Goal: Transaction & Acquisition: Purchase product/service

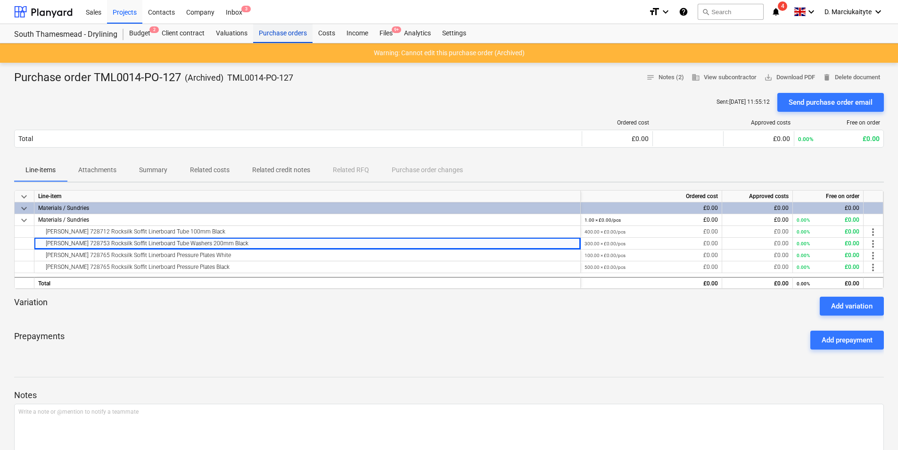
click at [289, 34] on div "Purchase orders" at bounding box center [282, 33] width 59 height 19
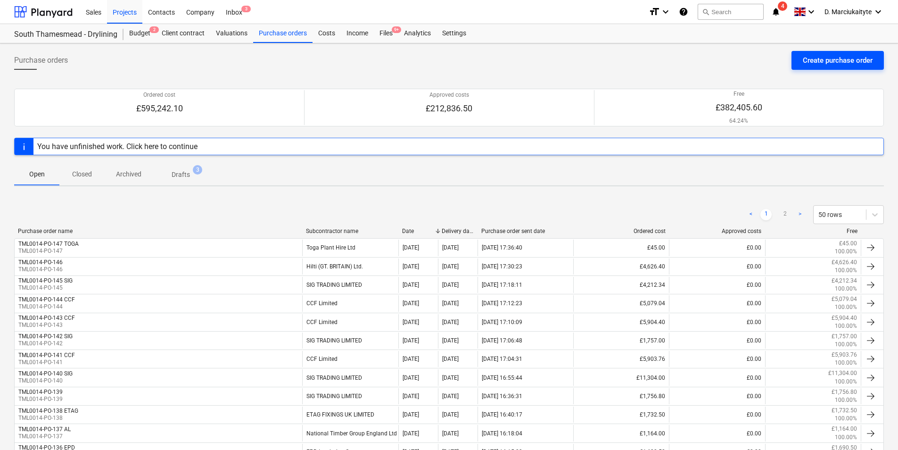
click at [717, 58] on div "Create purchase order" at bounding box center [838, 60] width 70 height 12
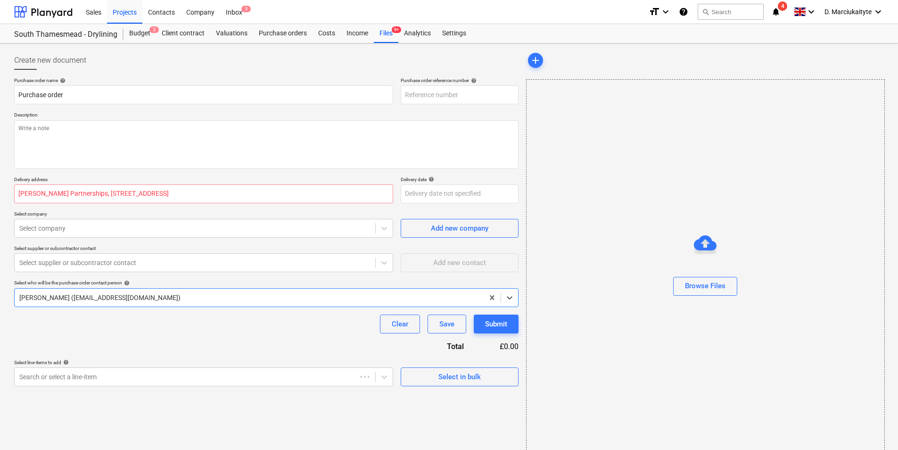
type textarea "x"
type input "TML0014-PO-148"
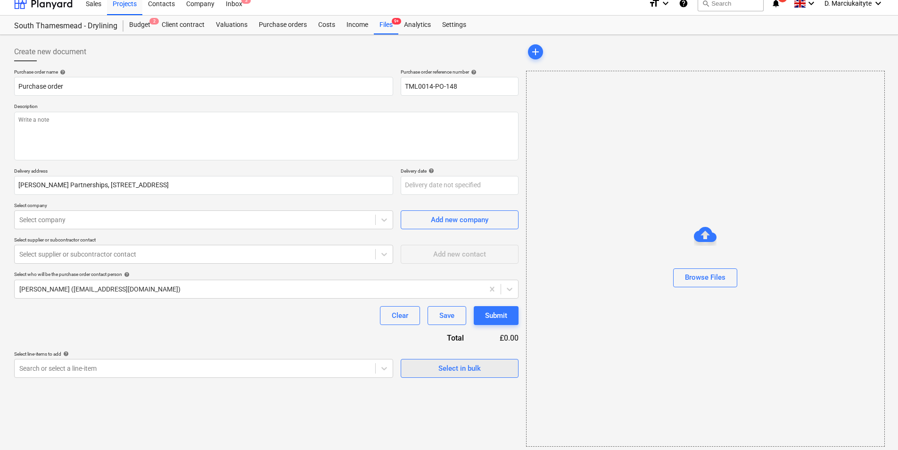
scroll to position [13, 0]
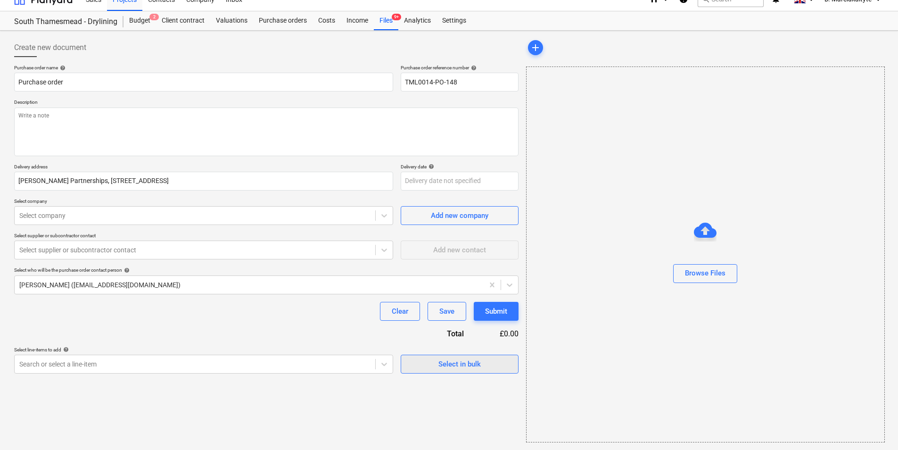
drag, startPoint x: 472, startPoint y: 344, endPoint x: 468, endPoint y: 360, distance: 15.7
click at [472, 345] on div "Purchase order name help Purchase order Purchase order reference number help TM…" at bounding box center [266, 219] width 504 height 309
click at [459, 347] on div "Select in bulk" at bounding box center [459, 364] width 42 height 12
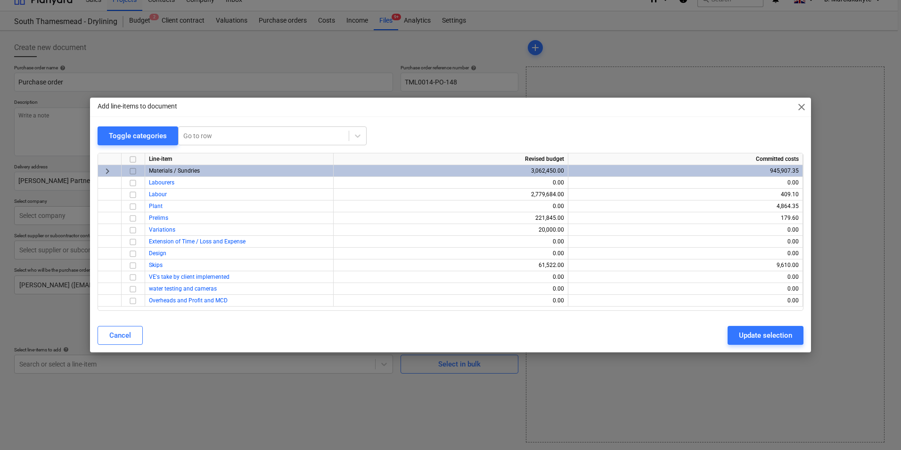
click at [131, 171] on input "checkbox" at bounding box center [132, 170] width 11 height 11
click at [717, 333] on div "Update selection" at bounding box center [765, 335] width 53 height 12
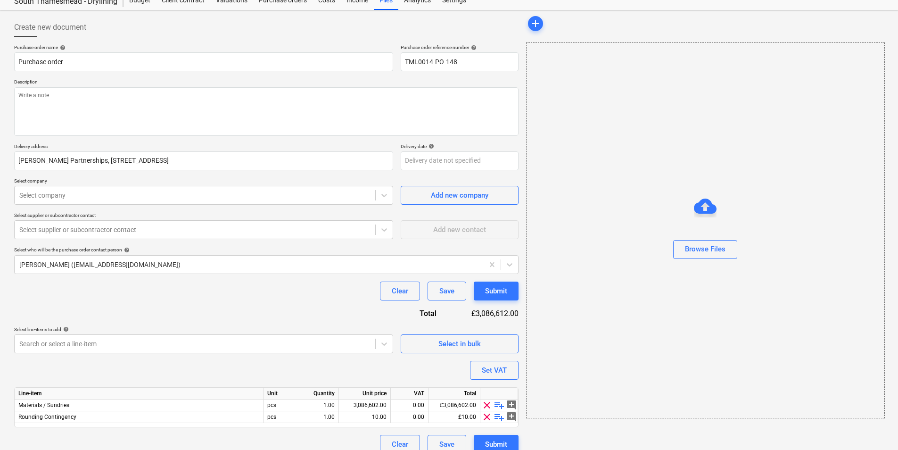
scroll to position [44, 0]
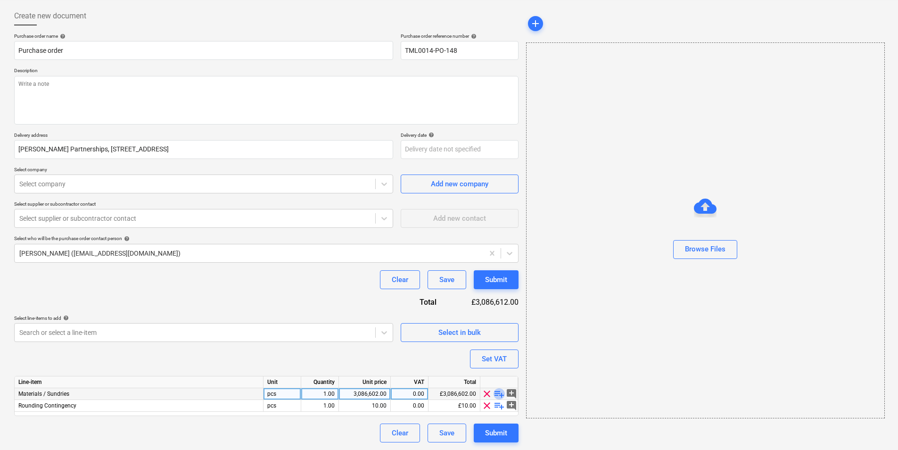
click at [497, 347] on span "playlist_add" at bounding box center [498, 393] width 11 height 11
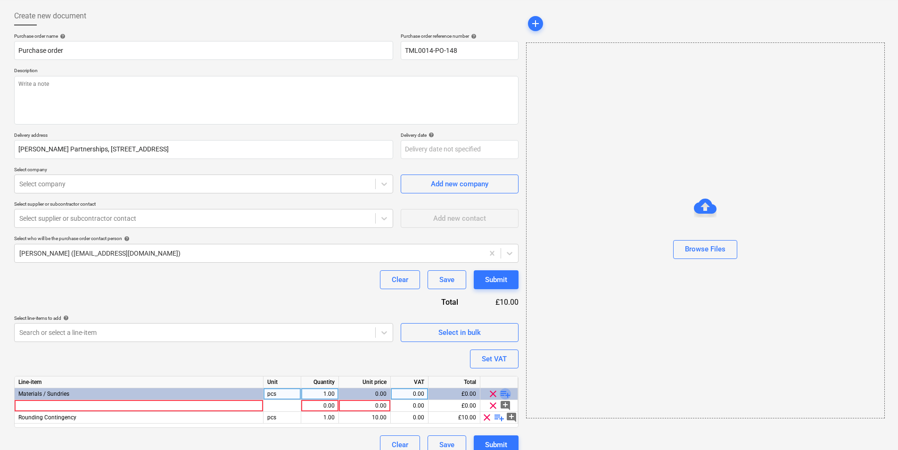
click at [501, 347] on span "playlist_add" at bounding box center [505, 393] width 11 height 11
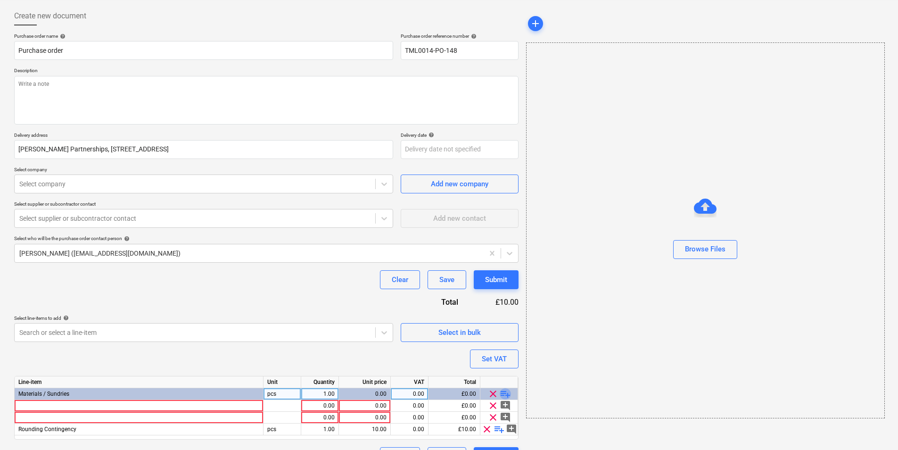
click at [501, 347] on span "playlist_add" at bounding box center [505, 393] width 11 height 11
type textarea "x"
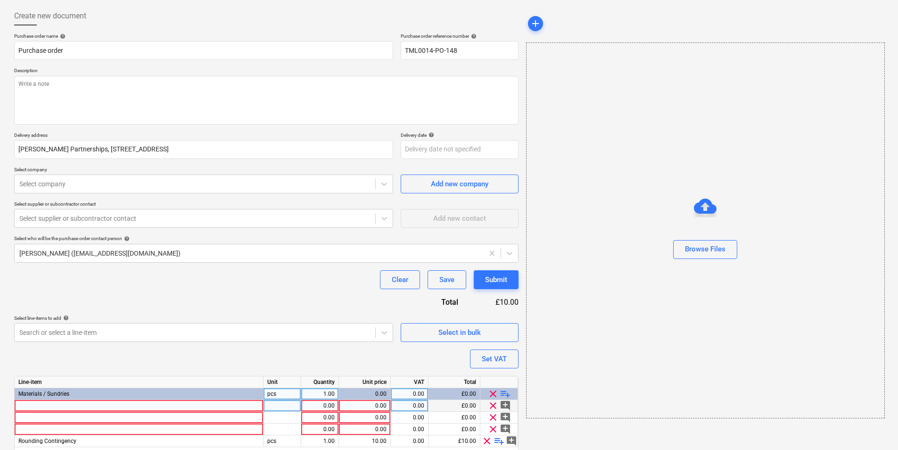
click at [73, 347] on div at bounding box center [139, 406] width 249 height 12
type input "Gloves Grip Standard Size 9"
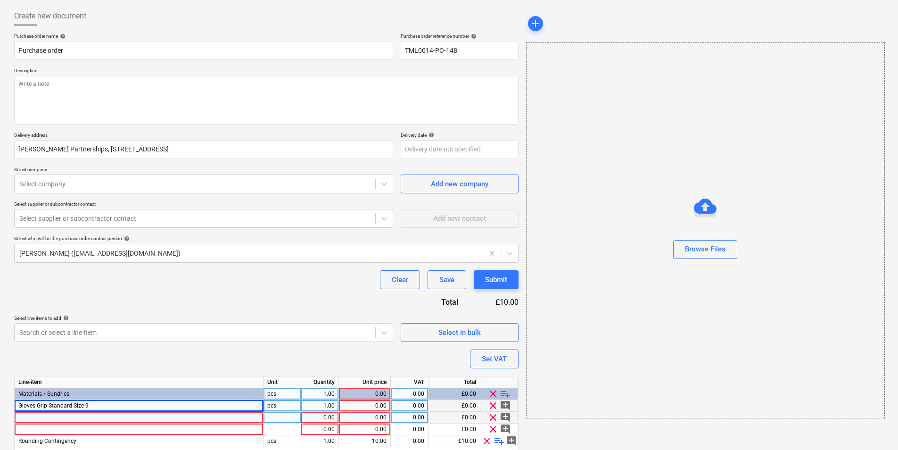
click at [179, 347] on div at bounding box center [139, 417] width 249 height 12
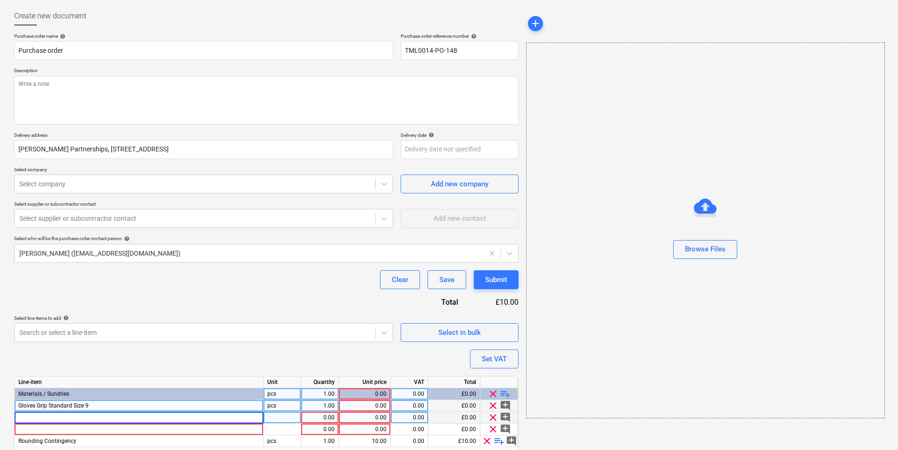
type textarea "x"
type input "Ear Defenders JSP Clip On AEB010-0CY-800 Sonis 1Hm"
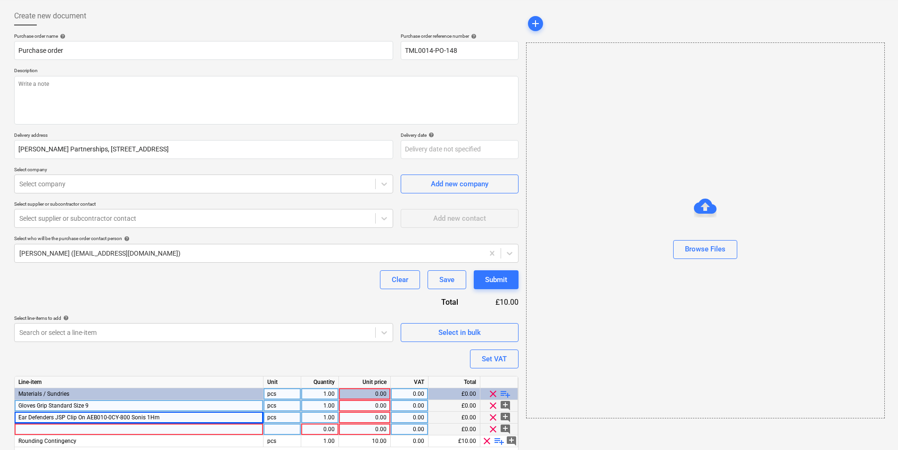
click at [180, 347] on div at bounding box center [139, 429] width 249 height 12
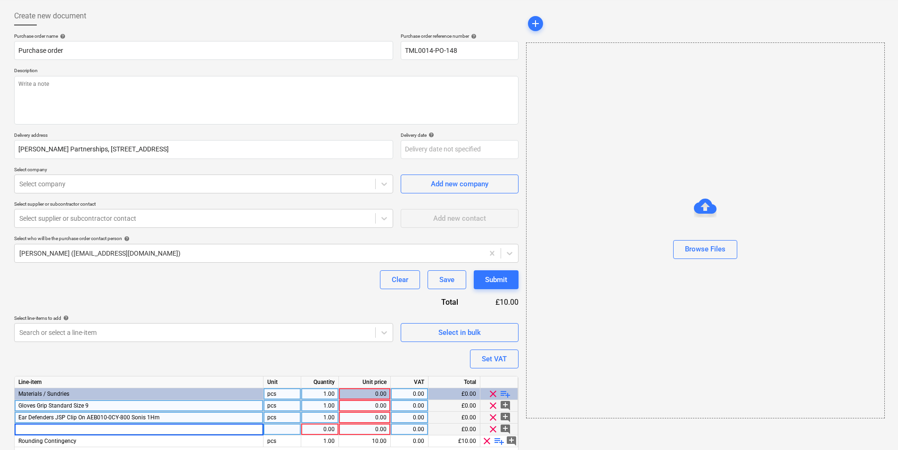
type textarea "x"
type input "Ear Plugs Foam (200/ Box)"
type textarea "x"
click at [279, 347] on div "pcs" at bounding box center [282, 406] width 38 height 12
click at [326, 347] on div "1.00" at bounding box center [320, 406] width 30 height 12
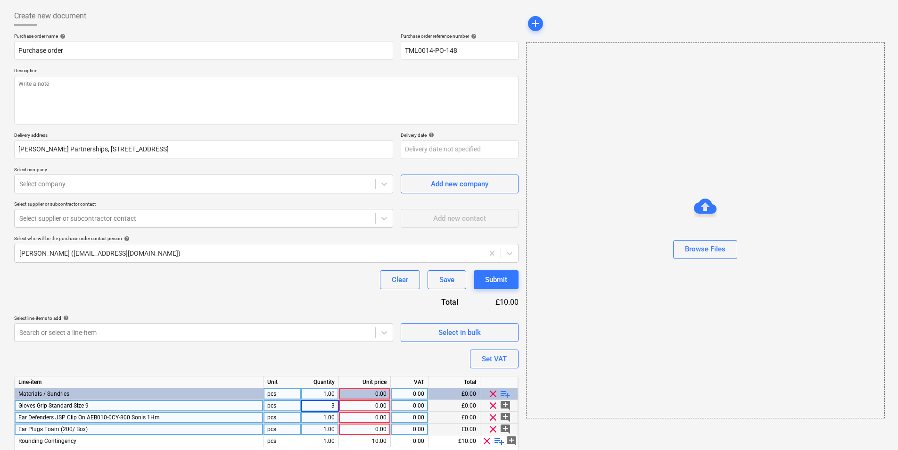
type input "30"
type textarea "x"
type input "0.46"
type textarea "x"
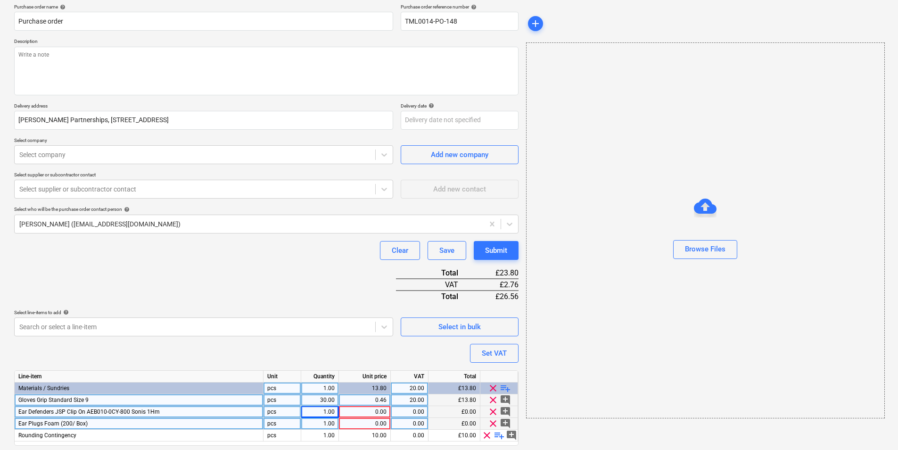
scroll to position [103, 0]
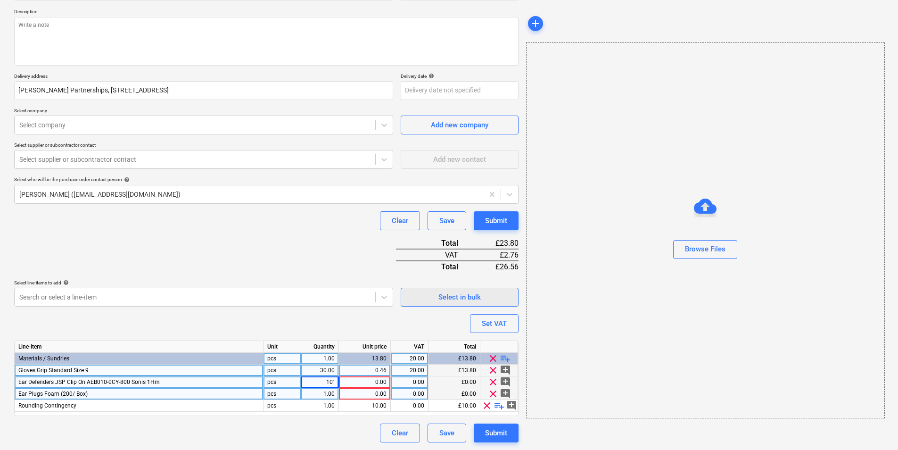
type input "10"
type textarea "x"
type input "12.50"
type textarea "x"
type input "20"
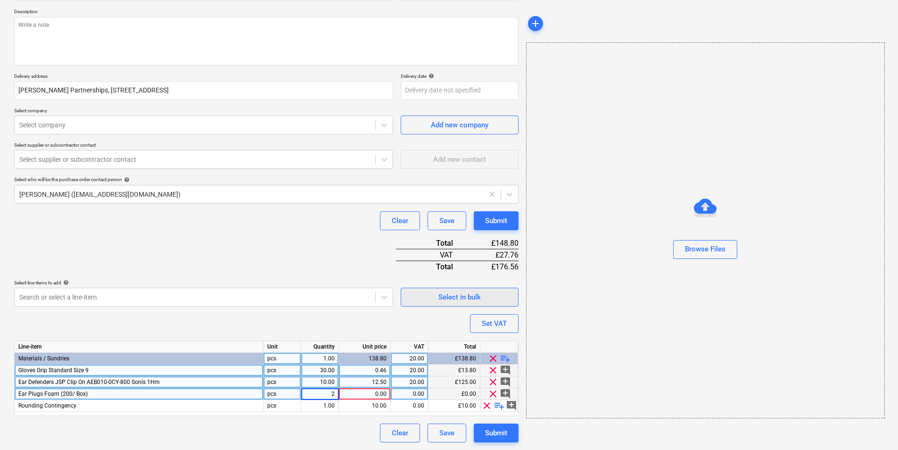
type textarea "x"
type input "box"
type textarea "x"
type input "12.48"
type textarea "x"
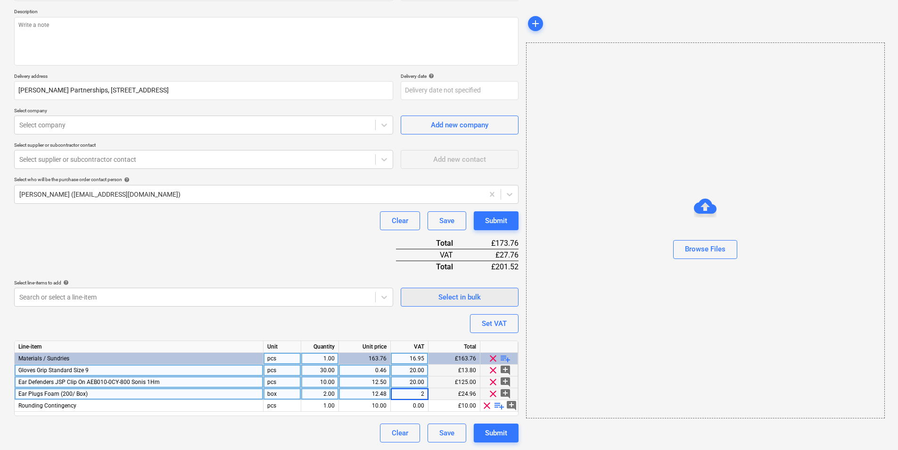
type input "20"
click at [483, 347] on span "clear" at bounding box center [486, 405] width 11 height 11
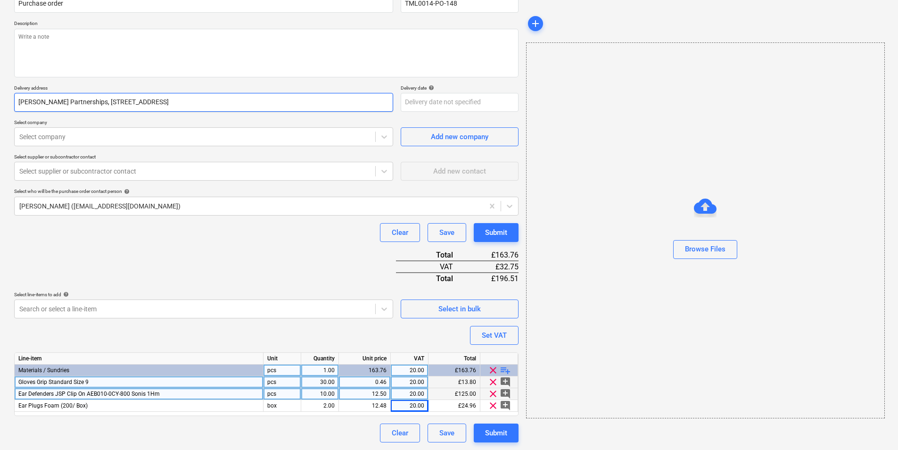
drag, startPoint x: 172, startPoint y: 263, endPoint x: 148, endPoint y: 107, distance: 157.3
click at [173, 258] on div "Purchase order name help Purchase order Purchase order reference number help TM…" at bounding box center [266, 214] width 504 height 456
click at [115, 56] on textarea at bounding box center [266, 53] width 504 height 49
type textarea "x"
type textarea "A"
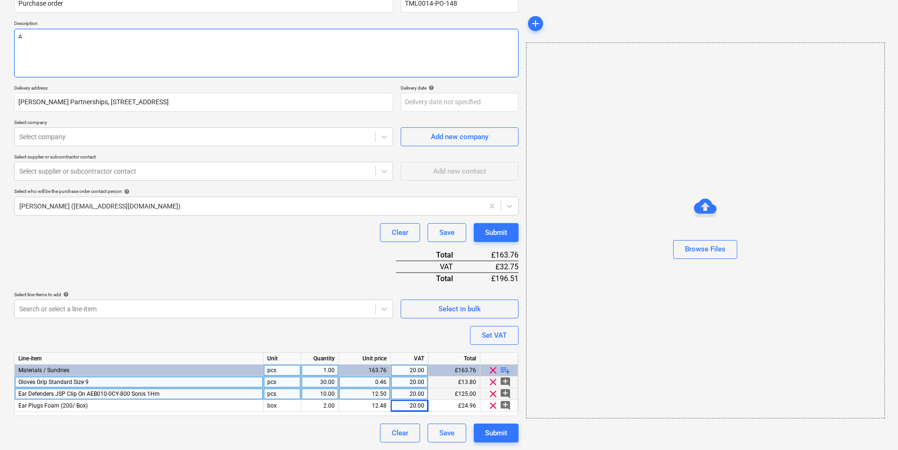
type textarea "x"
type textarea "Af"
type textarea "x"
type textarea "Aft"
type textarea "x"
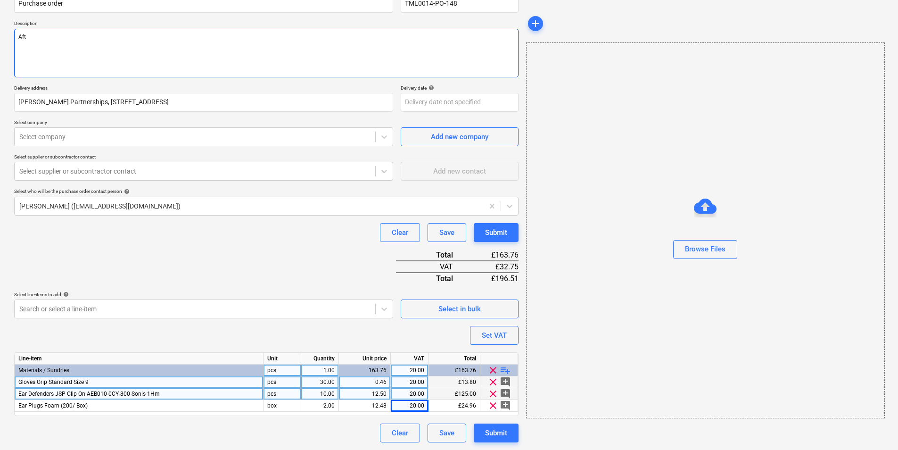
type textarea "Afte"
type textarea "x"
type textarea "After"
type textarea "x"
type textarea "Afte"
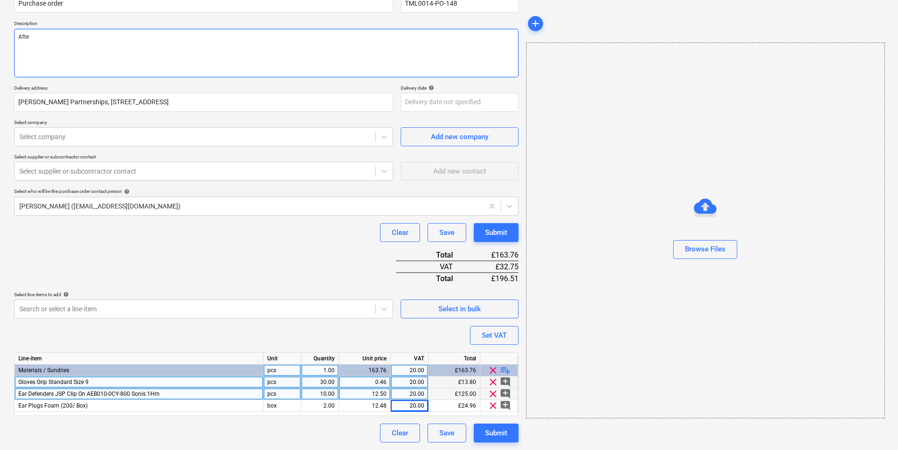
type textarea "x"
type textarea "Aft"
type textarea "x"
type textarea "Af"
type textarea "x"
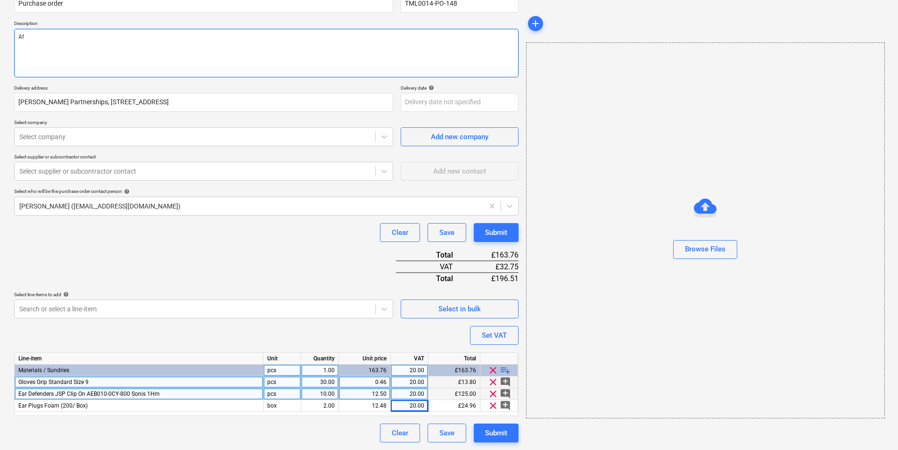
type textarea "A"
type textarea "x"
type textarea "M"
type textarea "x"
type textarea "Mo"
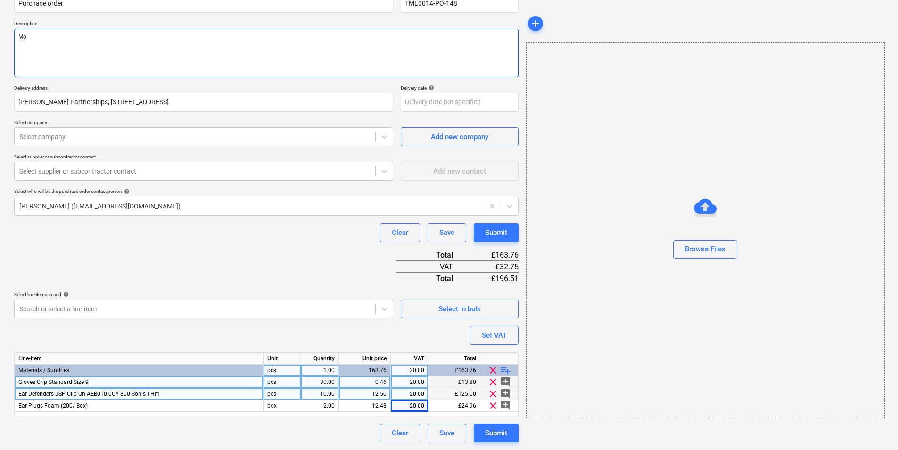
type textarea "x"
type textarea "Mor"
type textarea "x"
type textarea "Morn"
type textarea "x"
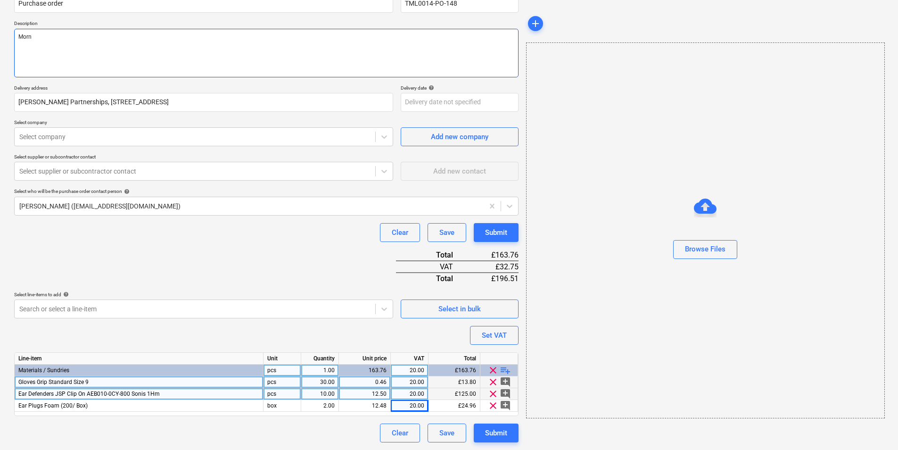
type textarea "Morni"
type textarea "x"
type textarea "Morning"
type textarea "x"
type textarea "Morning"
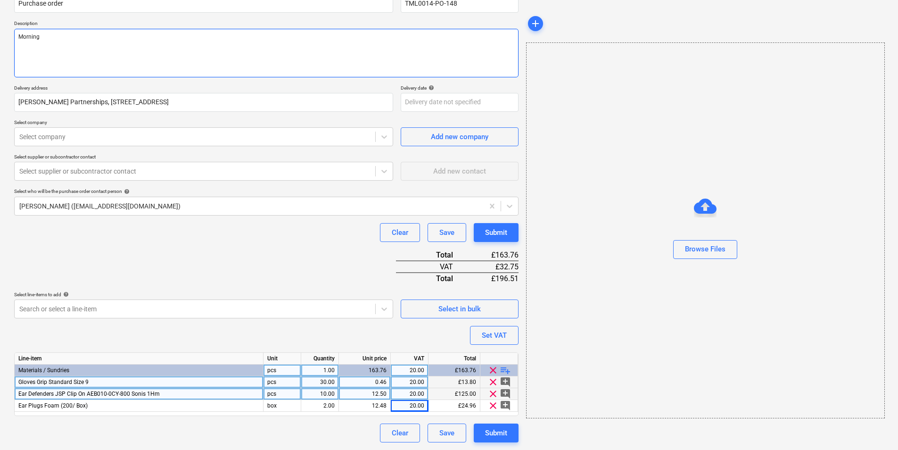
type textarea "x"
type textarea "Morning"
type textarea "x"
type textarea "Morning,"
type textarea "x"
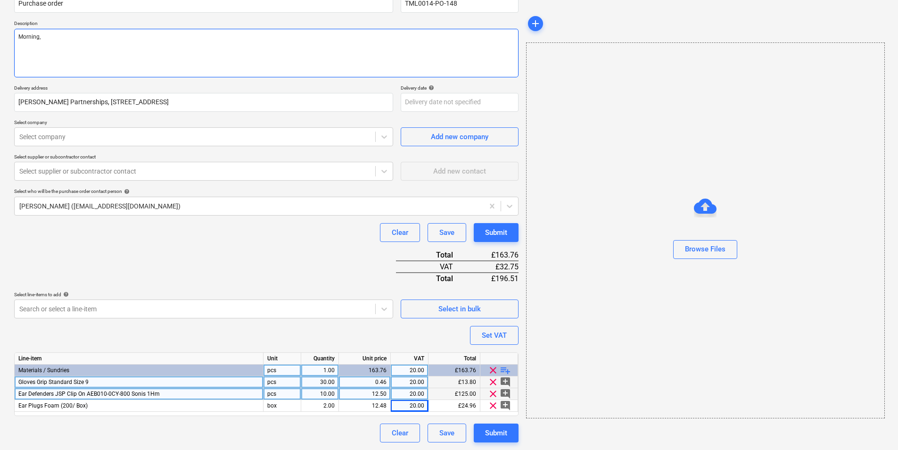
type textarea "Morning,"
type textarea "x"
type textarea "Morning,"
type textarea "x"
type textarea "Morning, P"
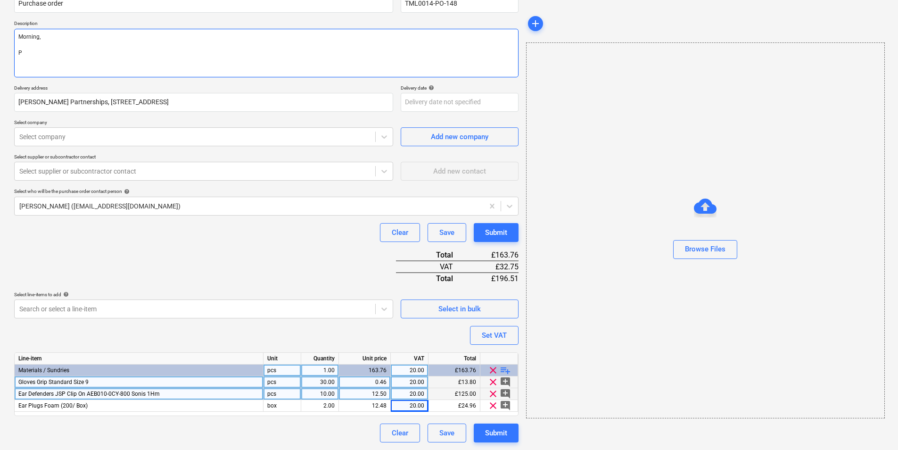
type textarea "x"
type textarea "Morning, Pl"
type textarea "x"
type textarea "Morning, Ple"
type textarea "x"
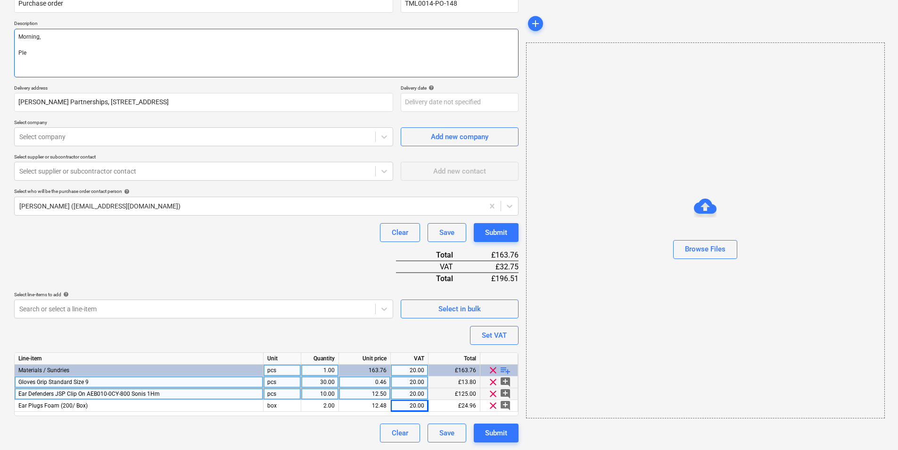
type textarea "Morning, Plea"
type textarea "x"
type textarea "Morning, Pleas"
type textarea "x"
type textarea "Morning, Please"
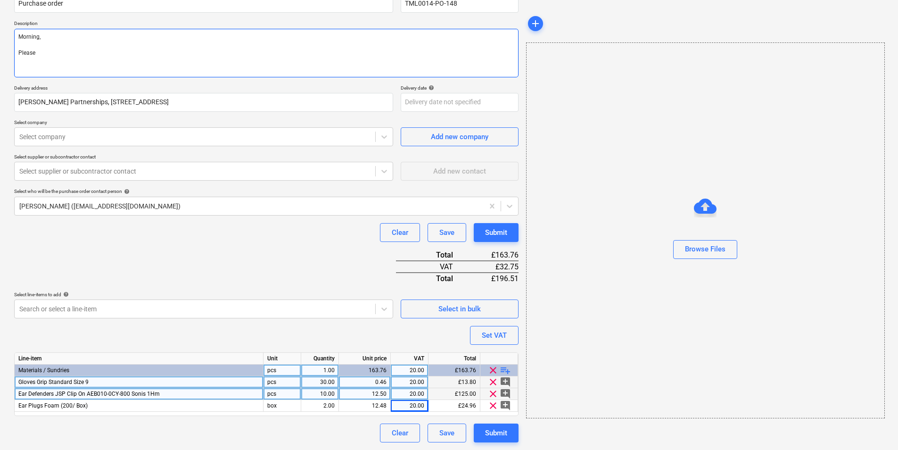
type textarea "x"
type textarea "Morning, Please"
type textarea "x"
type textarea "Morning, Please p"
type textarea "x"
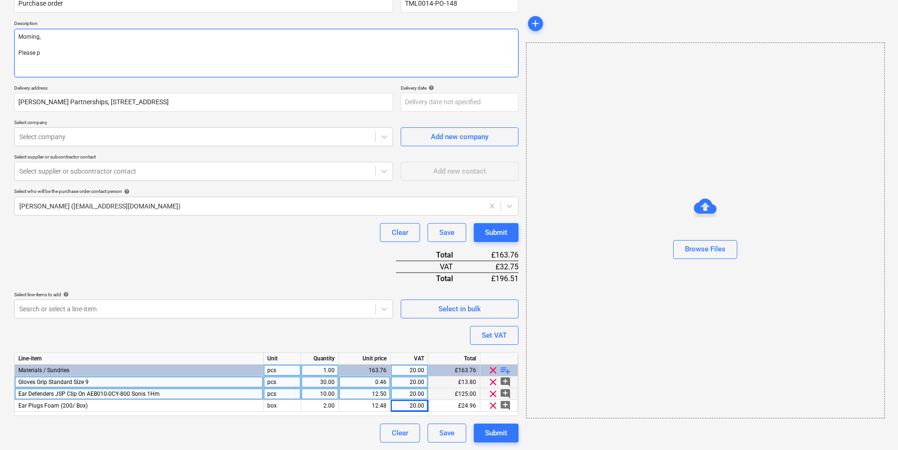
type textarea "Morning, Please pr"
type textarea "x"
type textarea "Morning, Please pro"
type textarea "x"
type textarea "Morning, Please proc"
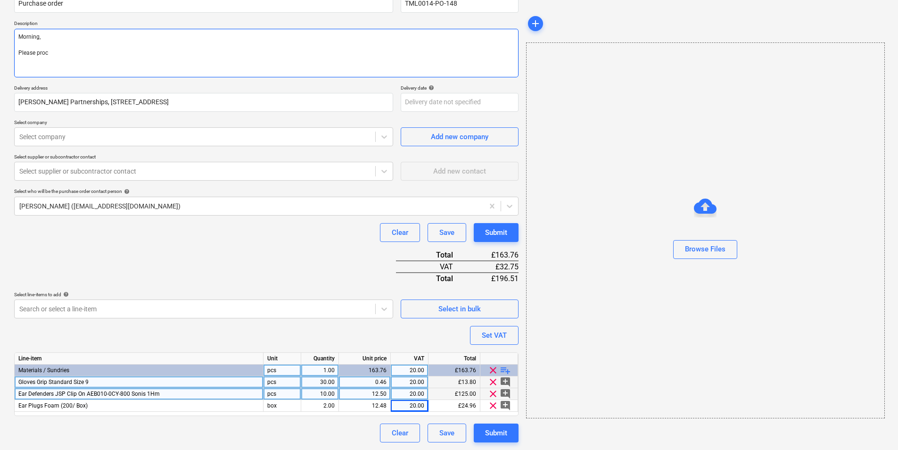
type textarea "x"
type textarea "Morning, Please proce"
type textarea "x"
type textarea "Morning, Please procee"
type textarea "x"
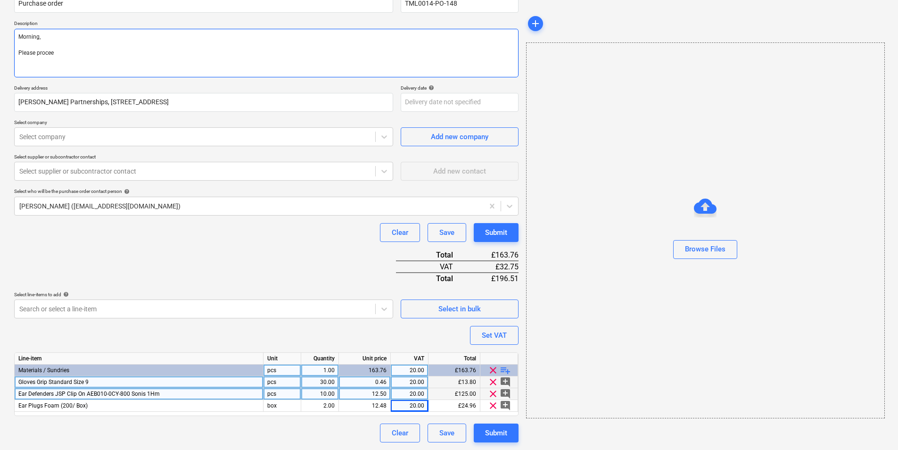
type textarea "Morning, Please proceed"
type textarea "x"
type textarea "Morning, Please proceed"
type textarea "x"
type textarea "Morning, Please proceed w"
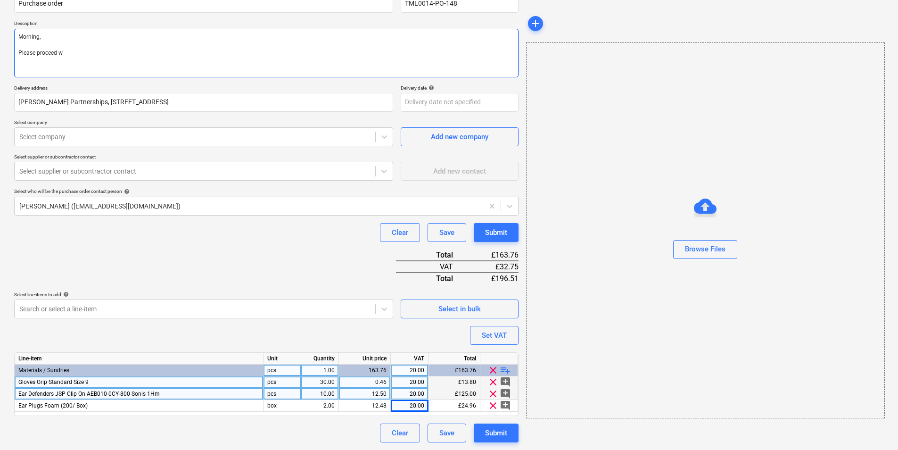
type textarea "x"
type textarea "Morning, Please proceed wo"
type textarea "x"
type textarea "Morning, Please proceed w"
type textarea "x"
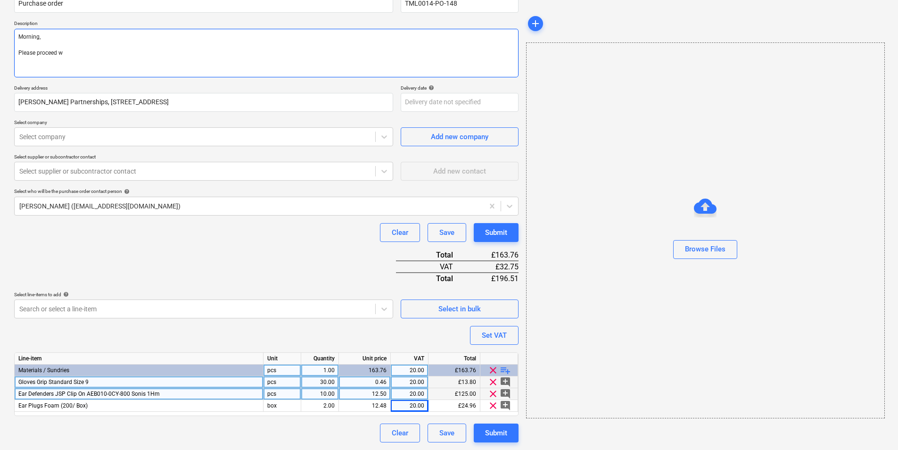
type textarea "Morning, Please proceed wi"
type textarea "x"
type textarea "Morning, Please proceed wit"
type textarea "x"
type textarea "Morning, Please proceed with"
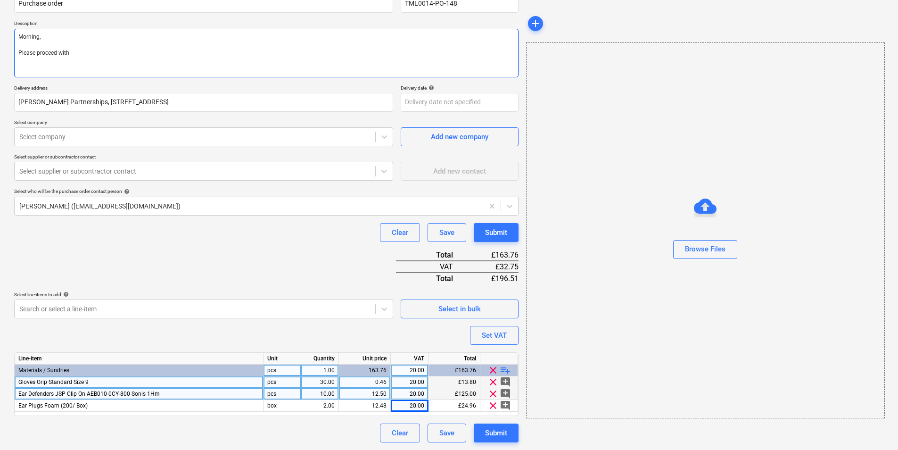
type textarea "x"
type textarea "Morning, Please proceed with"
type textarea "x"
type textarea "Morning, Please proceed with a"
type textarea "x"
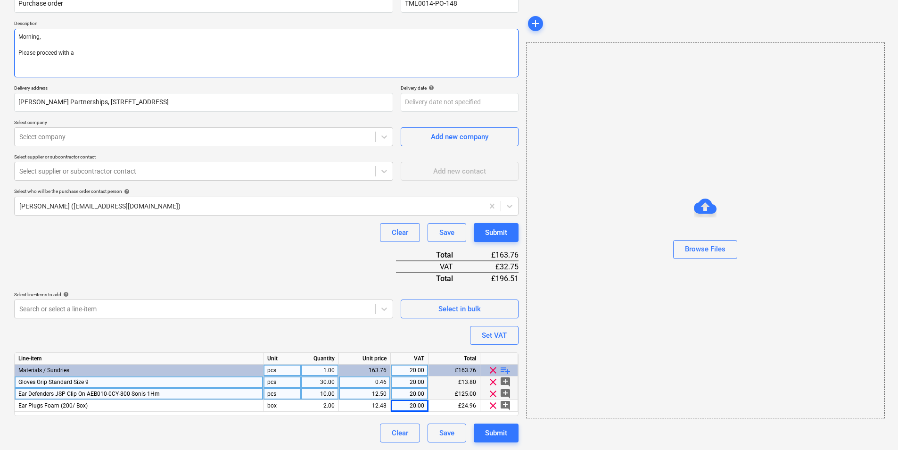
type textarea "Morning, Please proceed with at"
type textarea "x"
type textarea "Morning, Please proceed with att"
type textarea "x"
type textarea "Morning, Please proceed with attc"
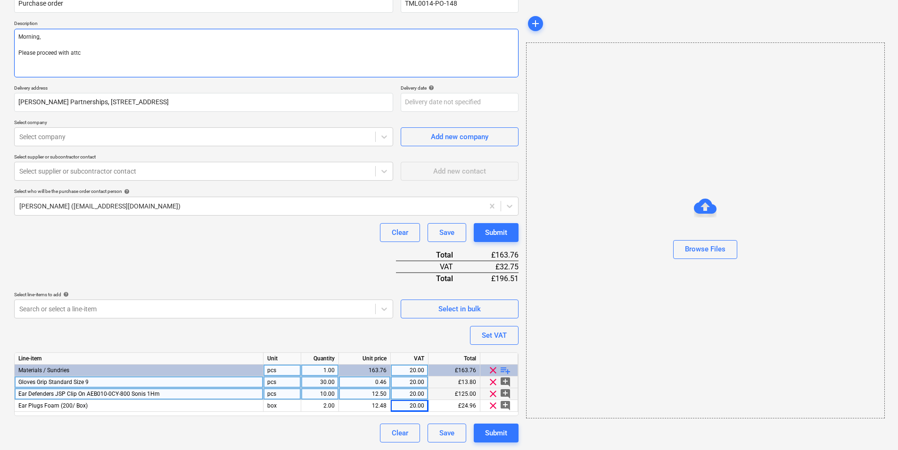
type textarea "x"
type textarea "Morning, Please proceed with attca"
type textarea "x"
type textarea "Morning, Please proceed with attcah"
type textarea "x"
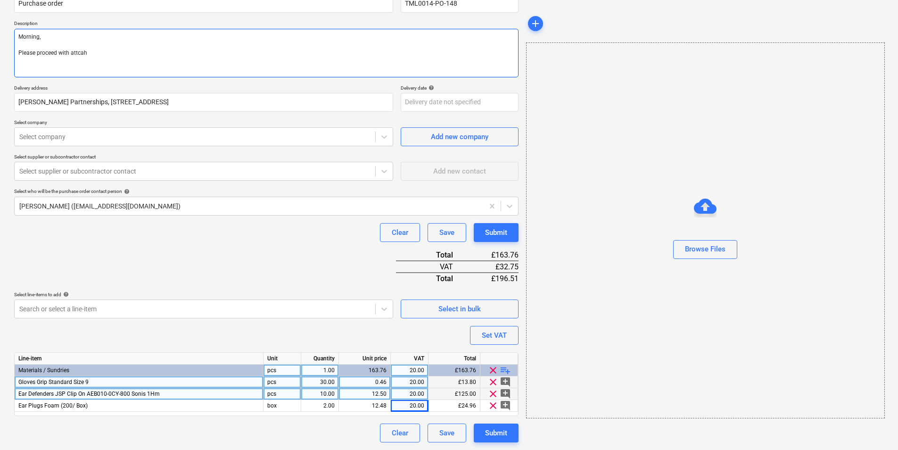
type textarea "Morning, Please proceed with attcahe"
type textarea "x"
type textarea "Morning, Please proceed with attcahed"
type textarea "x"
type textarea "Morning, Please proceed with attcahed"
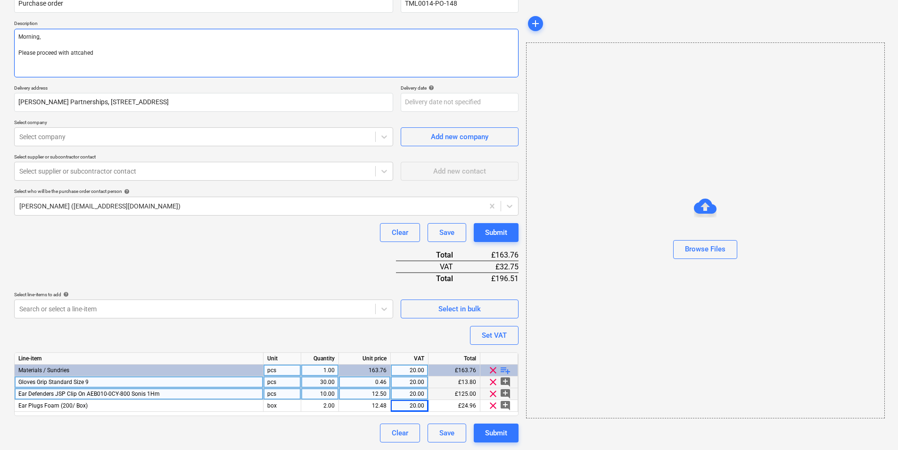
type textarea "x"
type textarea "Morning, Please proceed with attcahed"
type textarea "x"
type textarea "Morning, Please proceed with attcahe"
type textarea "x"
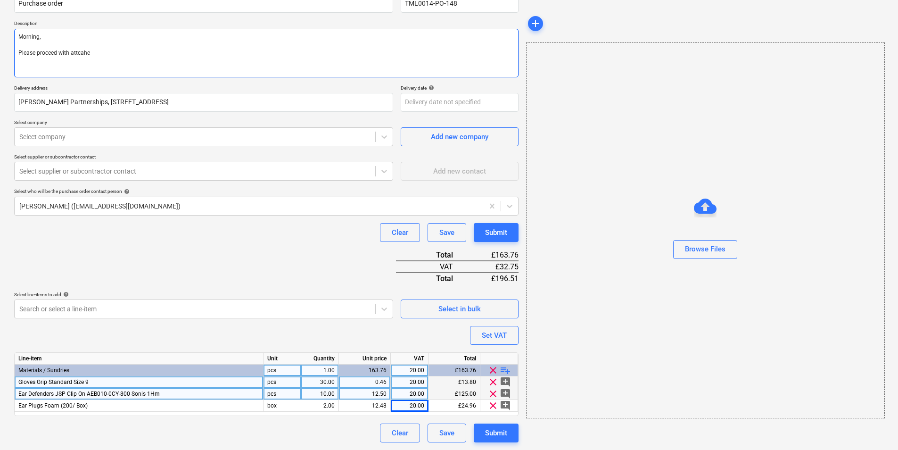
type textarea "Morning, Please proceed with attcah"
type textarea "x"
type textarea "Morning, Please proceed with attca"
type textarea "x"
type textarea "Morning, Please proceed with attc"
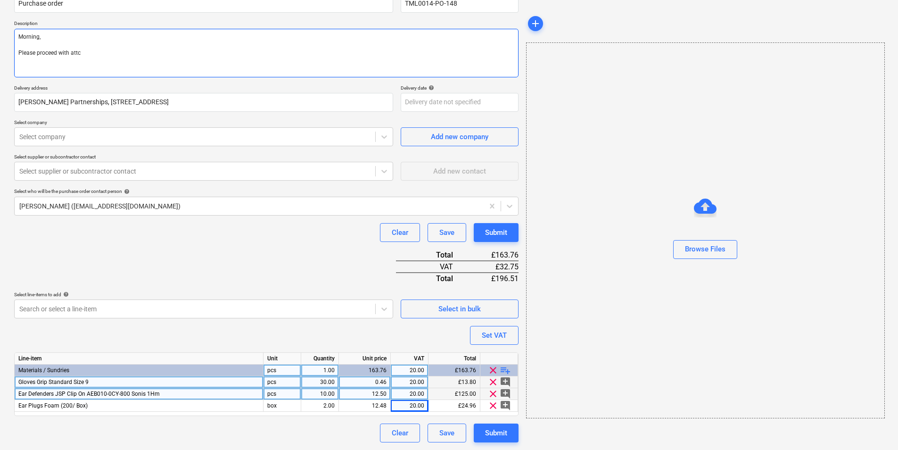
type textarea "x"
type textarea "Morning, Please proceed with att"
type textarea "x"
type textarea "Morning, Please proceed with atta"
type textarea "x"
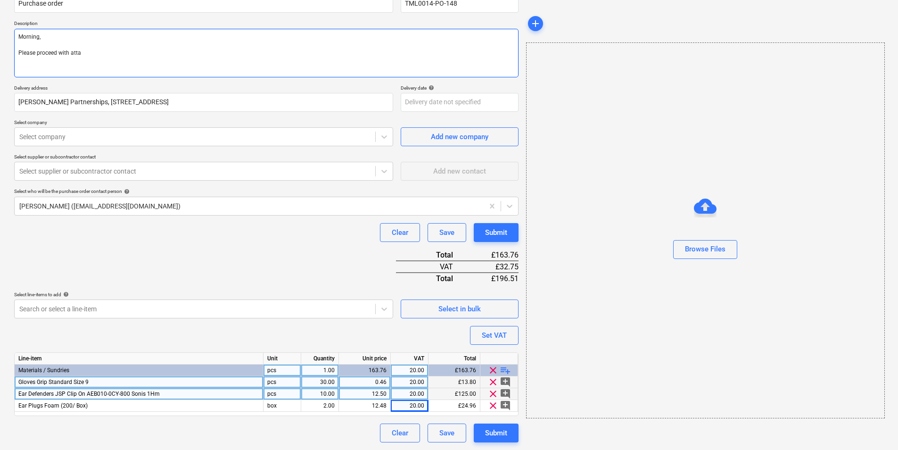
type textarea "Morning, Please proceed with attac"
type textarea "x"
type textarea "Morning, Please proceed with attach"
type textarea "x"
type textarea "Morning, Please proceed with attache"
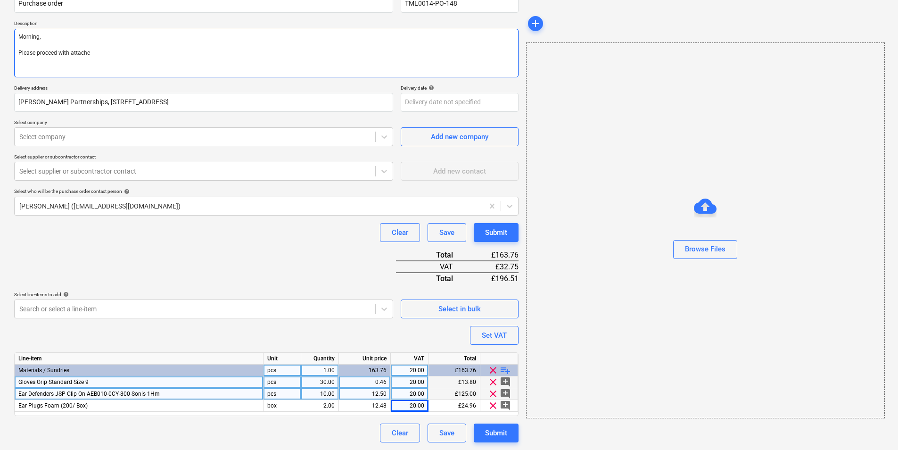
type textarea "x"
type textarea "Morning, Please proceed with attached"
type textarea "x"
type textarea "Morning, Please proceed with attached or"
type textarea "x"
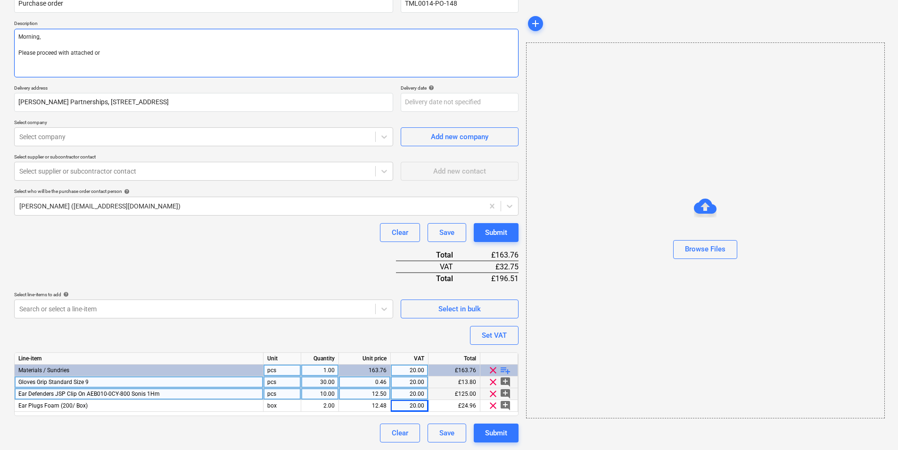
type textarea "Morning, Please proceed with attached ord"
type textarea "x"
type textarea "Morning, Please proceed with attached orde"
type textarea "x"
type textarea "Morning, Please proceed with attached order"
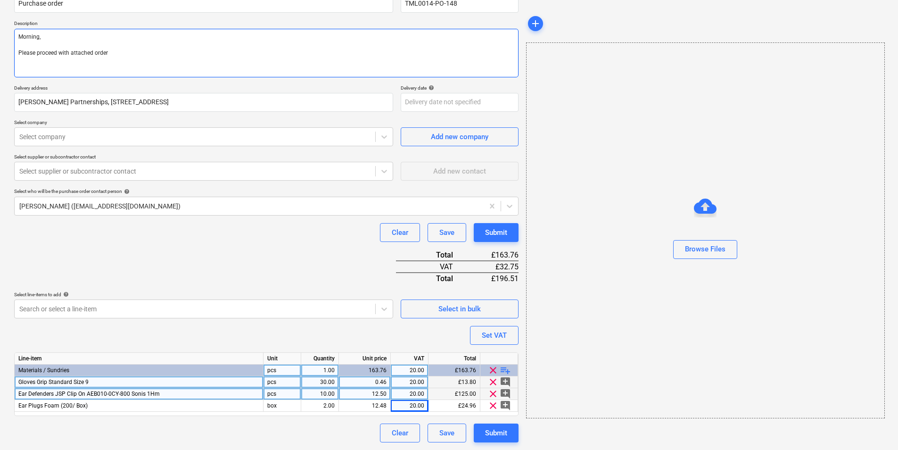
type textarea "x"
type textarea "Morning, Please proceed with attached order."
type textarea "x"
type textarea "Morning, Please proceed with attached order."
type textarea "x"
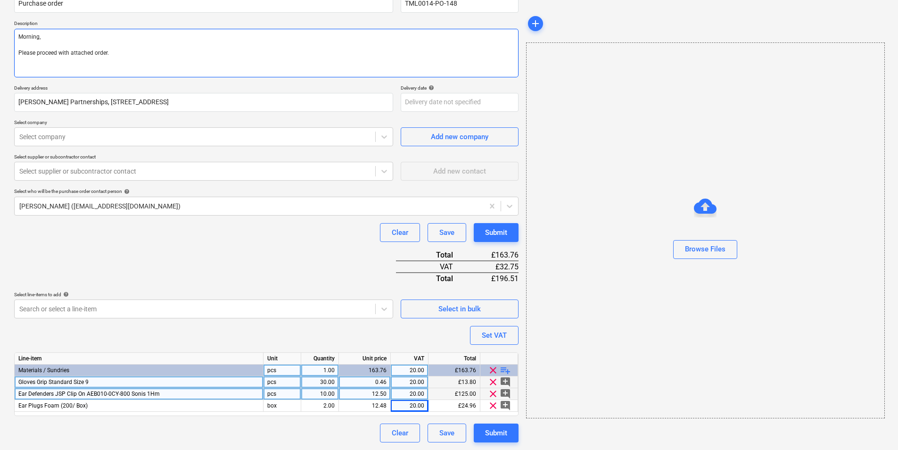
type textarea "Morning, Please proceed with attached order."
type textarea "x"
type textarea "Morning, Please proceed with attached order."
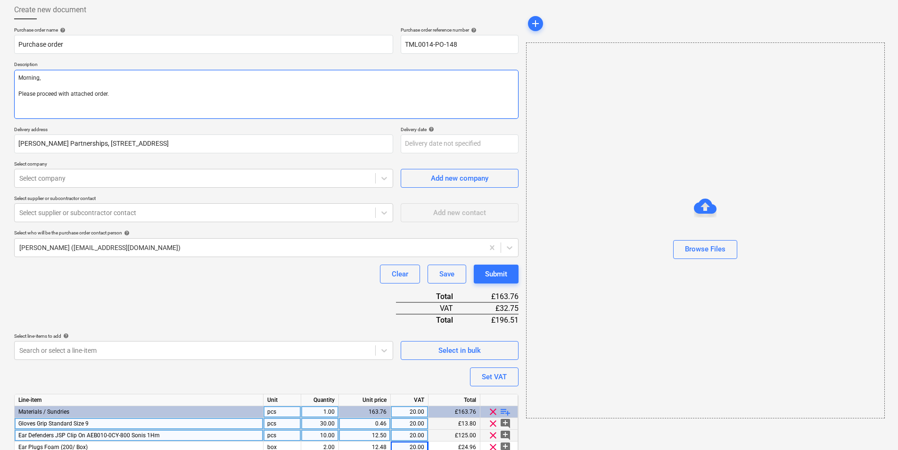
scroll to position [0, 0]
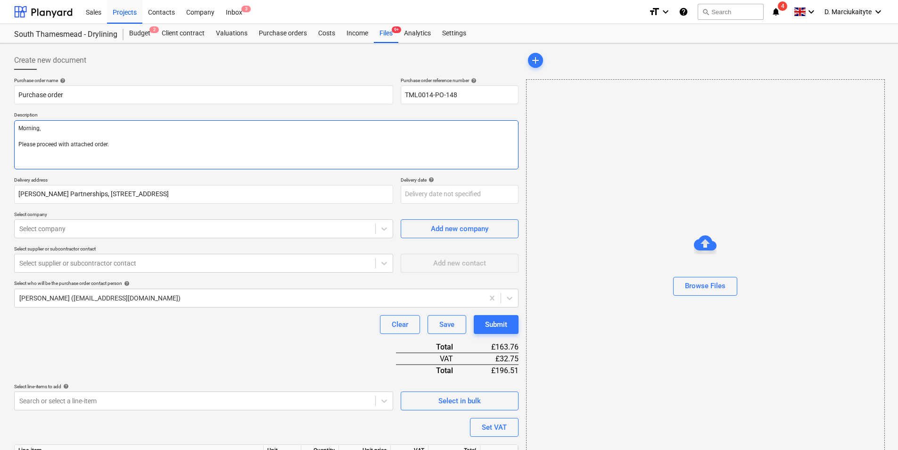
paste textarea "Site contact [PERSON_NAME] [PHONE_NUMBER]"
type textarea "x"
type textarea "Morning, Please proceed with attached order. Site contact Alex 07958 418640"
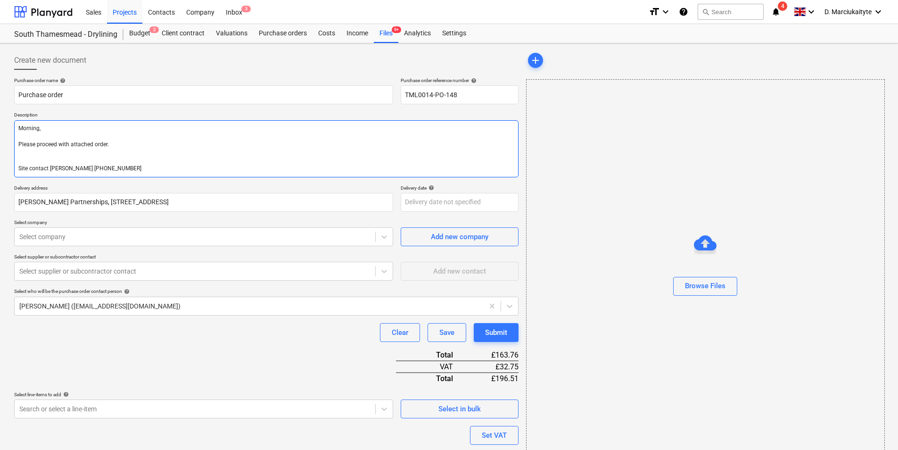
type textarea "x"
type textarea "Morning, Please proceed with attached order. Site contact Alex 07958 418640"
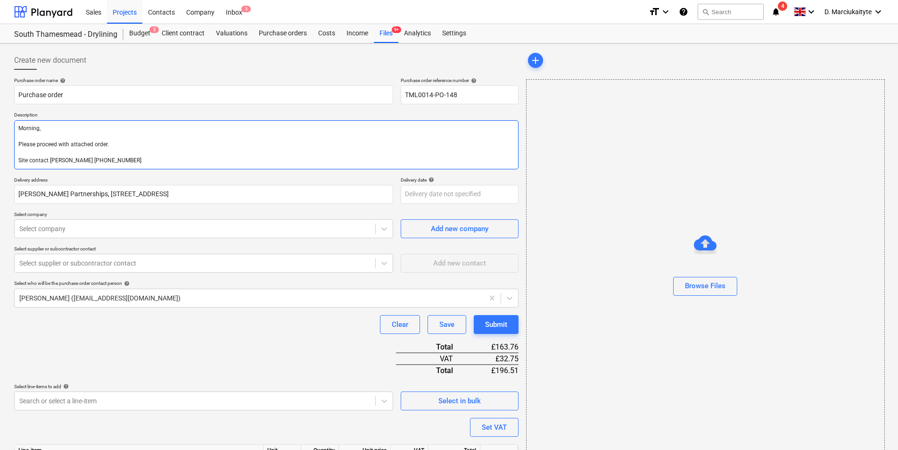
type textarea "x"
type textarea "Morning, Please proceed with attached order. Site contact Alex 07958 418640"
type textarea "x"
type textarea "Morning, Please proceed with attached order. Site contact Alex 07958 418640"
type textarea "x"
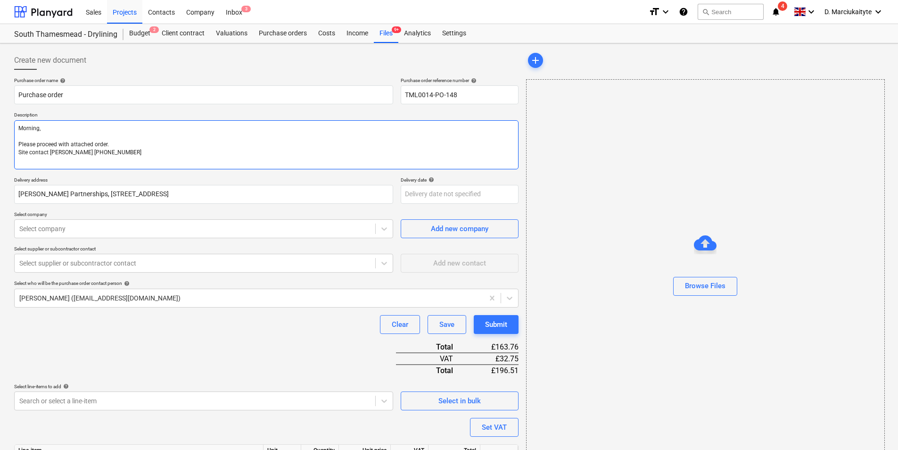
type textarea "Morning, Please proceed with attached order. Site contact Alex 07958 418640"
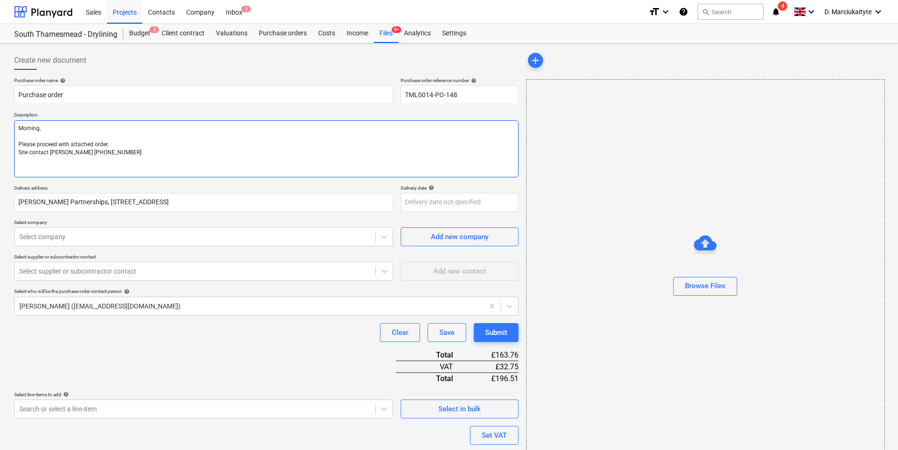
type textarea "x"
type textarea "Morning, Please proceed with attached order. Site contact Alex 07958 418640 T"
type textarea "x"
type textarea "Morning, Please proceed with attached order. Site contact Alex 07958 418640 Tha"
type textarea "x"
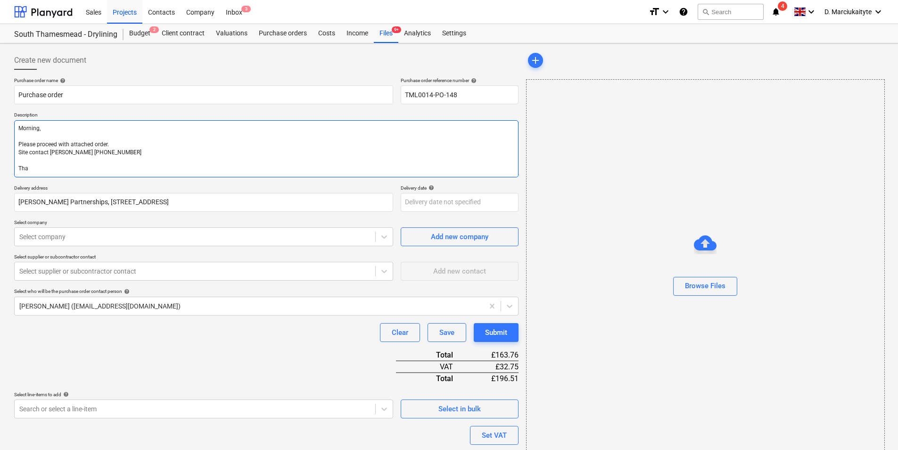
type textarea "Morning, Please proceed with attached order. Site contact Alex 07958 418640 Than"
type textarea "x"
type textarea "Morning, Please proceed with attached order. Site contact Alex 07958 418640 Tha…"
type textarea "x"
type textarea "Morning, Please proceed with attached order. Site contact Alex 07958 418640 Tha…"
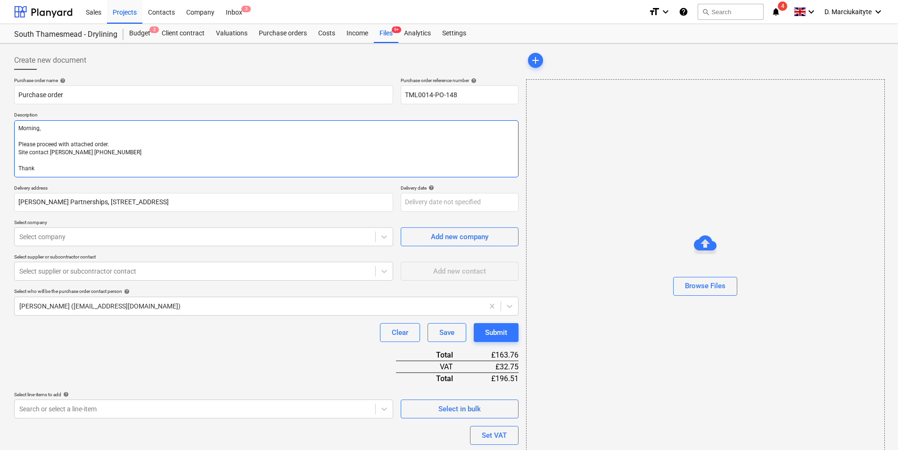
type textarea "x"
type textarea "Morning, Please proceed with attached order. Site contact Alex 07958 418640 Tha…"
type textarea "x"
type textarea "Morning, Please proceed with attached order. Site contact Alex 07958 418640 Tha…"
type textarea "x"
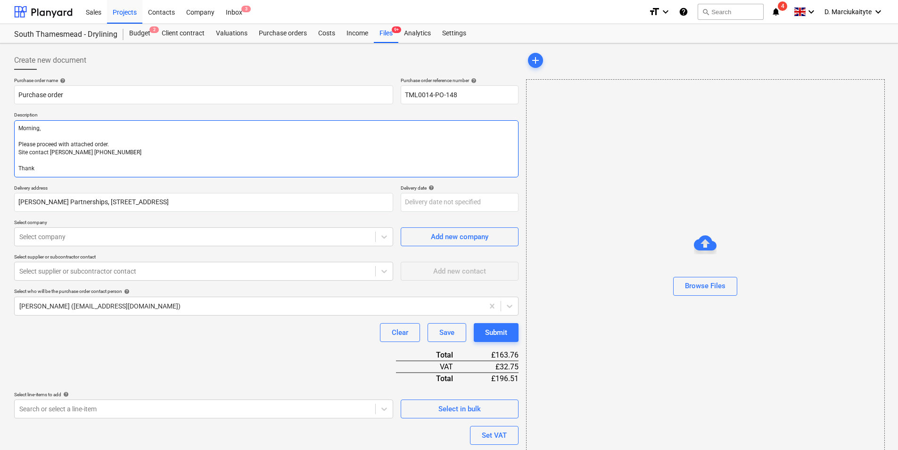
type textarea "Morning, Please proceed with attached order. Site contact Alex 07958 418640 Tha…"
type textarea "x"
type textarea "Morning, Please proceed with attached order. Site contact Alex 07958 418640 Tha…"
type textarea "x"
type textarea "Morning, Please proceed with attached order. Site contact Alex 07958 418640 Tha…"
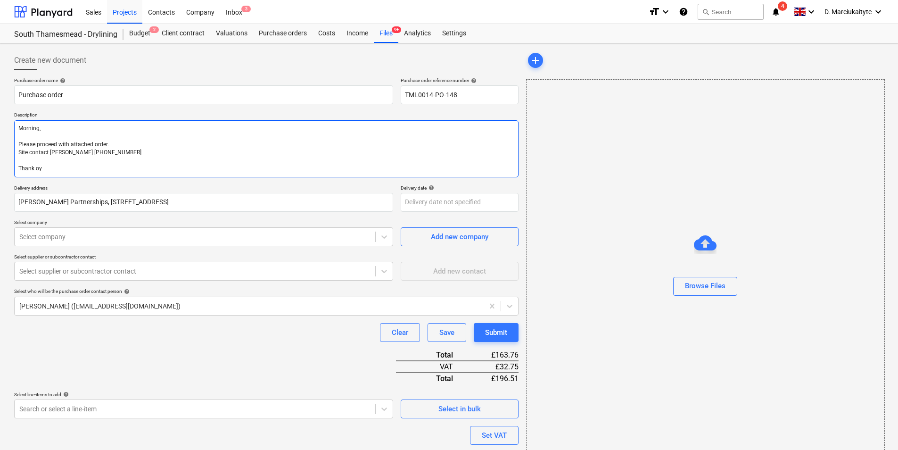
type textarea "x"
type textarea "Morning, Please proceed with attached order. Site contact Alex 07958 418640 Tha…"
type textarea "x"
type textarea "Morning, Please proceed with attached order. Site contact Alex 07958 418640 Tha…"
type textarea "x"
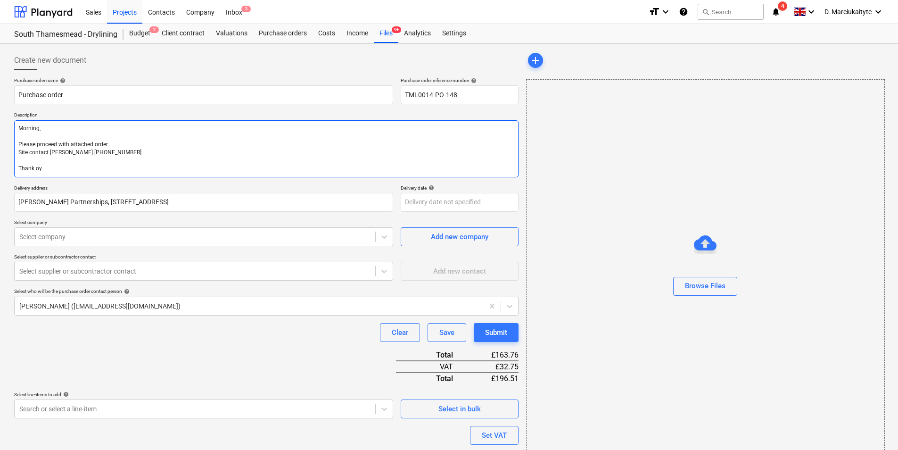
type textarea "Morning, Please proceed with attached order. Site contact Alex 07958 418640 Tha…"
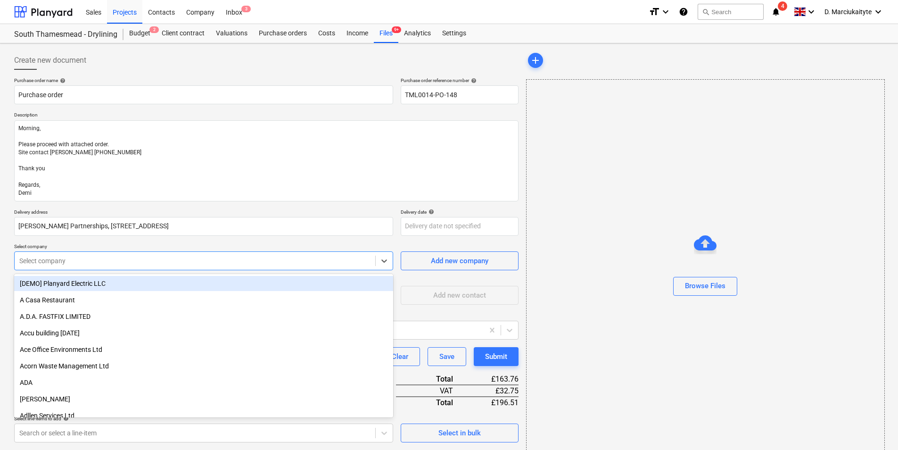
click at [165, 252] on div "Select company" at bounding box center [203, 260] width 379 height 19
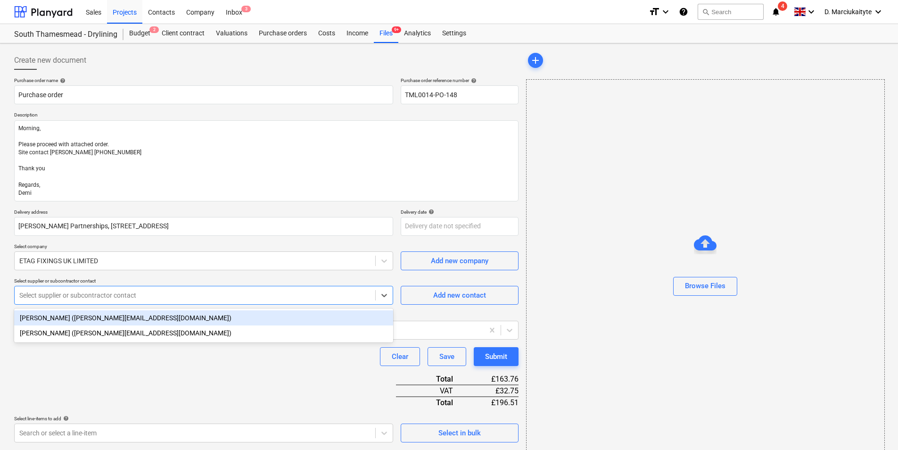
click at [221, 295] on div at bounding box center [194, 294] width 351 height 9
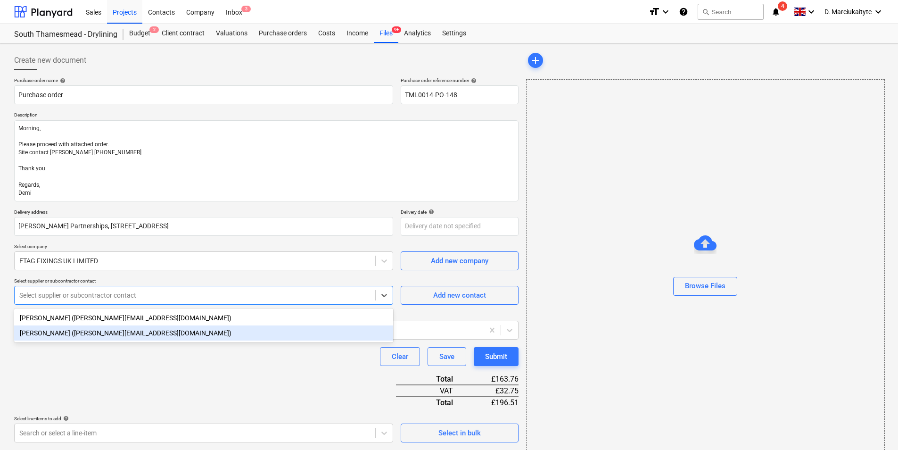
click at [198, 333] on div "Cornel Grigorie (cornel@etagfixings.com)" at bounding box center [203, 332] width 379 height 15
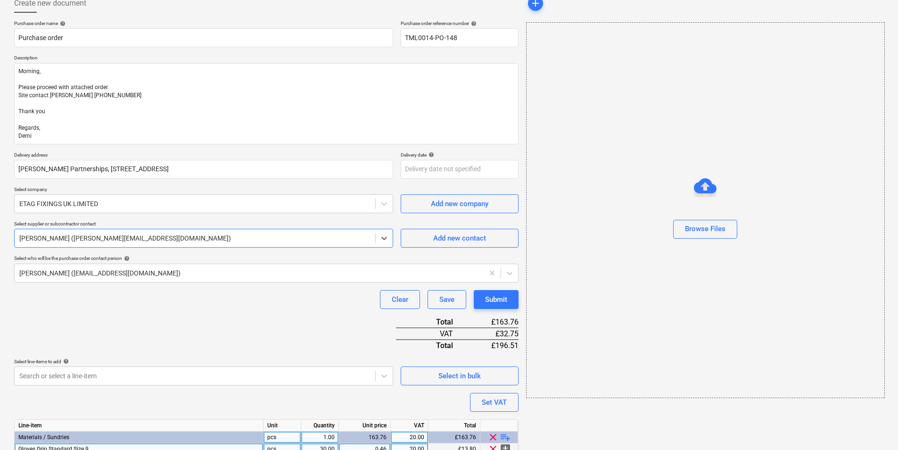
scroll to position [124, 0]
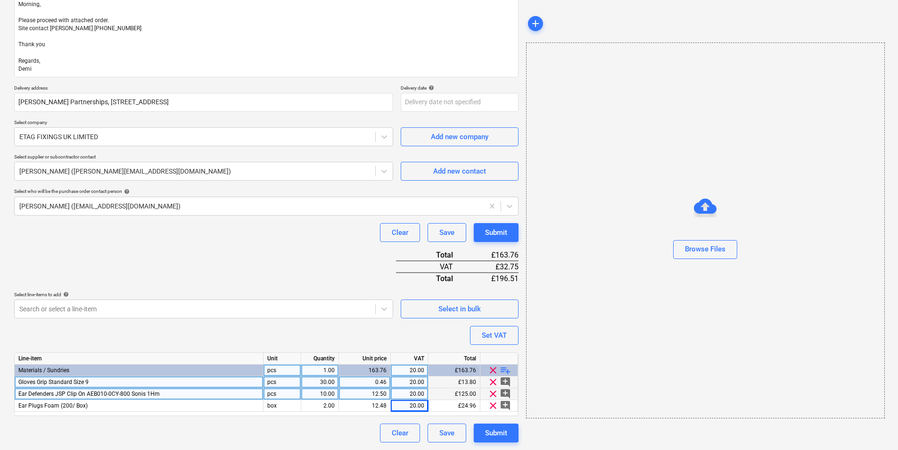
click at [151, 347] on div "Gloves Grip Standard Size 9" at bounding box center [139, 382] width 249 height 12
click at [175, 347] on div "Ear Defenders JSP Clip On AEB010-0CY-800 Sonis 1Hm" at bounding box center [139, 394] width 249 height 12
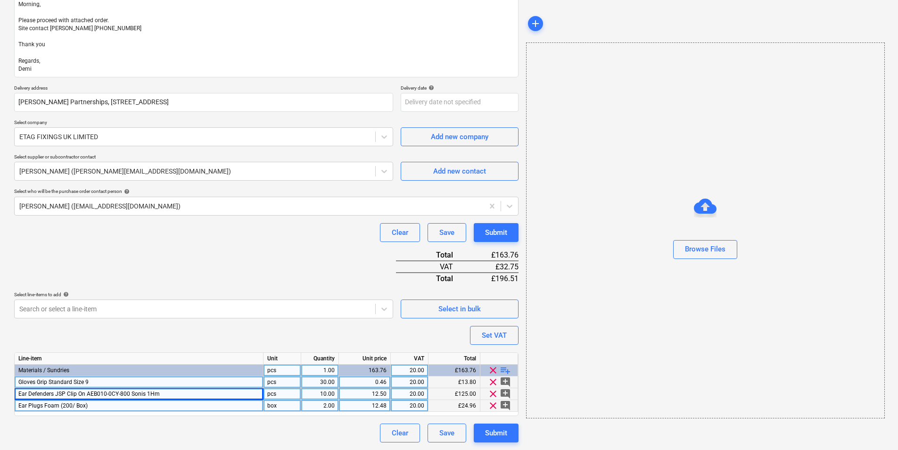
click at [136, 347] on div "Ear Plugs Foam (200/ Box)" at bounding box center [139, 406] width 249 height 12
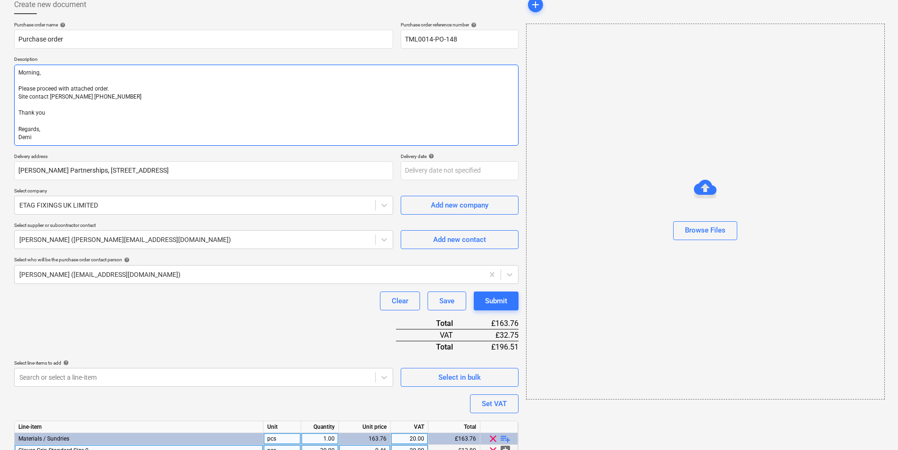
scroll to position [0, 0]
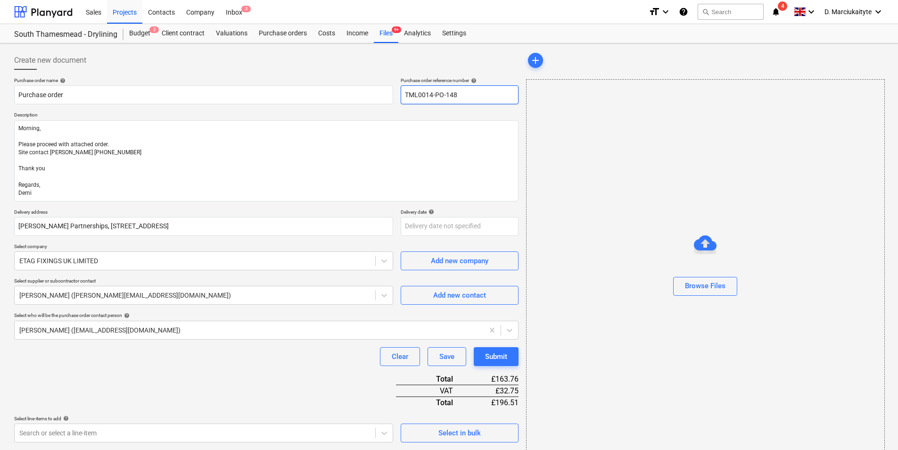
click at [482, 89] on input "TML0014-PO-148" at bounding box center [460, 94] width 118 height 19
drag, startPoint x: 487, startPoint y: 100, endPoint x: 354, endPoint y: 96, distance: 132.9
click at [353, 97] on div "Purchase order name help Purchase order Purchase order reference number help TM…" at bounding box center [266, 90] width 504 height 27
click at [218, 92] on input "Purchase order" at bounding box center [203, 94] width 379 height 19
paste input "TML0014-PO-148"
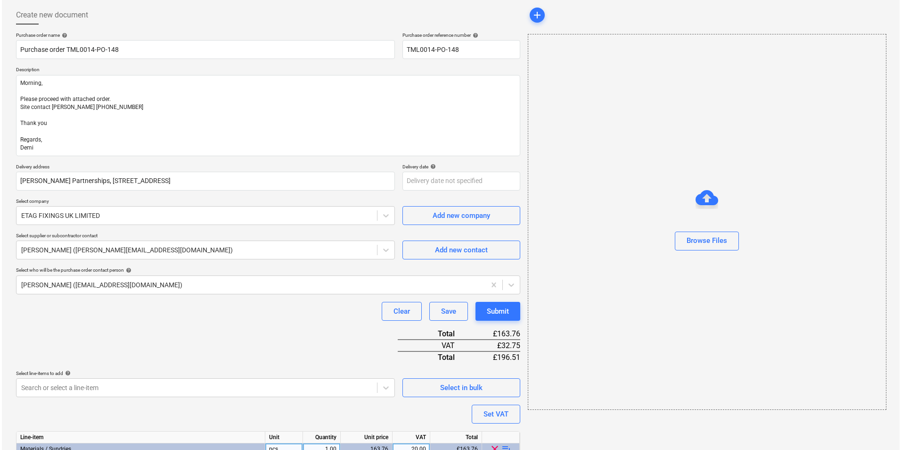
scroll to position [124, 0]
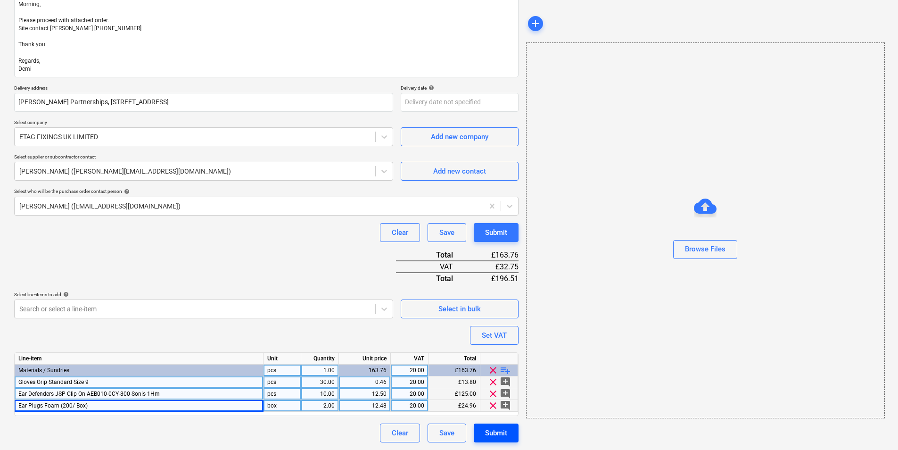
click at [491, 347] on div "Submit" at bounding box center [496, 432] width 22 height 12
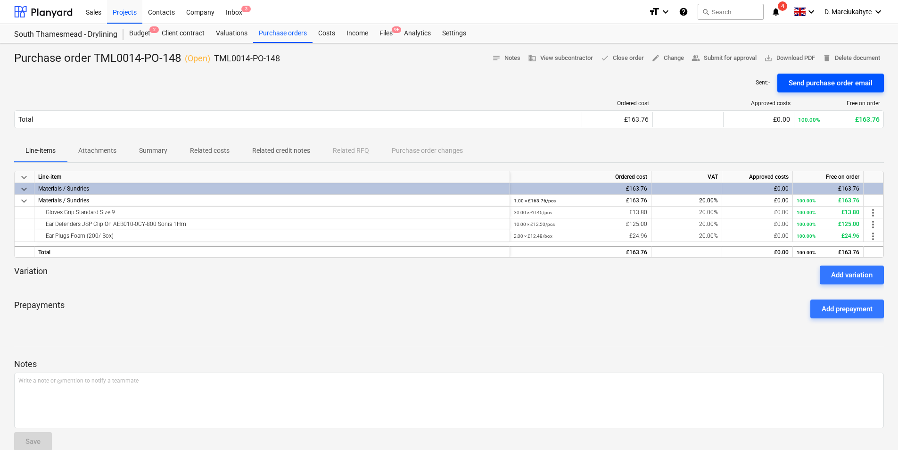
click at [717, 85] on div "Send purchase order email" at bounding box center [830, 83] width 84 height 12
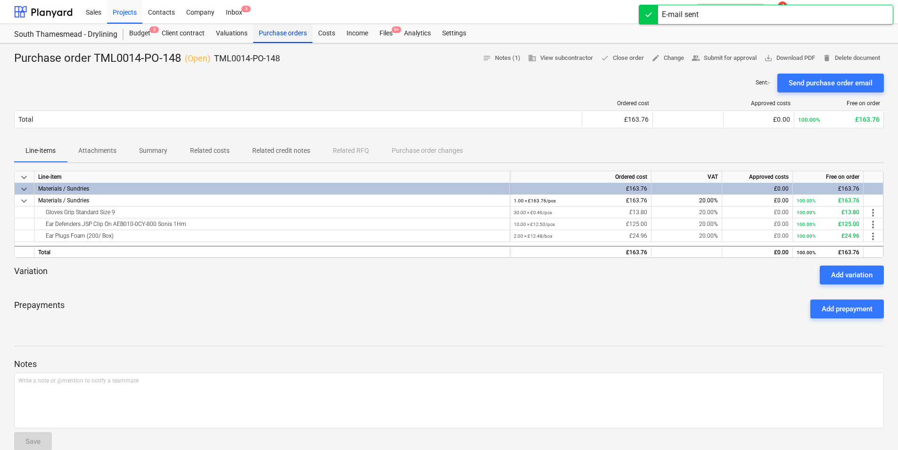
click at [297, 30] on div "Purchase orders" at bounding box center [282, 33] width 59 height 19
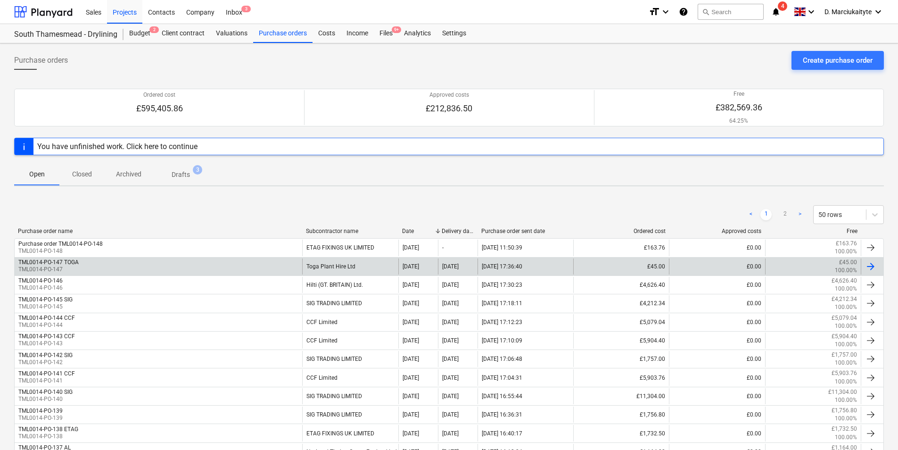
click at [237, 259] on div "TML0014-PO-147 TOGA TML0014-PO-147" at bounding box center [158, 266] width 287 height 16
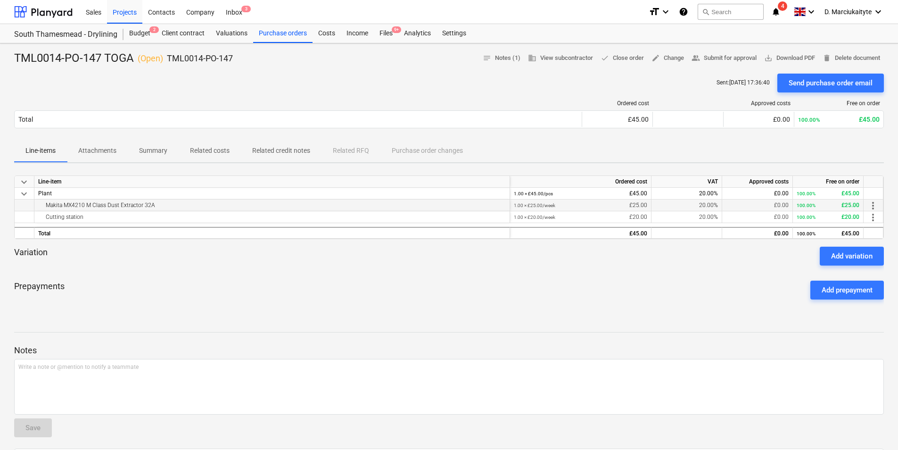
drag, startPoint x: 165, startPoint y: 203, endPoint x: 42, endPoint y: 206, distance: 123.0
click at [42, 206] on div "Makita MX4210 M Class Dust Extractor 32A" at bounding box center [271, 204] width 467 height 11
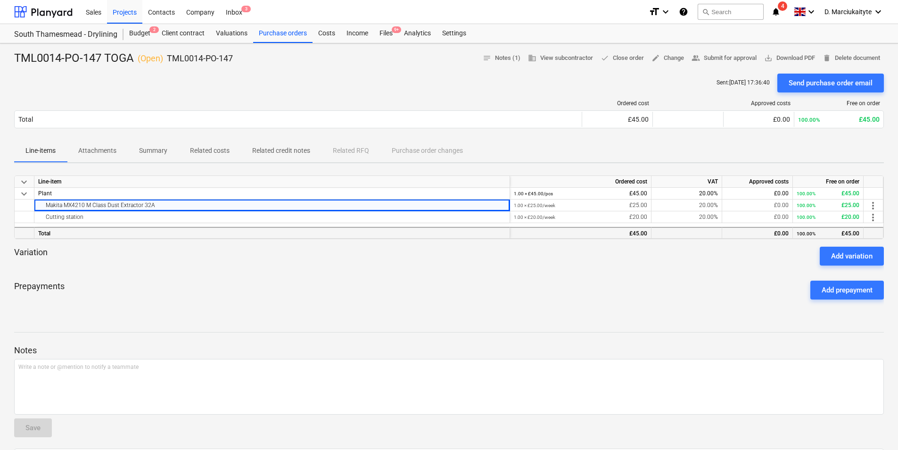
copy div "Makita MX4210 M Class Dust Extractor 32A"
click at [128, 215] on div "Cutting station" at bounding box center [271, 216] width 467 height 11
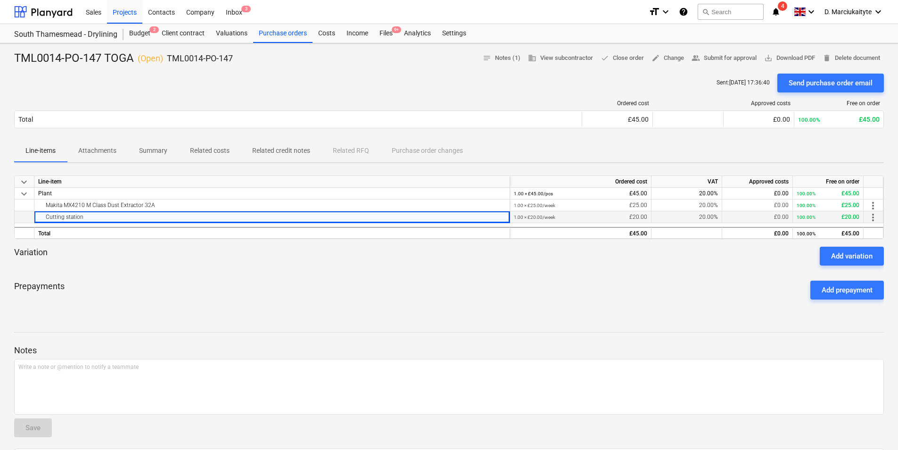
drag, startPoint x: 105, startPoint y: 217, endPoint x: 31, endPoint y: 217, distance: 74.0
click at [0, 0] on div "Cutting station 1.00 × £20.00 / week £20.00 20.00% £0.00 100.00% £20.00 more_ve…" at bounding box center [0, 0] width 0 height 0
copy div "Cutting station"
click at [154, 146] on p "Summary" at bounding box center [153, 151] width 28 height 10
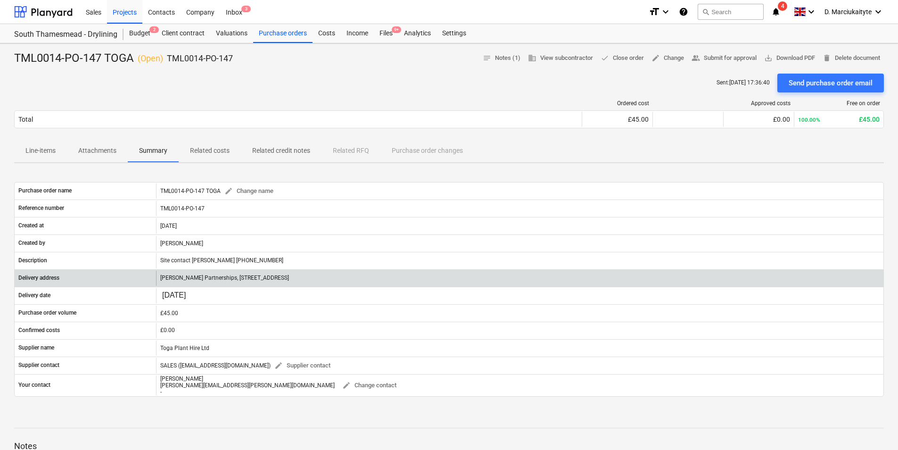
click at [289, 281] on p "[PERSON_NAME] Partnerships, [STREET_ADDRESS]" at bounding box center [224, 278] width 129 height 8
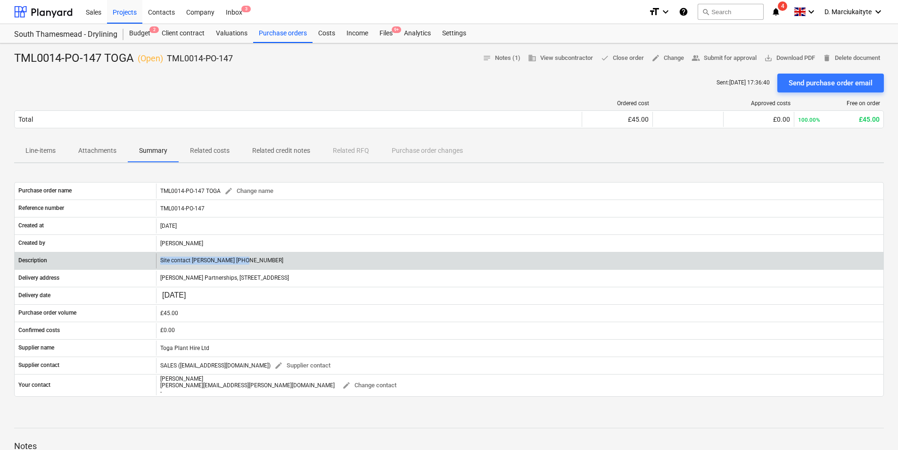
drag, startPoint x: 249, startPoint y: 259, endPoint x: 153, endPoint y: 260, distance: 96.1
click at [153, 260] on div "Description Site contact Alex 07958 418640" at bounding box center [449, 260] width 869 height 15
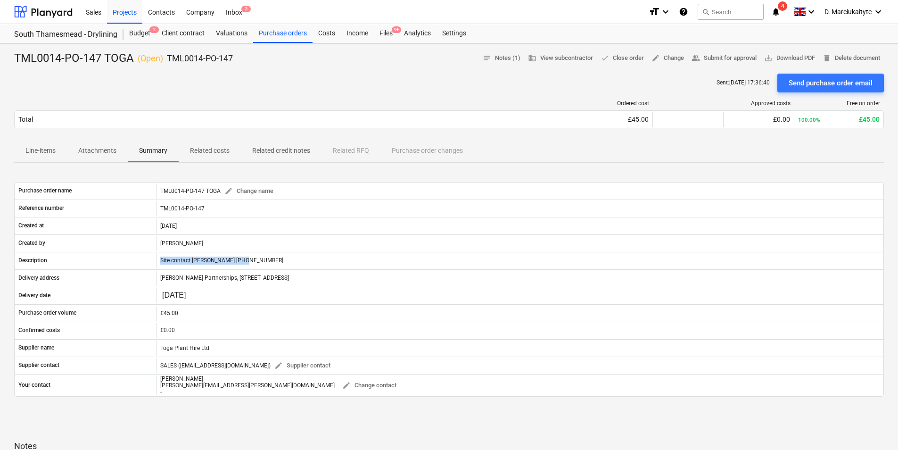
copy div "Site contact [PERSON_NAME] [PHONE_NUMBER]"
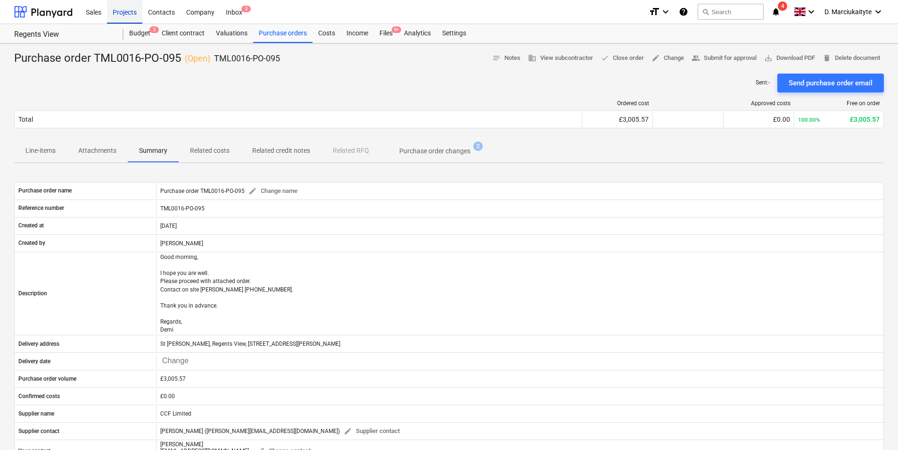
click at [139, 15] on div "Projects" at bounding box center [124, 12] width 35 height 24
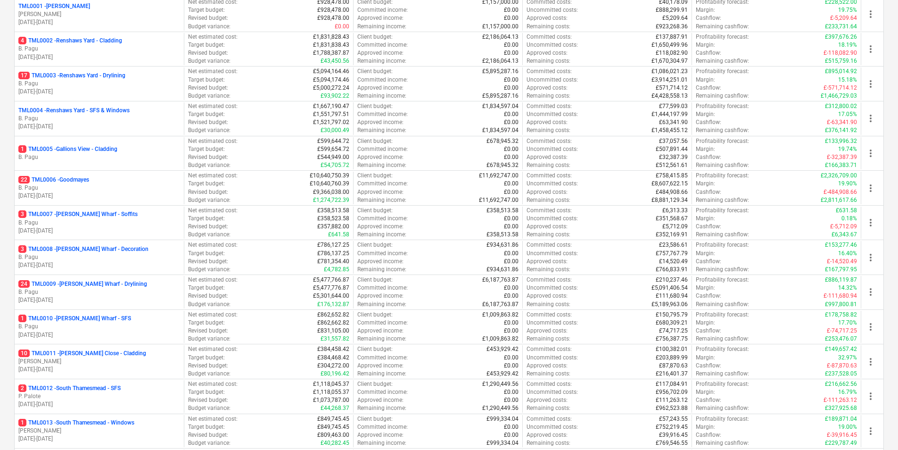
scroll to position [424, 0]
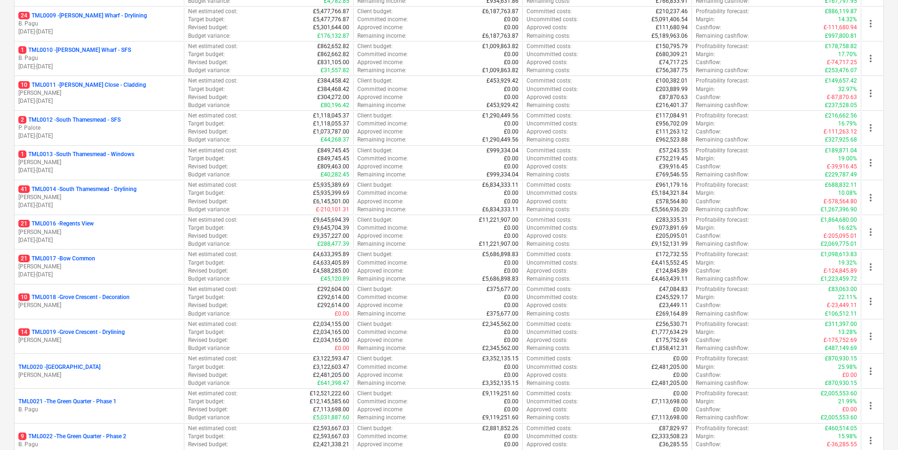
click at [95, 190] on p "41 TML0014 - [GEOGRAPHIC_DATA] - Drylining" at bounding box center [77, 189] width 118 height 8
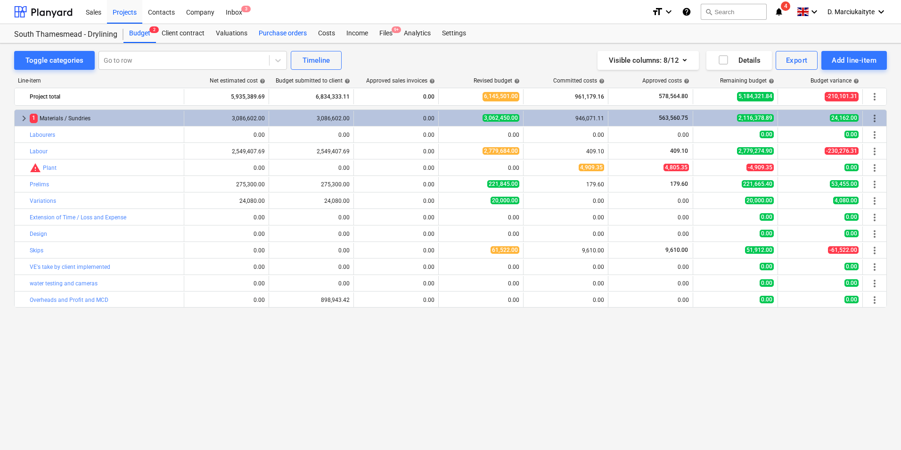
click at [279, 34] on div "Purchase orders" at bounding box center [282, 33] width 59 height 19
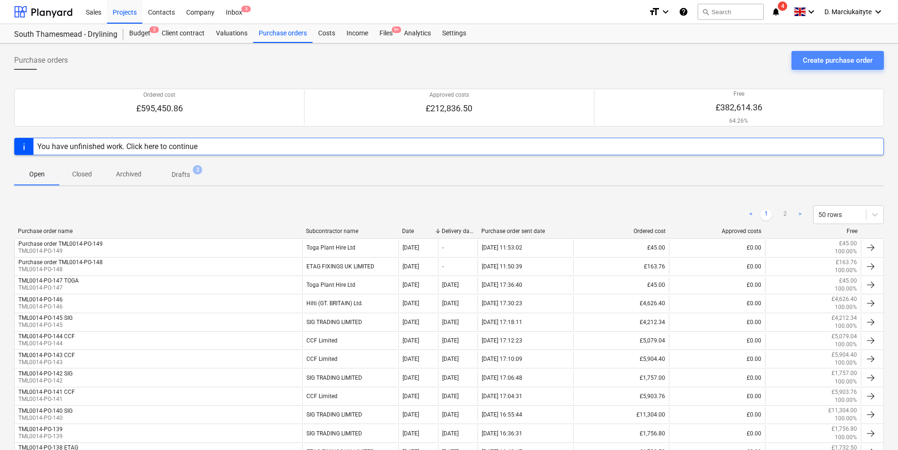
click at [717, 57] on div "Create purchase order" at bounding box center [838, 60] width 70 height 12
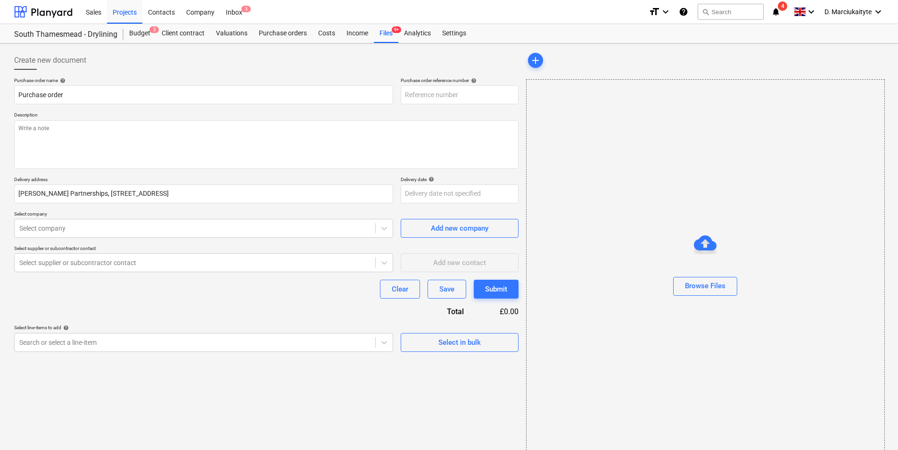
type textarea "x"
type input "TML0014-PO-150"
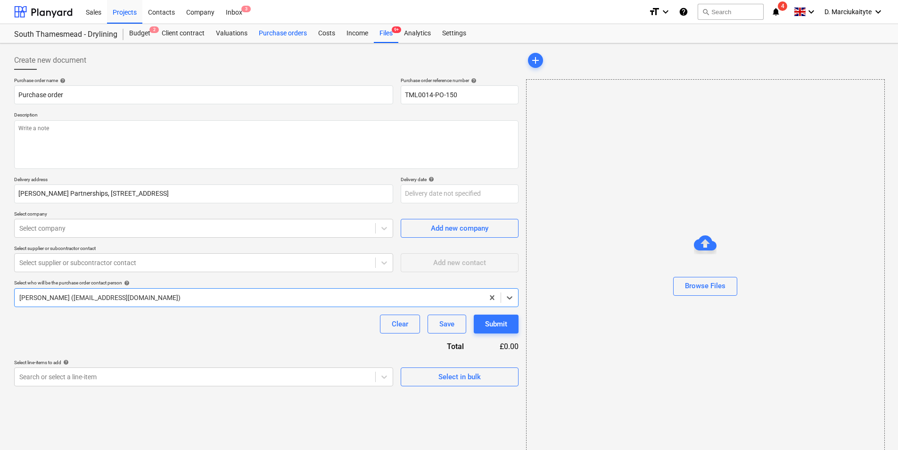
click at [295, 34] on div "Purchase orders" at bounding box center [282, 33] width 59 height 19
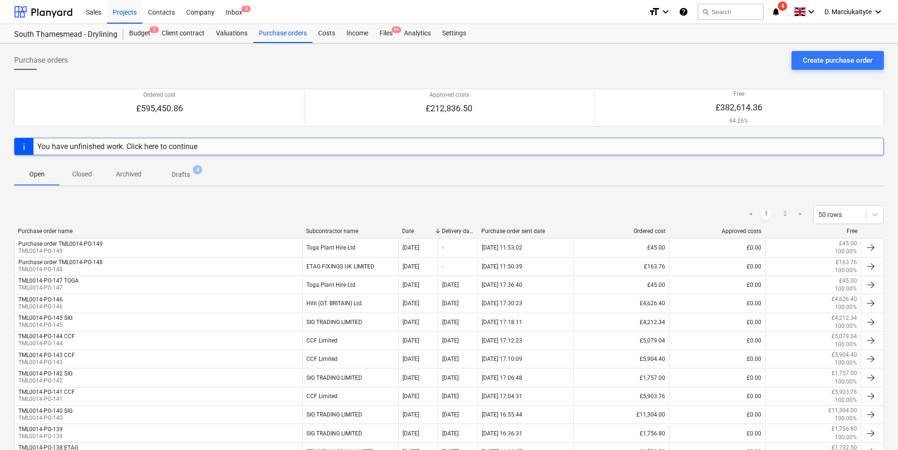
click at [181, 171] on p "Drafts" at bounding box center [181, 175] width 18 height 10
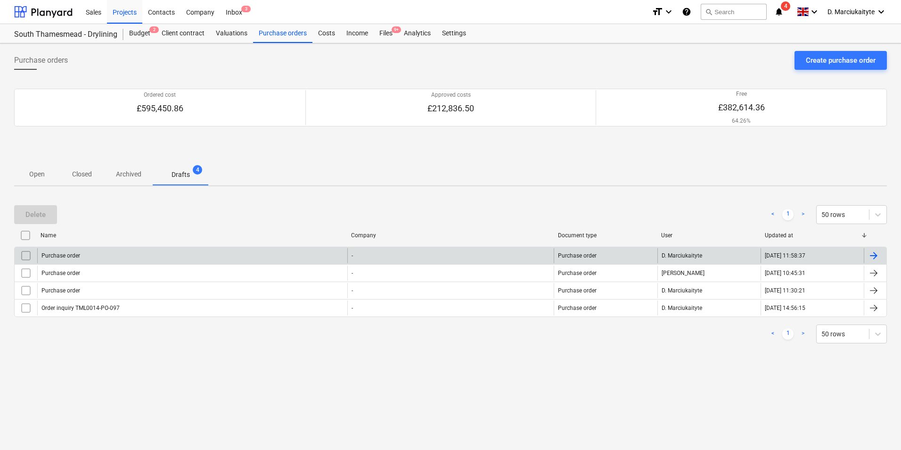
click at [155, 254] on div "Purchase order" at bounding box center [192, 255] width 310 height 15
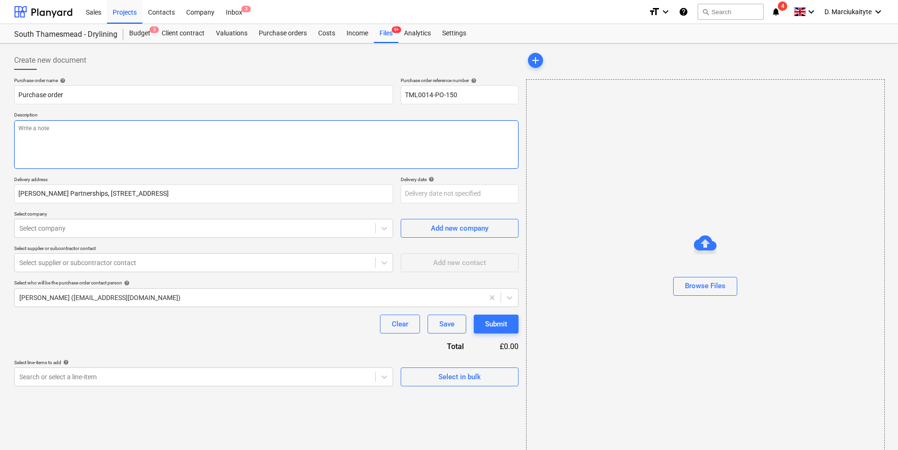
click at [205, 139] on textarea at bounding box center [266, 144] width 504 height 49
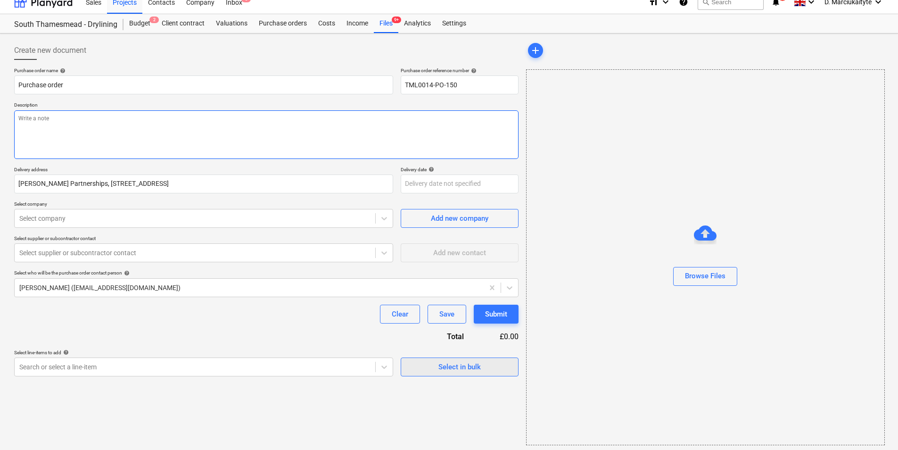
scroll to position [13, 0]
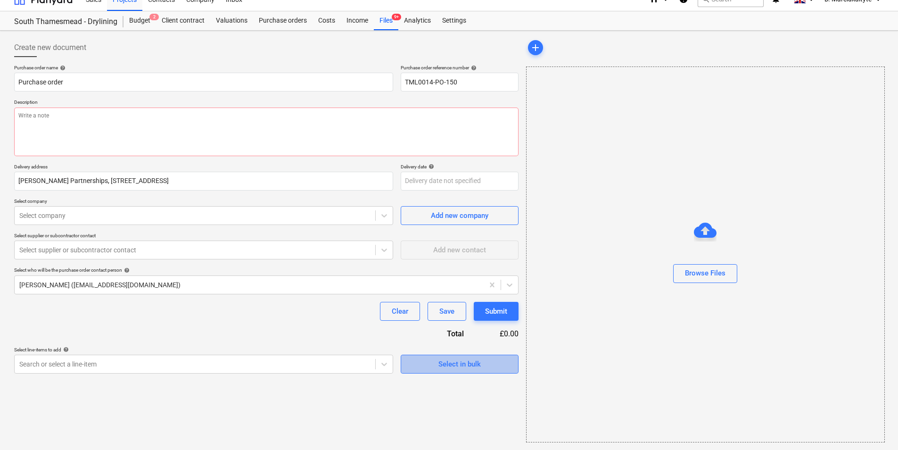
click at [468, 347] on button "Select in bulk" at bounding box center [460, 363] width 118 height 19
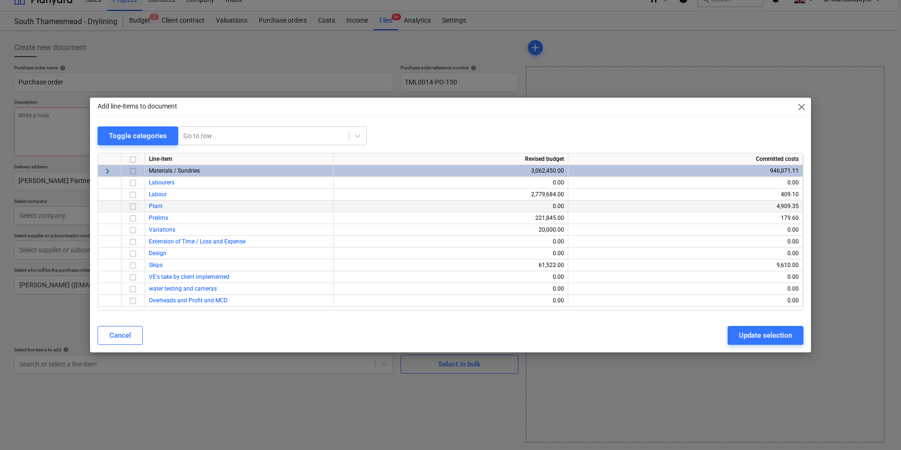
click at [130, 202] on input "checkbox" at bounding box center [132, 206] width 11 height 11
click at [136, 205] on input "checkbox" at bounding box center [132, 206] width 11 height 11
click at [152, 219] on span "Prelims" at bounding box center [158, 217] width 19 height 7
drag, startPoint x: 134, startPoint y: 216, endPoint x: 176, endPoint y: 221, distance: 42.2
click at [134, 217] on input "checkbox" at bounding box center [132, 218] width 11 height 11
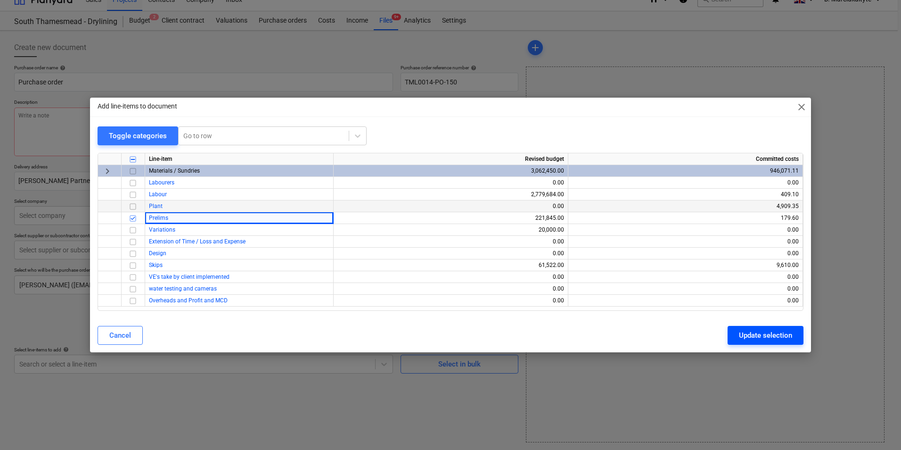
click at [717, 332] on div "Update selection" at bounding box center [765, 335] width 53 height 12
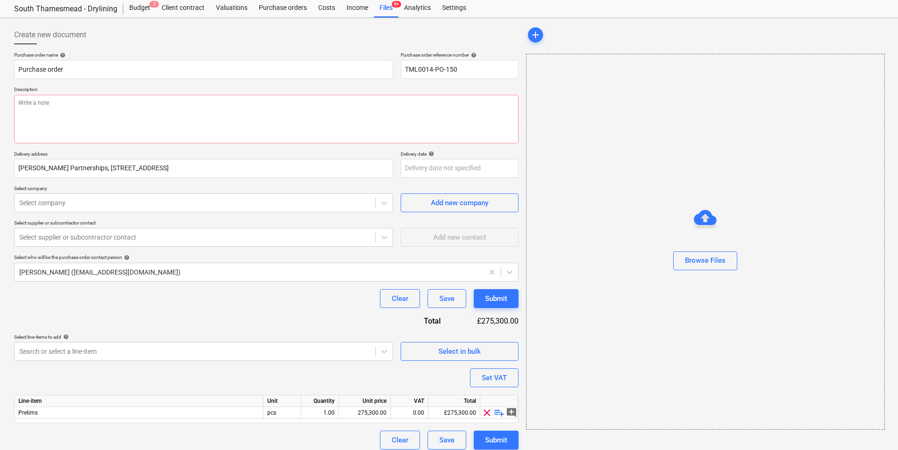
scroll to position [33, 0]
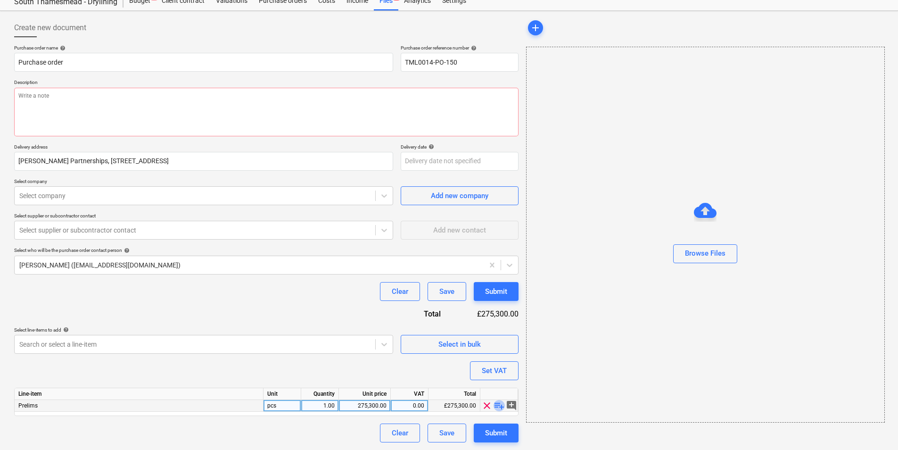
click at [496, 347] on span "playlist_add" at bounding box center [498, 405] width 11 height 11
type textarea "x"
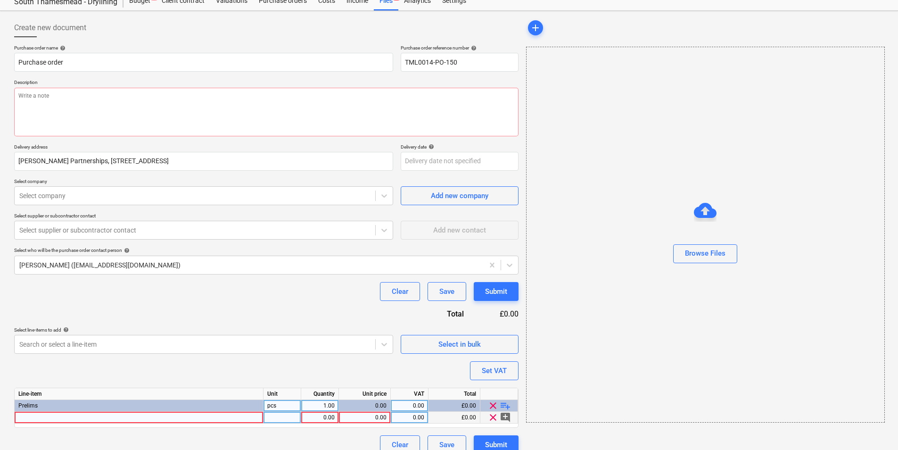
click at [94, 347] on div at bounding box center [139, 417] width 249 height 12
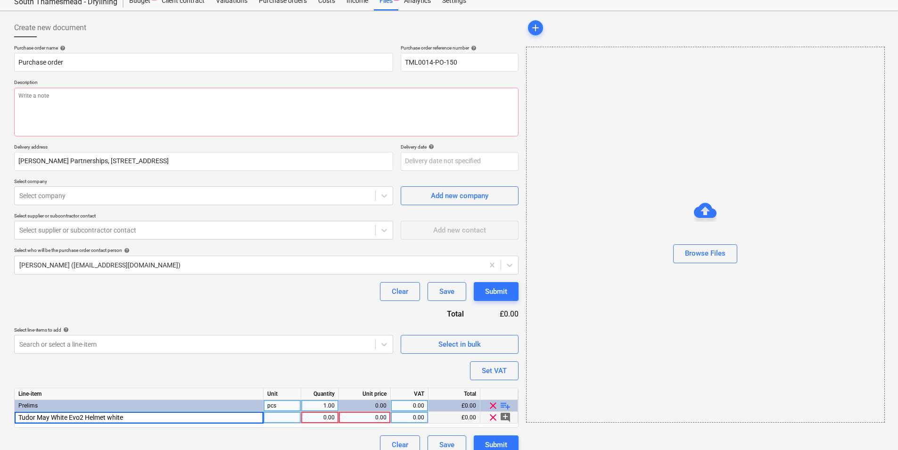
type input "Tudor May White Evo2 Helmet white"
type textarea "x"
type input "10"
type textarea "x"
type input "6.45"
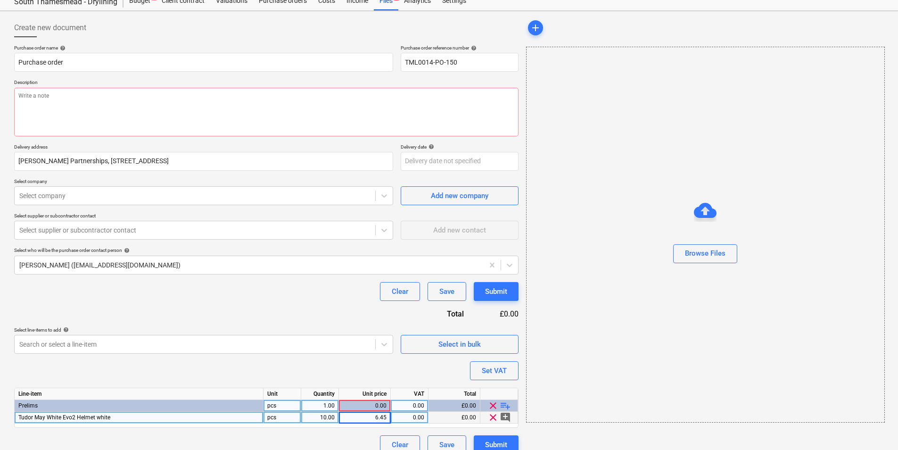
type textarea "x"
type input "20"
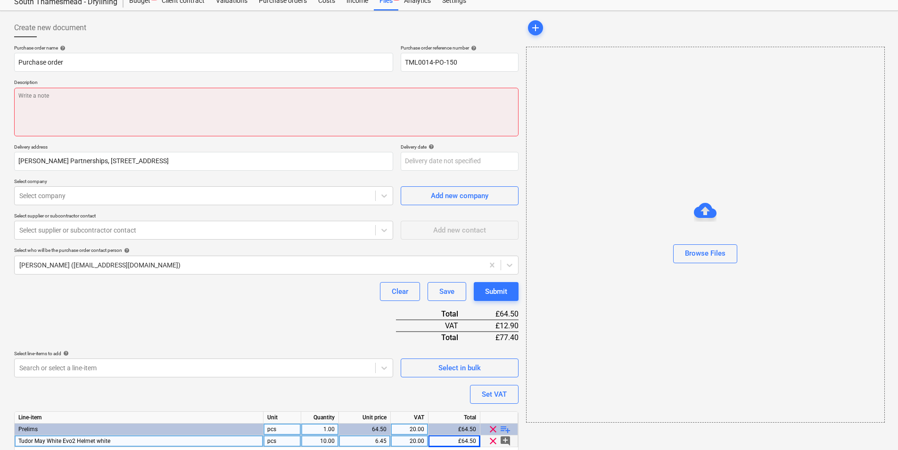
click at [128, 93] on textarea at bounding box center [266, 112] width 504 height 49
type textarea "x"
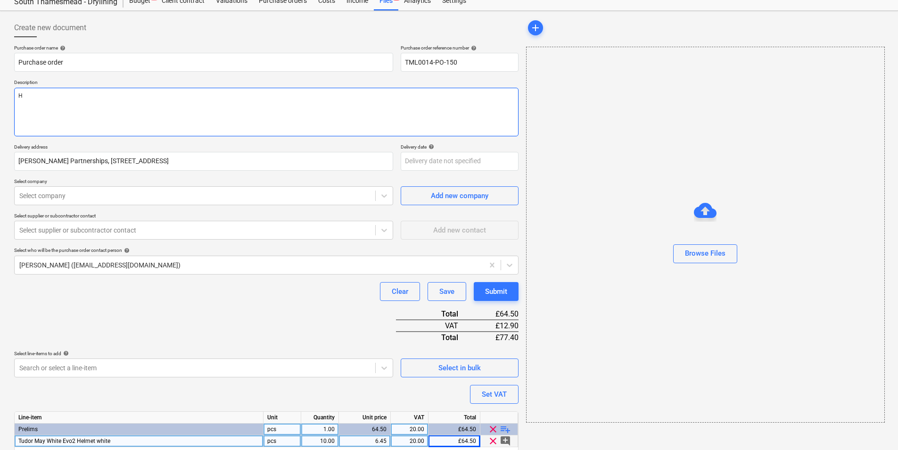
type textarea "Hi"
type textarea "x"
type textarea "H"
type textarea "x"
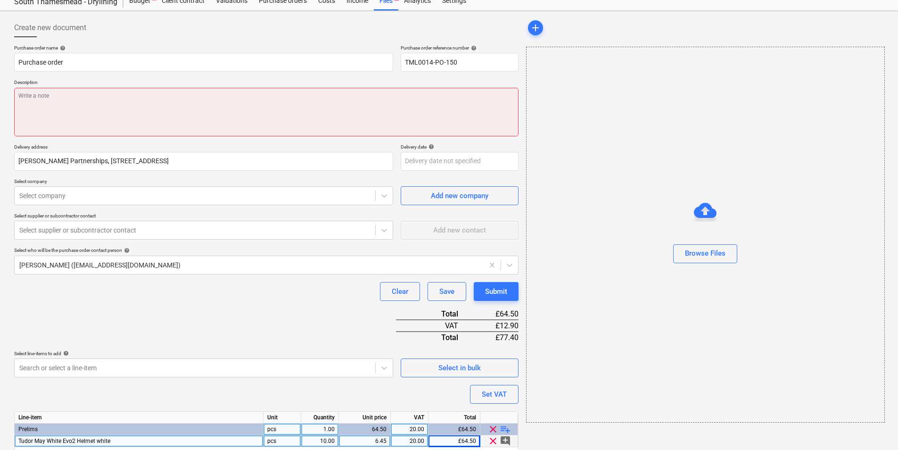
type textarea "x"
type textarea "A"
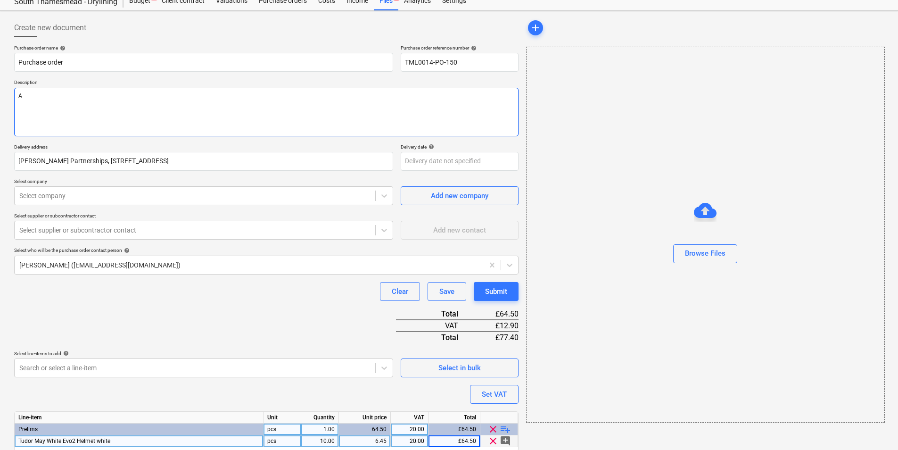
type textarea "x"
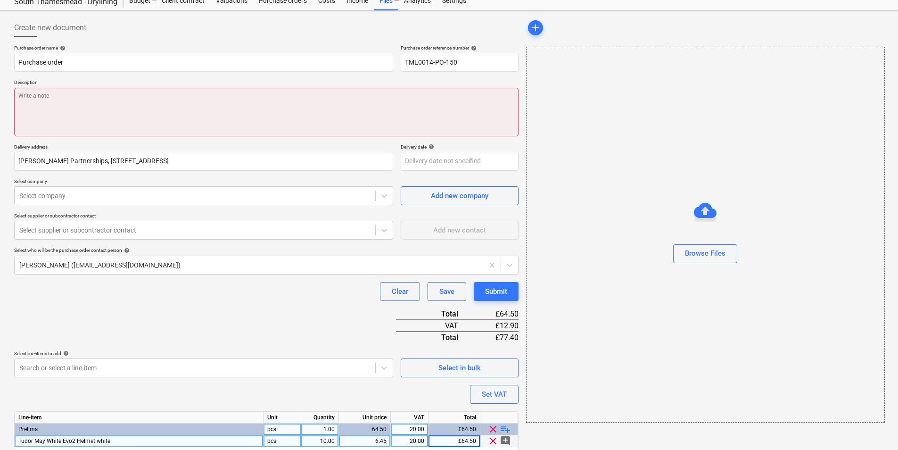
type textarea "x"
type textarea "H"
type textarea "x"
type textarea "Hi"
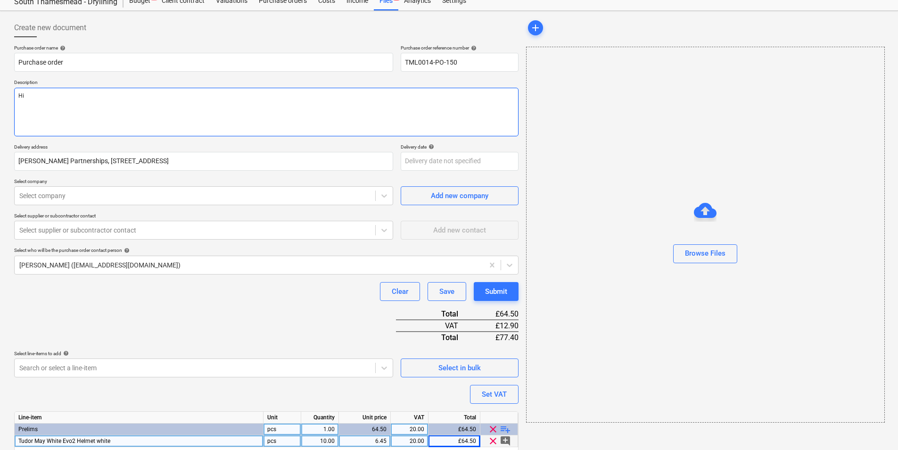
type textarea "x"
type textarea "Hi,"
type textarea "x"
type textarea "Hi,"
type textarea "x"
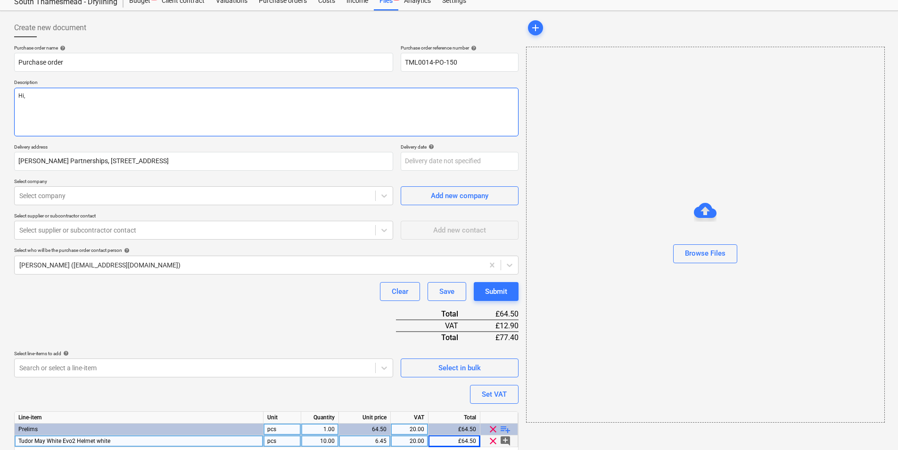
type textarea "Hi,"
type textarea "x"
type textarea "Hi, I"
type textarea "x"
type textarea "Hi, I"
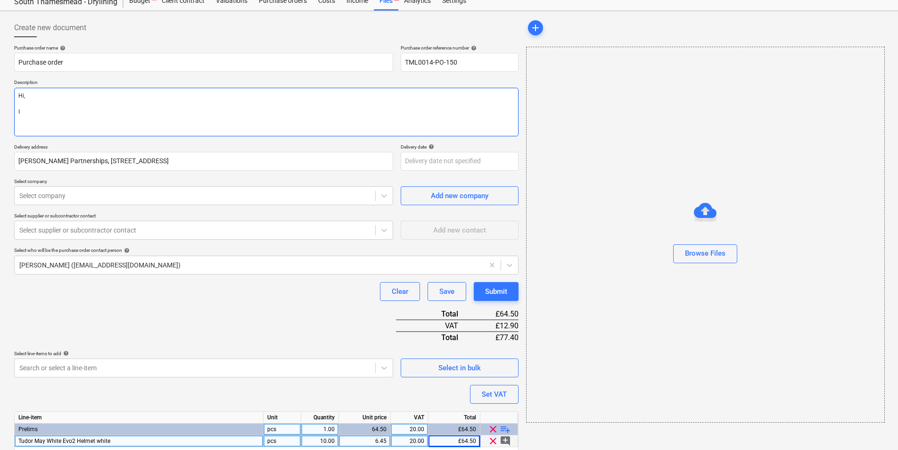
type textarea "x"
type textarea "Hi, I h"
type textarea "x"
type textarea "Hi, I ho"
type textarea "x"
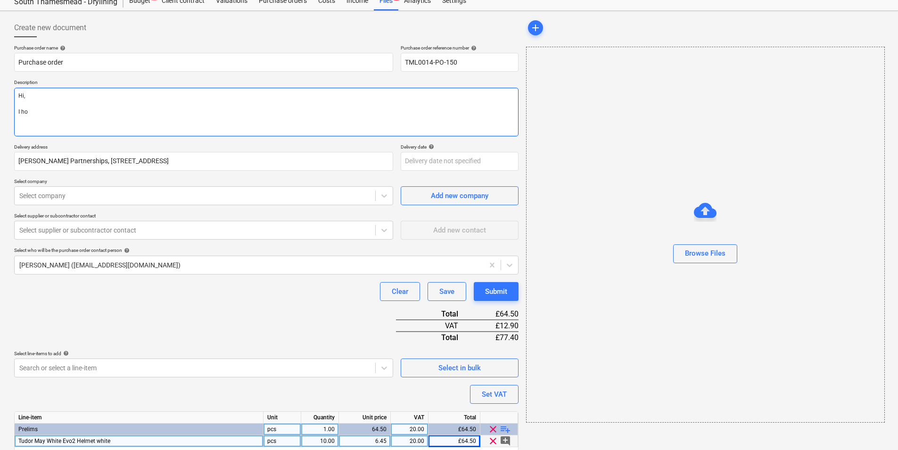
type textarea "Hi, I hop"
type textarea "x"
type textarea "Hi, I hope"
type textarea "x"
type textarea "Hi, I hope"
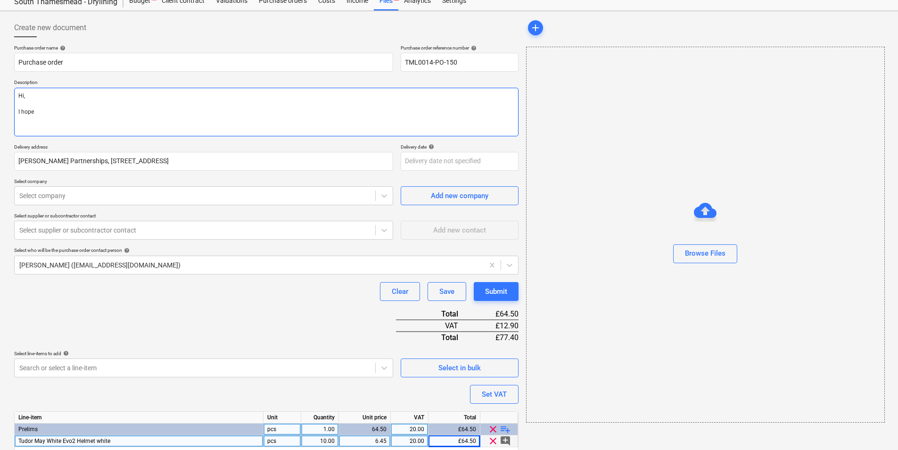
type textarea "x"
type textarea "Hi, I hope y"
type textarea "x"
type textarea "Hi, I hope yo"
type textarea "x"
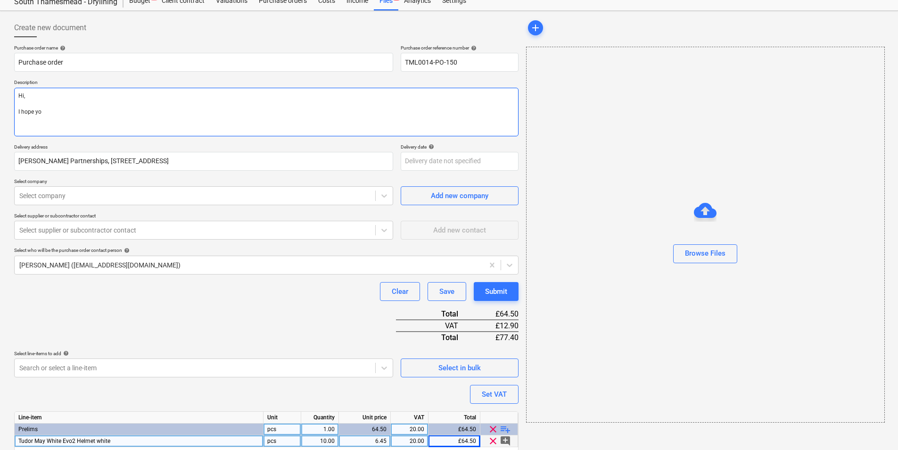
type textarea "Hi, I hope you"
type textarea "x"
type textarea "Hi, I hope you"
type textarea "x"
type textarea "Hi, I hope you a"
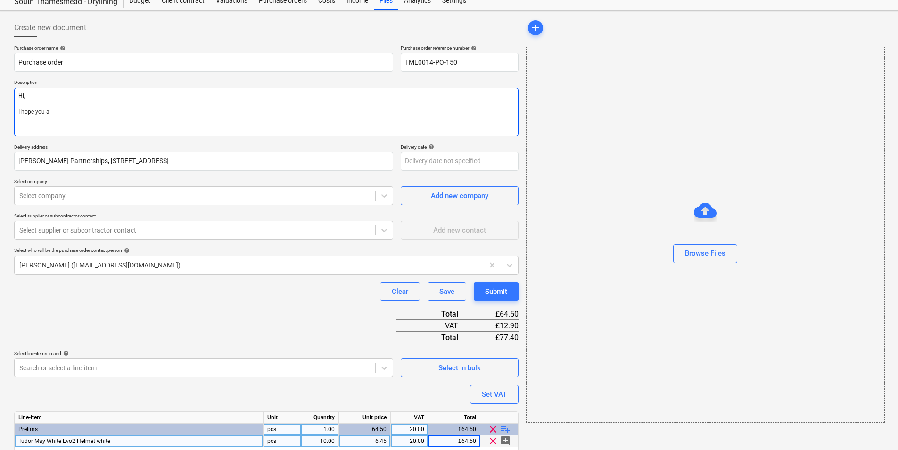
type textarea "x"
type textarea "Hi, I hope you ar"
type textarea "x"
type textarea "Hi, I hope you are"
type textarea "x"
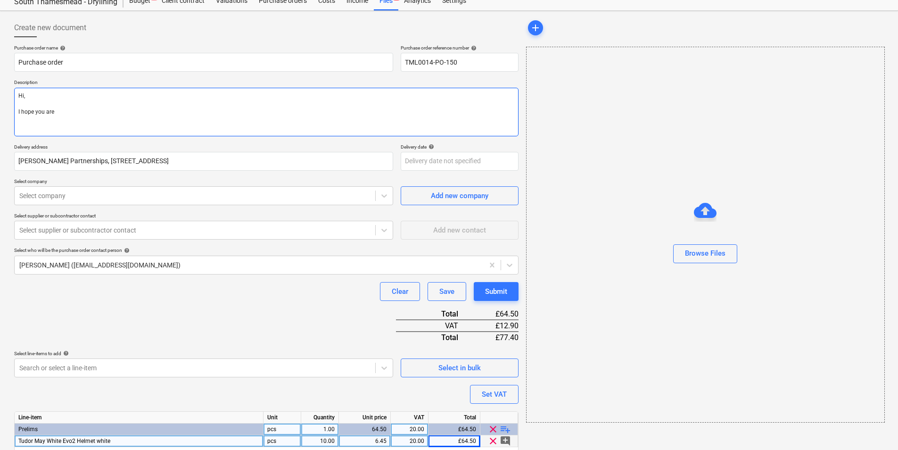
type textarea "Hi, I hope you are"
type textarea "x"
type textarea "Hi, I hope you are w"
type textarea "x"
type textarea "Hi, I hope you are we"
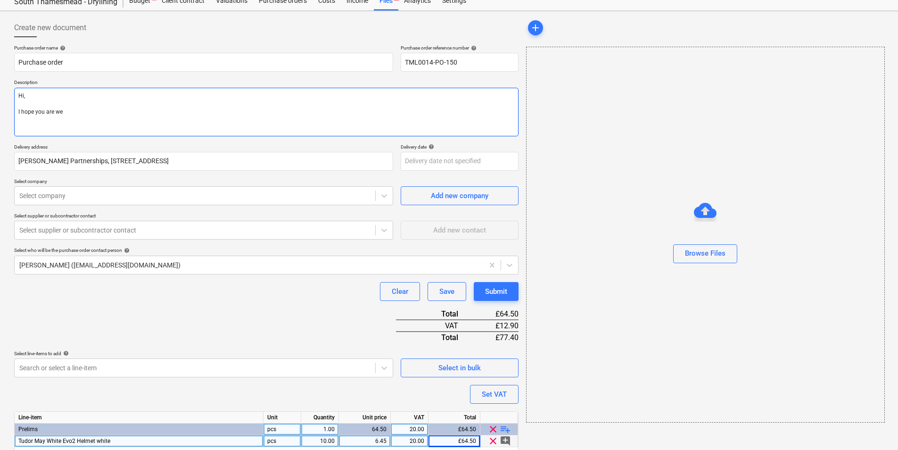
type textarea "x"
type textarea "Hi, I hope you are wel"
type textarea "x"
type textarea "Hi, I hope you are well"
type textarea "x"
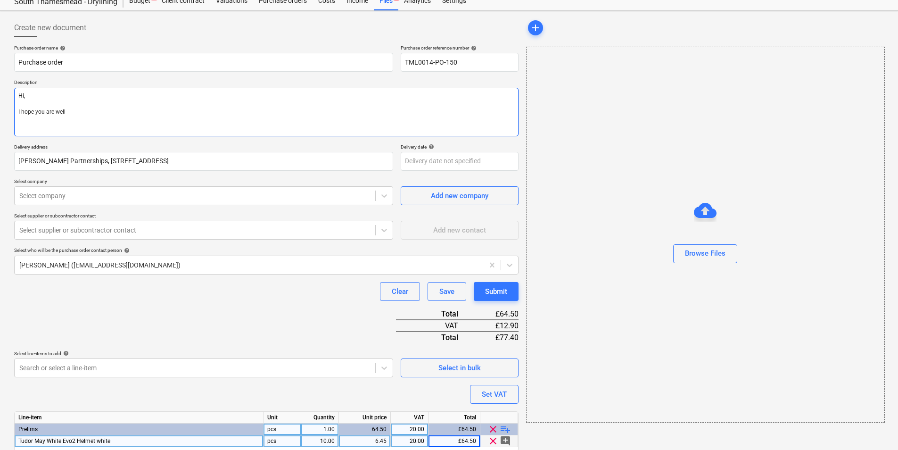
type textarea "Hi, I hope you are well."
type textarea "x"
type textarea "Hi, I hope you are well."
type textarea "x"
type textarea "Hi, I hope you are well. #"
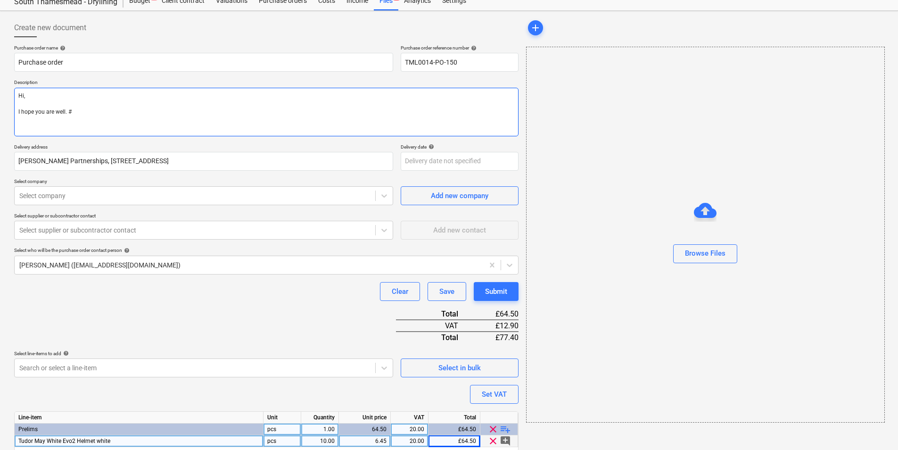
type textarea "x"
type textarea "Hi, I hope you are well."
type textarea "x"
type textarea "Hi, I hope you are well."
type textarea "x"
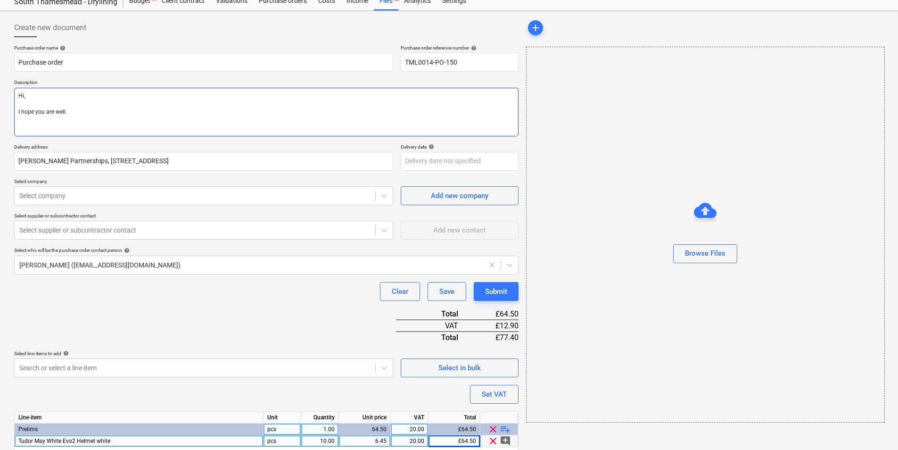
type textarea "Hi, I hope you are well. P"
type textarea "x"
type textarea "Hi, I hope you are well. Pl"
type textarea "x"
type textarea "Hi, I hope you are well. Ple"
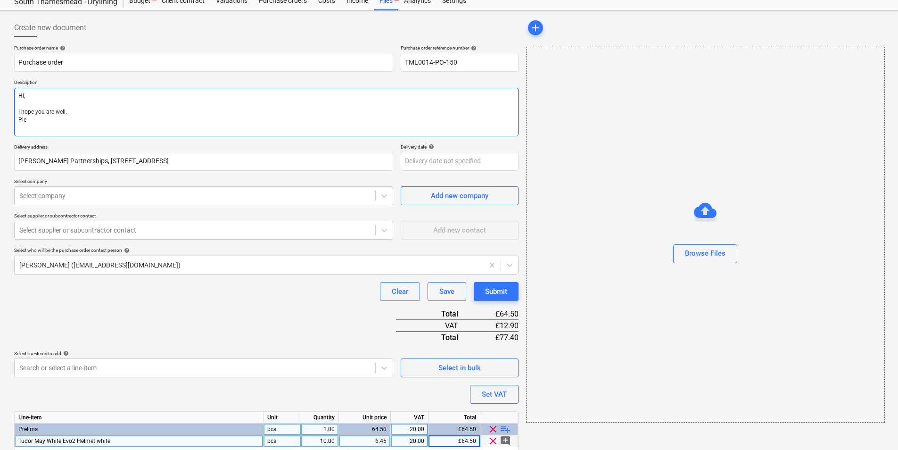
type textarea "x"
type textarea "Hi, I hope you are well. Pleaz"
type textarea "x"
type textarea "Hi, I hope you are well. Pleazs"
type textarea "x"
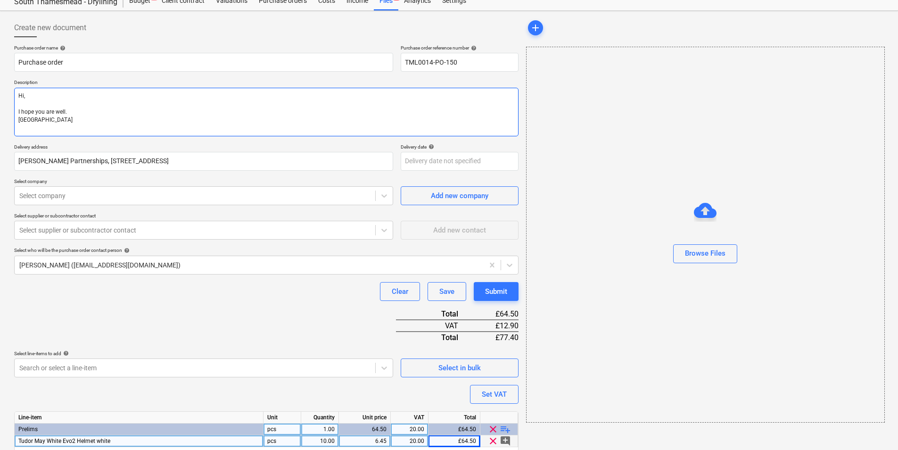
type textarea "Hi, I hope you are well. Pleazse"
type textarea "x"
type textarea "Hi, I hope you are well. Pleazse"
type textarea "x"
type textarea "Hi, I hope you are well. Pleazse p"
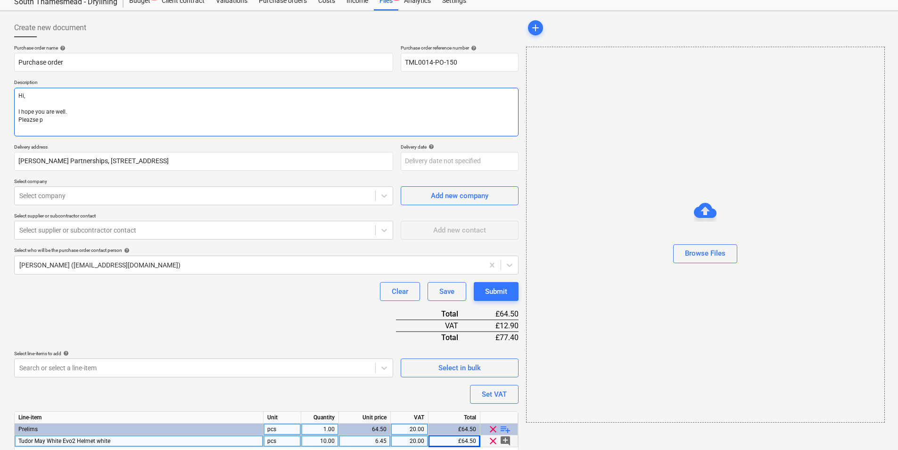
type textarea "x"
type textarea "Hi, I hope you are well. Pleazse"
type textarea "x"
type textarea "Hi, I hope you are well. Pleazse"
type textarea "x"
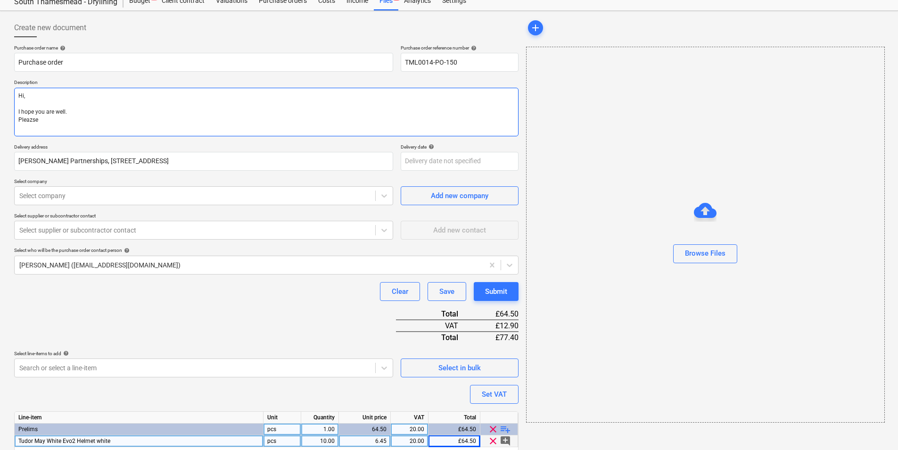
type textarea "Hi, I hope you are well. Pleazs"
type textarea "x"
type textarea "Hi, I hope you are well. Pleaz"
type textarea "x"
type textarea "Hi, I hope you are well. Plea"
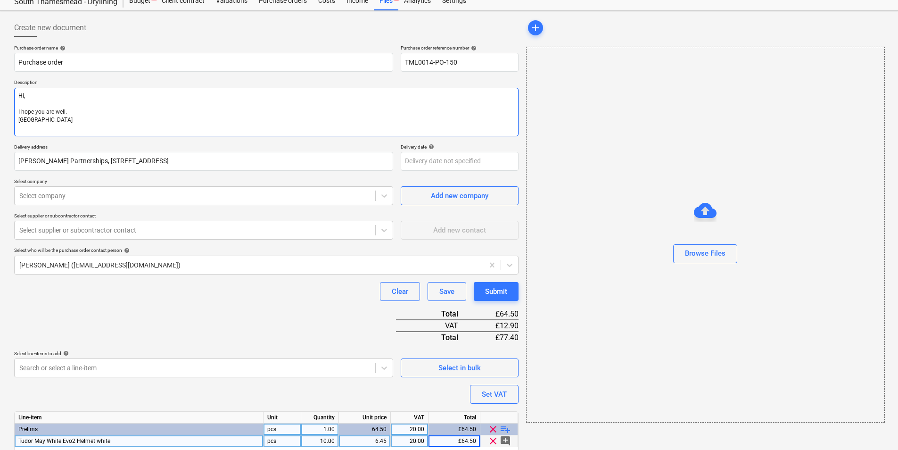
type textarea "x"
type textarea "Hi, I hope you are well. Pleaa"
type textarea "x"
type textarea "Hi, I hope you are well. Plea"
type textarea "x"
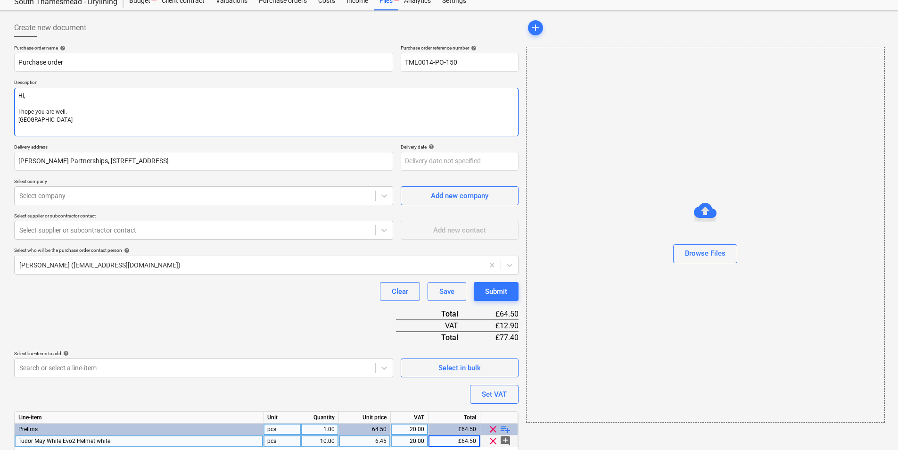
type textarea "Hi, I hope you are well. Pleas"
type textarea "x"
type textarea "Hi, I hope you are well. Please"
type textarea "x"
type textarea "Hi, I hope you are well. Please"
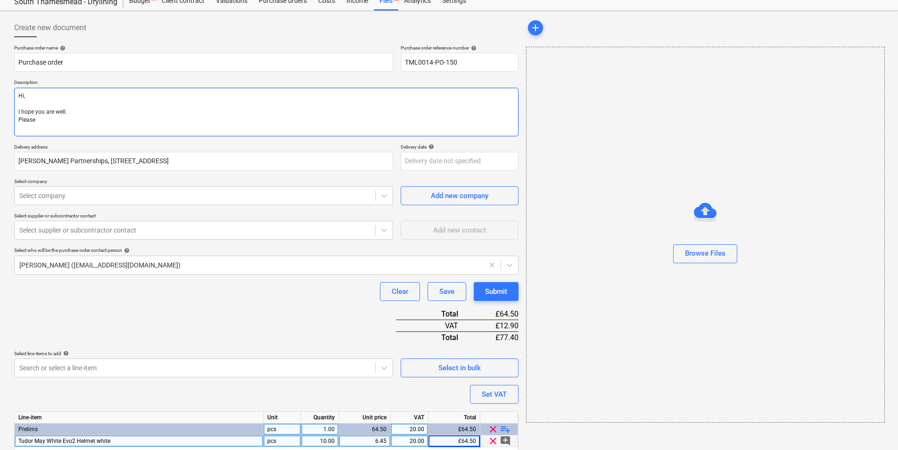
type textarea "x"
type textarea "Hi, I hope you are well. Please p"
type textarea "x"
type textarea "Hi, I hope you are well. Please pr"
type textarea "x"
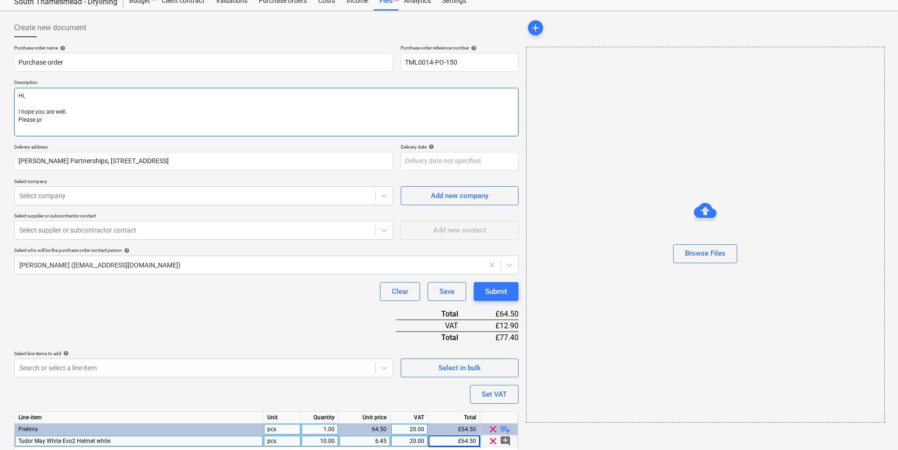
type textarea "Hi, I hope you are well. Please pro"
type textarea "x"
type textarea "Hi, I hope you are well. Please proc"
type textarea "x"
type textarea "Hi, I hope you are well. Please proce"
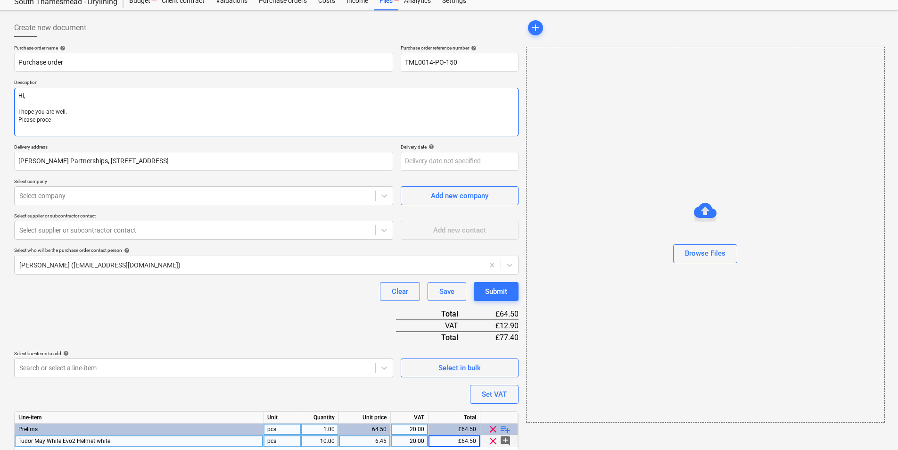
type textarea "x"
type textarea "Hi, I hope you are well. Please procee"
type textarea "x"
type textarea "Hi, I hope you are well. Please proceed"
type textarea "x"
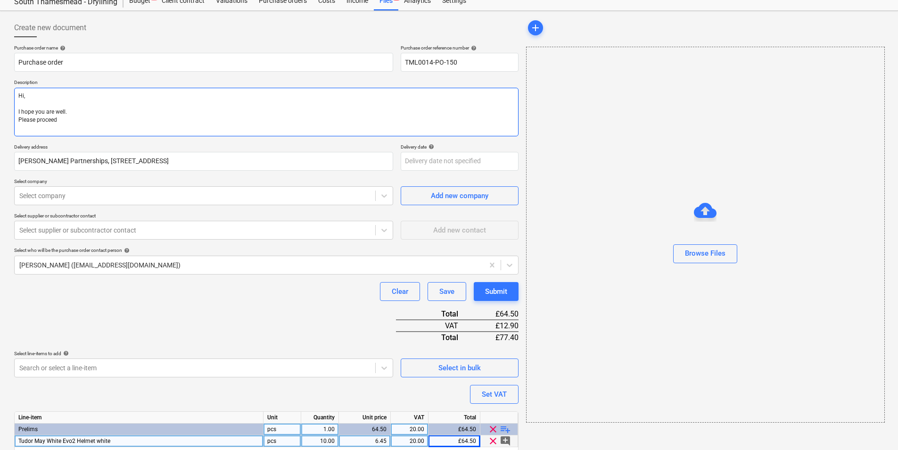
type textarea "Hi, I hope you are well. Please proceed"
type textarea "x"
type textarea "Hi, I hope you are well. Please proceed w"
type textarea "x"
type textarea "Hi, I hope you are well. Please proceed wi"
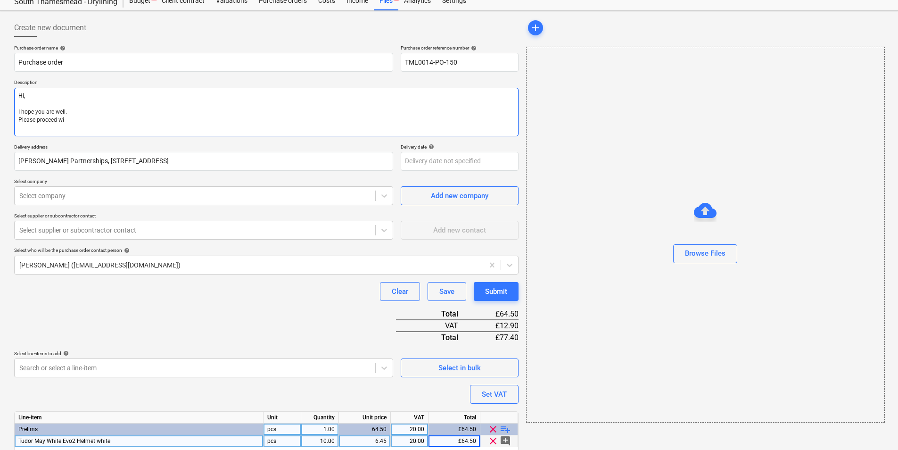
type textarea "x"
type textarea "Hi, I hope you are well. Please proceed wit"
type textarea "x"
type textarea "Hi, I hope you are well. Please proceed with"
type textarea "x"
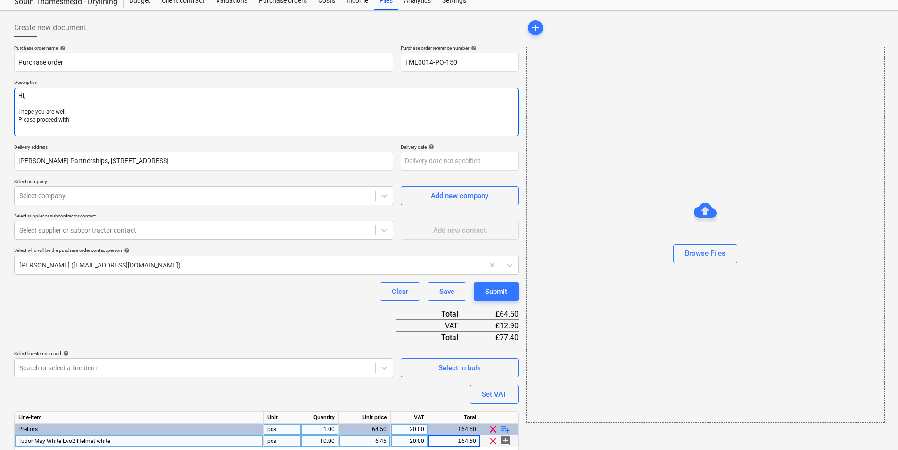
type textarea "Hi, I hope you are well. Please proceed with a"
type textarea "x"
type textarea "Hi, I hope you are well. Please proceed with at"
type textarea "x"
type textarea "Hi, I hope you are well. Please proceed with att"
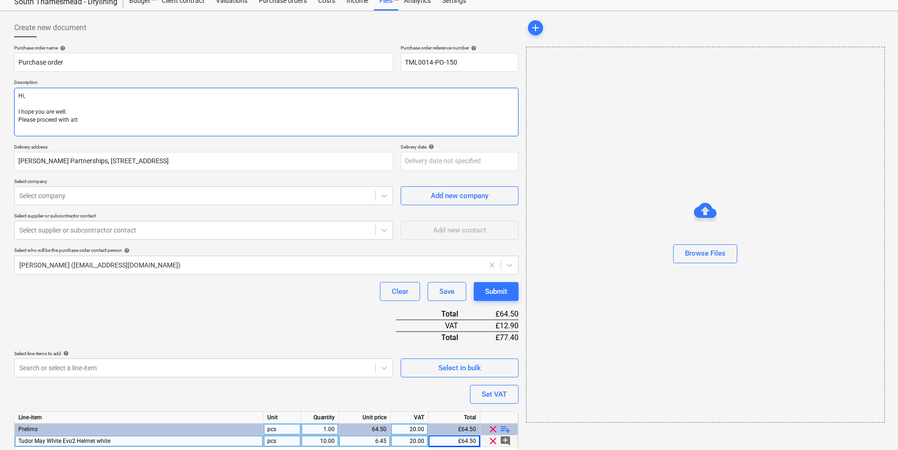
type textarea "x"
type textarea "Hi, I hope you are well. Please proceed with atta"
type textarea "x"
type textarea "Hi, I hope you are well. Please proceed with attac"
type textarea "x"
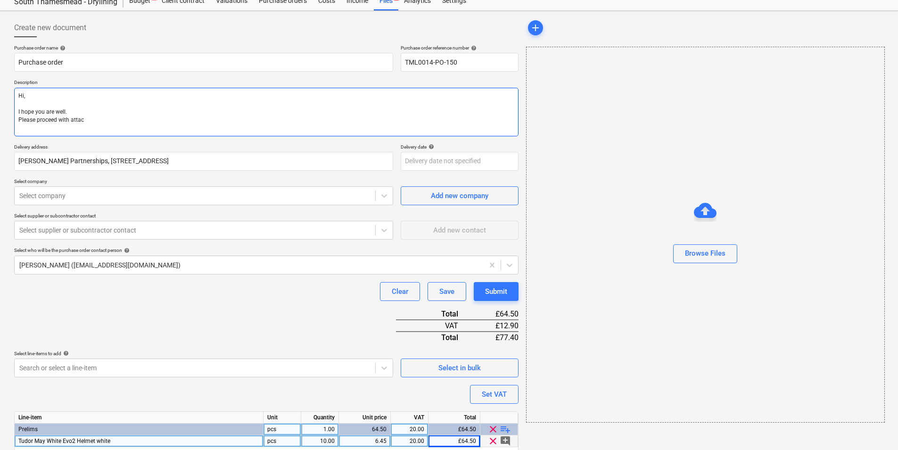
type textarea "Hi, I hope you are well. Please proceed with attach"
type textarea "x"
type textarea "Hi, I hope you are well. Please proceed with attache"
type textarea "x"
type textarea "Hi, I hope you are well. Please proceed with attached"
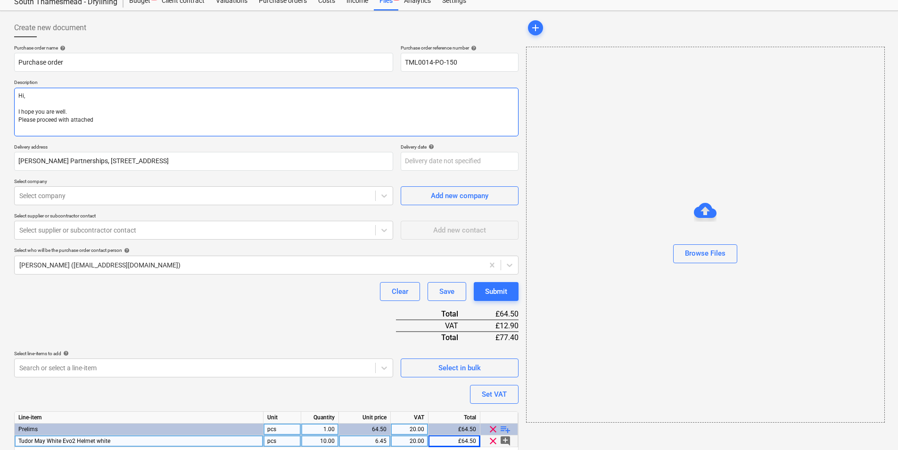
type textarea "x"
type textarea "Hi, I hope you are well. Please proceed with attached"
type textarea "x"
type textarea "Hi, I hope you are well. Please proceed with attached o"
type textarea "x"
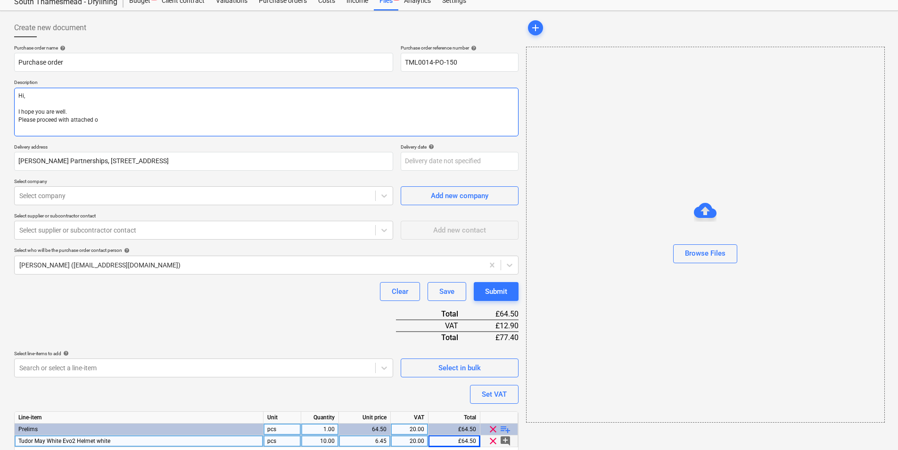
type textarea "Hi, I hope you are well. Please proceed with attached or"
type textarea "x"
type textarea "Hi, I hope you are well. Please proceed with attached ord"
type textarea "x"
type textarea "Hi, I hope you are well. Please proceed with attached orde"
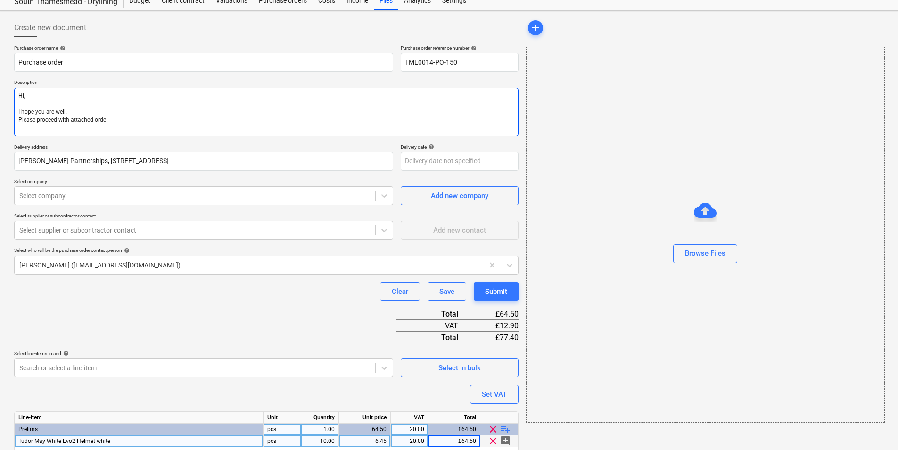
type textarea "x"
type textarea "Hi, I hope you are well. Please proceed with attached order"
type textarea "x"
type textarea "Hi, I hope you are well. Please proceed with attached order."
type textarea "x"
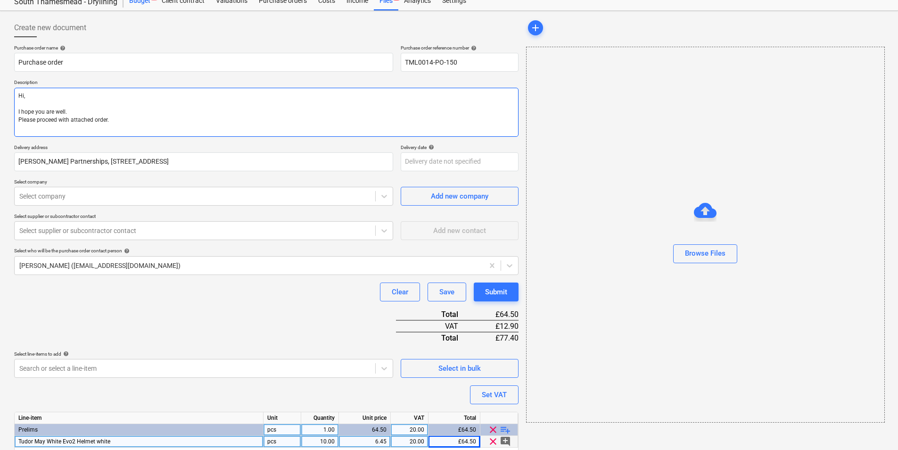
type textarea "Hi, I hope you are well. Please proceed with attached order."
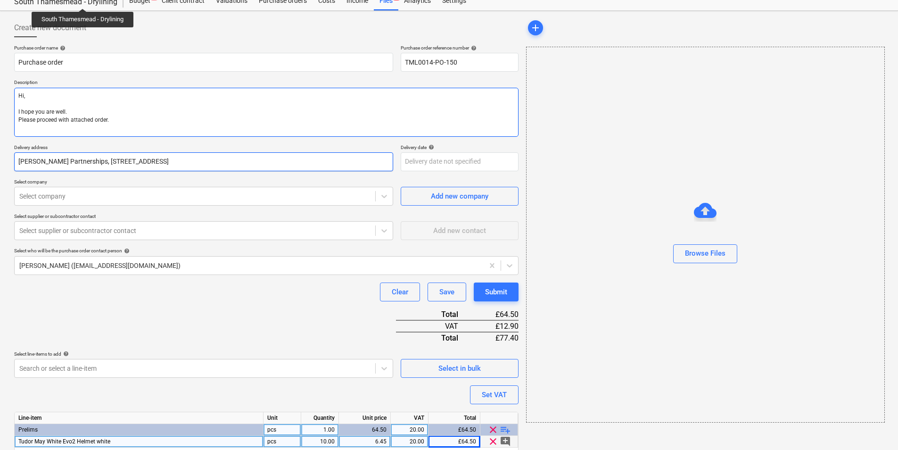
paste textarea "Site contact Alex 07958 418640 Thank you Regards, Demi"
type textarea "x"
type textarea "Hi, I hope you are well. Please proceed with attached order. Site contact Alex …"
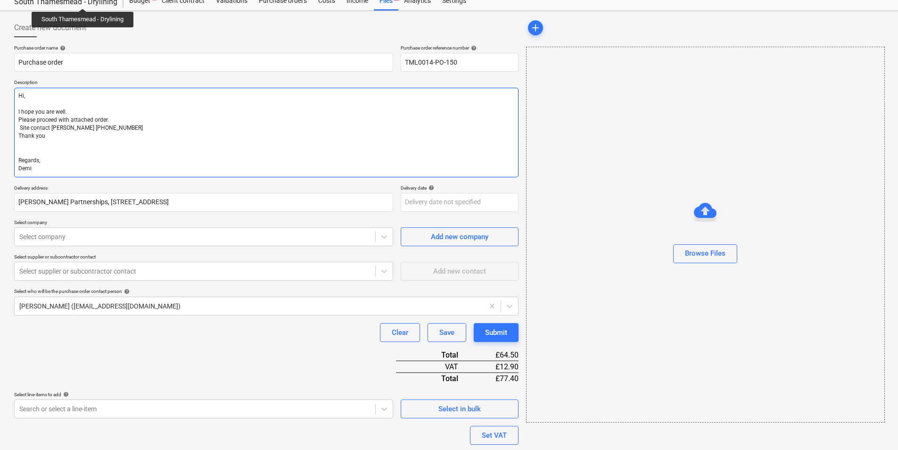
click at [21, 125] on textarea "Hi, I hope you are well. Please proceed with attached order. Site contact Alex …" at bounding box center [266, 133] width 504 height 90
type textarea "x"
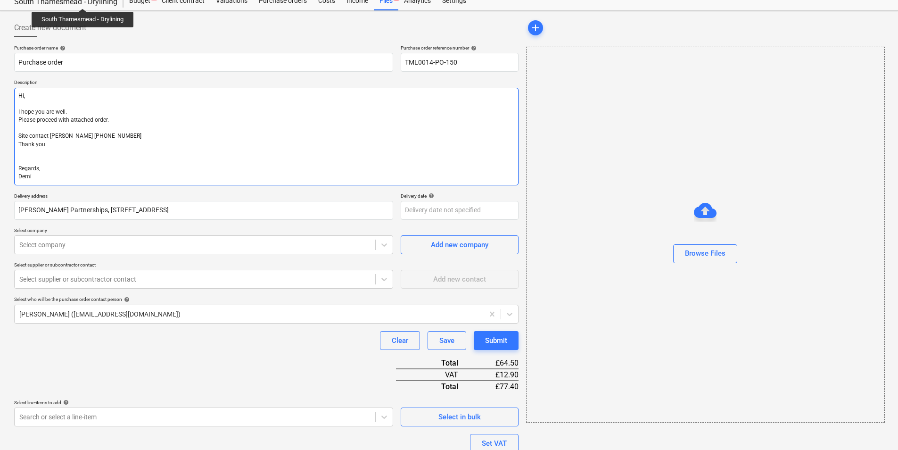
type textarea "Hi, I hope you are well. Please proceed with attached order. Site contact [PERS…"
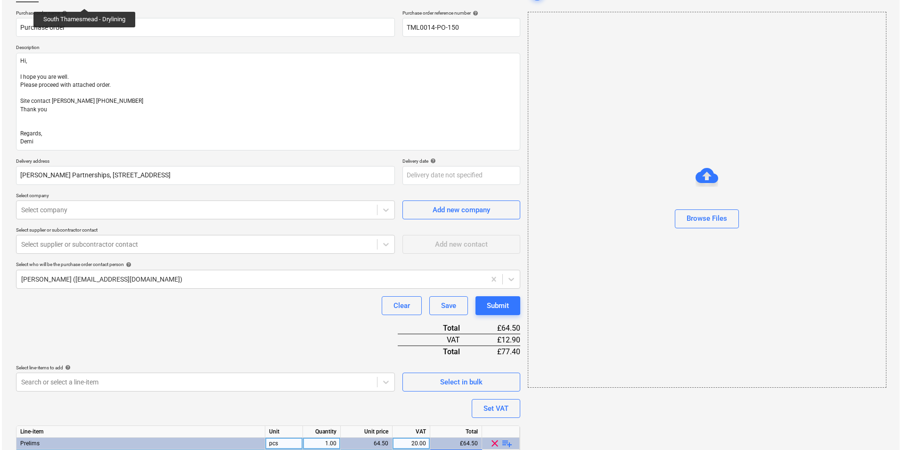
scroll to position [117, 0]
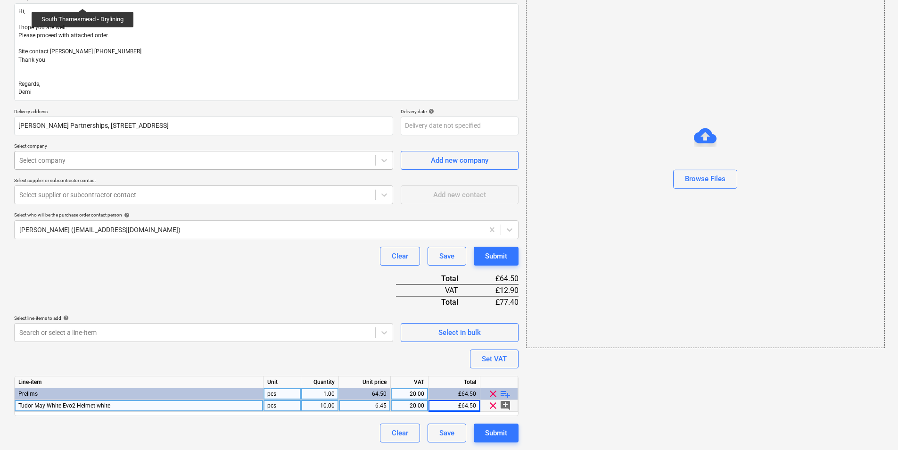
click at [206, 160] on div at bounding box center [194, 160] width 351 height 9
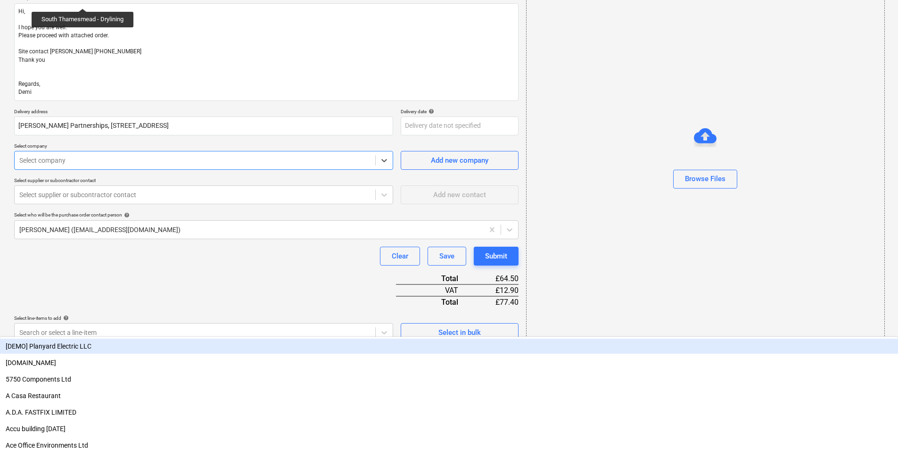
type textarea "x"
type input "ada"
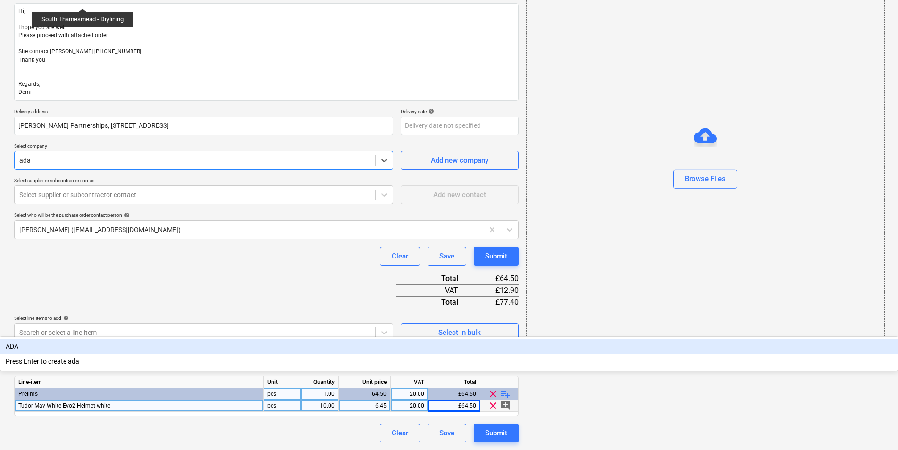
click at [51, 338] on div "ADA" at bounding box center [449, 345] width 898 height 15
type textarea "x"
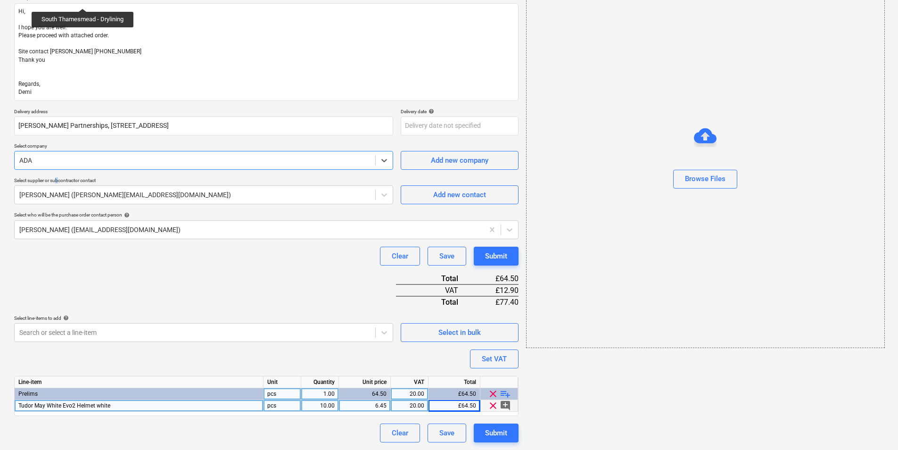
click at [58, 185] on p "Select supplier or subcontractor contact" at bounding box center [203, 181] width 379 height 8
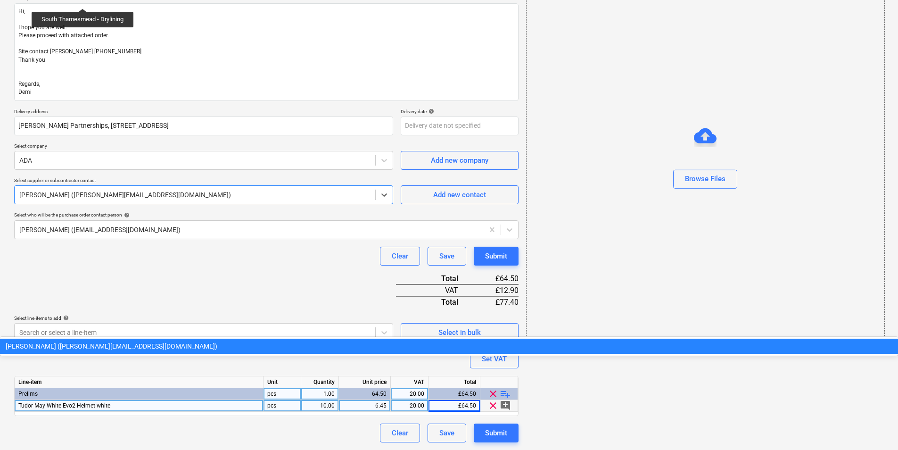
drag, startPoint x: 58, startPoint y: 185, endPoint x: 142, endPoint y: 198, distance: 84.5
click at [142, 199] on div at bounding box center [194, 194] width 351 height 9
click at [147, 197] on div at bounding box center [194, 194] width 351 height 9
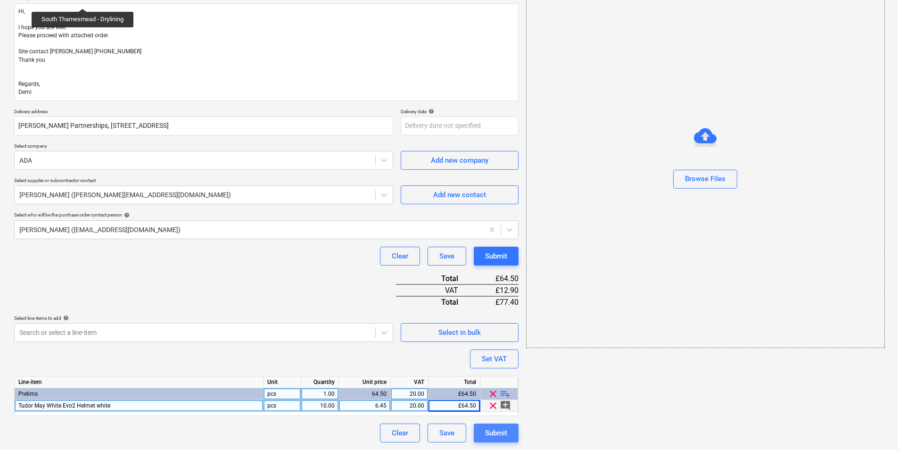
click at [508, 347] on button "Submit" at bounding box center [496, 432] width 45 height 19
type textarea "x"
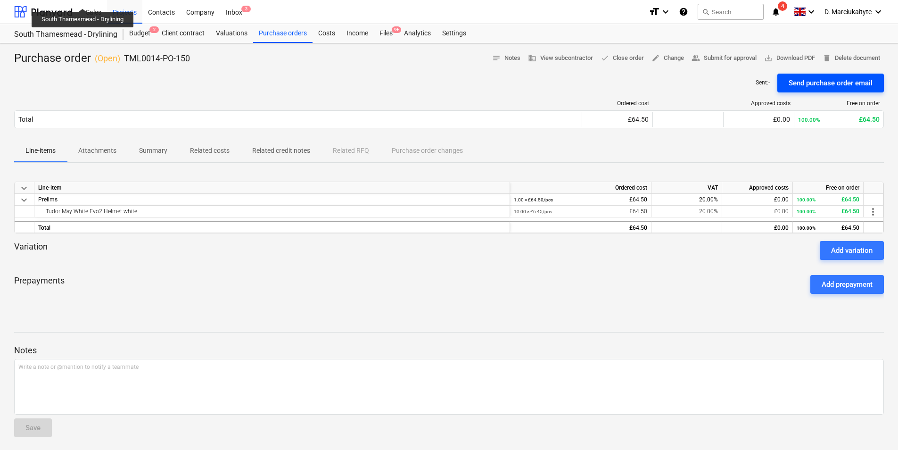
click at [717, 84] on div "Send purchase order email" at bounding box center [830, 83] width 84 height 12
drag, startPoint x: 129, startPoint y: 213, endPoint x: 27, endPoint y: 210, distance: 101.4
click at [0, 0] on div "Tudor May White Evo2 Helmet white 10.00 × £6.45 / pcs £64.50 20.00% £0.00 100.0…" at bounding box center [0, 0] width 0 height 0
copy div "Tudor May White Evo2 Helmet white"
drag, startPoint x: 202, startPoint y: 56, endPoint x: 122, endPoint y: 63, distance: 80.4
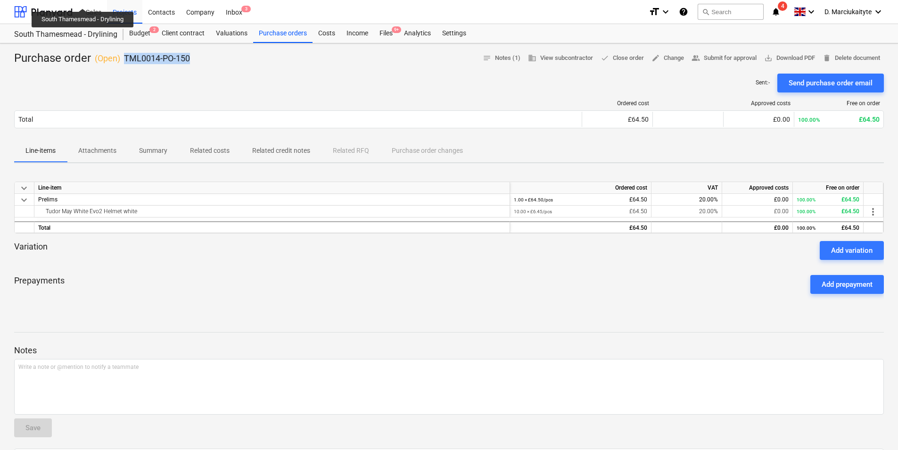
click at [122, 63] on div "Purchase order ( Open ) TML0014-PO-150 notes Notes (1) business View subcontrac…" at bounding box center [448, 58] width 869 height 15
copy p "TML0014-PO-150"
click at [717, 55] on span "save_alt Download PDF" at bounding box center [789, 58] width 51 height 11
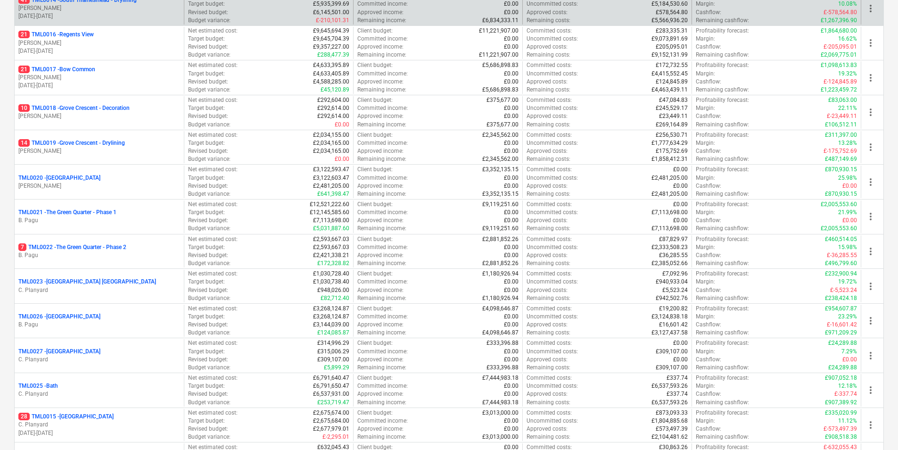
scroll to position [471, 0]
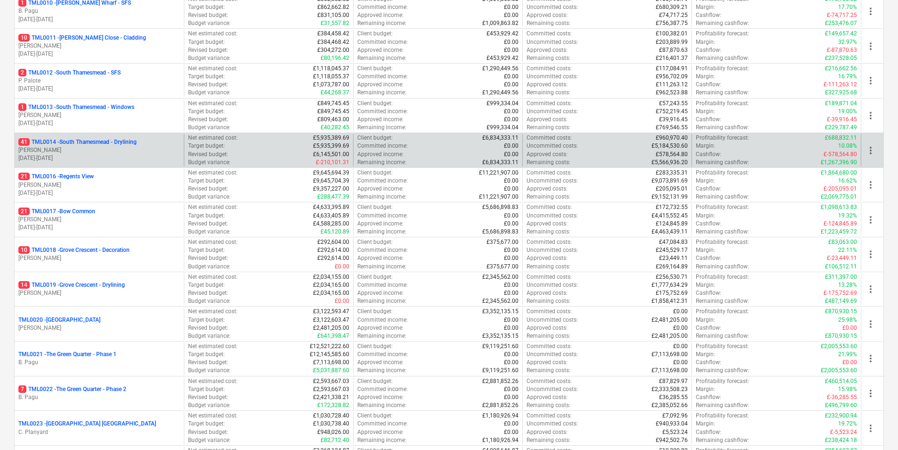
click at [64, 140] on p "41 TML0014 - [GEOGRAPHIC_DATA] - Drylining" at bounding box center [77, 142] width 118 height 8
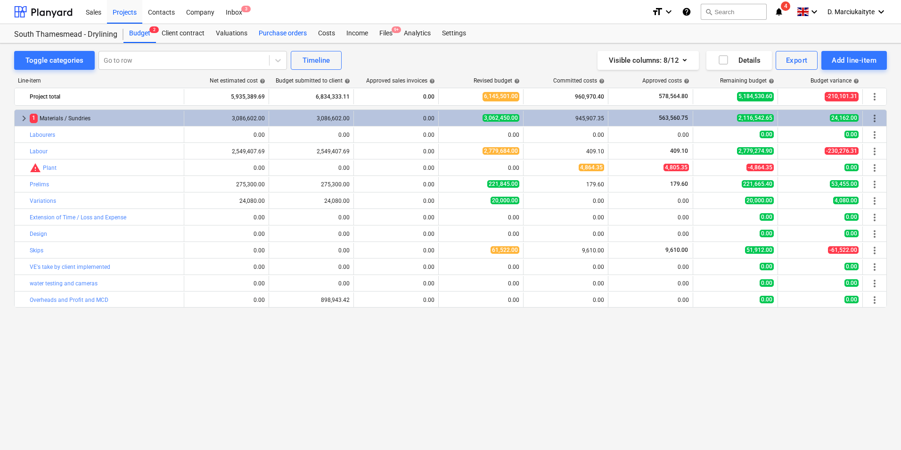
click at [287, 29] on div "Purchase orders" at bounding box center [282, 33] width 59 height 19
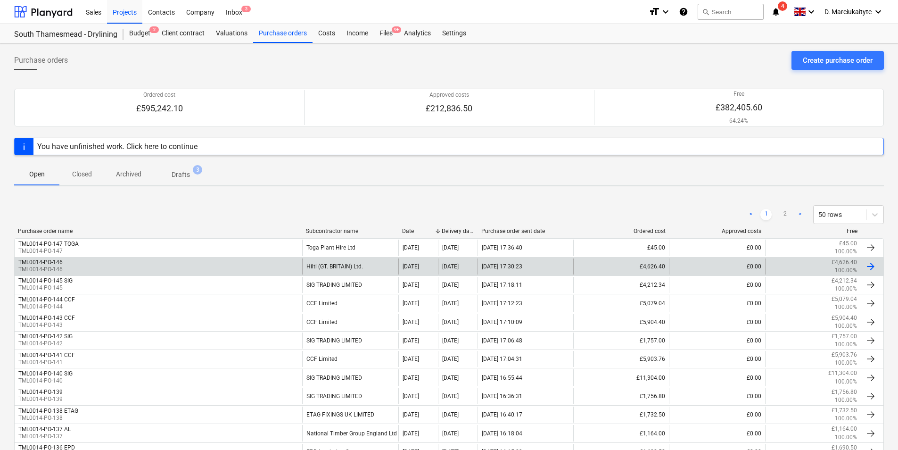
click at [144, 268] on div "TML0014-PO-146 TML0014-PO-146" at bounding box center [158, 266] width 287 height 16
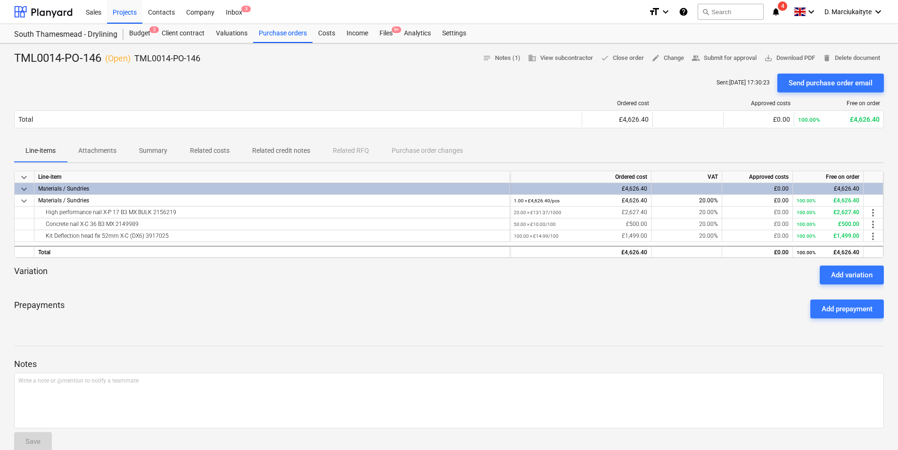
click at [147, 152] on p "Summary" at bounding box center [153, 151] width 28 height 10
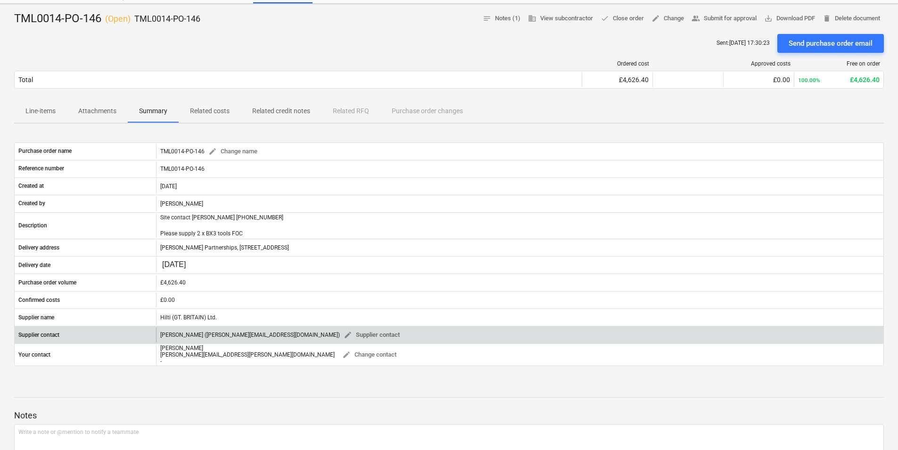
scroll to position [94, 0]
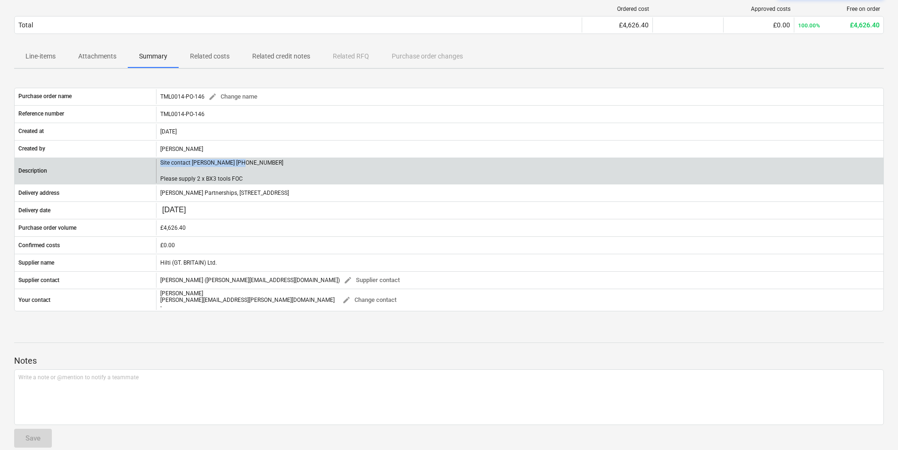
drag, startPoint x: 258, startPoint y: 162, endPoint x: 134, endPoint y: 164, distance: 124.0
click at [134, 164] on div "Description Site contact [PERSON_NAME] [PHONE_NUMBER] Please supply 2 x BX3 too…" at bounding box center [449, 171] width 869 height 24
copy div "Site contact [PERSON_NAME] [PHONE_NUMBER]"
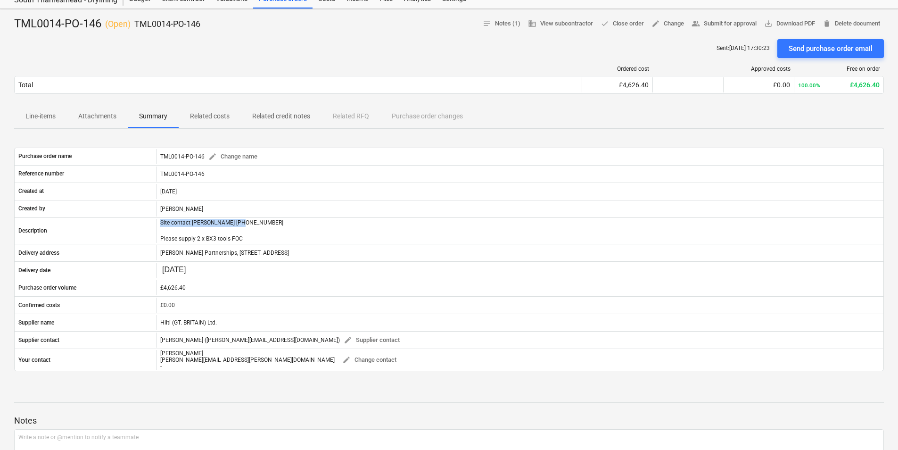
scroll to position [0, 0]
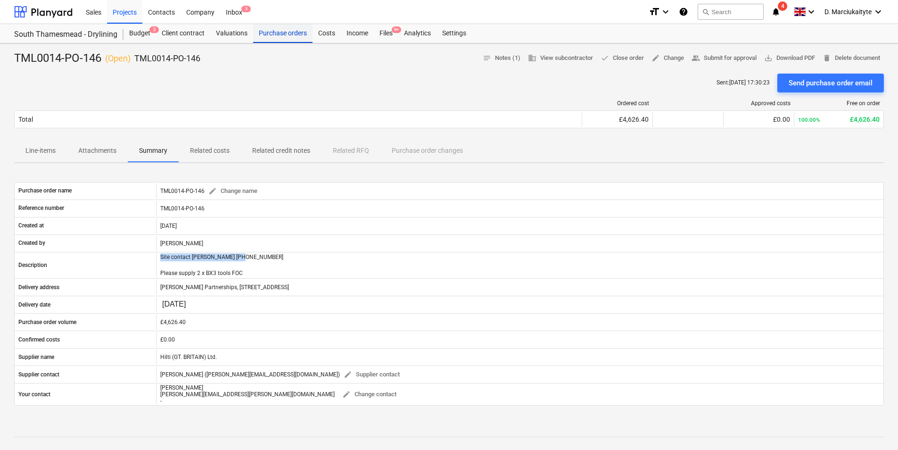
click at [290, 33] on div "Purchase orders" at bounding box center [282, 33] width 59 height 19
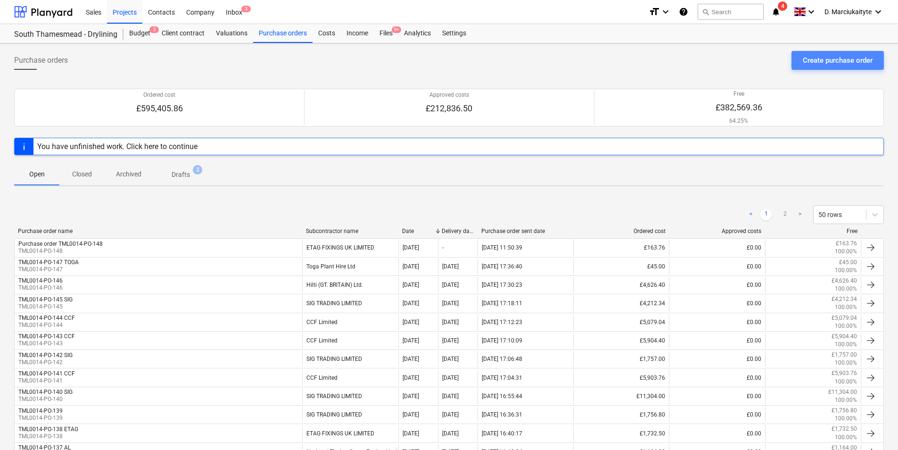
click at [833, 60] on div "Create purchase order" at bounding box center [838, 60] width 70 height 12
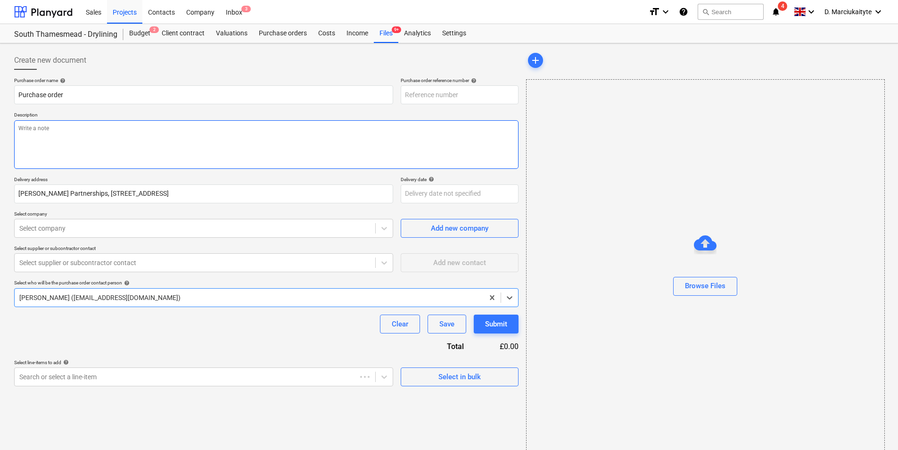
type textarea "x"
type input "TML0014-PO-149"
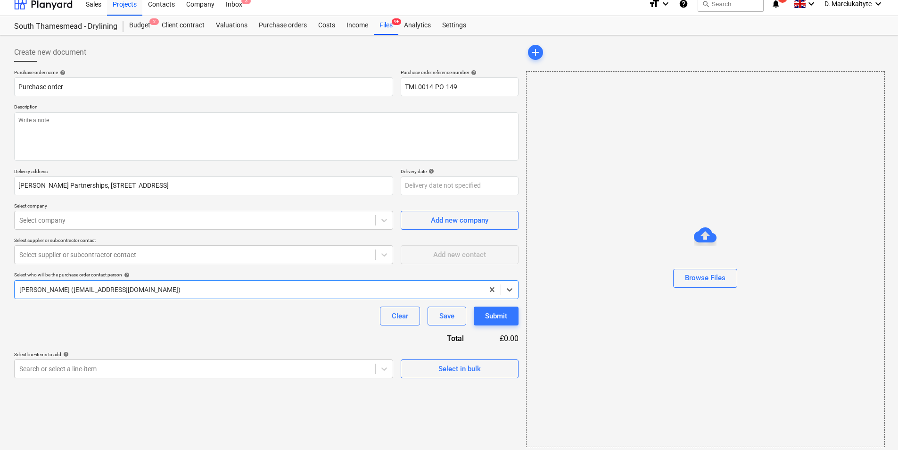
scroll to position [13, 0]
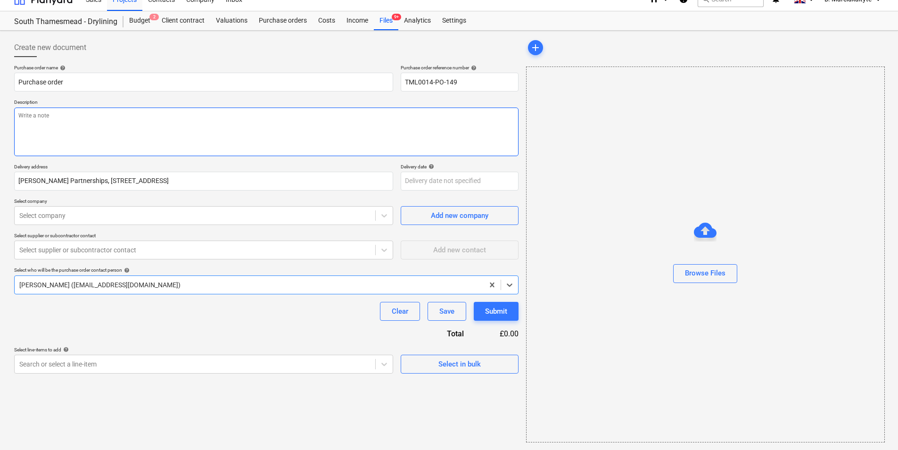
click at [230, 126] on textarea at bounding box center [266, 131] width 504 height 49
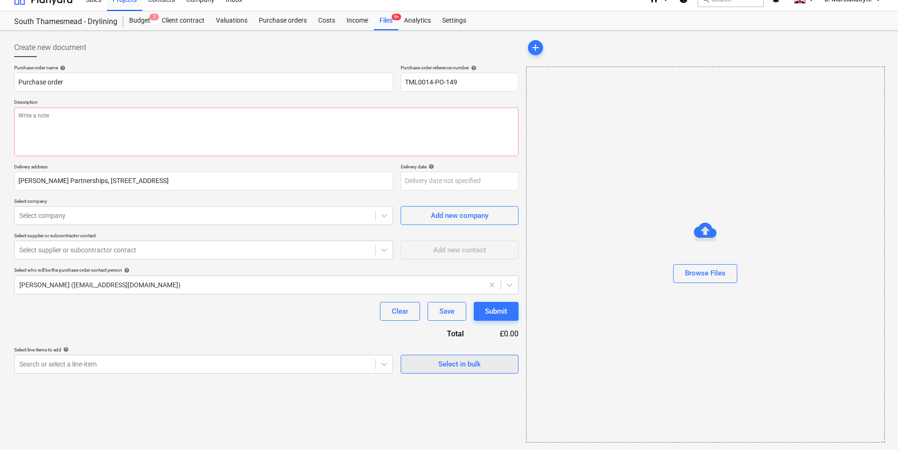
click at [454, 362] on div "Select in bulk" at bounding box center [459, 364] width 42 height 12
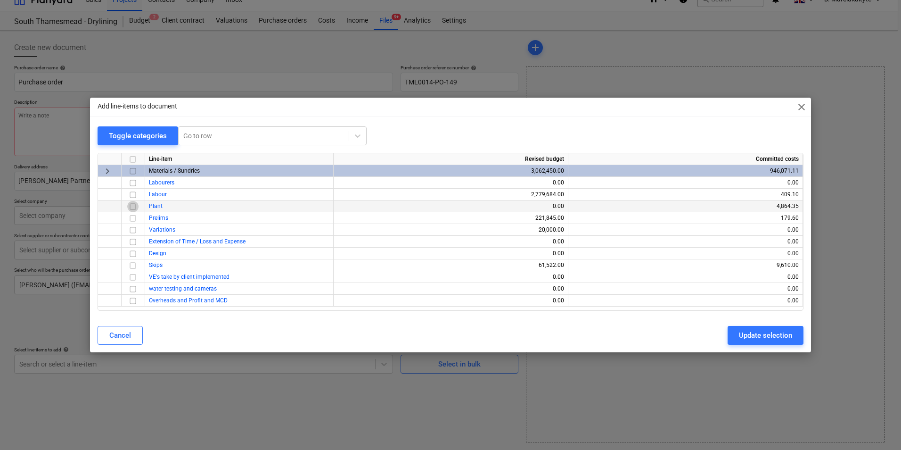
drag, startPoint x: 135, startPoint y: 201, endPoint x: 132, endPoint y: 209, distance: 8.5
click at [132, 209] on input "checkbox" at bounding box center [132, 206] width 11 height 11
click at [747, 325] on div "Cancel Update selection" at bounding box center [450, 335] width 717 height 26
click at [748, 327] on button "Update selection" at bounding box center [766, 335] width 76 height 19
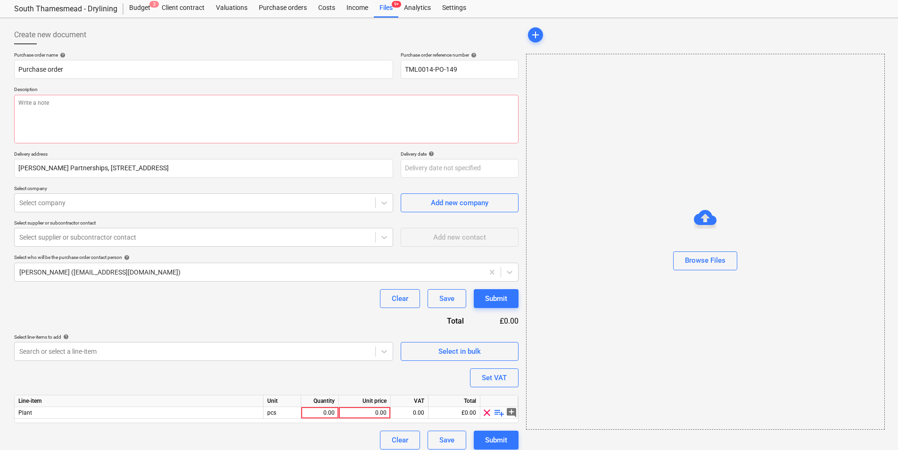
scroll to position [33, 0]
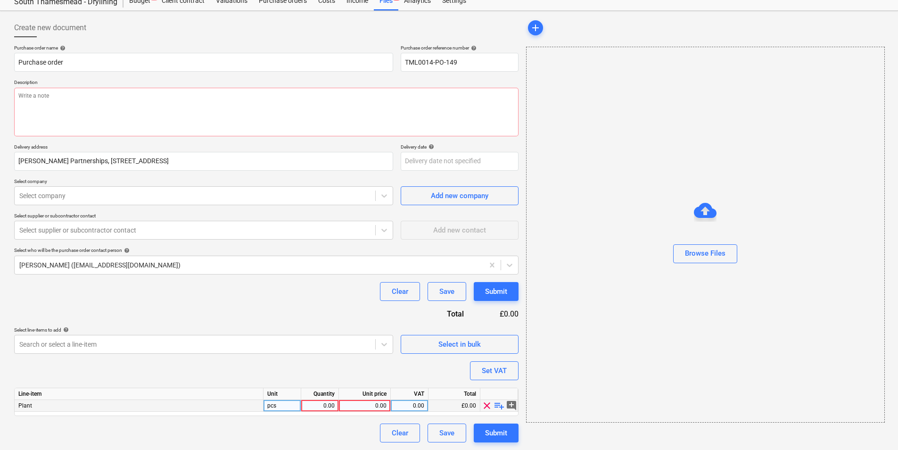
click at [496, 404] on span "playlist_add" at bounding box center [498, 405] width 11 height 11
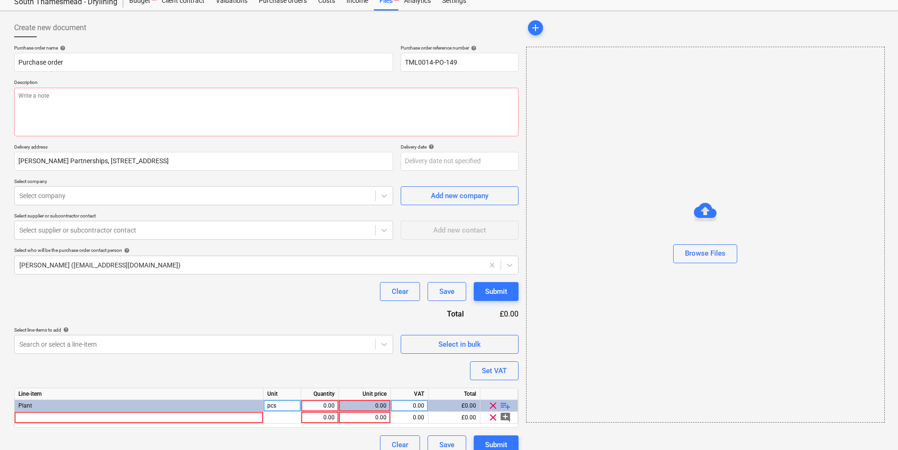
click at [504, 404] on span "playlist_add" at bounding box center [505, 405] width 11 height 11
type textarea "x"
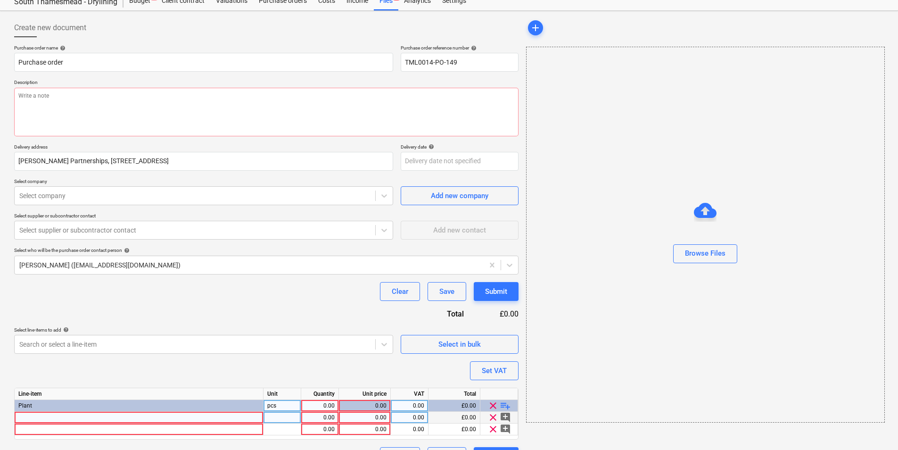
click at [98, 419] on div at bounding box center [139, 417] width 249 height 12
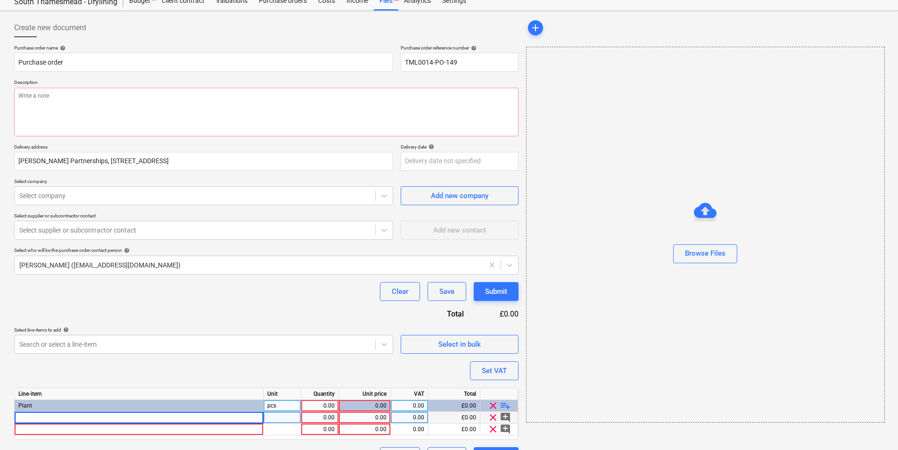
type input "Makita MX4210 M Class Dust Extractor 32A"
click at [291, 420] on div "pcs" at bounding box center [282, 417] width 38 height 12
click at [343, 418] on div "0.00" at bounding box center [365, 417] width 44 height 12
click at [147, 427] on div at bounding box center [139, 429] width 249 height 12
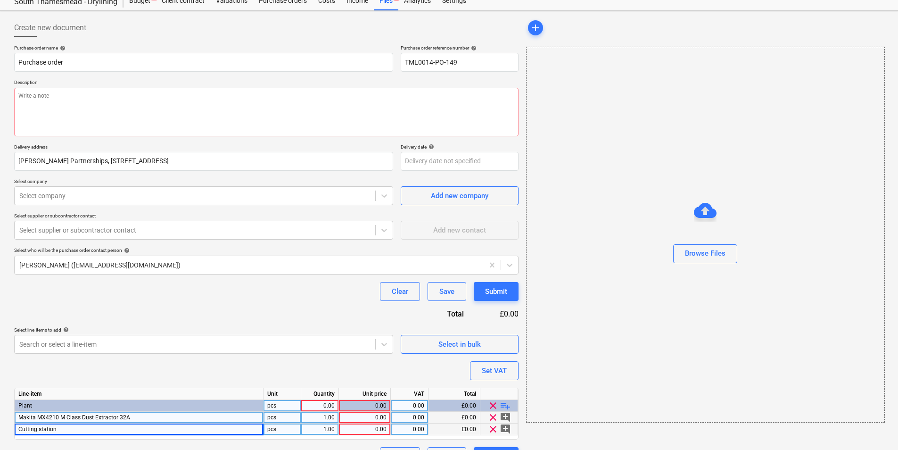
click at [290, 430] on div "pcs" at bounding box center [282, 429] width 38 height 12
click at [361, 415] on div "0.00" at bounding box center [365, 417] width 44 height 12
type textarea "x"
click at [366, 418] on div "0.00" at bounding box center [365, 417] width 44 height 12
type input "25.00"
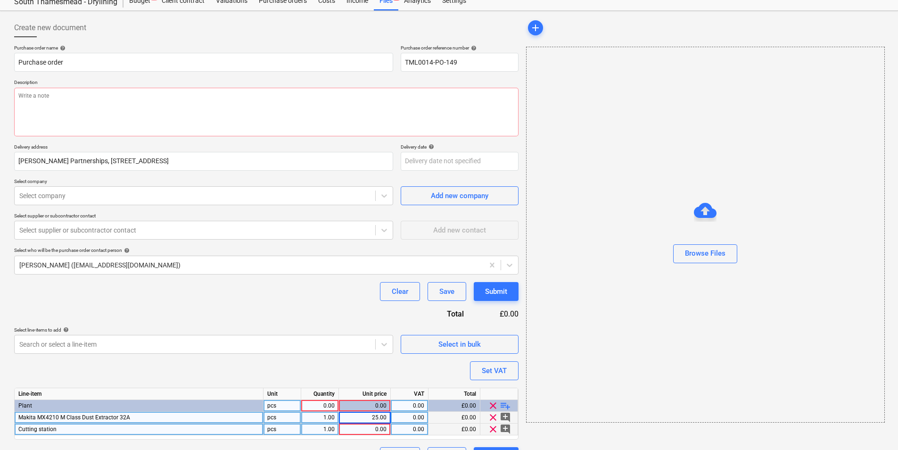
type textarea "x"
type input "20"
type textarea "x"
type input "20"
type textarea "x"
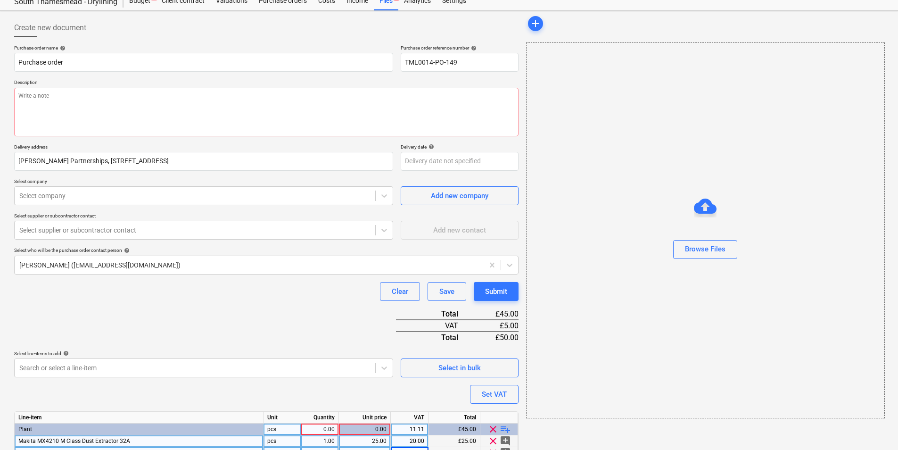
scroll to position [41, 0]
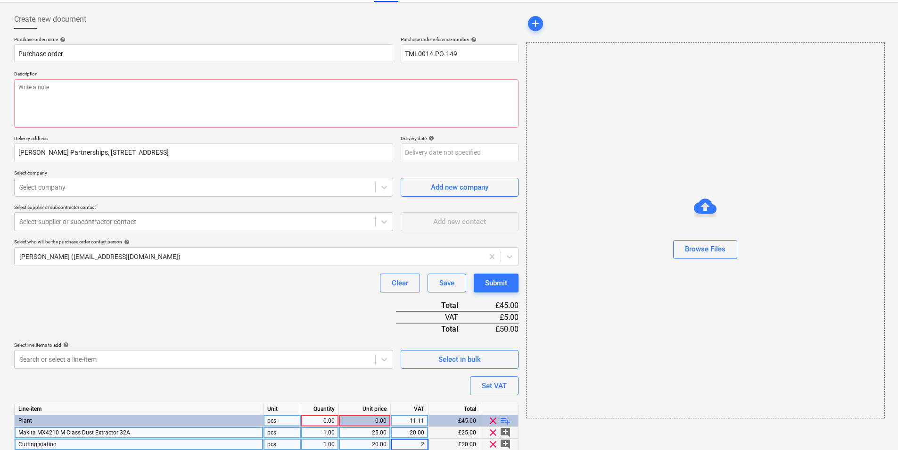
type input "20"
type textarea "x"
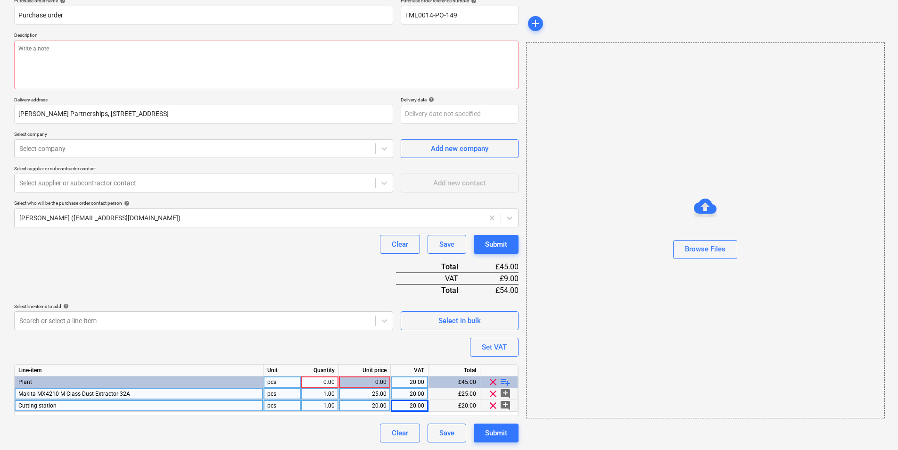
click at [320, 377] on div "0.00" at bounding box center [320, 382] width 30 height 12
type input "1"
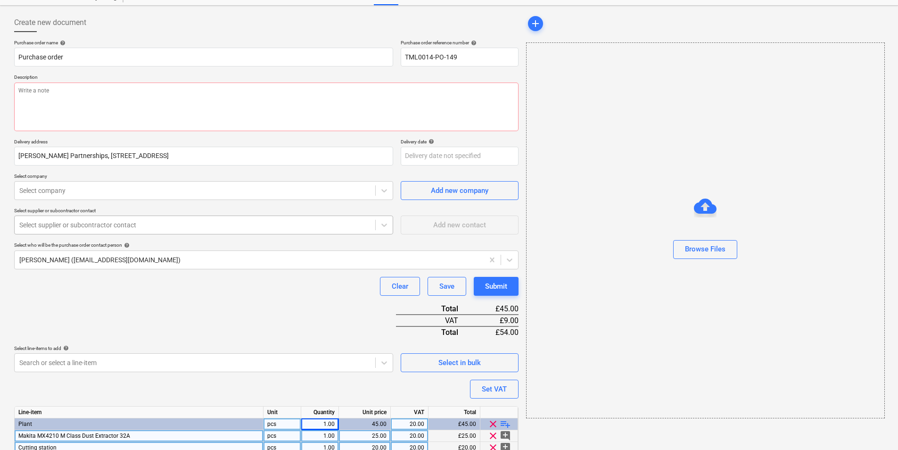
scroll to position [0, 0]
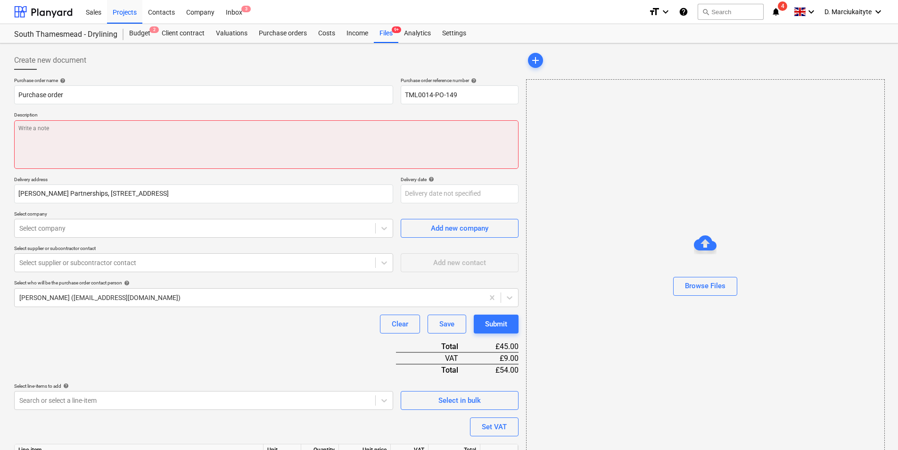
click at [203, 149] on textarea at bounding box center [266, 144] width 504 height 49
type textarea "x"
type textarea "A"
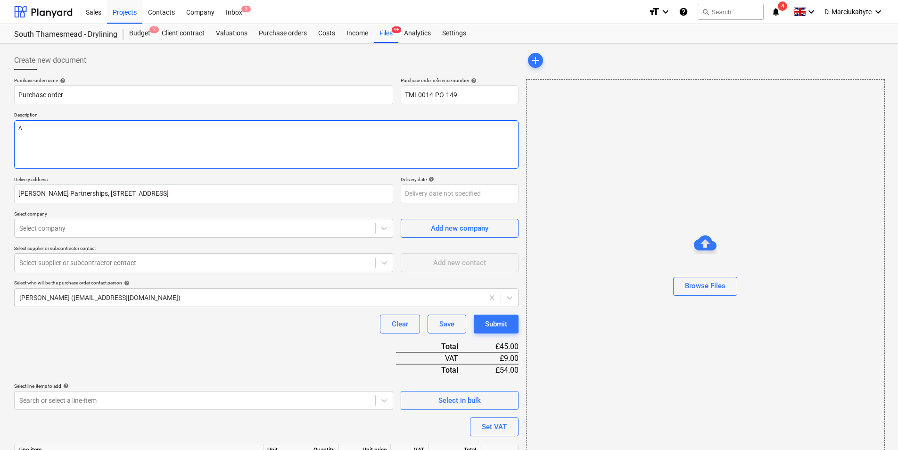
type textarea "x"
type textarea "Aft"
type textarea "x"
type textarea "Afte"
type textarea "x"
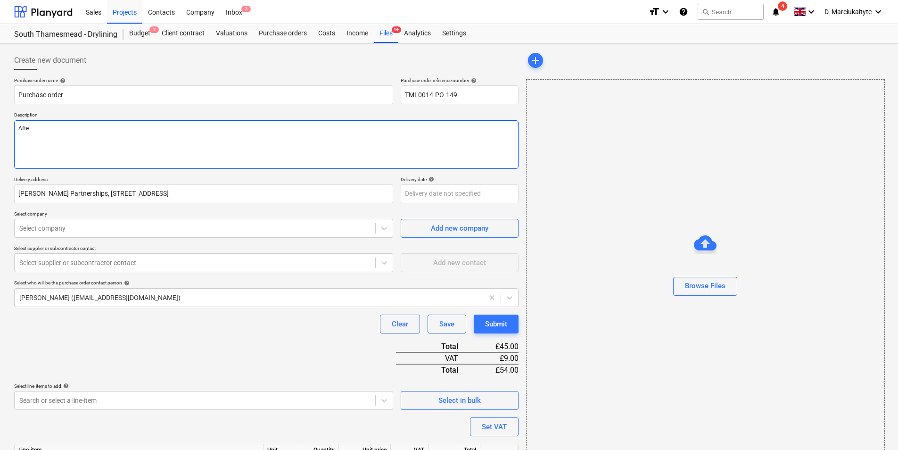
type textarea "After"
type textarea "x"
type textarea "Aftern"
type textarea "x"
type textarea "Afterno"
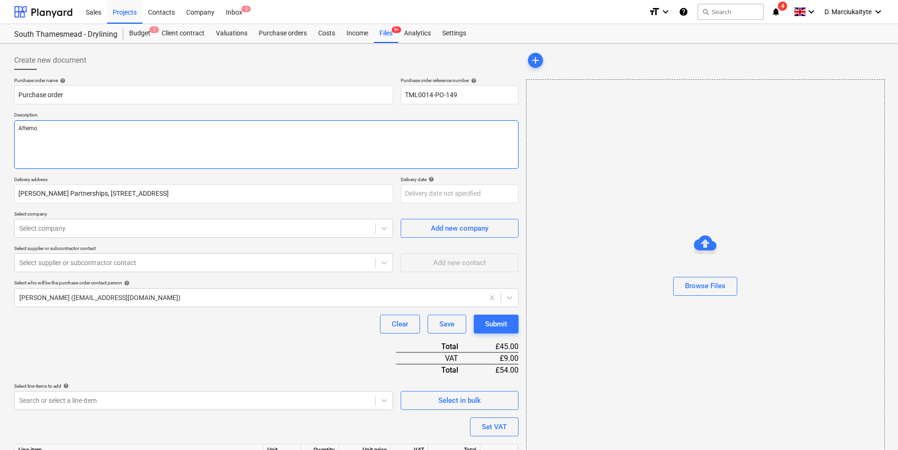
type textarea "x"
type textarea "Afternoo"
type textarea "x"
type textarea "Afternoon"
type textarea "x"
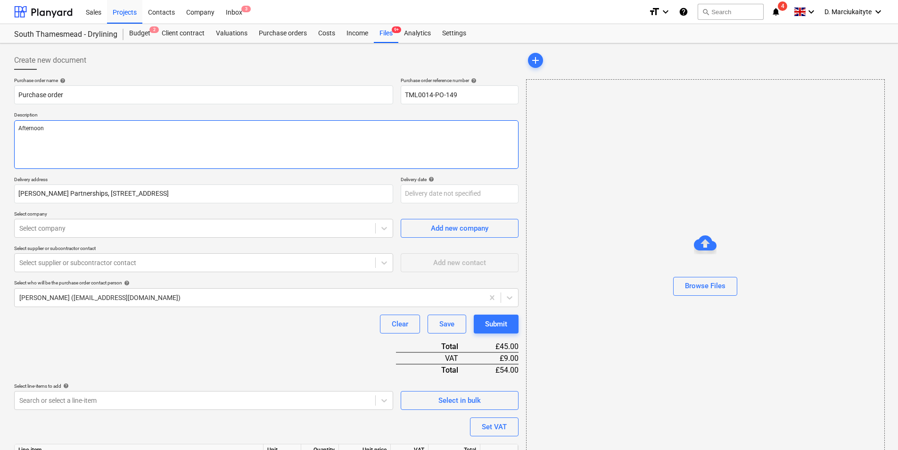
type textarea "Afternoon,"
type textarea "x"
type textarea "Afternoon,"
type textarea "x"
type textarea "Afternoon,"
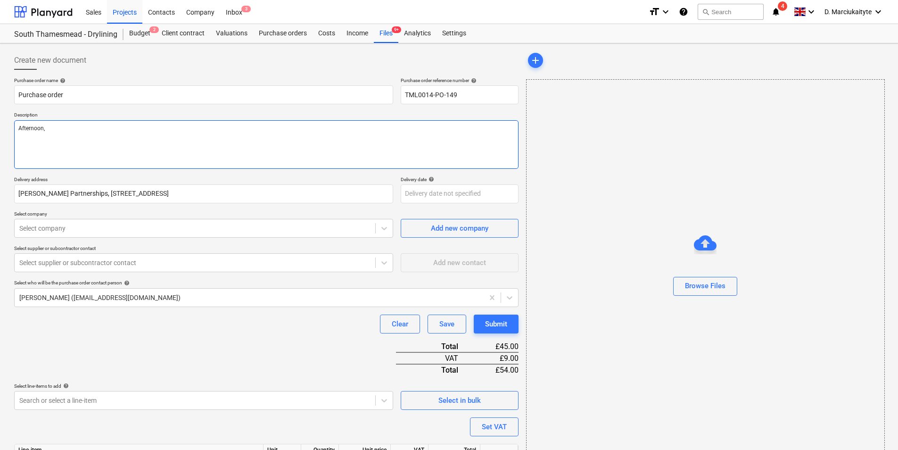
type textarea "x"
type textarea "Afternoon, :"
type textarea "x"
type textarea "Afternoon, :."
type textarea "x"
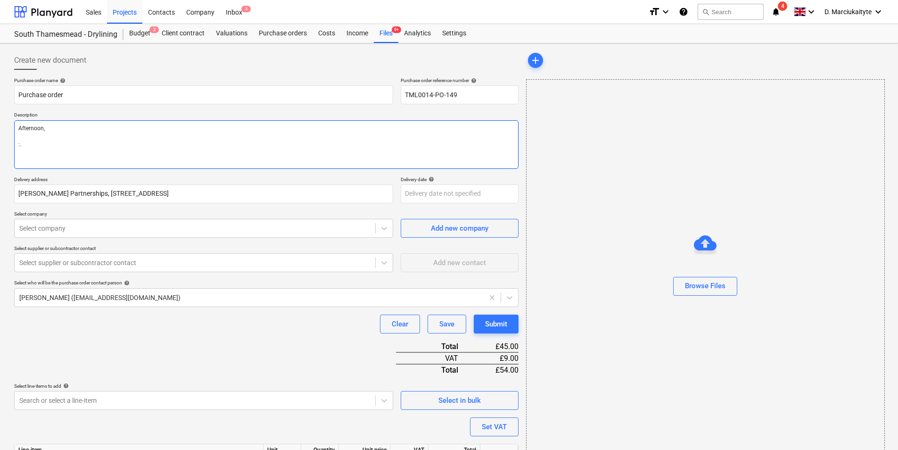
type textarea "Afternoon, :.e"
type textarea "x"
type textarea "Afternoon, :."
type textarea "x"
type textarea "Afternoon, :"
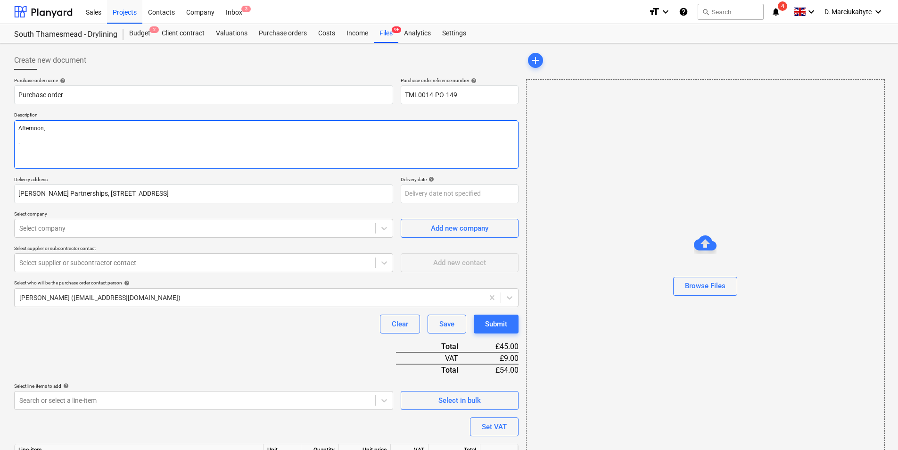
type textarea "x"
type textarea "Afternoon,"
type textarea "x"
type textarea "Afternoon,"
type textarea "x"
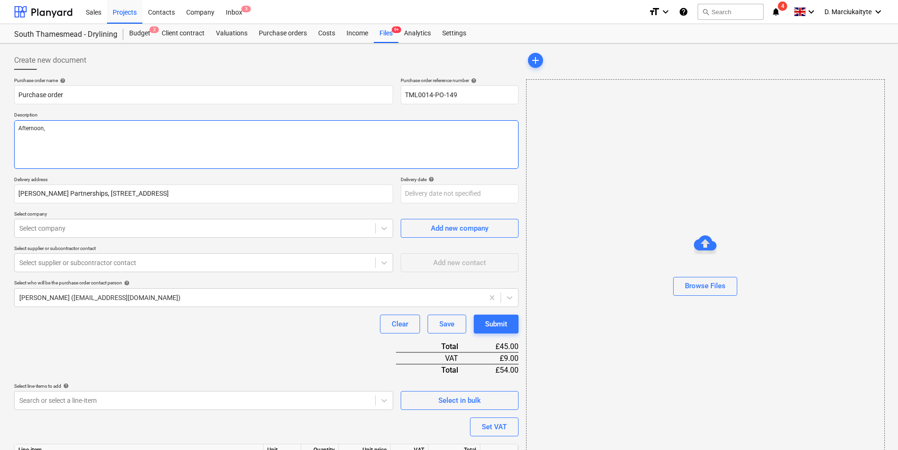
type textarea "Afternoon,"
type textarea "x"
type textarea "Afternoon,"
type textarea "x"
type textarea "Afternoon,"
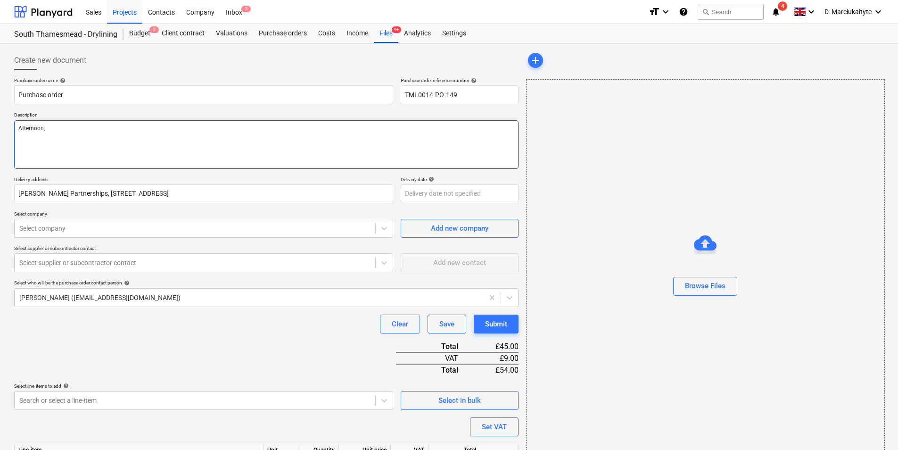
type textarea "x"
type textarea "Afternoon"
type textarea "x"
type textarea "Afterno"
type textarea "x"
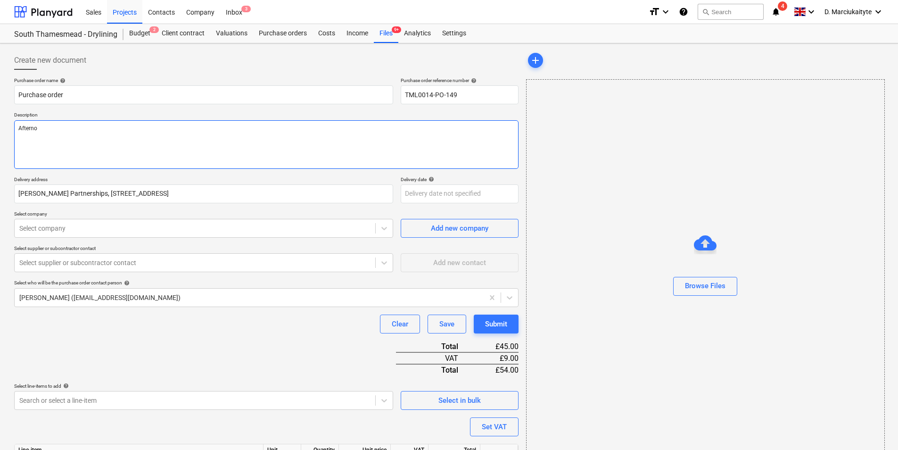
type textarea "Aftern"
type textarea "x"
type textarea "After"
type textarea "x"
type textarea "Afte"
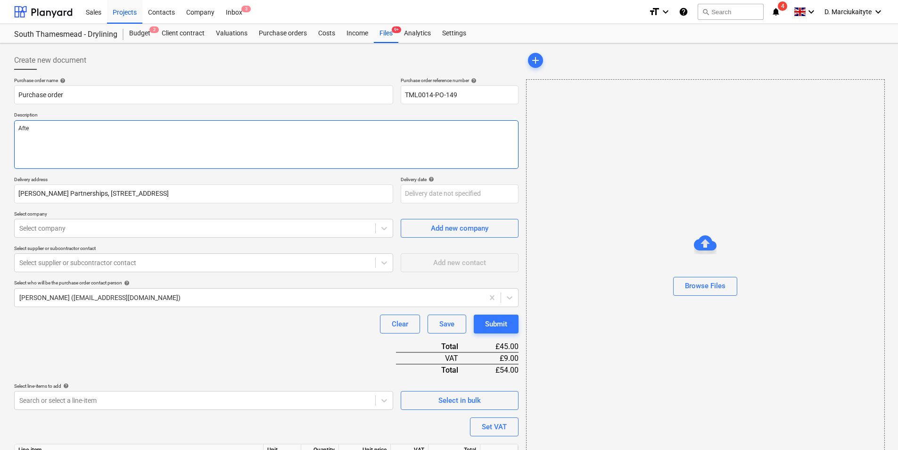
type textarea "x"
type textarea "Aft"
type textarea "x"
type textarea "Af"
type textarea "x"
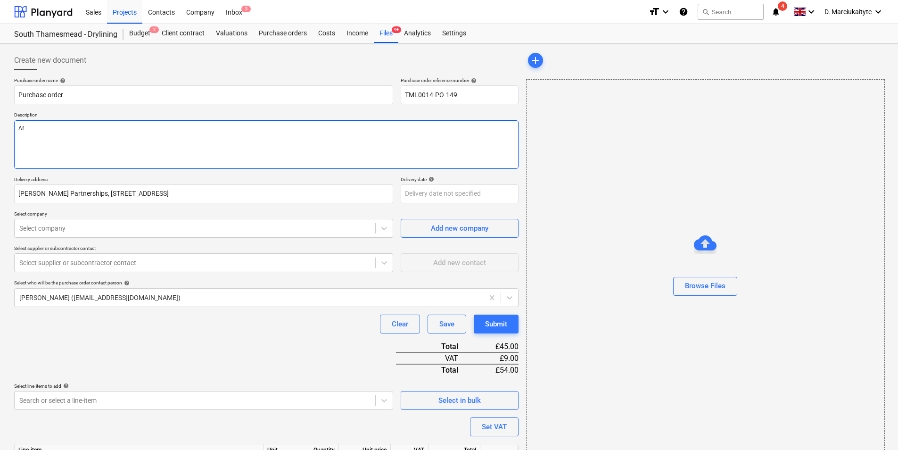
type textarea "A"
type textarea "x"
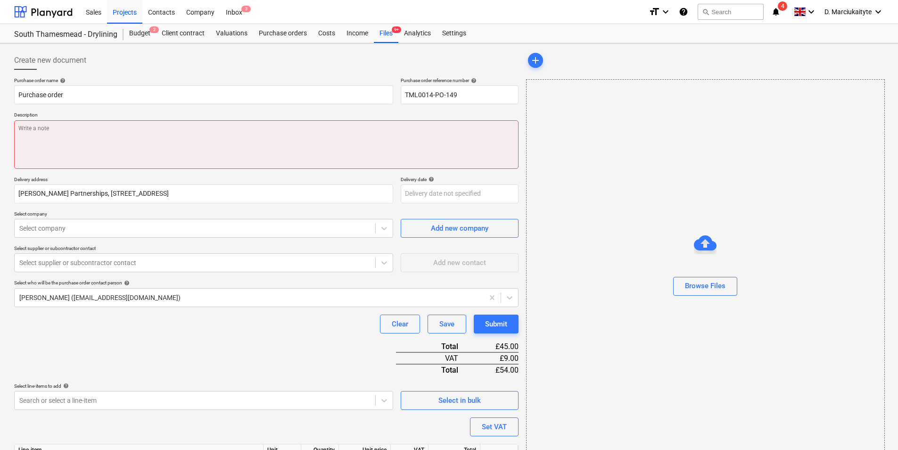
type textarea "x"
type textarea "M"
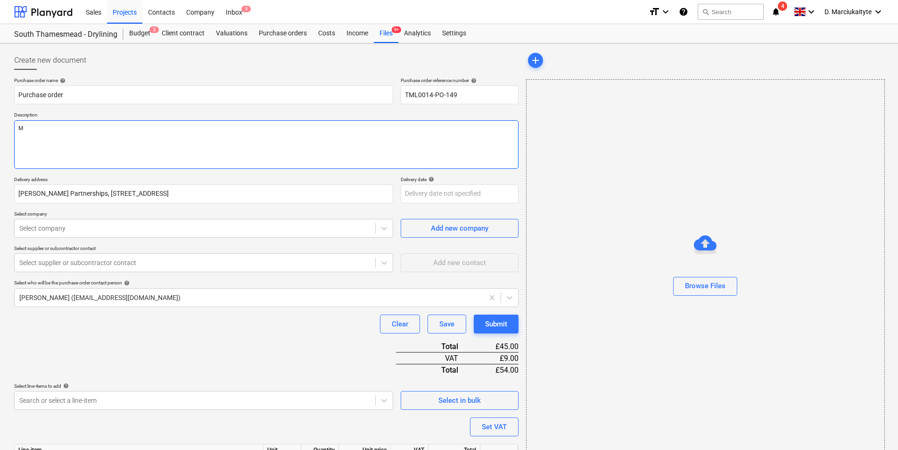
type textarea "x"
type textarea "Mo"
type textarea "x"
type textarea "Mor"
type textarea "x"
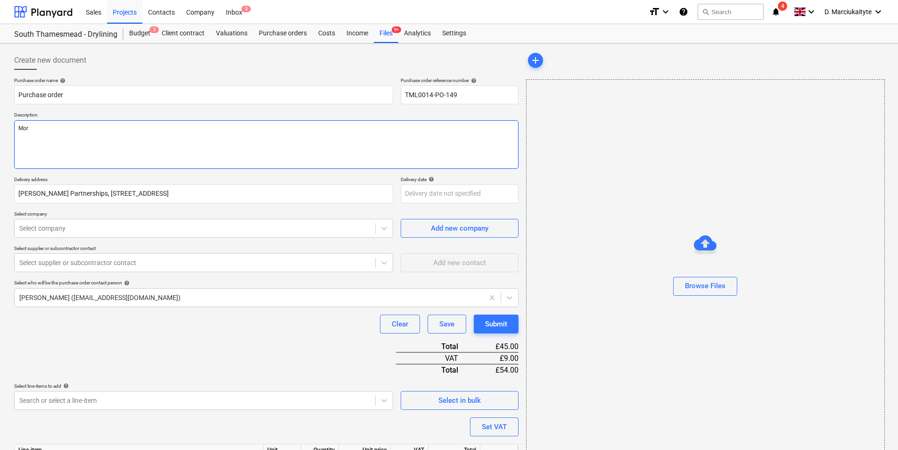
type textarea "Mori"
type textarea "x"
type textarea "Morin"
type textarea "x"
type textarea "Moring"
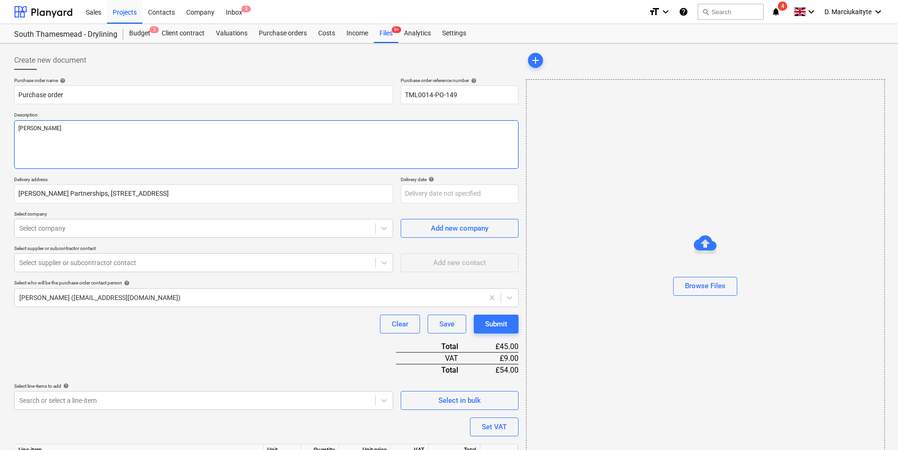
type textarea "x"
type textarea "Morin"
type textarea "x"
type textarea "Mori"
type textarea "x"
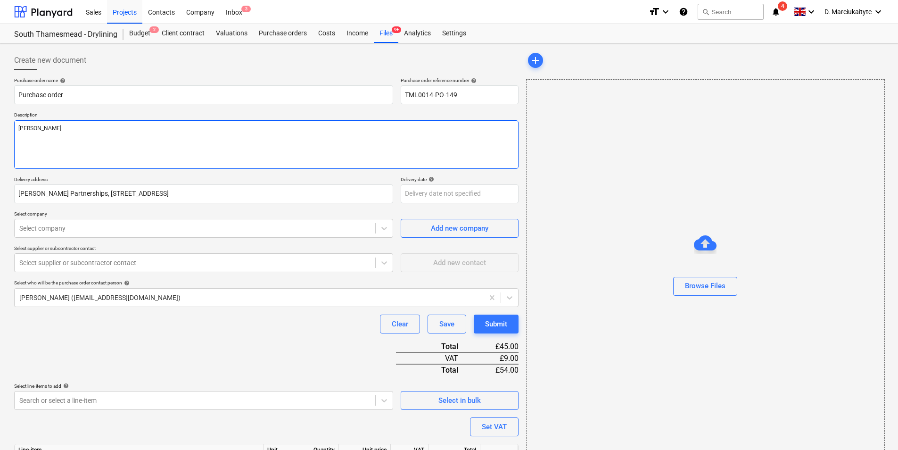
type textarea "Mor"
type textarea "x"
type textarea "Morn"
type textarea "x"
type textarea "Morni"
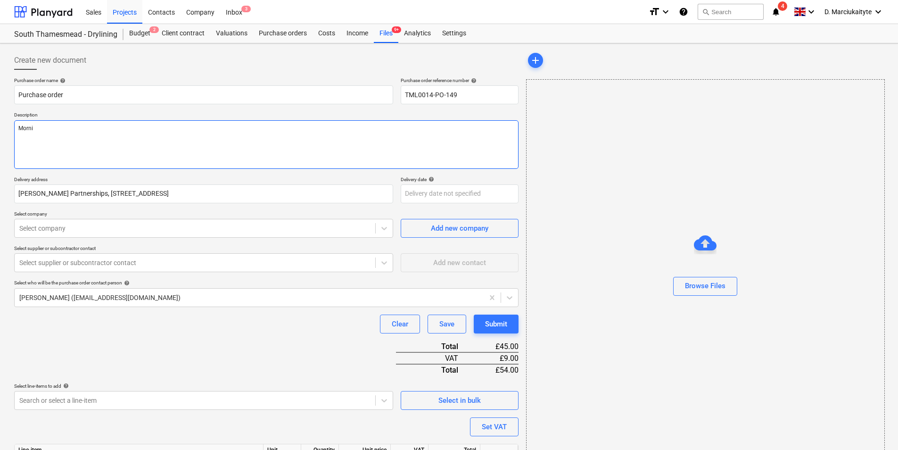
type textarea "x"
type textarea "Mornin"
type textarea "x"
type textarea "Morning"
type textarea "x"
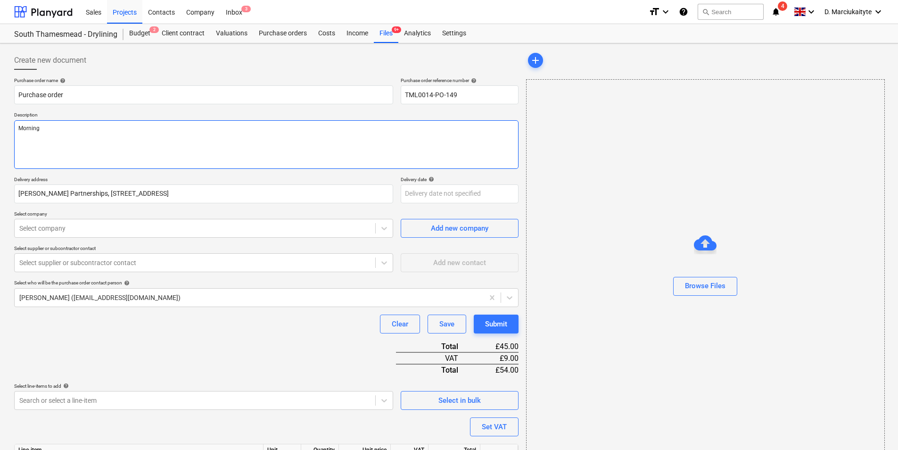
type textarea "Morning,"
type textarea "x"
type textarea "Morning,"
type textarea "x"
type textarea "Morning,"
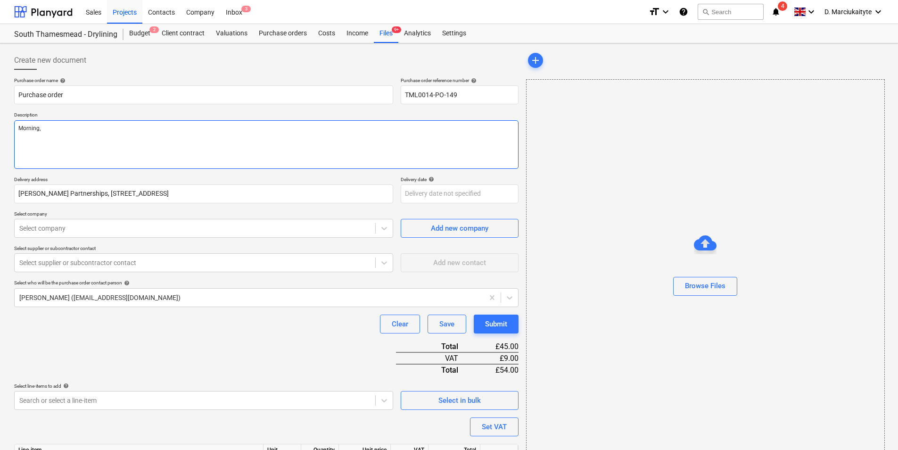
type textarea "x"
type textarea "Morning, PL"
type textarea "x"
type textarea "Morning, PLe"
type textarea "x"
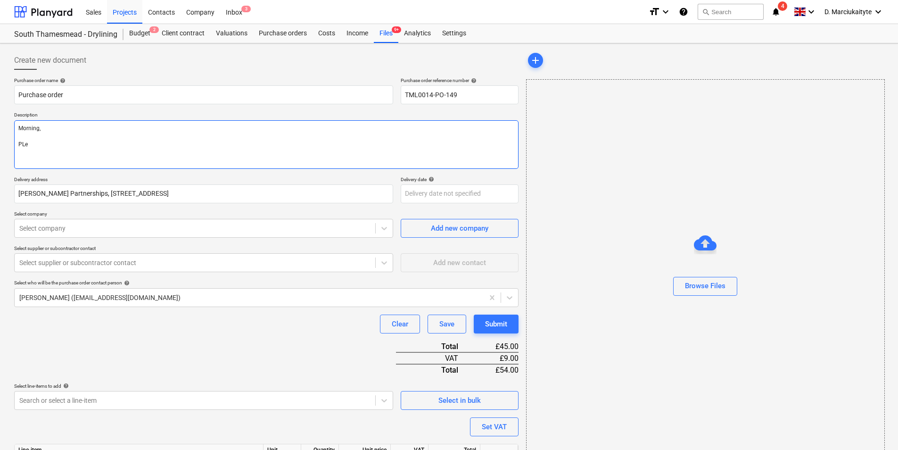
type textarea "Morning, PLea"
type textarea "x"
type textarea "Morning, PLeas"
type textarea "x"
type textarea "Morning, PLease"
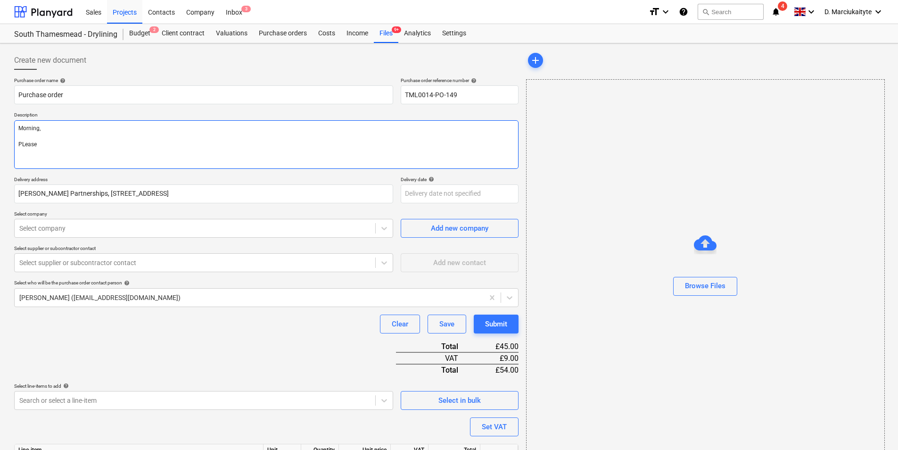
type textarea "x"
type textarea "Morning, PLease"
type textarea "x"
type textarea "Morning, Pease"
type textarea "x"
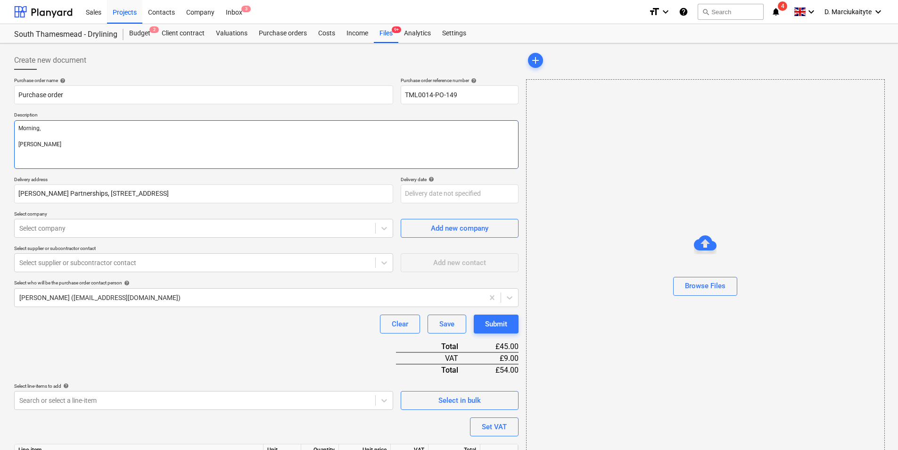
type textarea "Morning, Please"
type textarea "x"
type textarea "Morning, Please p"
type textarea "x"
type textarea "Morning, Please pr"
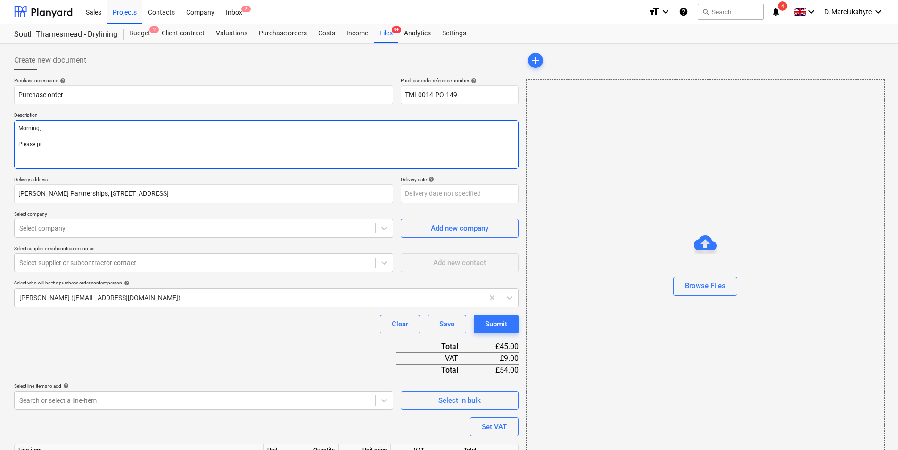
type textarea "x"
type textarea "Morning, Please pro"
type textarea "x"
type textarea "Morning, Please proc"
type textarea "x"
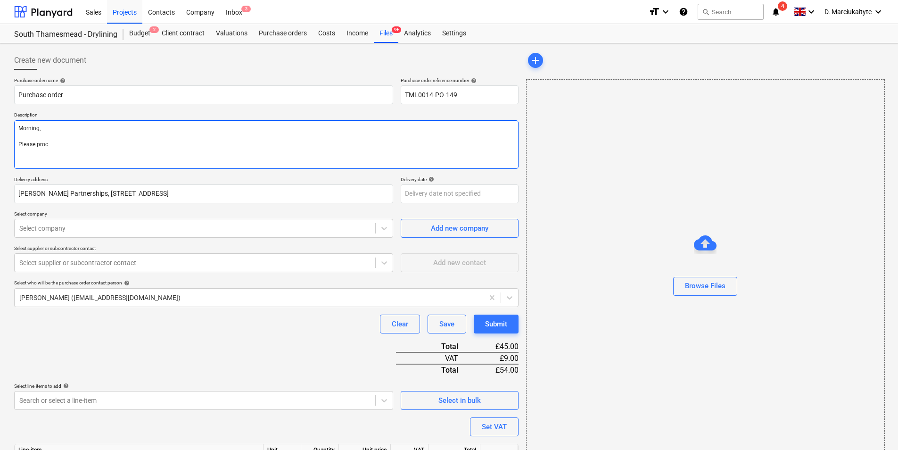
type textarea "Morning, Please proce"
type textarea "x"
type textarea "Morning, Please procee"
type textarea "x"
type textarea "Morning, Please proceed"
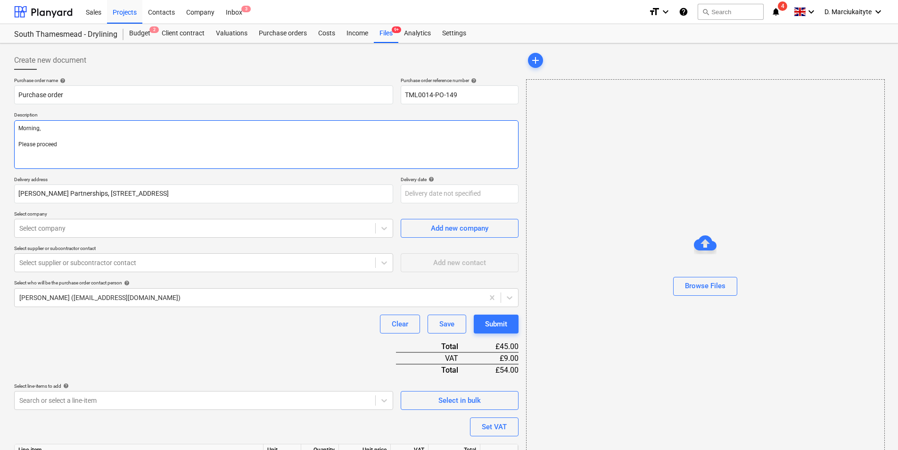
type textarea "x"
type textarea "Morning, Please proceed"
type textarea "x"
type textarea "Morning, Please proceed w"
type textarea "x"
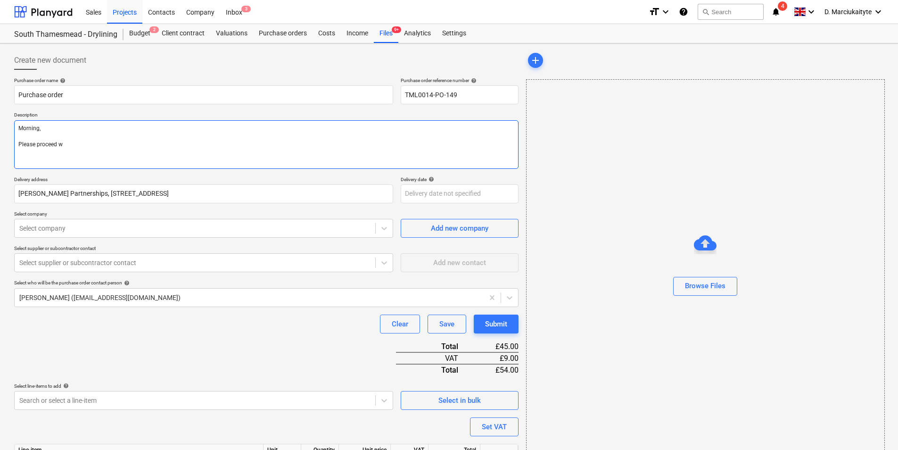
type textarea "Morning, Please proceed wi"
type textarea "x"
type textarea "Morning, Please proceed wit"
type textarea "x"
type textarea "Morning, Please proceed with"
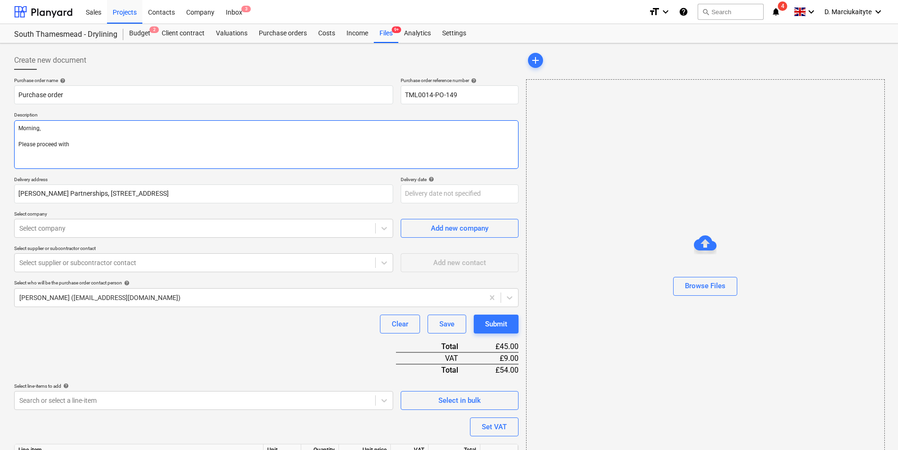
type textarea "x"
type textarea "Morning, Please proceed with"
type textarea "x"
type textarea "Morning, Please proceed with a"
type textarea "x"
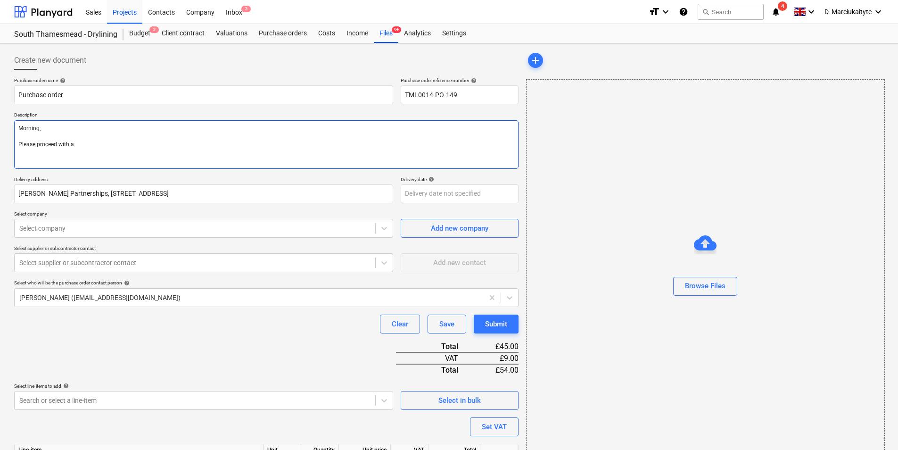
type textarea "Morning, Please proceed with at"
type textarea "x"
type textarea "Morning, Please proceed with att"
type textarea "x"
type textarea "Morning, Please proceed with atta"
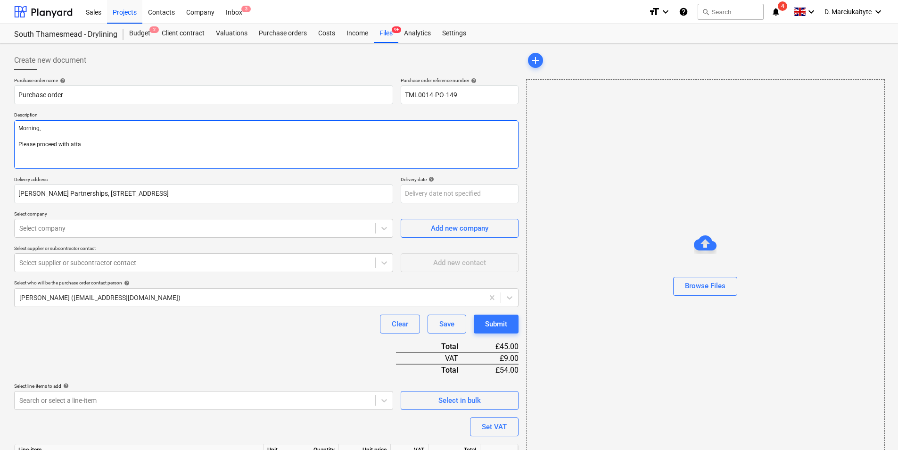
type textarea "x"
type textarea "Morning, Please proceed with attachg"
type textarea "x"
type textarea "Morning, Please proceed with attachge"
type textarea "x"
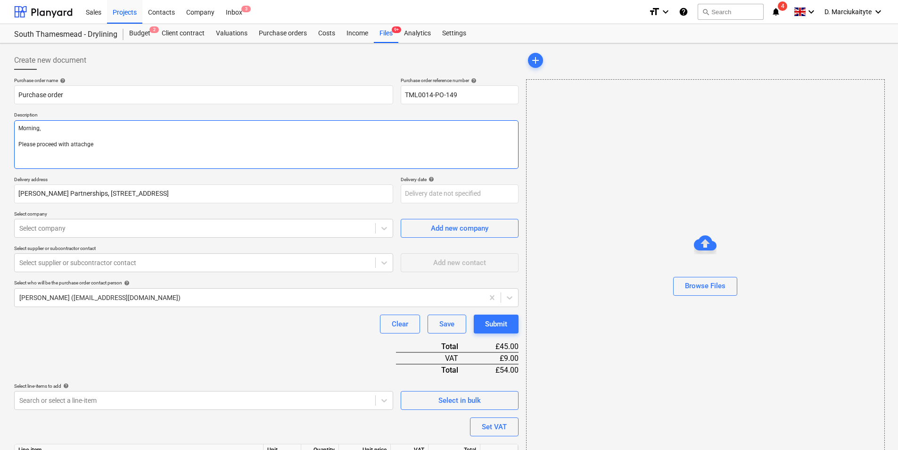
type textarea "Morning, Please proceed with attachged"
type textarea "x"
type textarea "Morning, Please proceed with attachge"
type textarea "x"
type textarea "Morning, Please proceed with attachg"
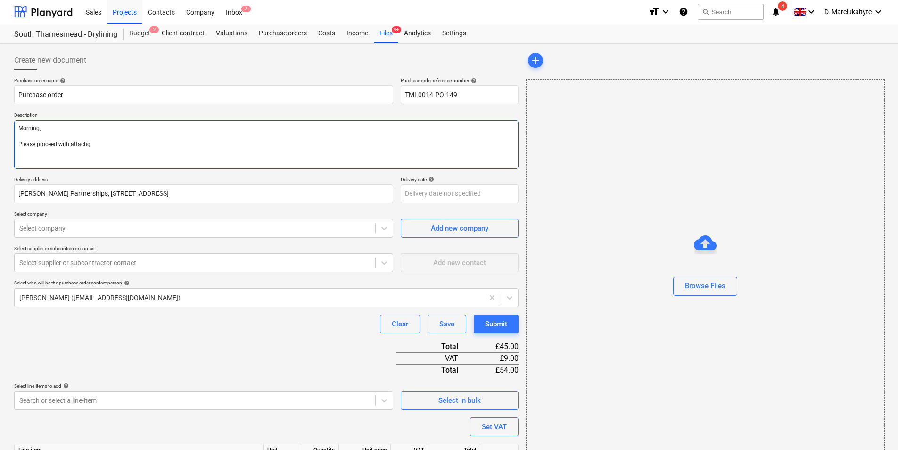
type textarea "x"
type textarea "Morning, Please proceed with attach"
type textarea "x"
type textarea "Morning, Please proceed with attac"
type textarea "x"
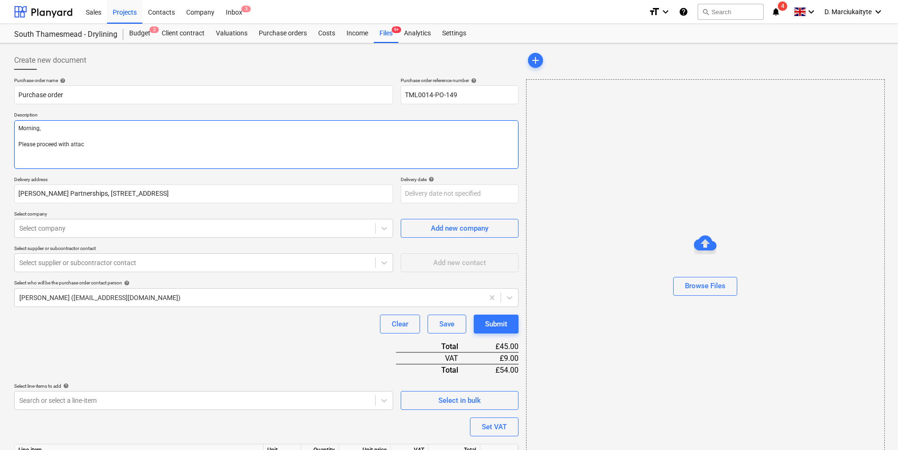
type textarea "Morning, Please proceed with attach"
type textarea "x"
type textarea "Morning, Please proceed with attache"
type textarea "x"
type textarea "Morning, Please proceed with attached"
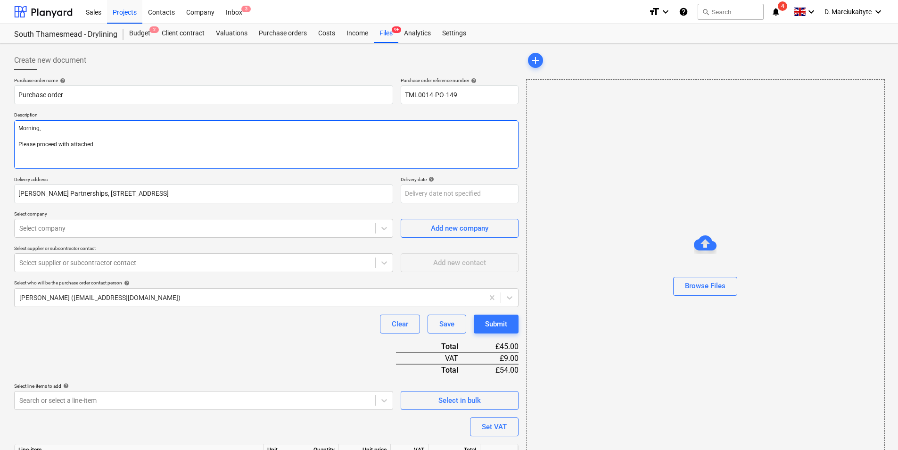
type textarea "x"
type textarea "Morning, Please proceed with attached"
type textarea "x"
type textarea "Morning, Please proceed with attached o"
type textarea "x"
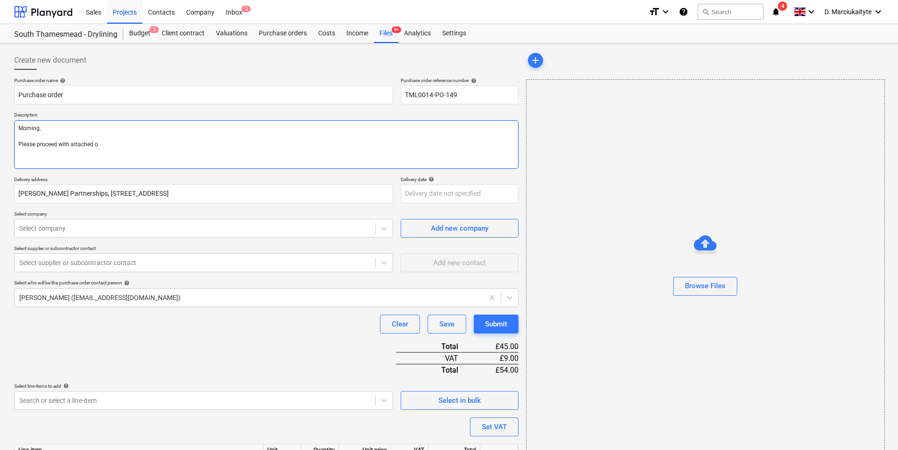
type textarea "Morning, Please proceed with attached or"
type textarea "x"
type textarea "Morning, Please proceed with attached ord"
type textarea "x"
type textarea "Morning, Please proceed with attached orde"
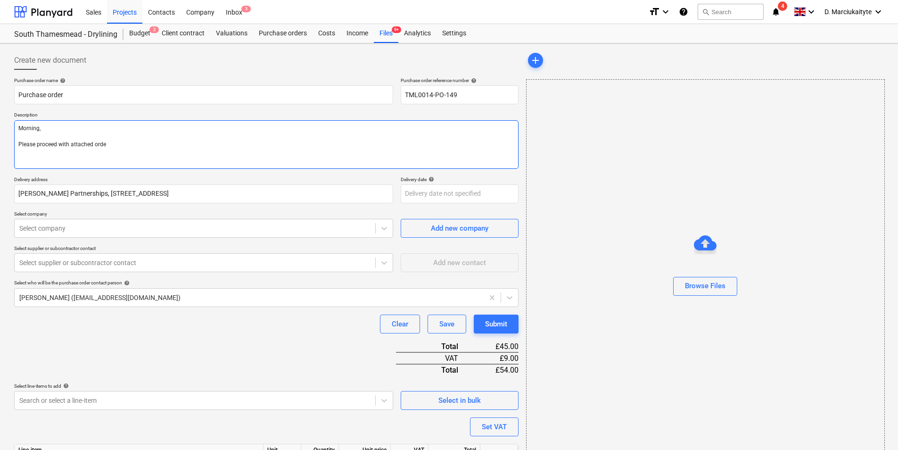
type textarea "x"
type textarea "Morning, Please proceed with attached order"
type textarea "x"
type textarea "Morning, Please proceed with attached order"
type textarea "x"
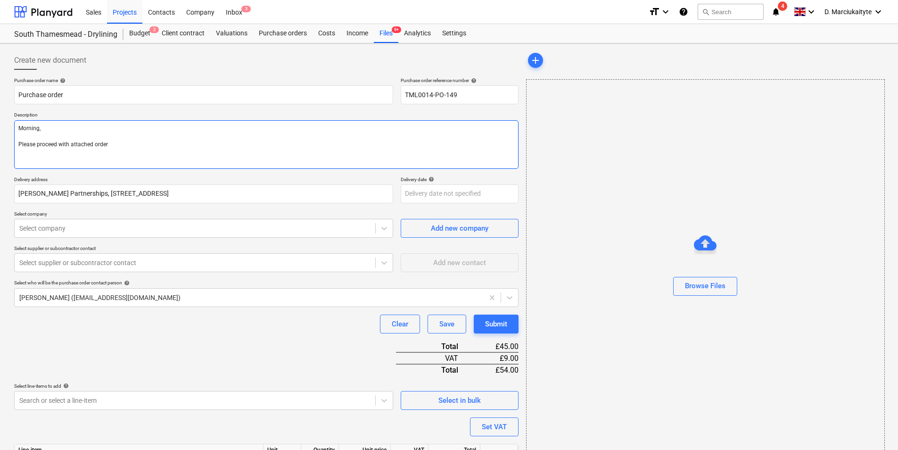
type textarea "Morning, Please proceed with attached order"
type textarea "x"
type textarea "Morning, Please proceed with attached order ."
type textarea "x"
type textarea "Morning, Please proceed with attached order ."
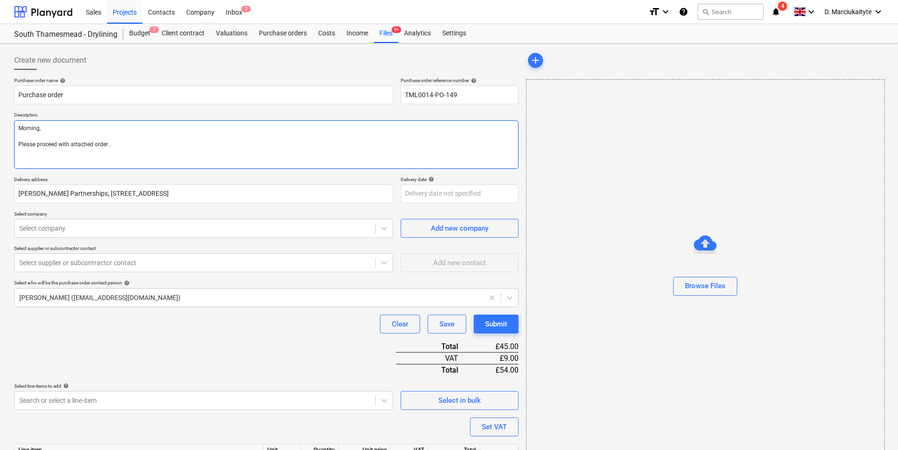
type textarea "x"
type textarea "Morning, Please proceed with attached order . T"
type textarea "x"
type textarea "Morning, Please proceed with attached order . Th"
paste textarea "Site contact Alex 07958 418640"
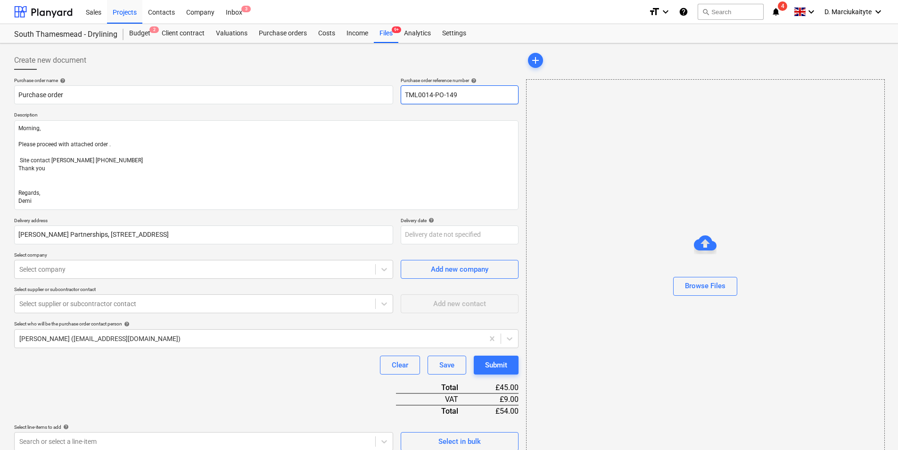
drag, startPoint x: 469, startPoint y: 92, endPoint x: 270, endPoint y: 72, distance: 200.8
click at [270, 72] on div "Create new document Purchase order name help Purchase order Purchase order refe…" at bounding box center [266, 307] width 504 height 512
click at [250, 90] on input "Purchase order" at bounding box center [203, 94] width 379 height 19
paste input "TML0014-PO-149"
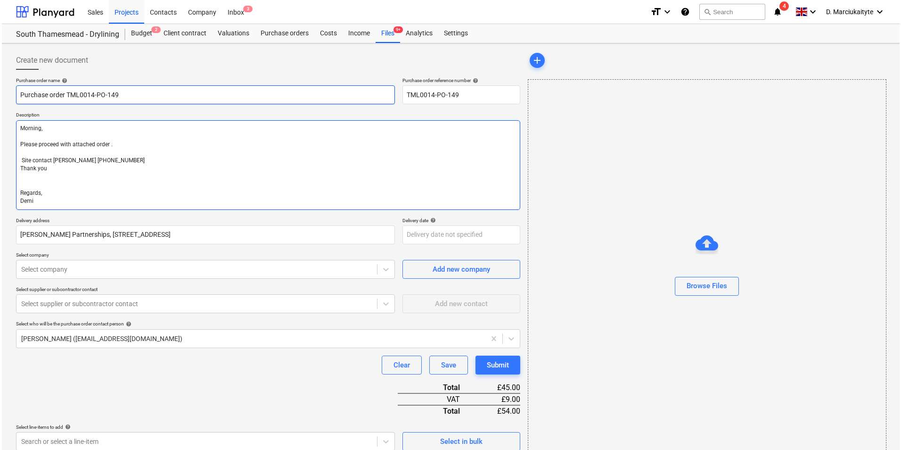
scroll to position [121, 0]
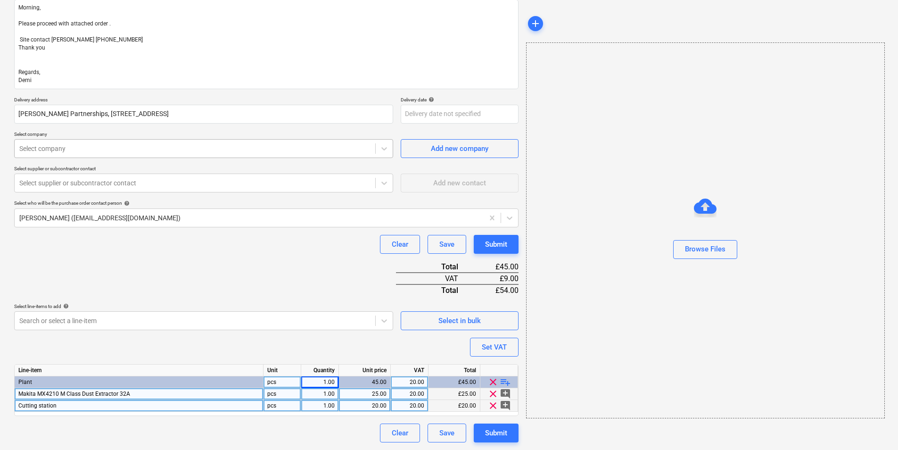
click at [238, 145] on div at bounding box center [194, 148] width 351 height 9
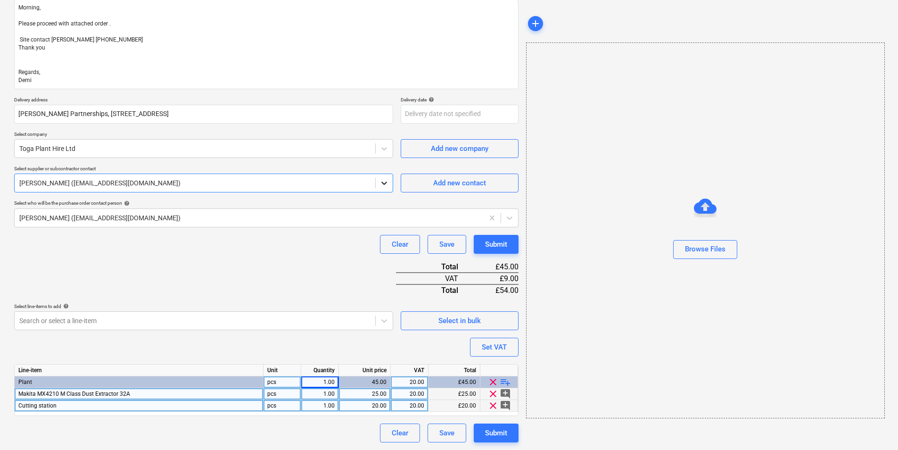
click at [385, 185] on icon at bounding box center [383, 182] width 9 height 9
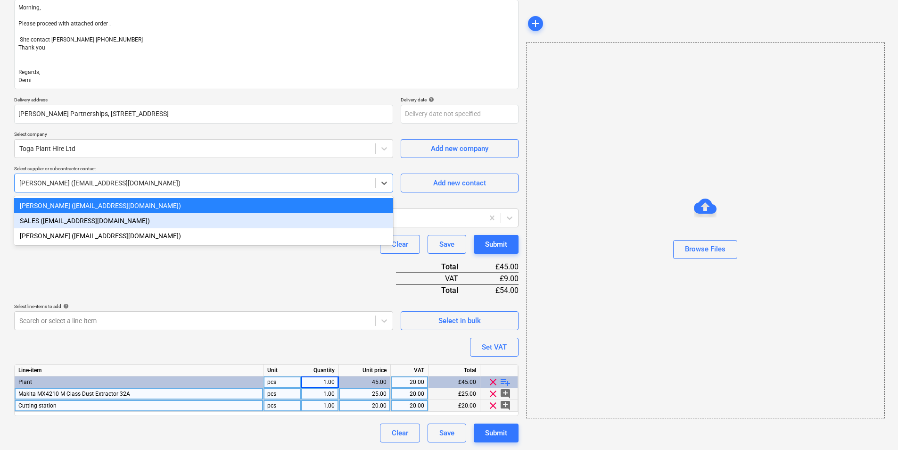
click at [171, 221] on div "SALES (salessupport@toga.co.uk)" at bounding box center [203, 220] width 379 height 15
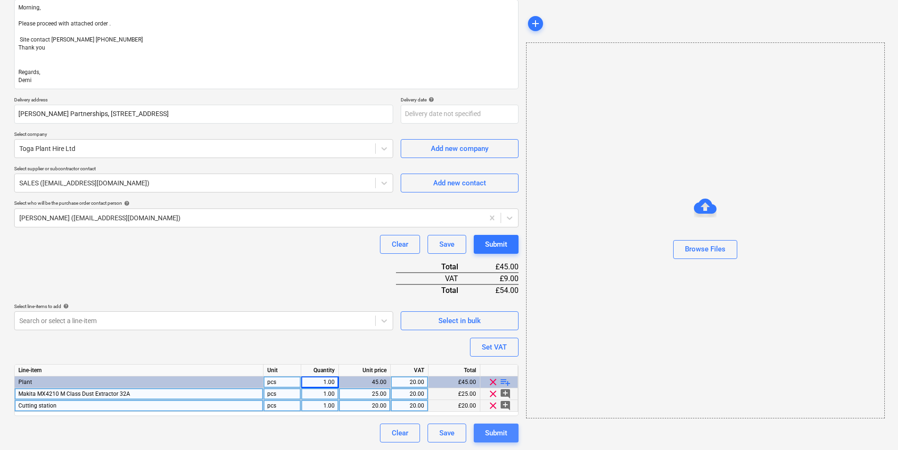
click at [498, 432] on div "Submit" at bounding box center [496, 432] width 22 height 12
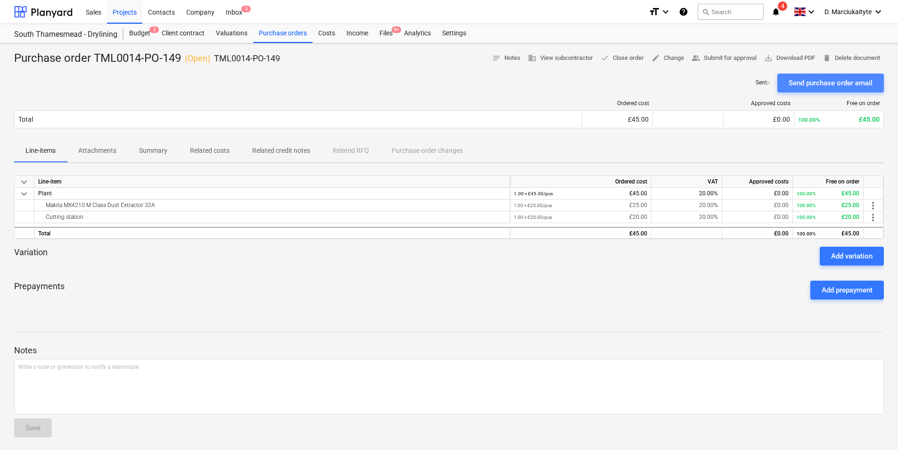
click at [842, 82] on div "Send purchase order email" at bounding box center [830, 83] width 84 height 12
click at [175, 205] on div "Makita MX4210 M Class Dust Extractor 32A" at bounding box center [271, 204] width 467 height 11
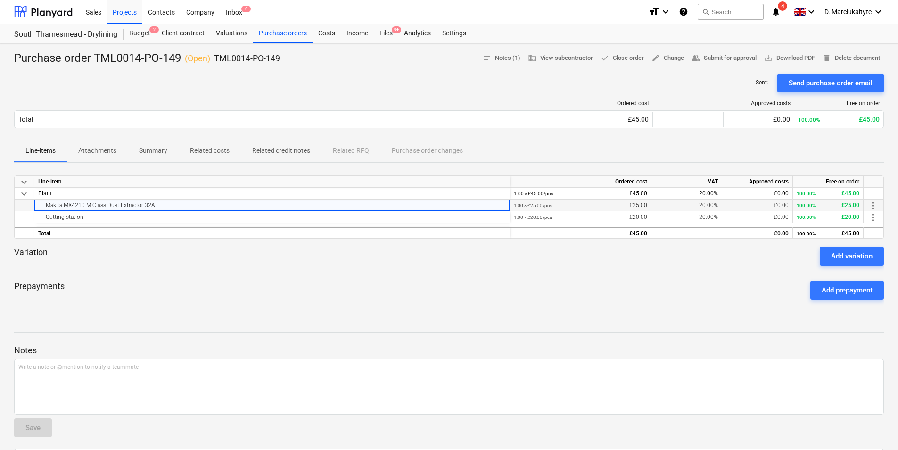
drag, startPoint x: 171, startPoint y: 205, endPoint x: 39, endPoint y: 206, distance: 132.4
click at [39, 206] on div "Makita MX4210 M Class Dust Extractor 32A" at bounding box center [271, 204] width 467 height 11
copy div "Makita MX4210 M Class Dust Extractor 32A"
drag, startPoint x: 276, startPoint y: 60, endPoint x: 214, endPoint y: 58, distance: 62.2
click at [214, 58] on div "Purchase order TML0014-PO-149 ( Open ) TML0014-PO-149 notes Notes (1) business …" at bounding box center [448, 58] width 869 height 15
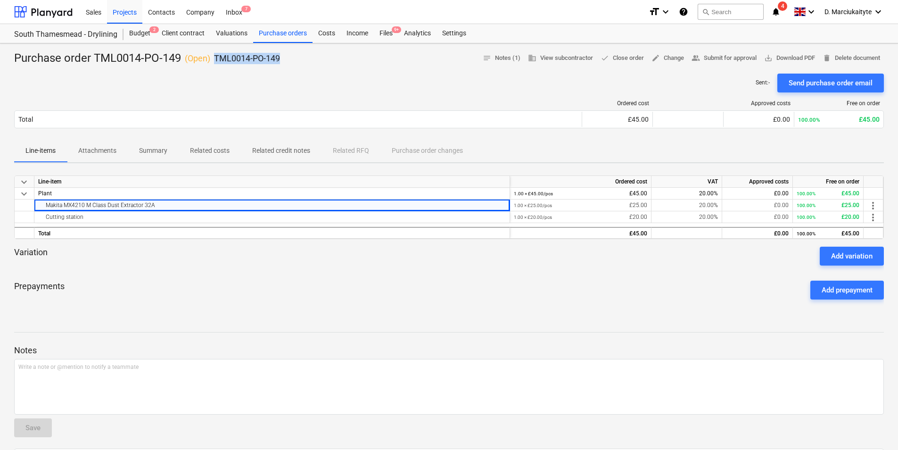
copy p "TML0014-PO-149"
click at [283, 23] on div "Sales Projects Contacts Company Inbox 7" at bounding box center [360, 12] width 561 height 24
click at [280, 34] on div "Purchase orders" at bounding box center [282, 33] width 59 height 19
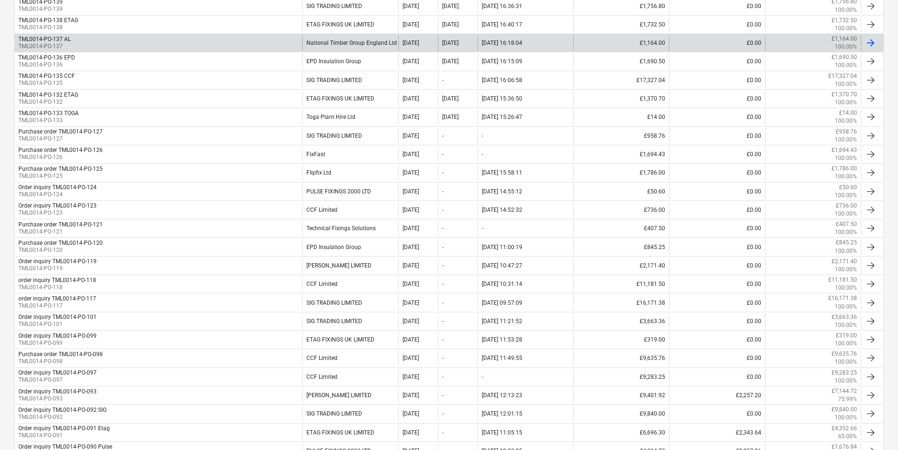
scroll to position [344, 0]
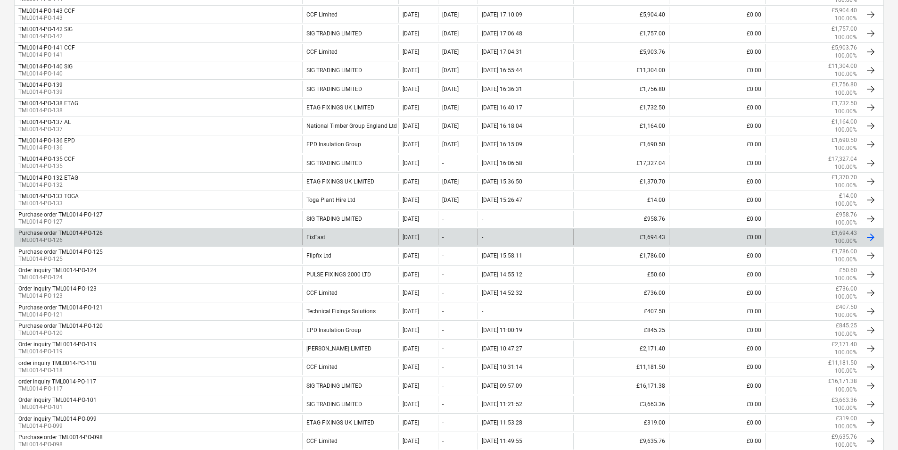
click at [309, 240] on div "FixFast" at bounding box center [350, 237] width 96 height 16
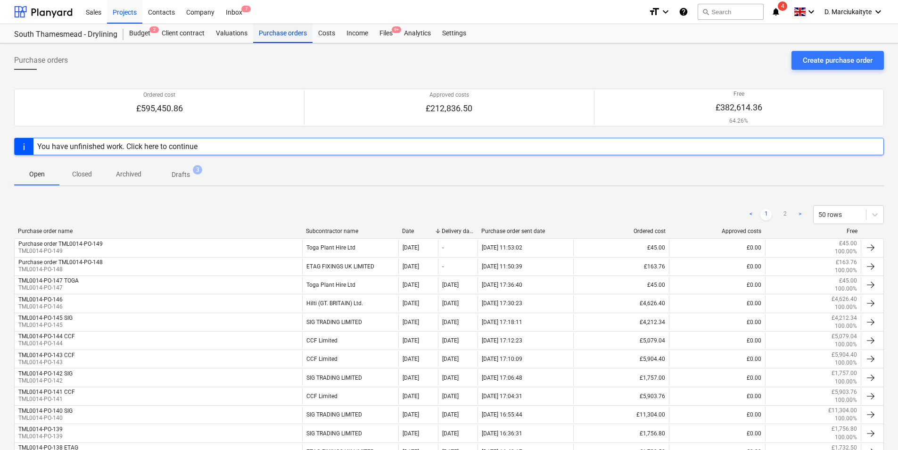
click at [265, 39] on div "Purchase orders" at bounding box center [282, 33] width 59 height 19
click at [127, 15] on div "Projects" at bounding box center [124, 12] width 35 height 24
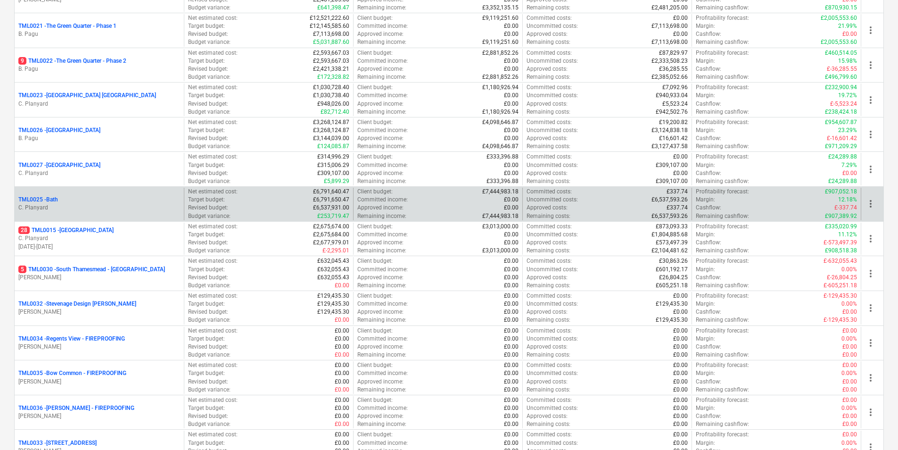
scroll to position [795, 0]
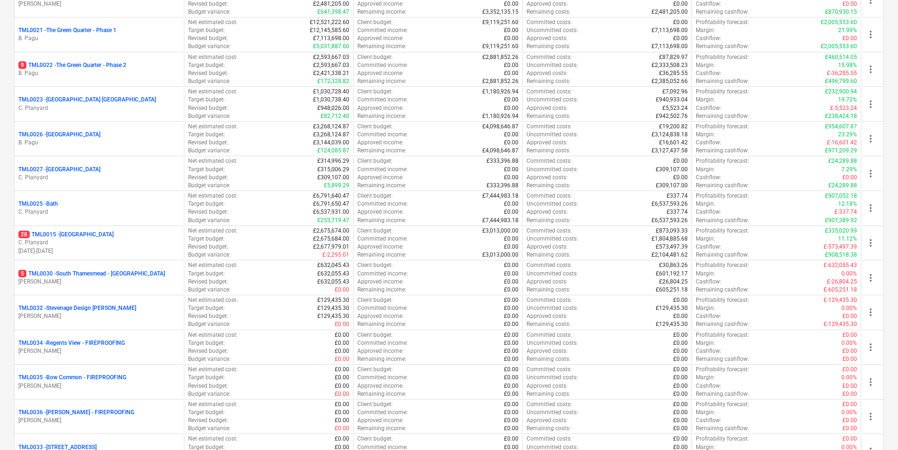
drag, startPoint x: 101, startPoint y: 70, endPoint x: 102, endPoint y: 75, distance: 5.3
click at [101, 70] on p "B. Pagu" at bounding box center [99, 73] width 162 height 8
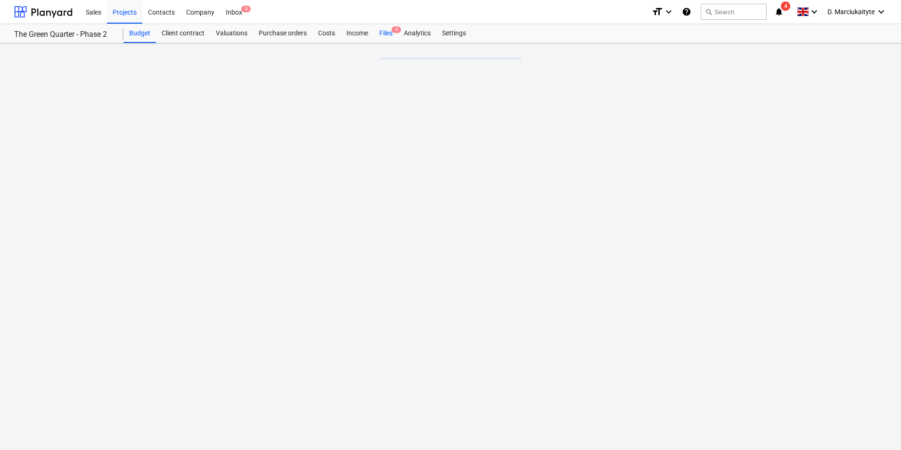
click at [383, 35] on div "Files 9" at bounding box center [386, 33] width 25 height 19
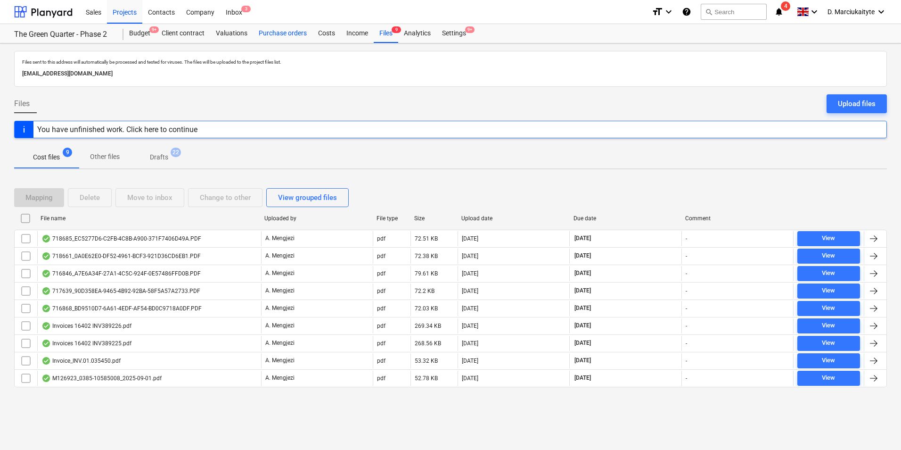
click at [289, 29] on div "Purchase orders" at bounding box center [282, 33] width 59 height 19
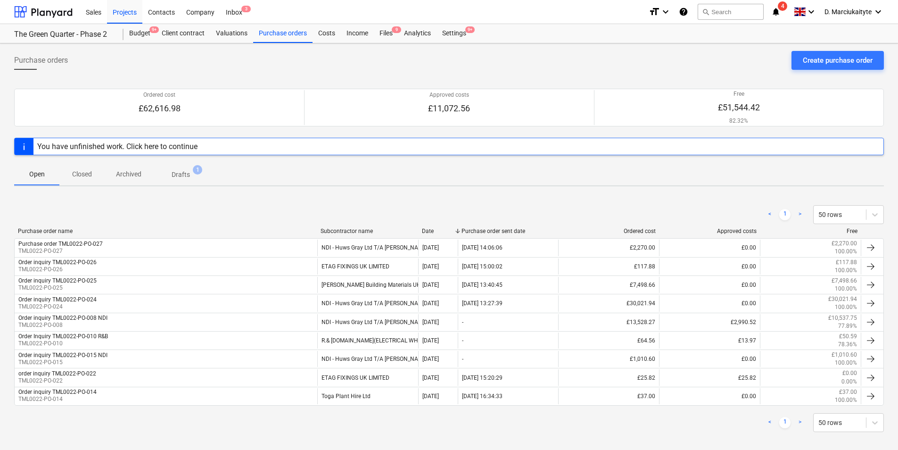
click at [348, 160] on div at bounding box center [448, 159] width 869 height 8
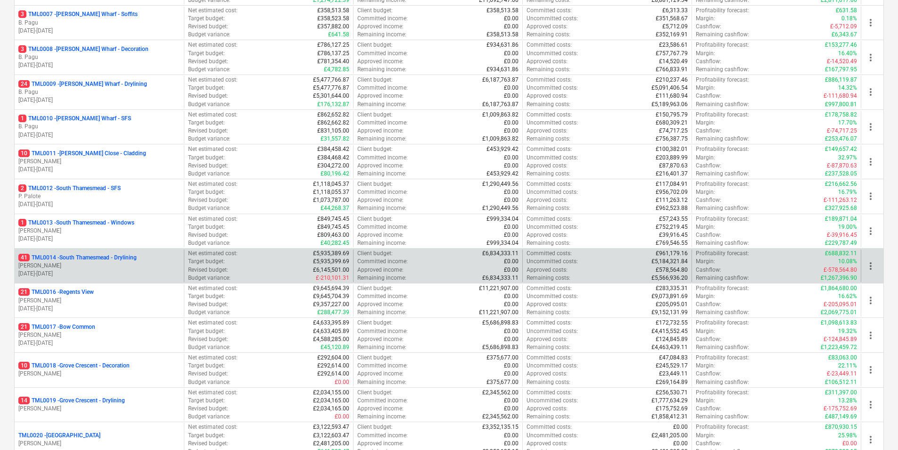
scroll to position [377, 0]
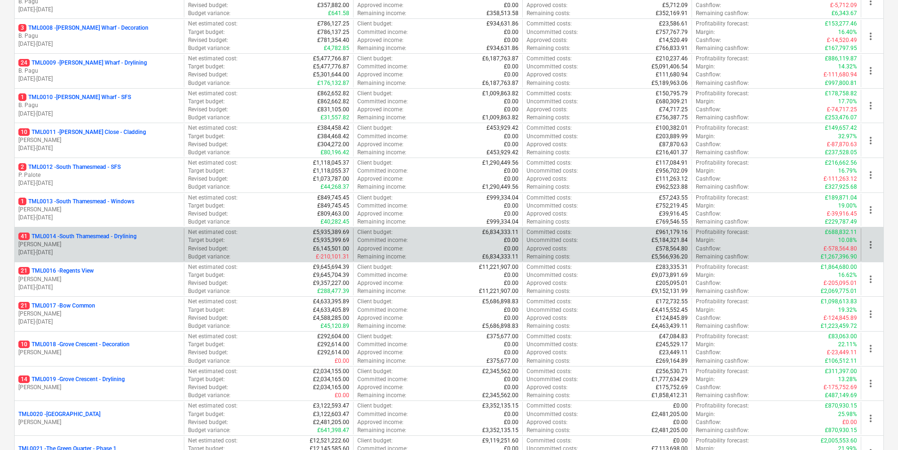
drag, startPoint x: 93, startPoint y: 231, endPoint x: 100, endPoint y: 235, distance: 8.0
click at [93, 231] on div "41 TML0014 - [GEOGRAPHIC_DATA] - Drylining [PERSON_NAME] [DATE] - [DATE]" at bounding box center [99, 244] width 169 height 33
click at [100, 235] on p "41 TML0014 - [GEOGRAPHIC_DATA] - Drylining" at bounding box center [77, 236] width 118 height 8
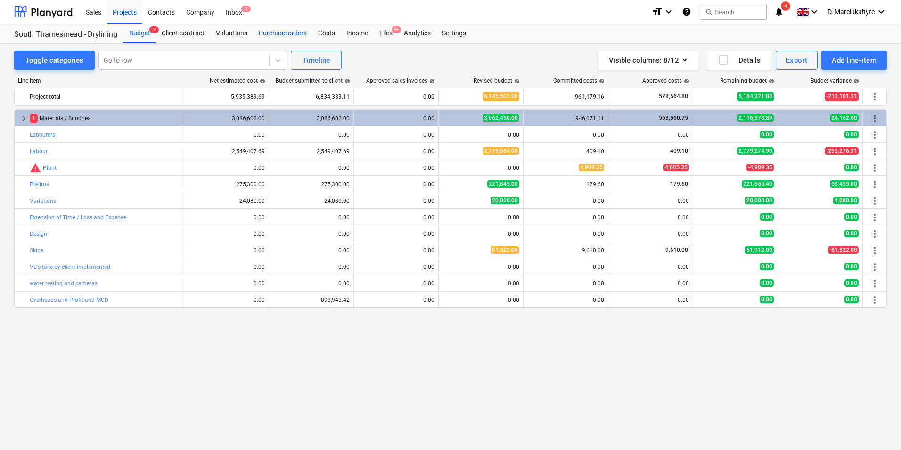
click at [275, 31] on div "Purchase orders" at bounding box center [282, 33] width 59 height 19
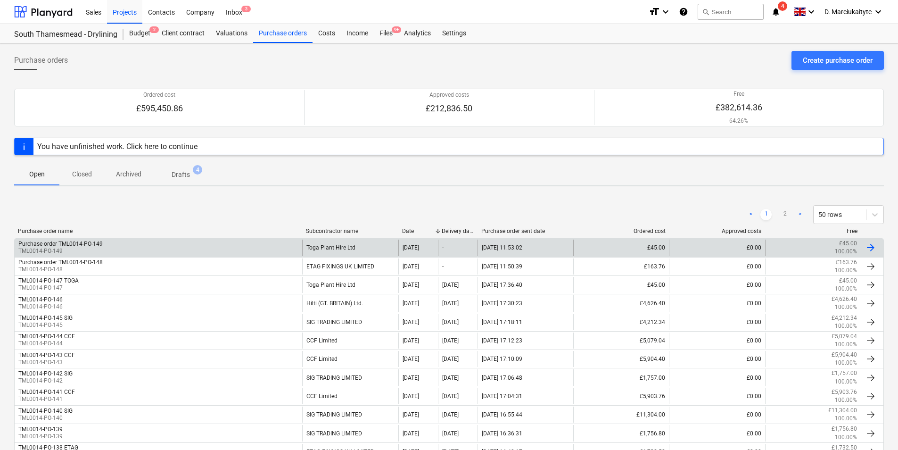
click at [108, 246] on div "Purchase order TML0014-PO-149 TML0014-PO-149" at bounding box center [158, 247] width 287 height 16
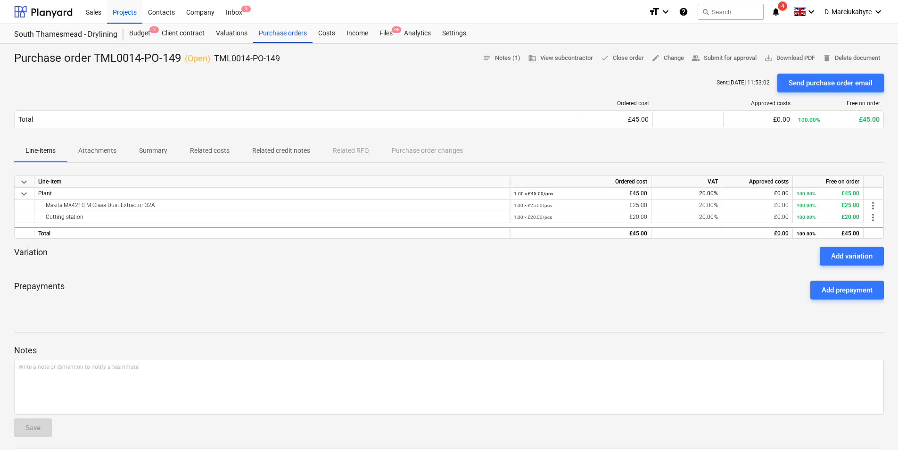
click at [146, 149] on p "Summary" at bounding box center [153, 151] width 28 height 10
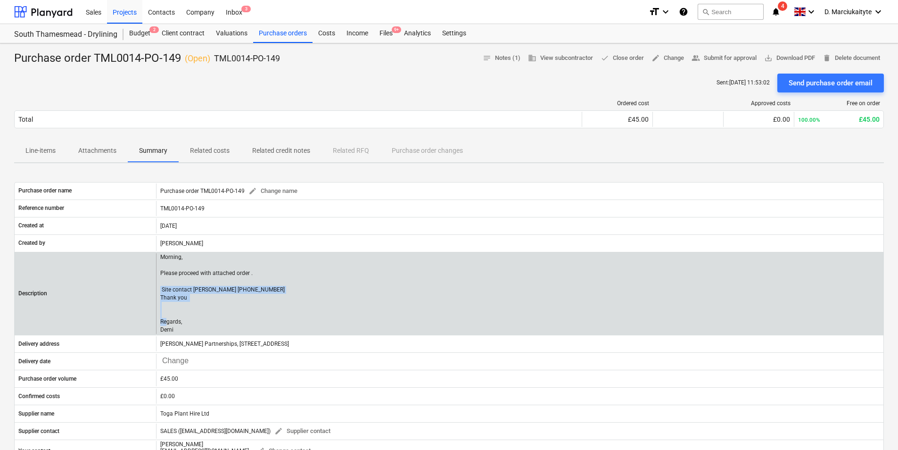
drag, startPoint x: 177, startPoint y: 328, endPoint x: 160, endPoint y: 288, distance: 43.7
click at [160, 288] on div "Morning, Please proceed with attached order . Site contact Alex 07958 418640 Th…" at bounding box center [519, 293] width 727 height 81
copy p "Site contact Alex 07958 418640 Thank you Regards, Demi"
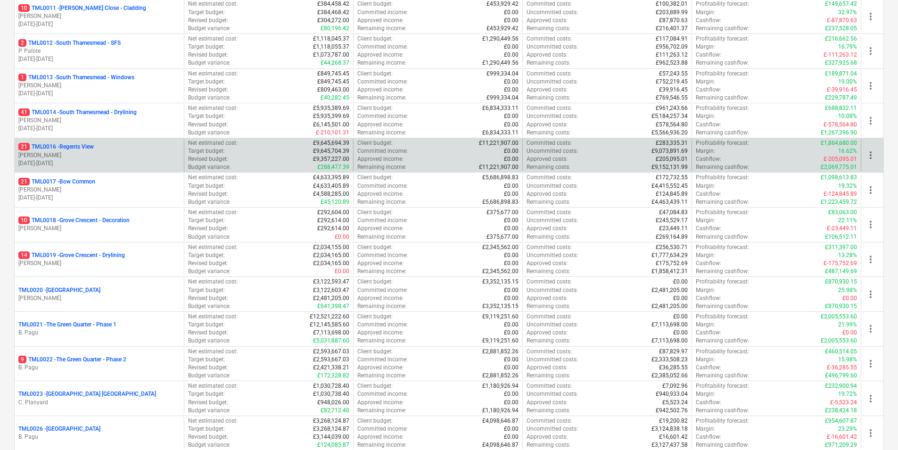
scroll to position [418, 0]
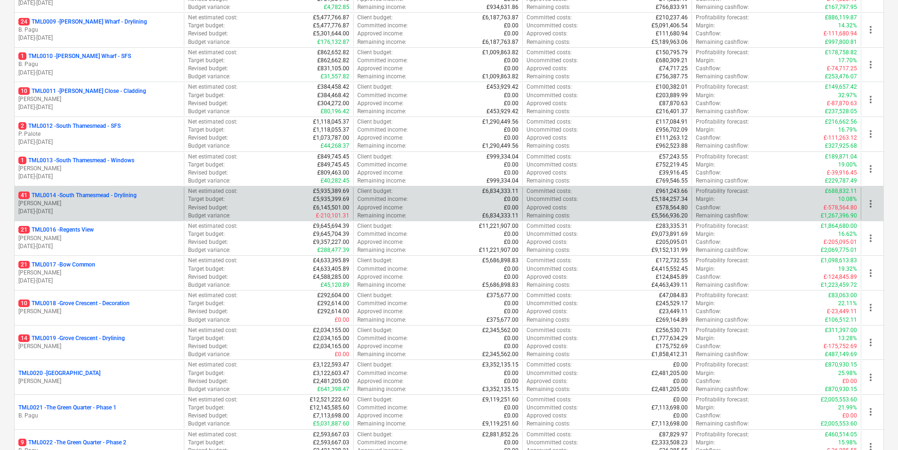
click at [76, 195] on p "41 TML0014 - [GEOGRAPHIC_DATA] - Drylining" at bounding box center [77, 195] width 118 height 8
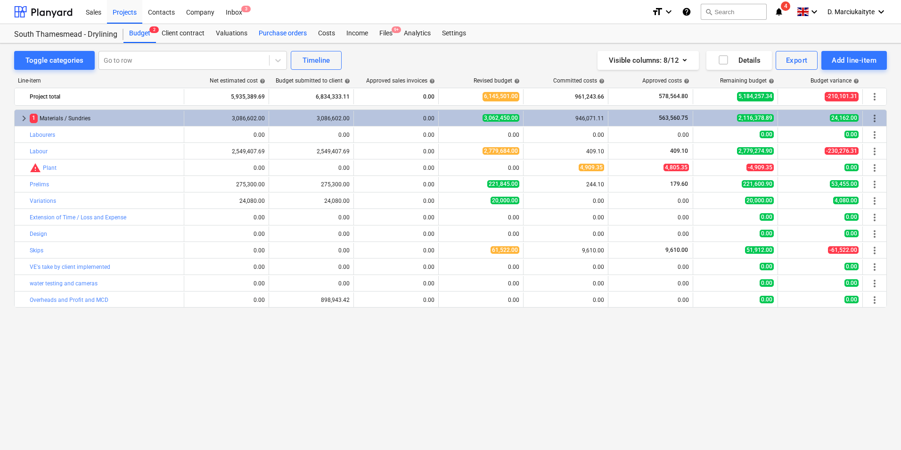
drag, startPoint x: 282, startPoint y: 36, endPoint x: 275, endPoint y: 41, distance: 8.1
click at [282, 36] on div "Purchase orders" at bounding box center [282, 33] width 59 height 19
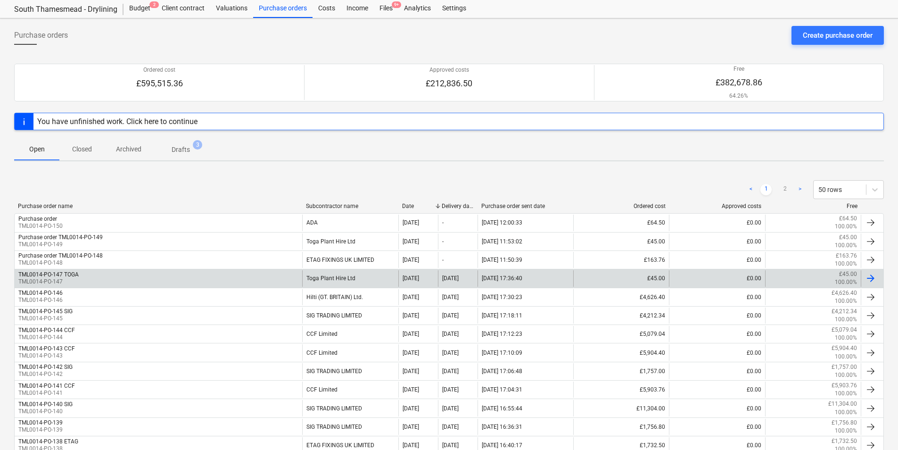
scroll to position [47, 0]
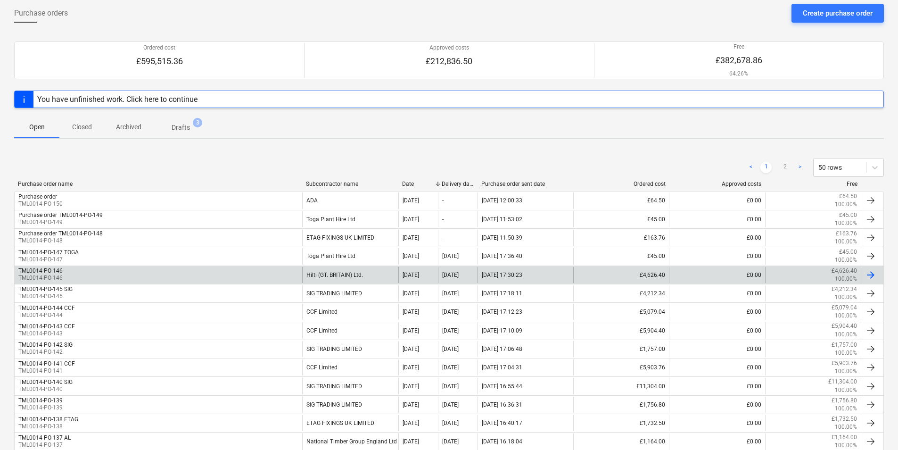
click at [246, 274] on div "TML0014-PO-146 TML0014-PO-146" at bounding box center [158, 275] width 287 height 16
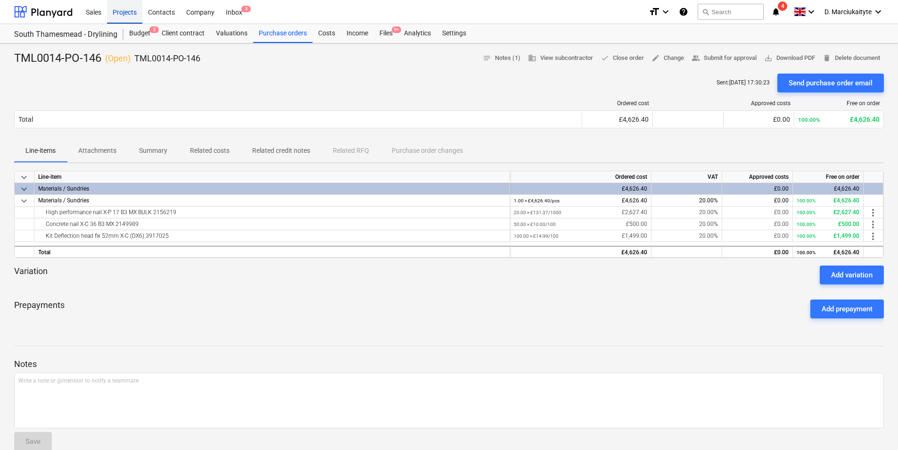
click at [125, 9] on div "Projects" at bounding box center [124, 12] width 35 height 24
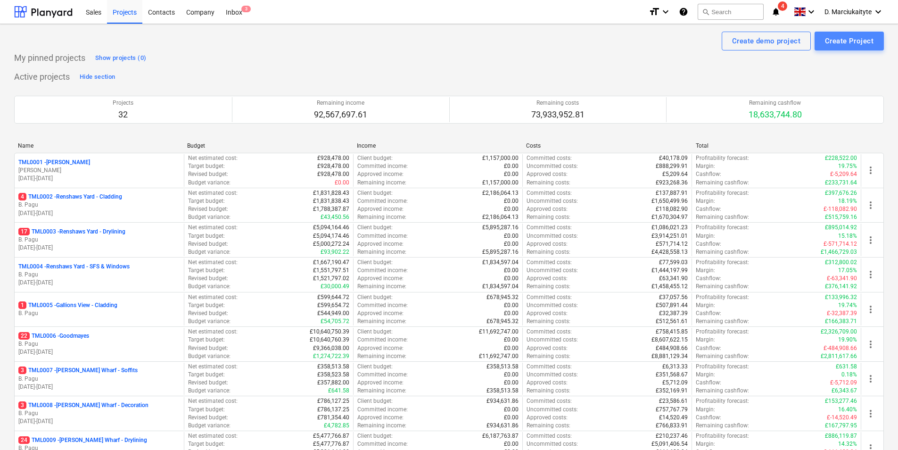
click at [870, 42] on div "Create Project" at bounding box center [849, 41] width 49 height 12
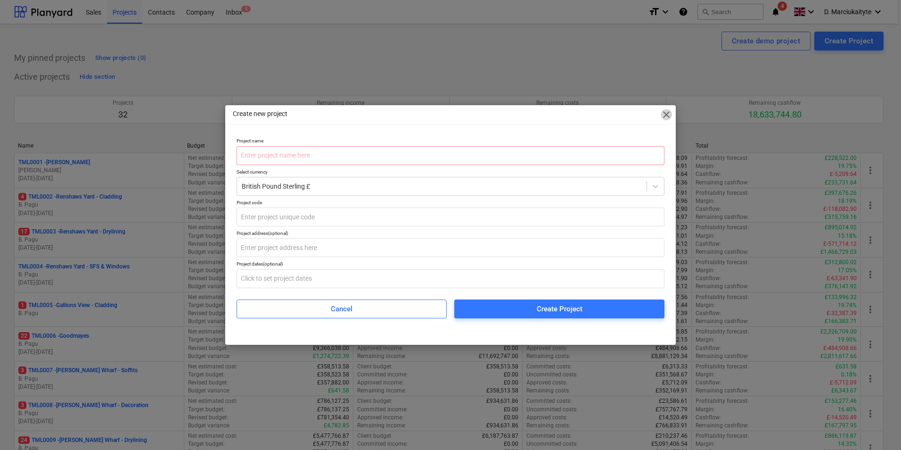
click at [665, 114] on span "close" at bounding box center [666, 114] width 11 height 11
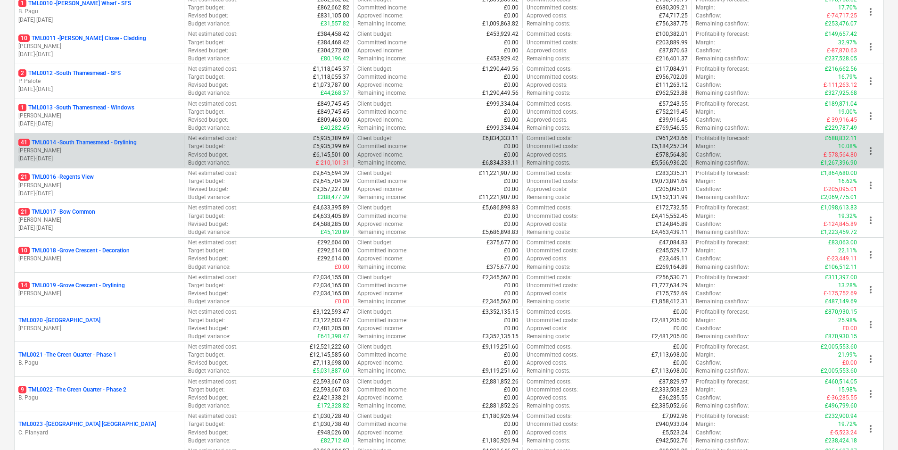
scroll to position [424, 0]
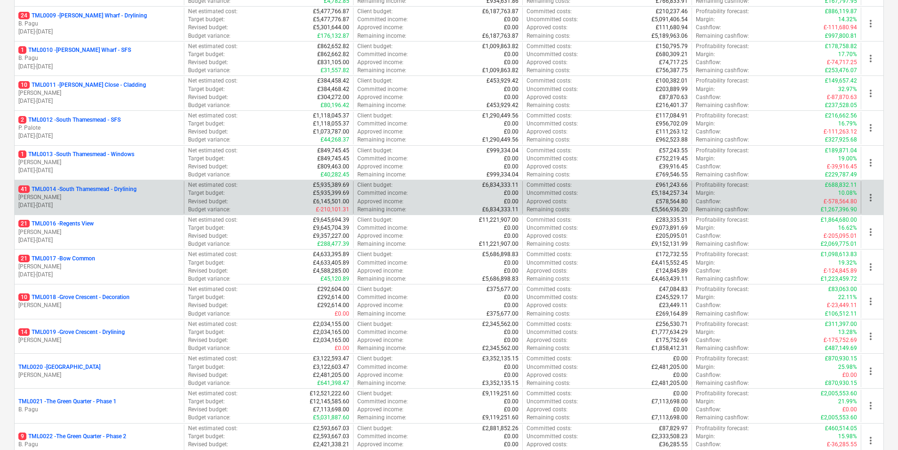
click at [66, 190] on p "41 TML0014 - [GEOGRAPHIC_DATA] - Drylining" at bounding box center [77, 189] width 118 height 8
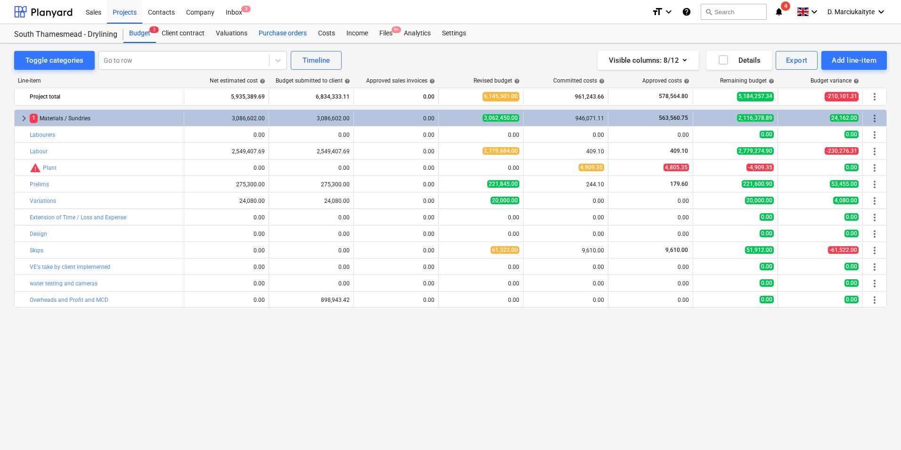
drag, startPoint x: 295, startPoint y: 30, endPoint x: 287, endPoint y: 34, distance: 9.5
click at [295, 30] on div "Purchase orders" at bounding box center [282, 33] width 59 height 19
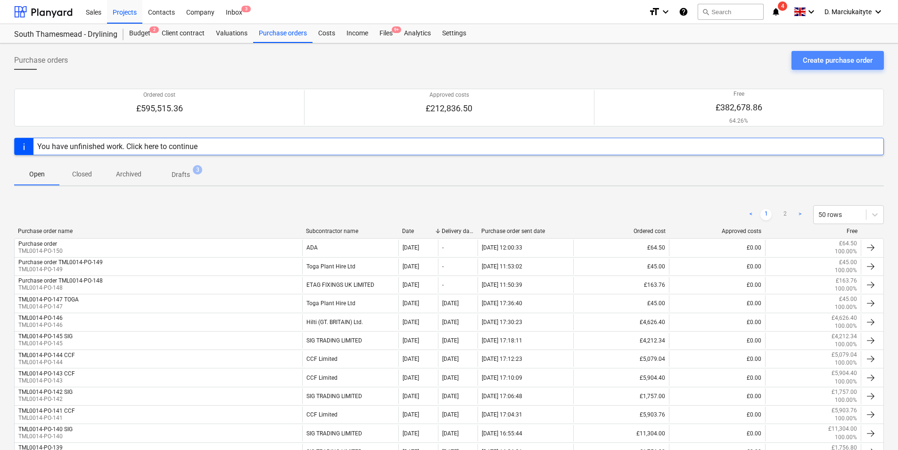
click at [808, 65] on div "Create purchase order" at bounding box center [838, 60] width 70 height 12
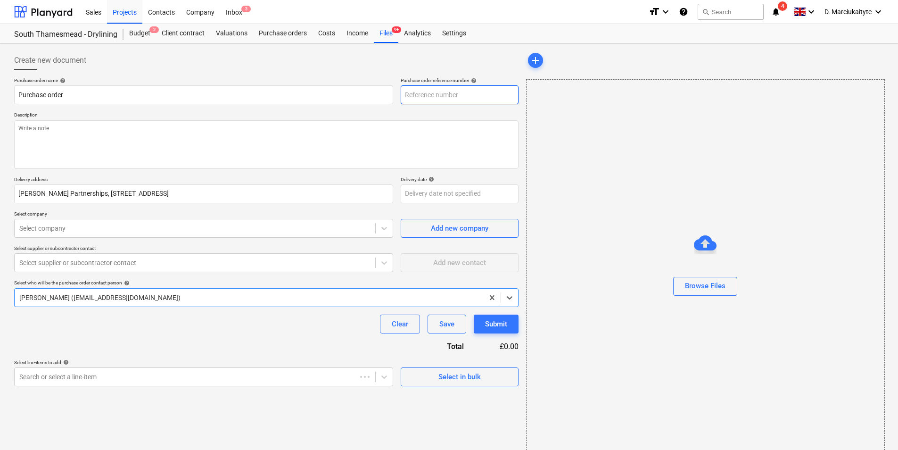
type textarea "x"
type input "TML0014-PO-151"
click at [105, 132] on textarea at bounding box center [266, 144] width 504 height 49
type textarea "x"
type textarea "A"
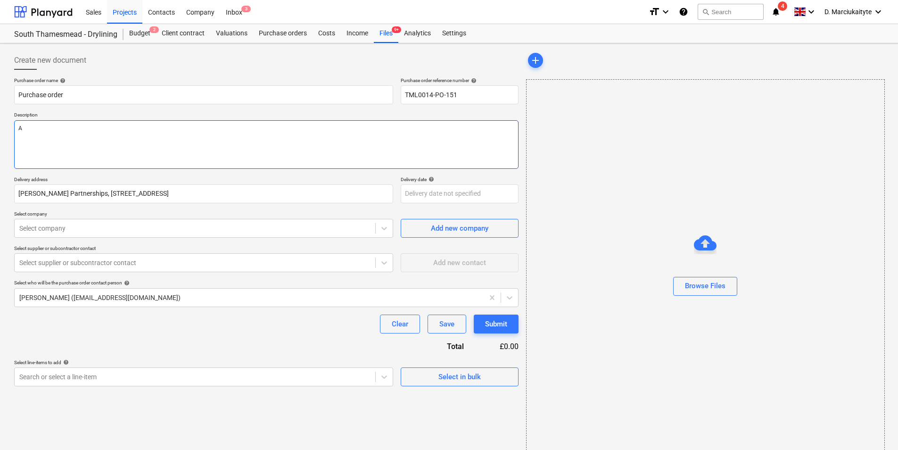
type textarea "x"
type textarea "A"
type textarea "x"
type textarea "Af"
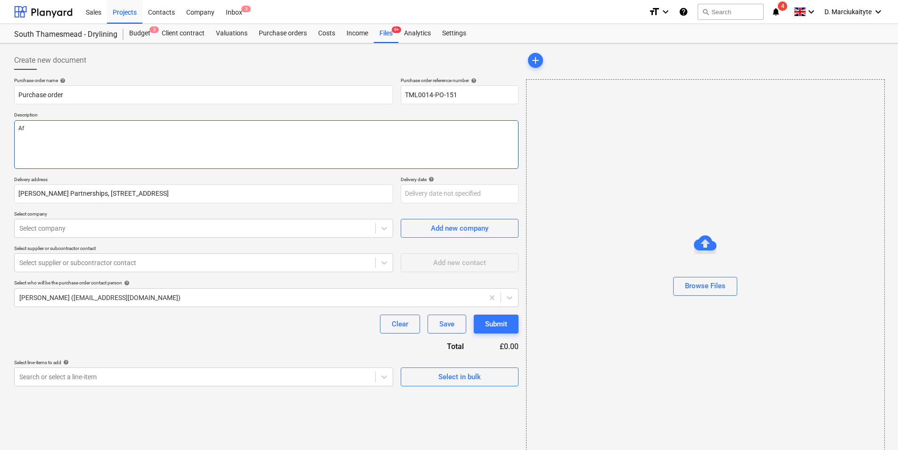
type textarea "x"
type textarea "Aft"
type textarea "x"
type textarea "Afte"
type textarea "x"
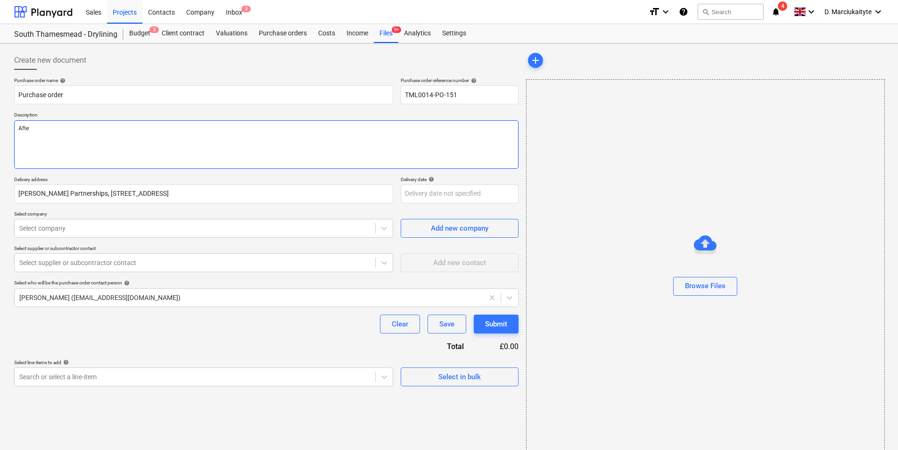
type textarea "After"
type textarea "x"
type textarea "Aftern"
type textarea "x"
type textarea "Afterno"
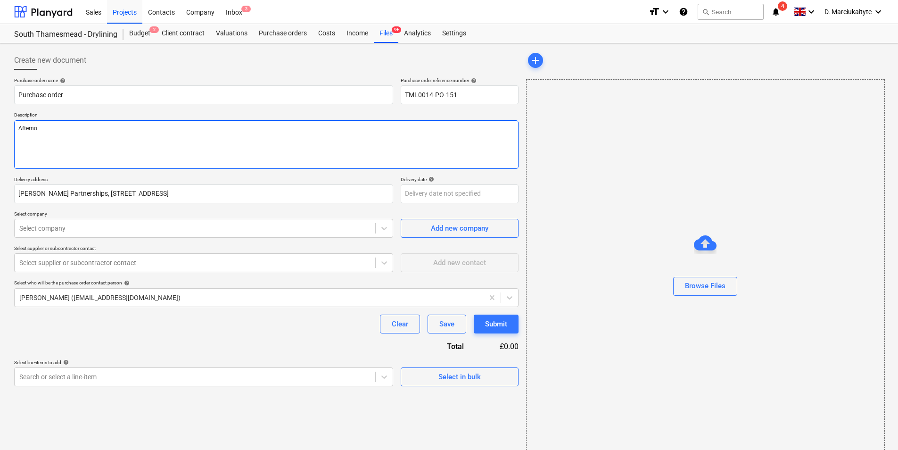
type textarea "x"
type textarea "Afternoo"
type textarea "x"
type textarea "Afternoon"
type textarea "x"
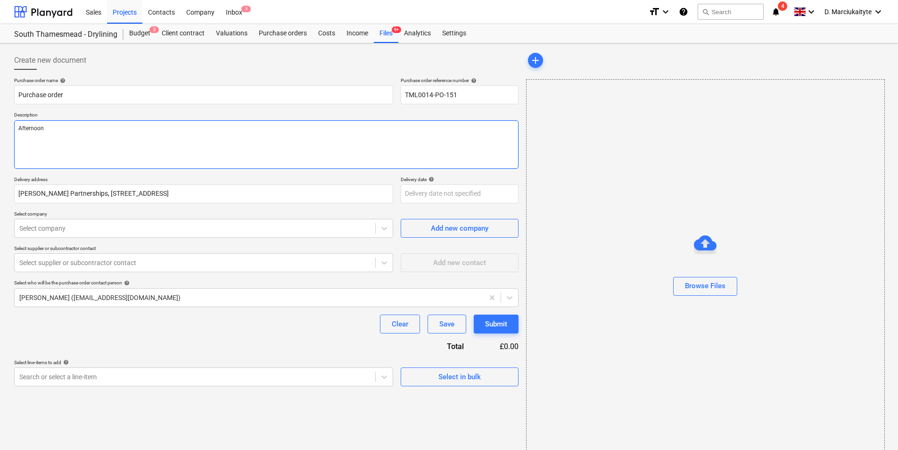
type textarea "Afternoon"
type textarea "x"
type textarea "Afternoon"
type textarea "x"
type textarea "Afternoon,"
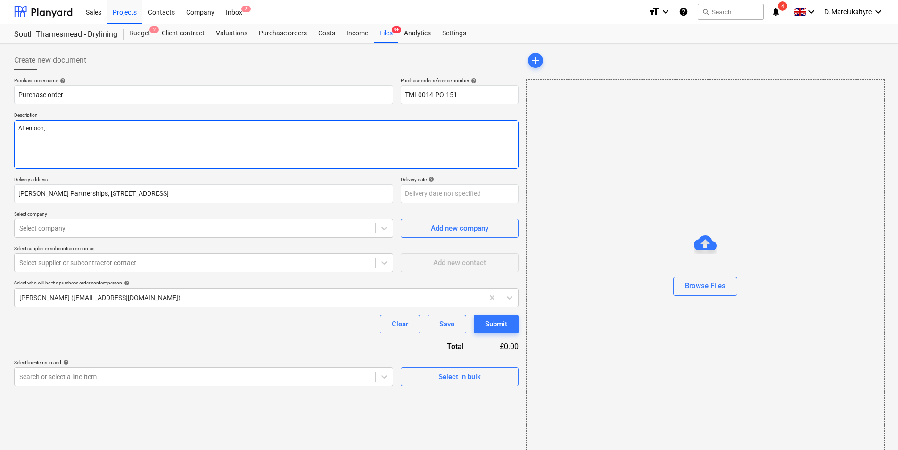
type textarea "x"
type textarea "Afternoon,"
type textarea "x"
type textarea "Afternoon,"
type textarea "x"
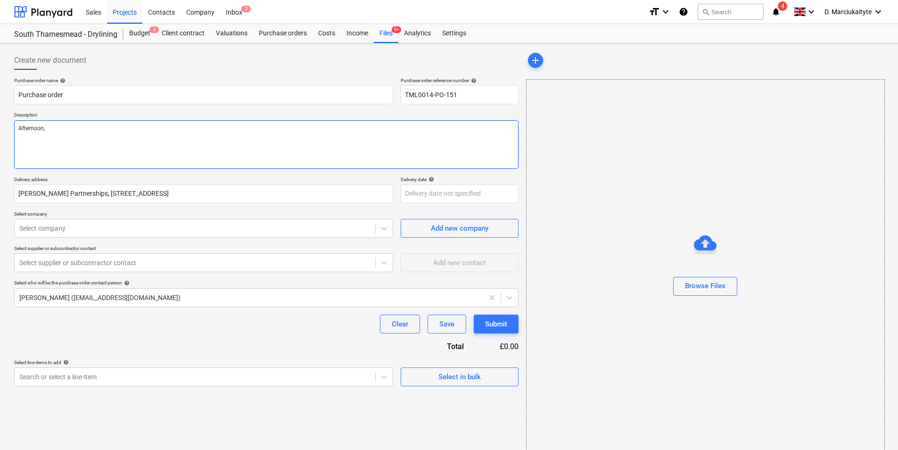
type textarea "Afternoon, O"
type textarea "x"
type textarea "Afternoon,"
type textarea "x"
type textarea "Afternoon, P"
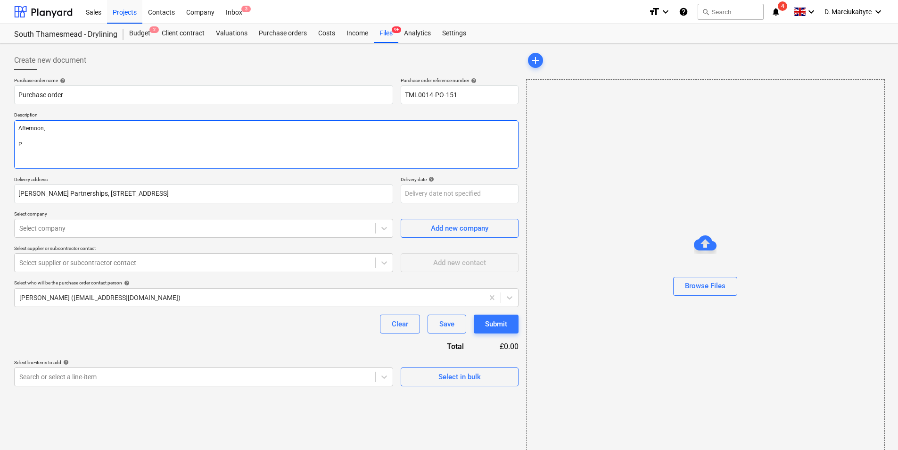
type textarea "x"
type textarea "Afternoon, Pl"
type textarea "x"
type textarea "Afternoon, Ple"
type textarea "x"
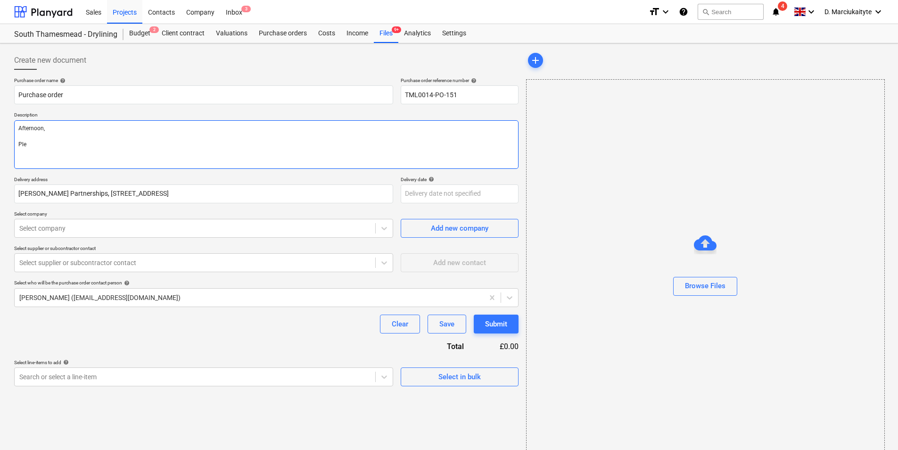
type textarea "Afternoon, [GEOGRAPHIC_DATA]"
type textarea "x"
type textarea "Afternoon, Pleas"
type textarea "x"
type textarea "Afternoon, Please"
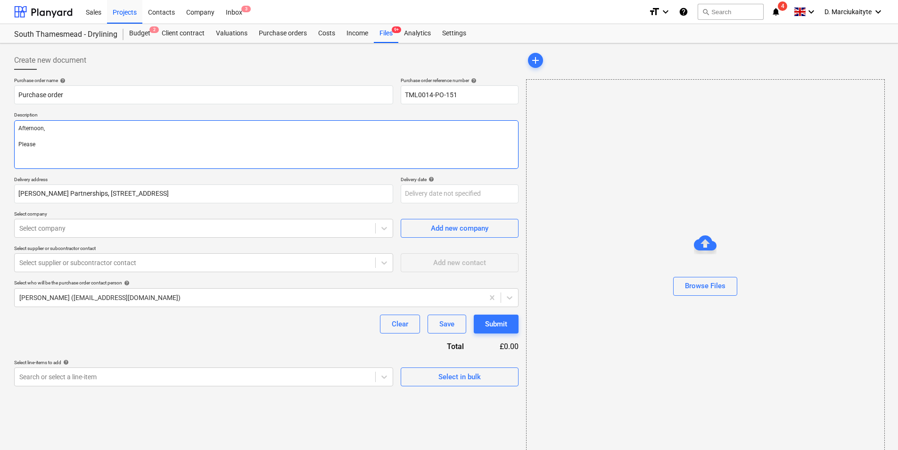
type textarea "x"
type textarea "Afternoon, Please"
type textarea "x"
type textarea "Afternoon, Please p"
type textarea "x"
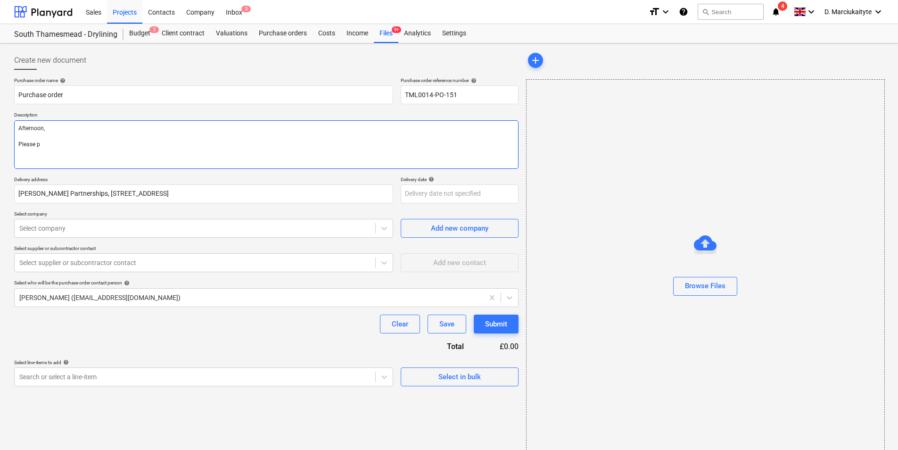
type textarea "Afternoon, Please pr"
type textarea "x"
type textarea "Afternoon, Please pro"
type textarea "x"
type textarea "Afternoon, Please proc"
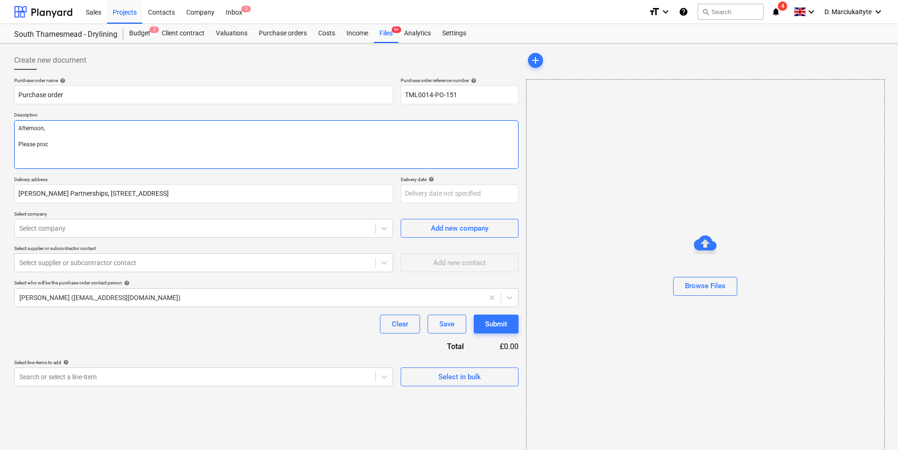
type textarea "x"
type textarea "Afternoon, Please proce"
type textarea "x"
type textarea "Afternoon, Please procee"
type textarea "x"
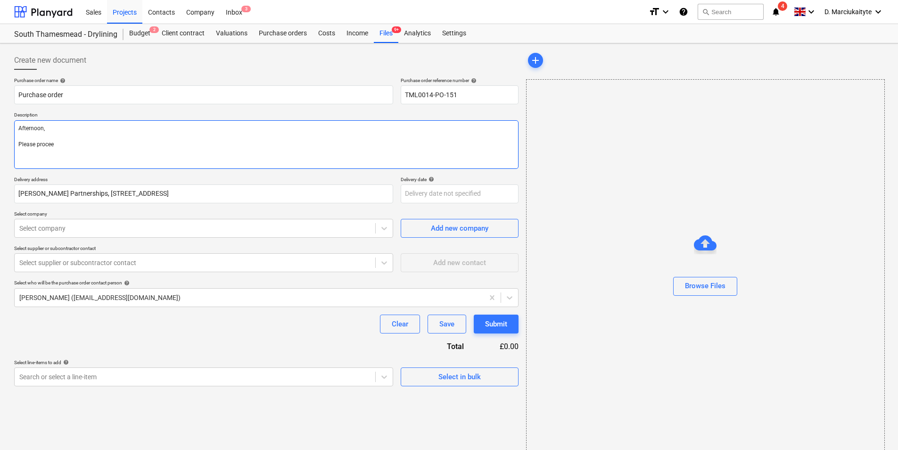
type textarea "Afternoon, Please proceed"
type textarea "x"
type textarea "Afternoon, Please proceed"
type textarea "x"
type textarea "Afternoon, Please proceed w"
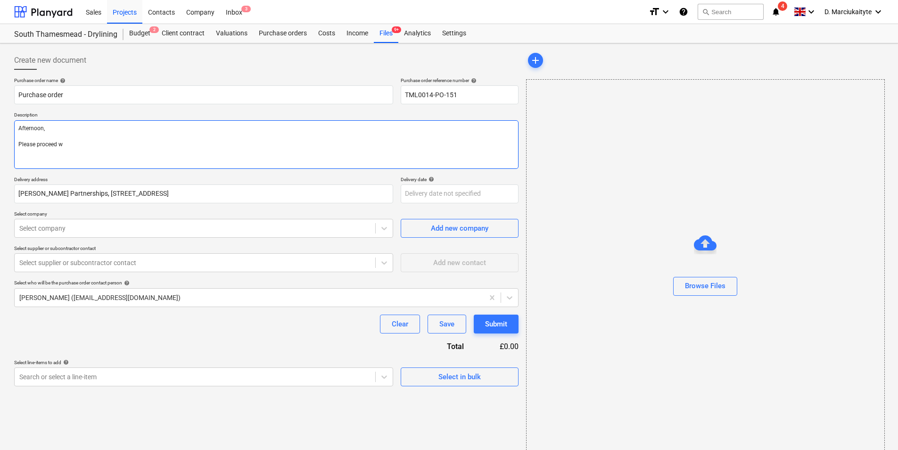
type textarea "x"
type textarea "Afternoon, Please proceed wi"
type textarea "x"
type textarea "Afternoon, Please proceed wit"
type textarea "x"
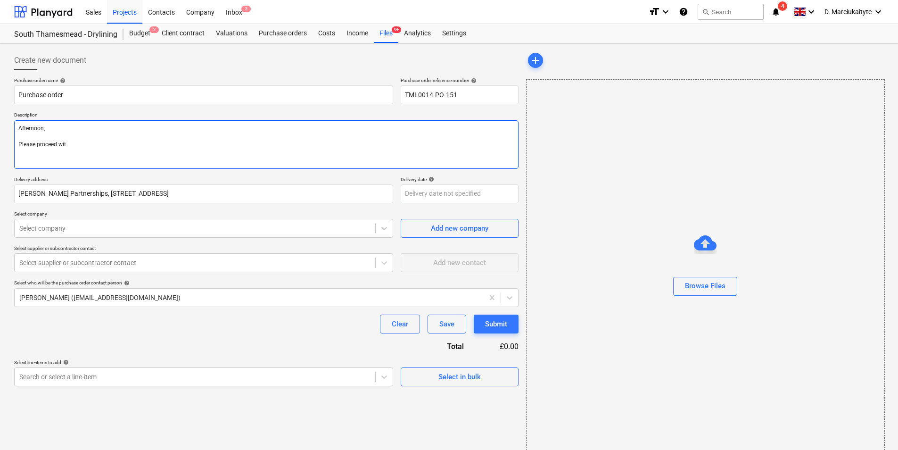
type textarea "Afternoon, Please proceed with"
type textarea "x"
type textarea "Afternoon, Please proceed witha"
type textarea "x"
type textarea "Afternoon, Please proceed withat"
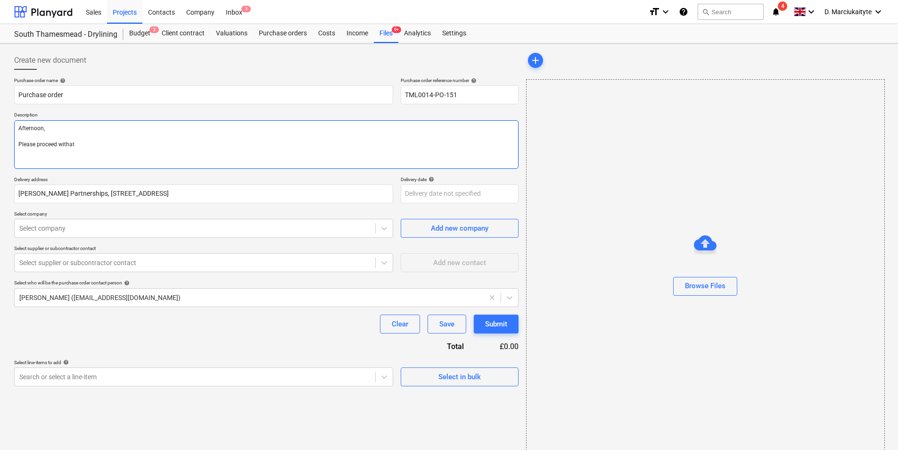
type textarea "x"
type textarea "Afternoon, Please proceed withatt"
type textarea "x"
type textarea "Afternoon, Please proceed withatta"
type textarea "x"
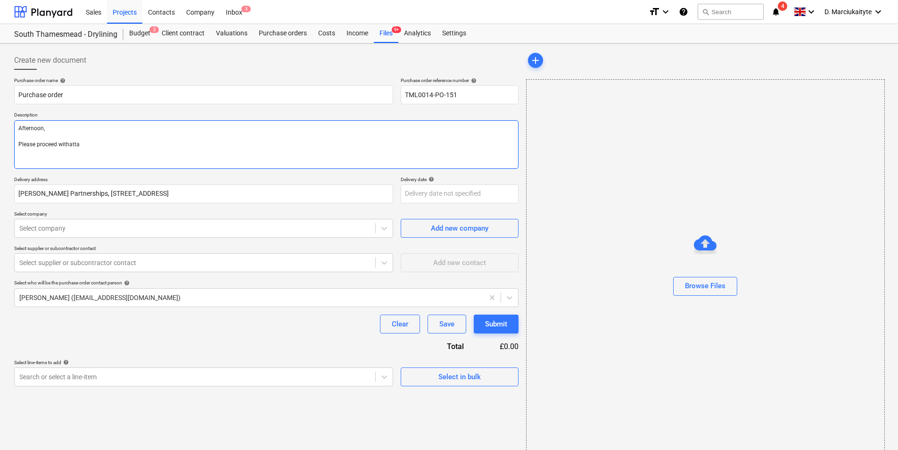
type textarea "Afternoon, Please proceed withattac"
type textarea "x"
type textarea "Afternoon, Please proceed withatta"
type textarea "x"
type textarea "Afternoon, Please proceed withatt"
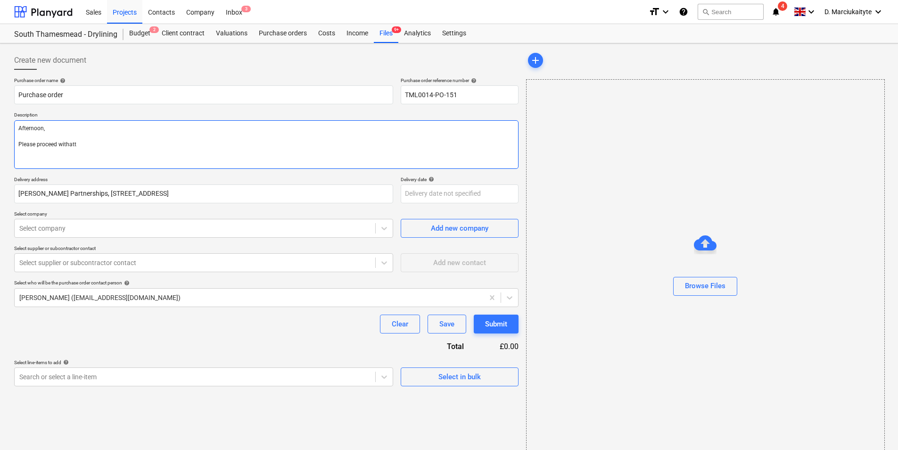
type textarea "x"
type textarea "Afternoon, Please proceed withat"
type textarea "x"
type textarea "Afternoon, Please proceed witha"
type textarea "x"
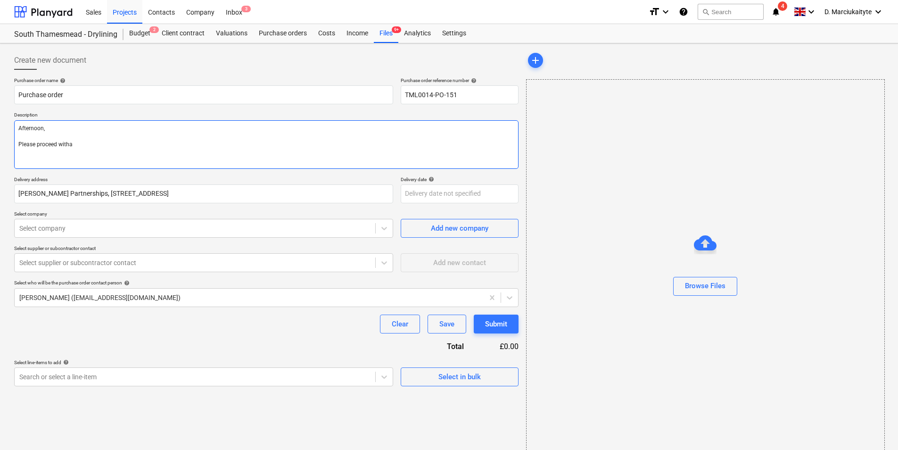
type textarea "Afternoon, Please proceed with"
type textarea "x"
type textarea "Afternoon, Please proceed wit"
type textarea "x"
type textarea "Afternoon, Please proceed wit"
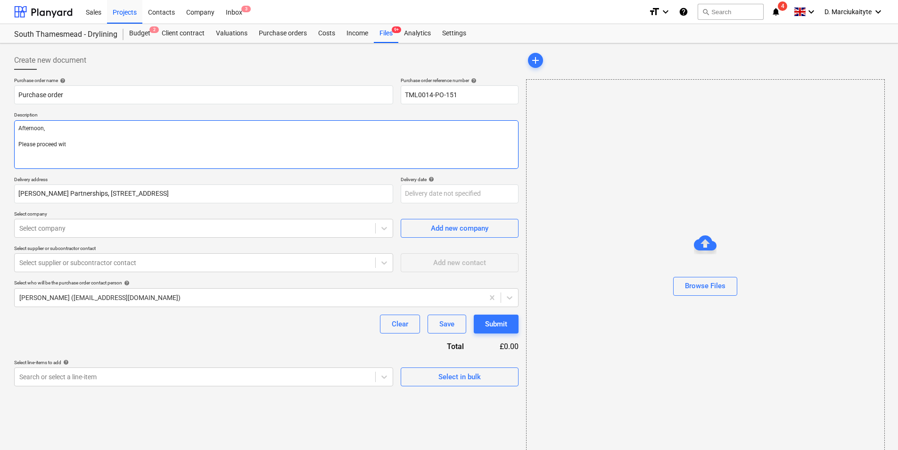
type textarea "x"
type textarea "Afternoon, Please proceed wit"
type textarea "x"
type textarea "Afternoon, Please proceed with"
type textarea "x"
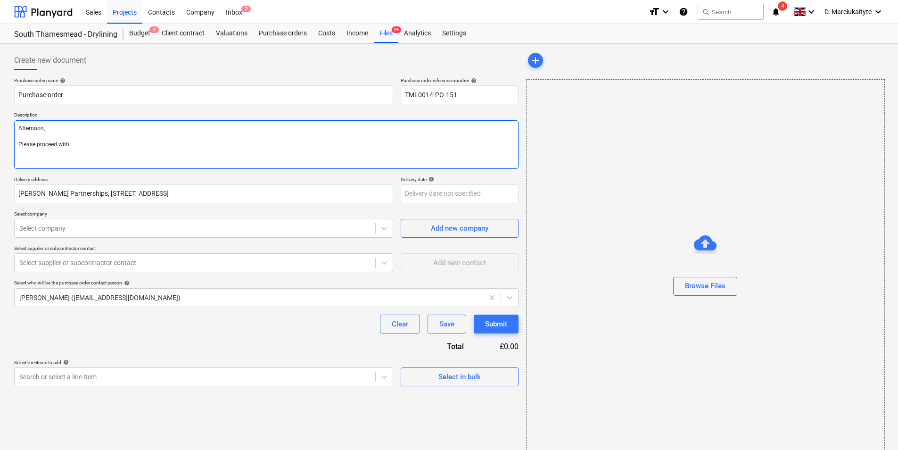
type textarea "Afternoon, Please proceed with"
type textarea "x"
type textarea "Afternoon, Please proceed with a"
type textarea "x"
type textarea "Afternoon, Please proceed with at"
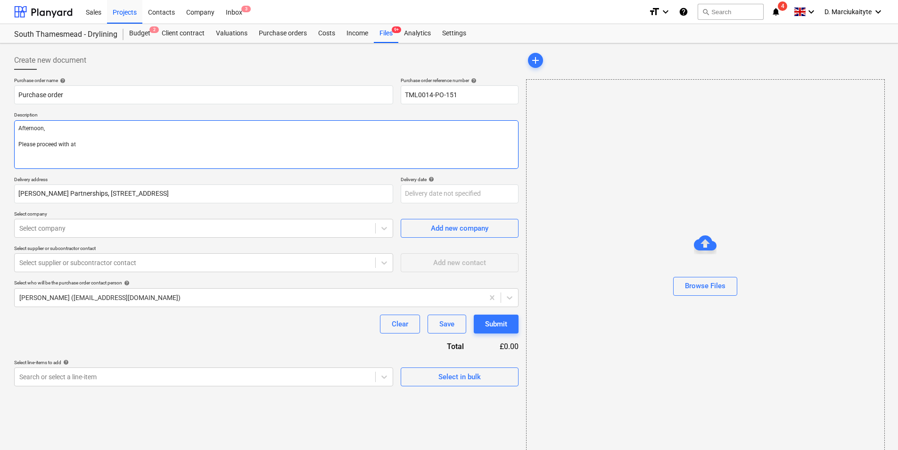
type textarea "x"
type textarea "Afternoon, Please proceed with att"
type textarea "x"
type textarea "Afternoon, Please proceed with atta"
type textarea "x"
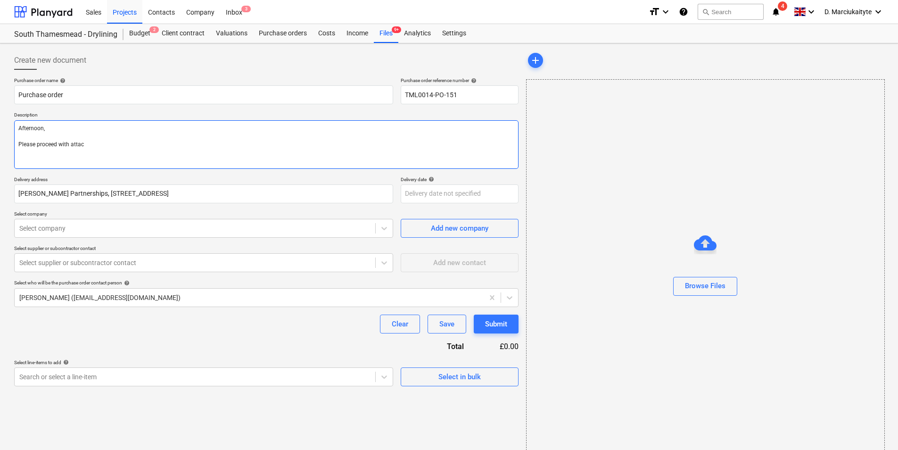
type textarea "Afternoon, Please proceed with attach"
type textarea "x"
type textarea "Afternoon, Please proceed with attache"
type textarea "x"
type textarea "Afternoon, Please proceed with attached"
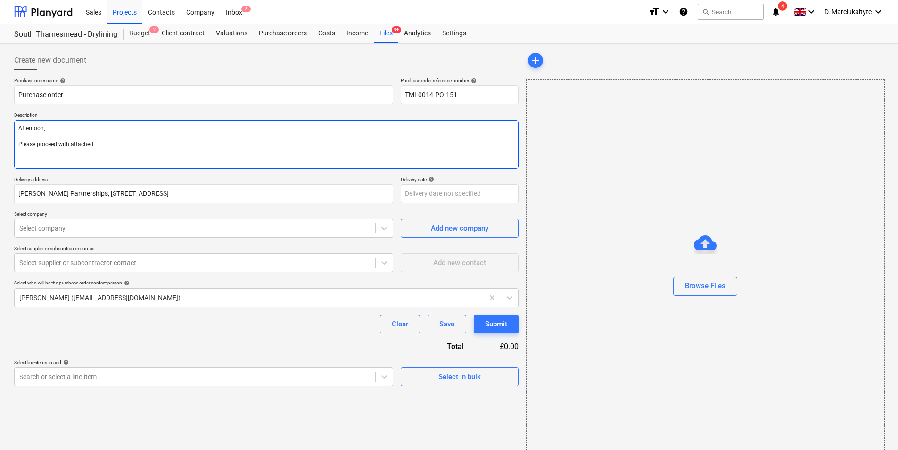
type textarea "x"
type textarea "Afternoon, Please proceed with attached o"
type textarea "x"
type textarea "Afternoon, Please proceed with attached or"
type textarea "x"
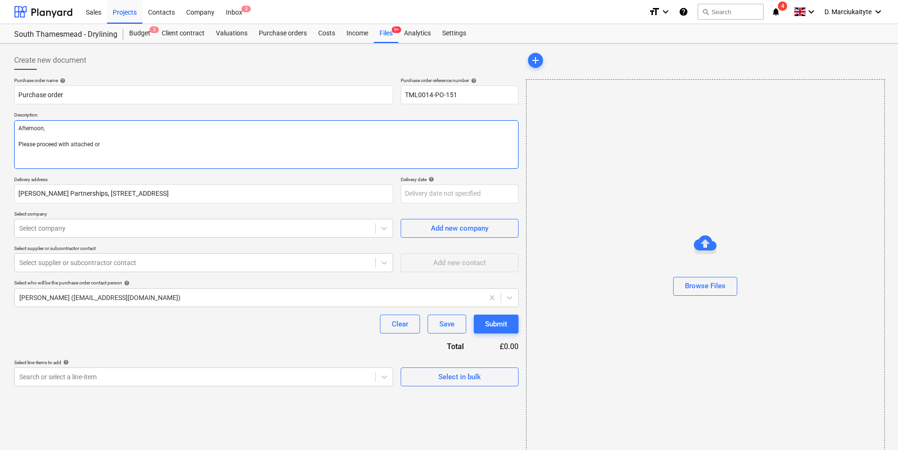
type textarea "Afternoon, Please proceed with attached ord"
type textarea "x"
type textarea "Afternoon, Please proceed with attached orde"
type textarea "x"
type textarea "Afternoon, Please proceed with attached order"
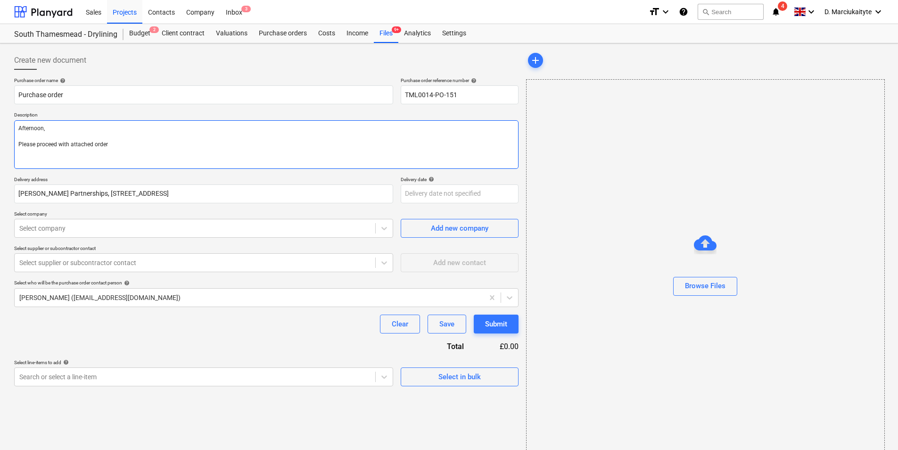
type textarea "x"
type textarea "Afternoon, Please proceed with attached order"
type textarea "x"
type textarea "Afternoon, Please proceed with attached order"
type textarea "x"
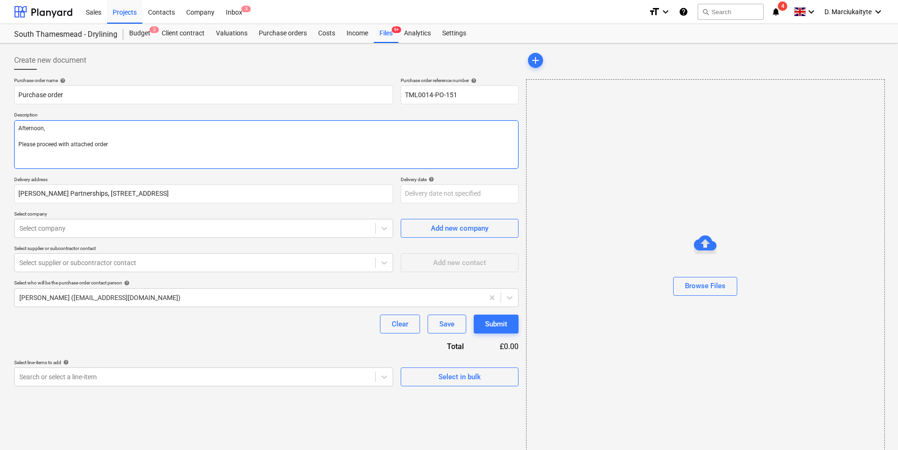
type textarea "Afternoon, Please proceed with attached order."
type textarea "x"
type textarea "Afternoon, Please proceed with attached order."
type textarea "x"
type textarea "Afternoon, Please proceed with attached order."
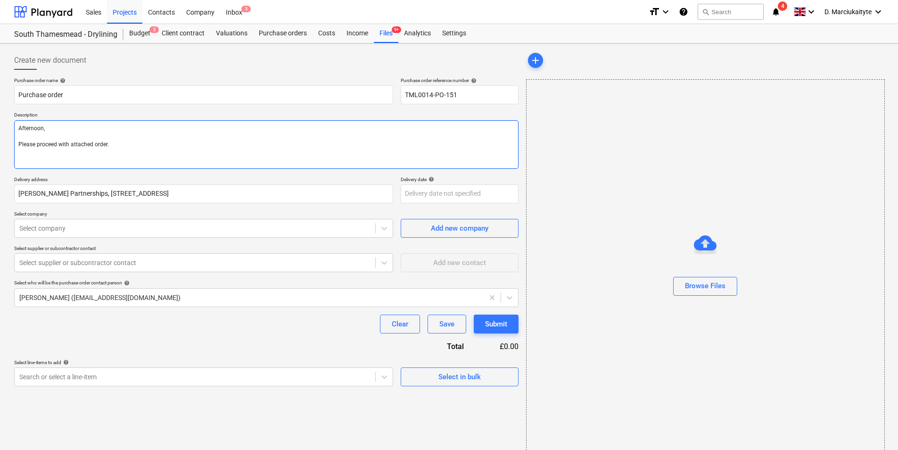
type textarea "x"
type textarea "Afternoon, Please proceed with attached order."
type textarea "x"
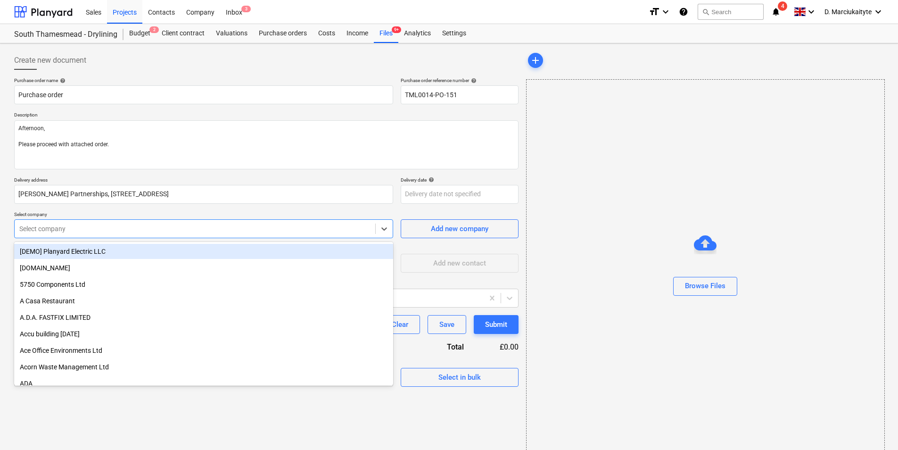
click at [161, 224] on div at bounding box center [194, 228] width 351 height 9
type input "hil"
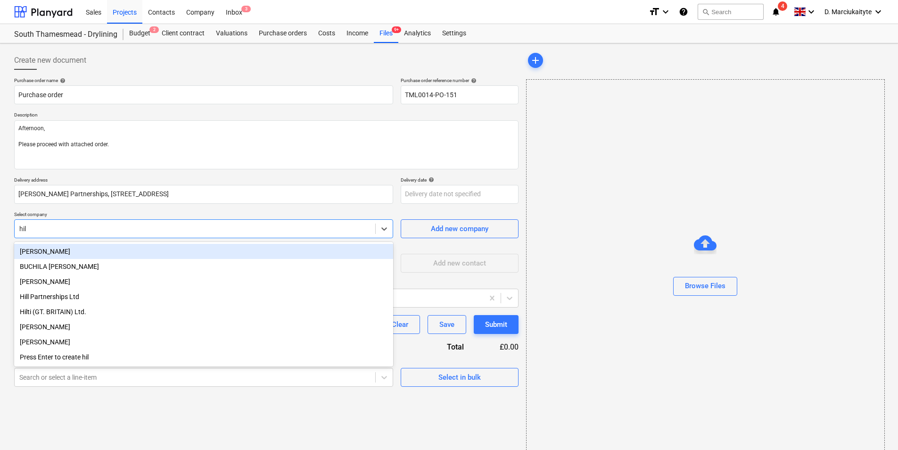
type textarea "x"
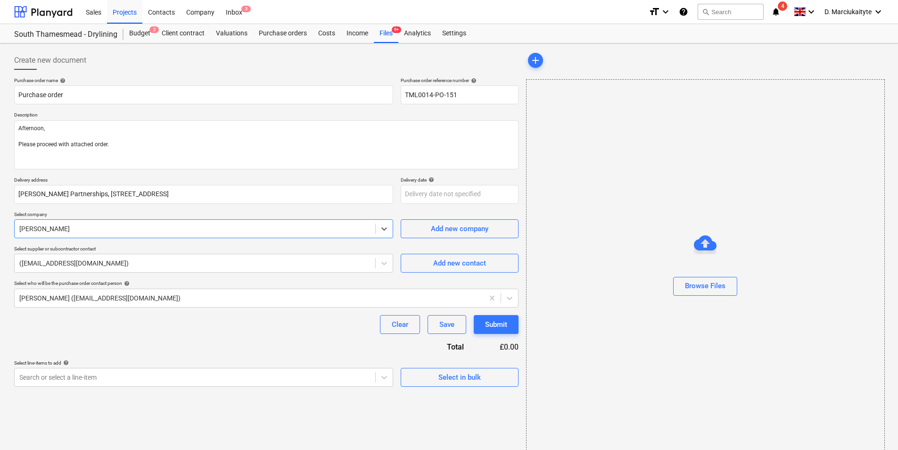
click at [235, 226] on div at bounding box center [194, 228] width 351 height 9
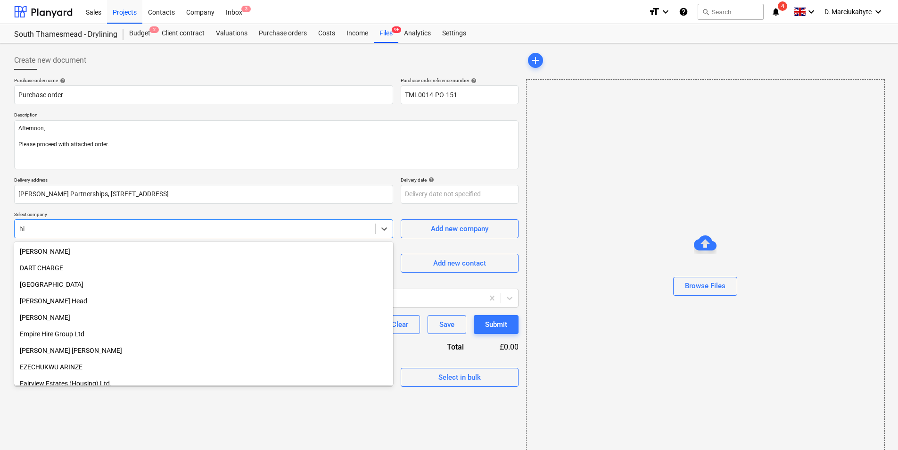
scroll to position [353, 0]
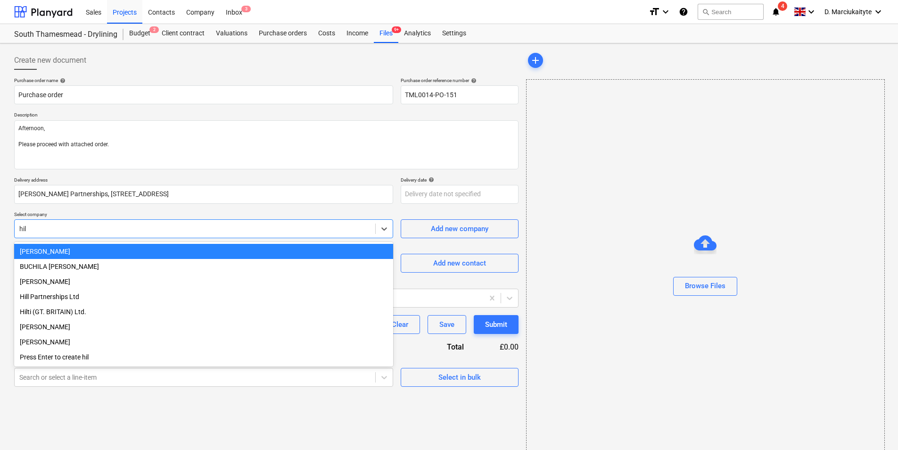
type input "hilt"
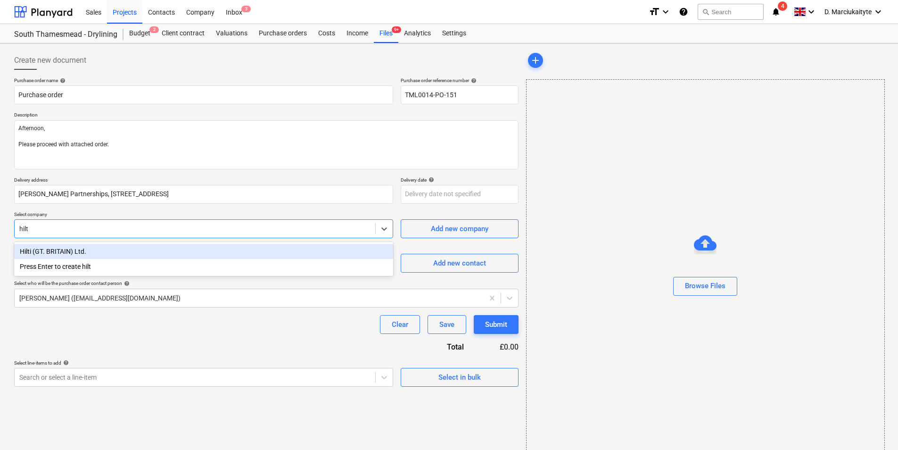
type textarea "x"
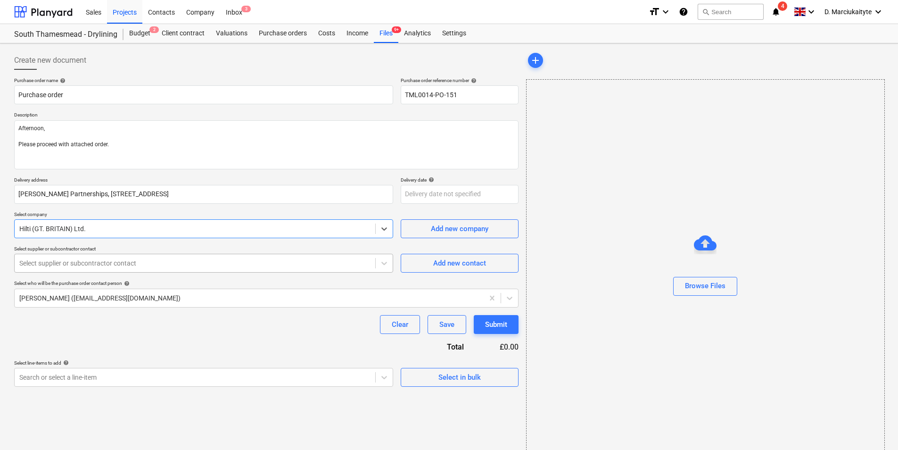
click at [230, 268] on div "Select supplier or subcontractor contact" at bounding box center [195, 262] width 361 height 13
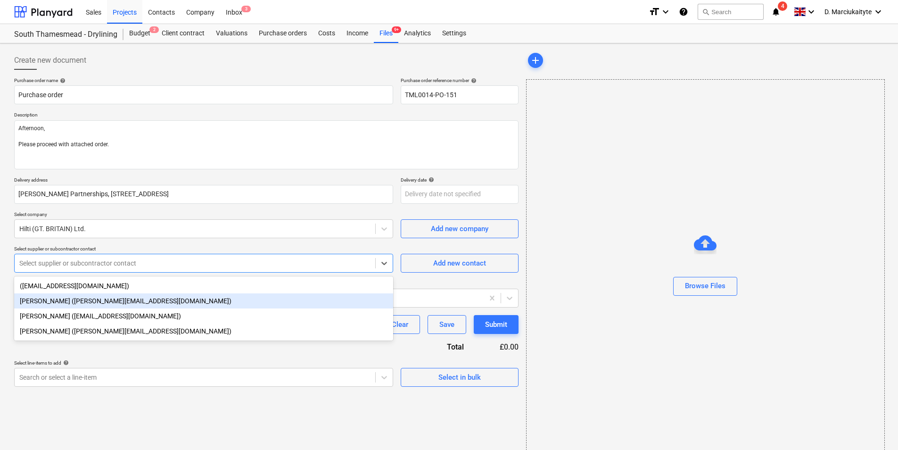
click at [131, 302] on div "Richard Webster (richard.webster2@hilti.com)" at bounding box center [203, 300] width 379 height 15
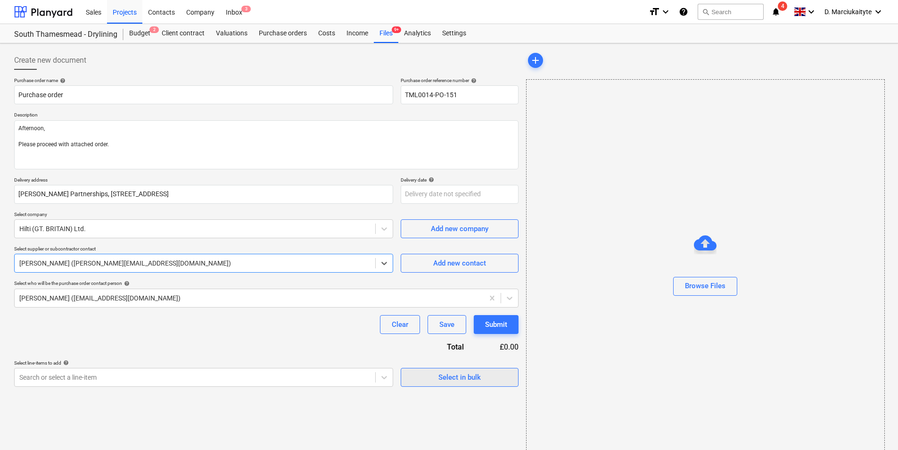
drag, startPoint x: 468, startPoint y: 379, endPoint x: 459, endPoint y: 382, distance: 8.9
click at [459, 382] on div "Select in bulk" at bounding box center [459, 377] width 42 height 12
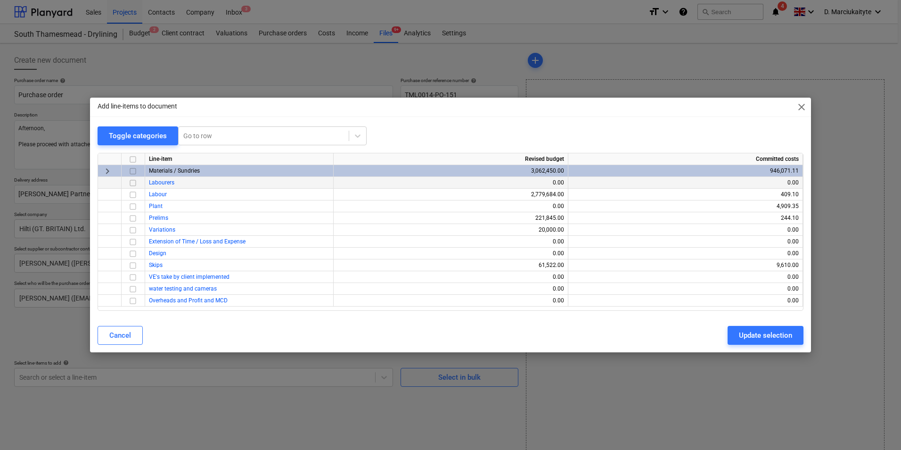
click at [139, 169] on div at bounding box center [134, 171] width 24 height 12
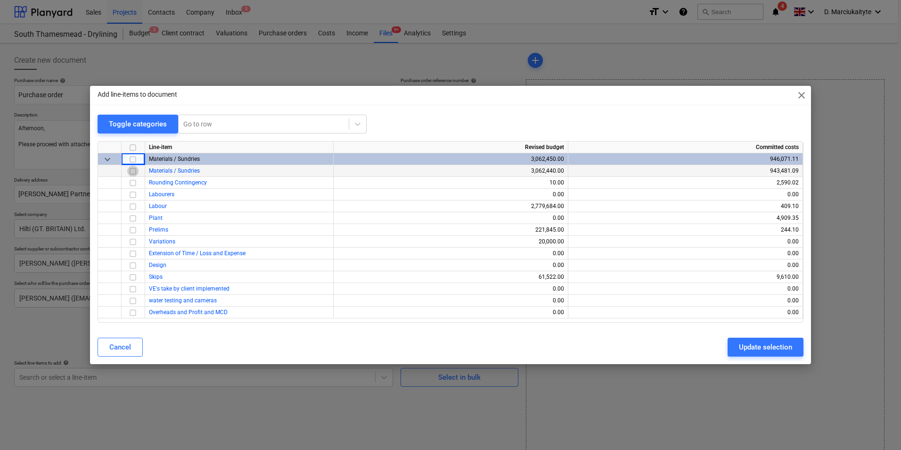
click at [134, 171] on input "checkbox" at bounding box center [132, 170] width 11 height 11
click at [753, 348] on div "Update selection" at bounding box center [765, 347] width 53 height 12
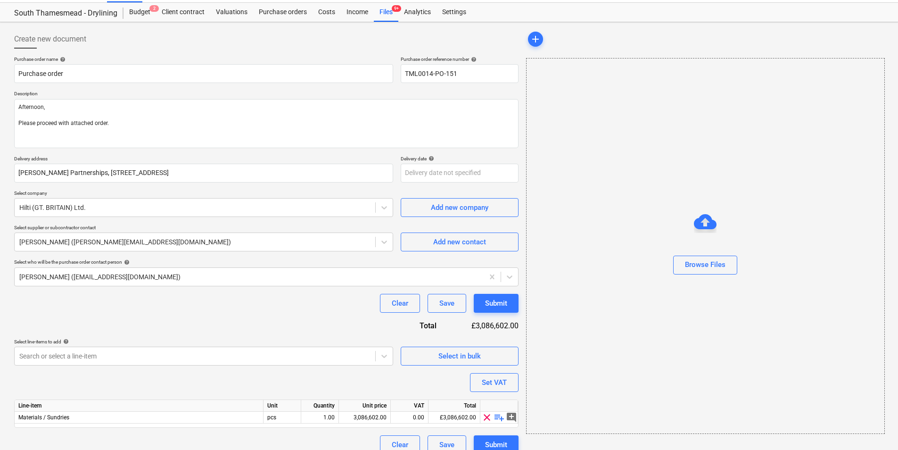
scroll to position [33, 0]
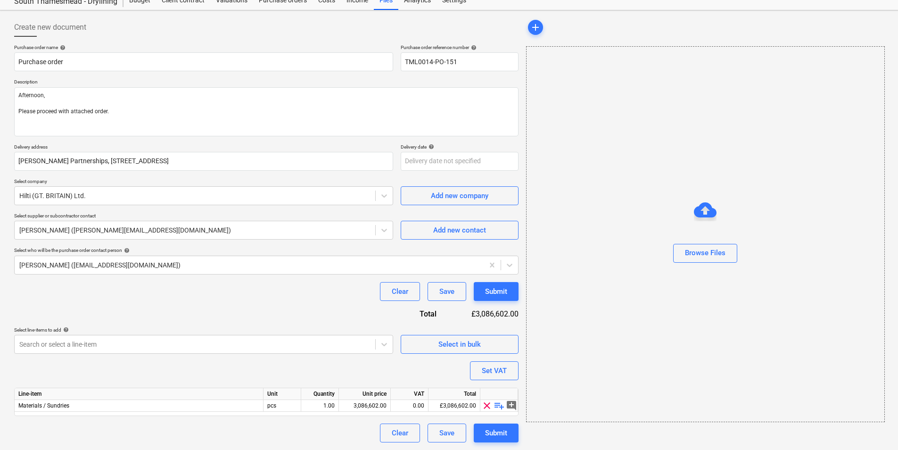
click at [500, 407] on span "playlist_add" at bounding box center [498, 405] width 11 height 11
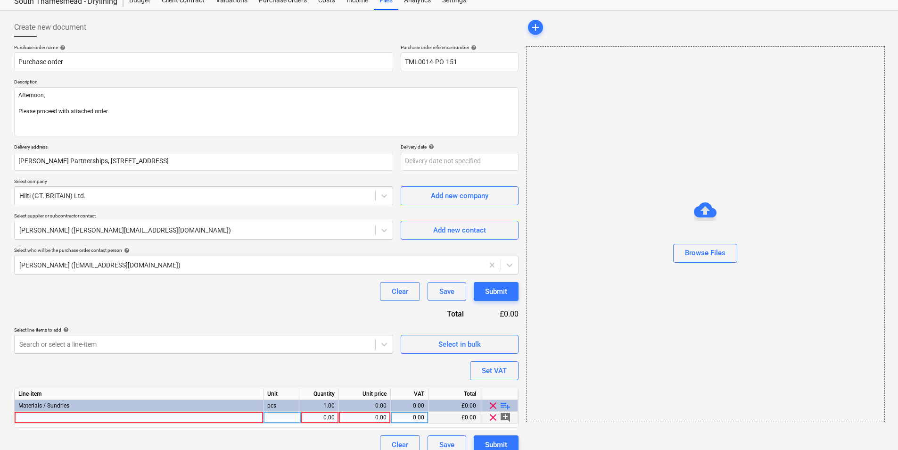
type textarea "x"
click at [144, 417] on div at bounding box center [139, 417] width 249 height 12
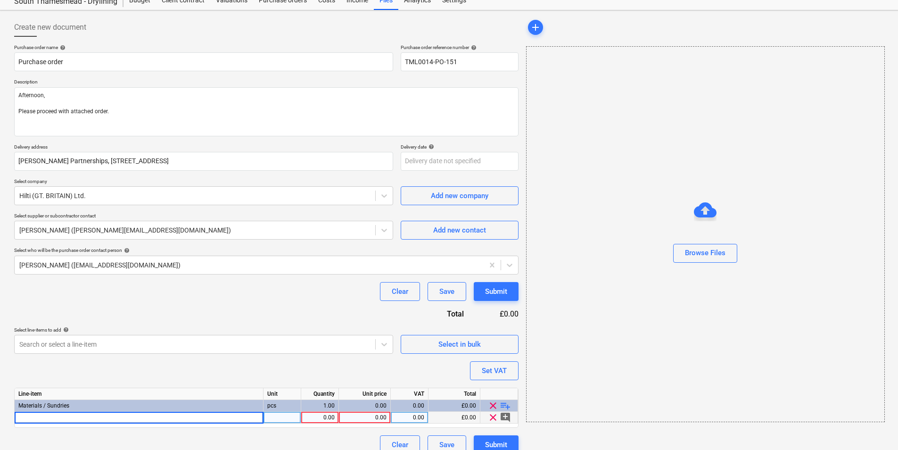
type input "X-S B3 MX steel nails"
type textarea "x"
type input "X-S B3 MX steel nails"
click at [18, 416] on span "14 mm" at bounding box center [27, 417] width 18 height 7
type textarea "x"
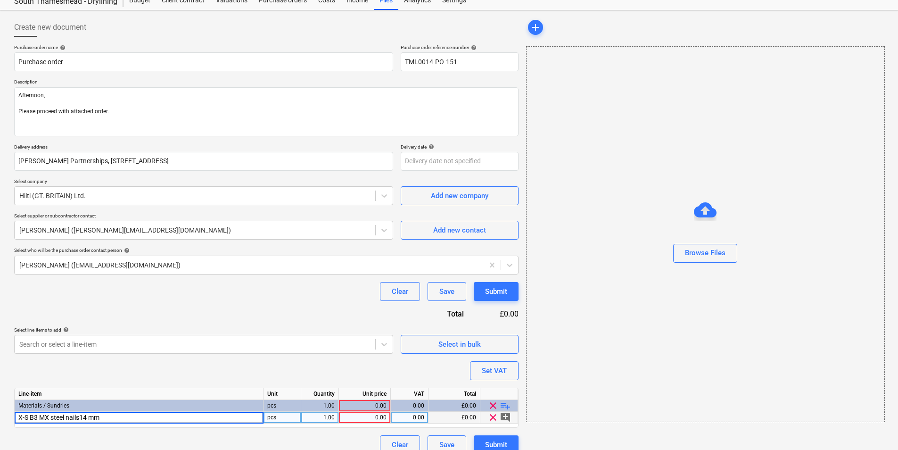
type input "X-S B3 MX steel nails 14 mm"
type textarea "x"
click at [325, 417] on div "1.00" at bounding box center [320, 417] width 30 height 12
click at [332, 417] on input "1" at bounding box center [319, 416] width 37 height 11
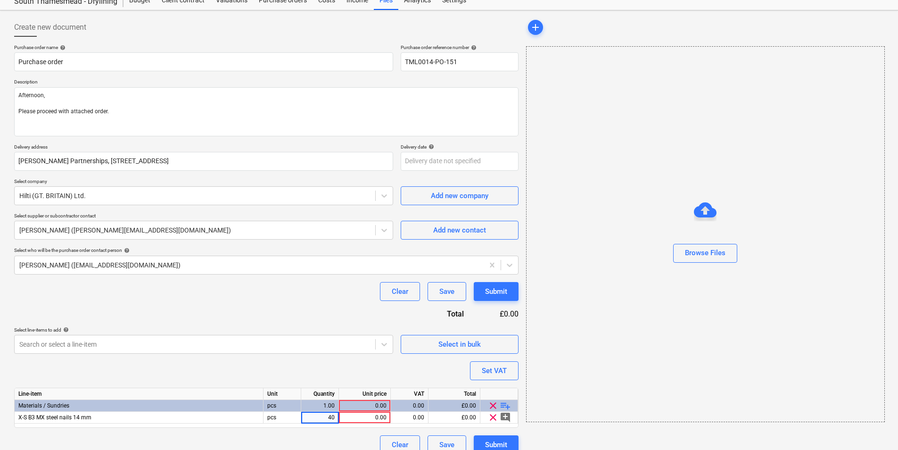
type input "400"
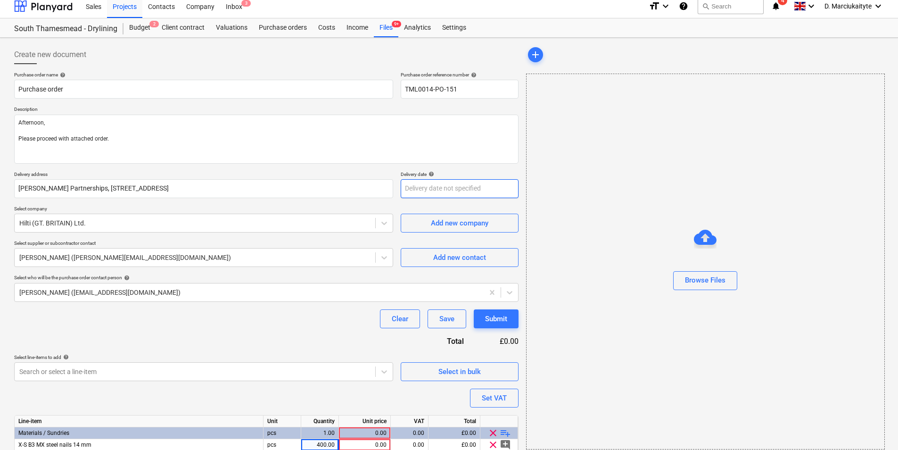
scroll to position [45, 0]
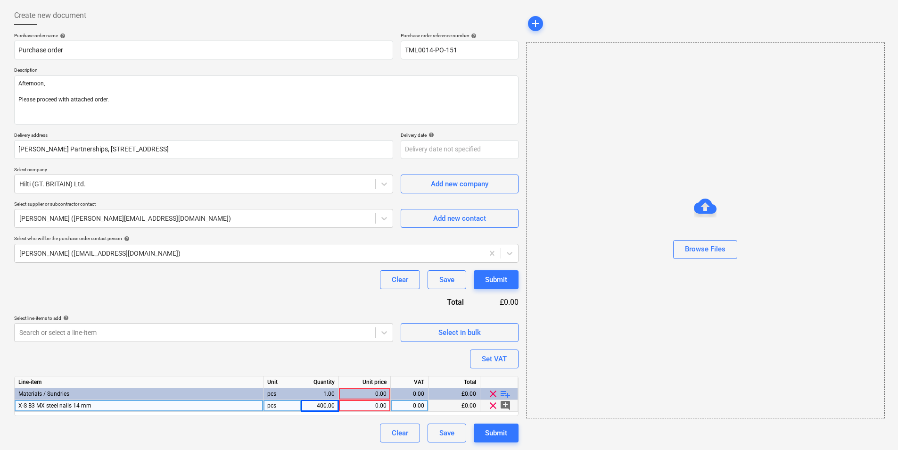
click at [377, 406] on div "0.00" at bounding box center [365, 406] width 44 height 12
type textarea "x"
click at [424, 404] on div "0.00" at bounding box center [410, 406] width 38 height 12
type input "20"
click at [367, 389] on div "0.00" at bounding box center [365, 394] width 44 height 12
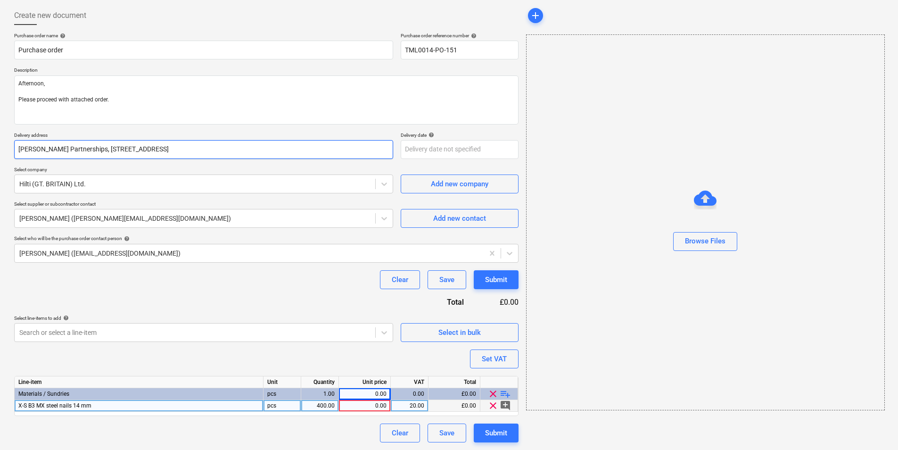
scroll to position [0, 0]
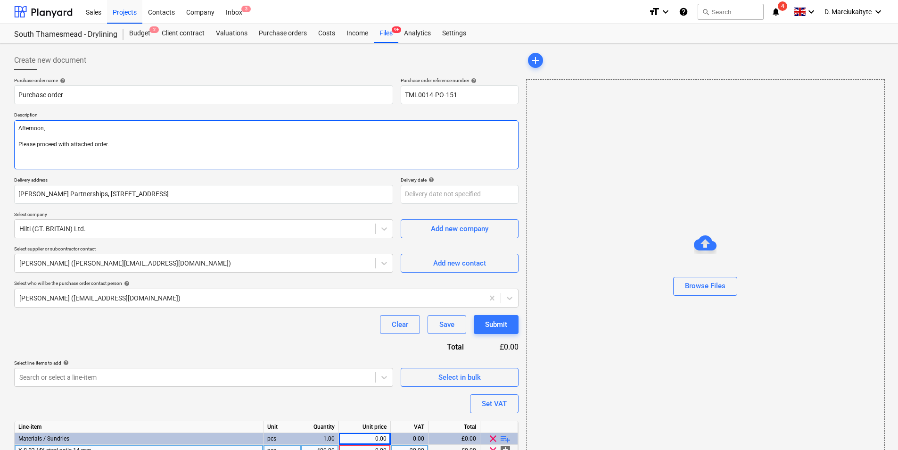
drag, startPoint x: 130, startPoint y: 159, endPoint x: 190, endPoint y: 171, distance: 62.0
click at [130, 160] on textarea "Afternoon, Please proceed with attached order." at bounding box center [266, 144] width 504 height 49
type textarea "x"
type textarea "Afternoon, Please proceed with attached order. I"
type textarea "x"
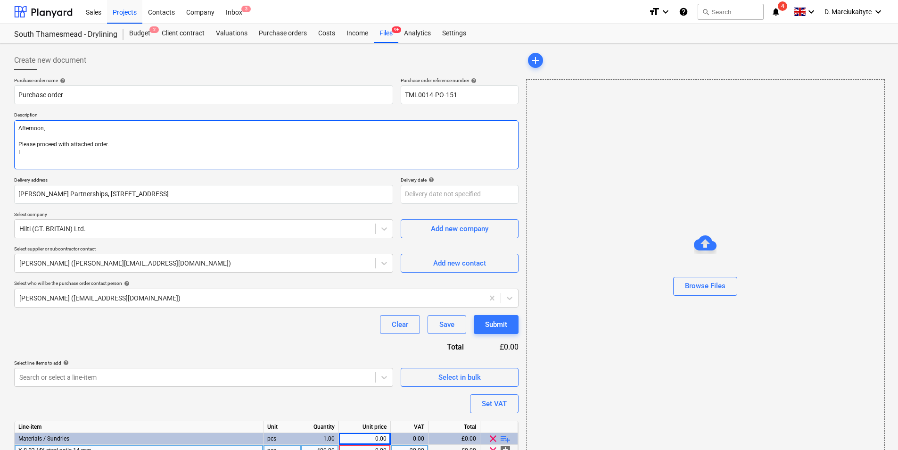
type textarea "Afternoon, Please proceed with attached order. I"
type textarea "x"
type textarea "Afternoon, Please proceed with attached order. I"
type textarea "x"
type textarea "Afternoon, Please proceed with attached order."
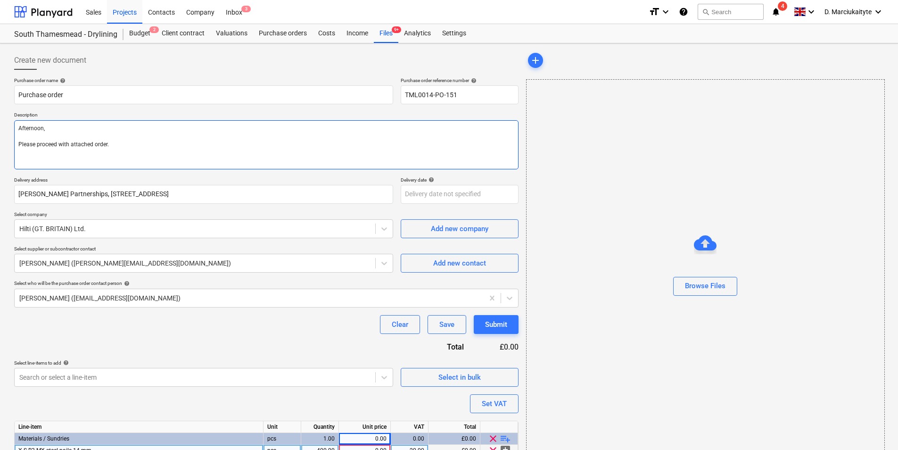
type textarea "x"
type textarea "Afternoon, Please proceed with attached order."
type textarea "x"
type textarea "Afternoon, Please proceed with attached order."
type textarea "x"
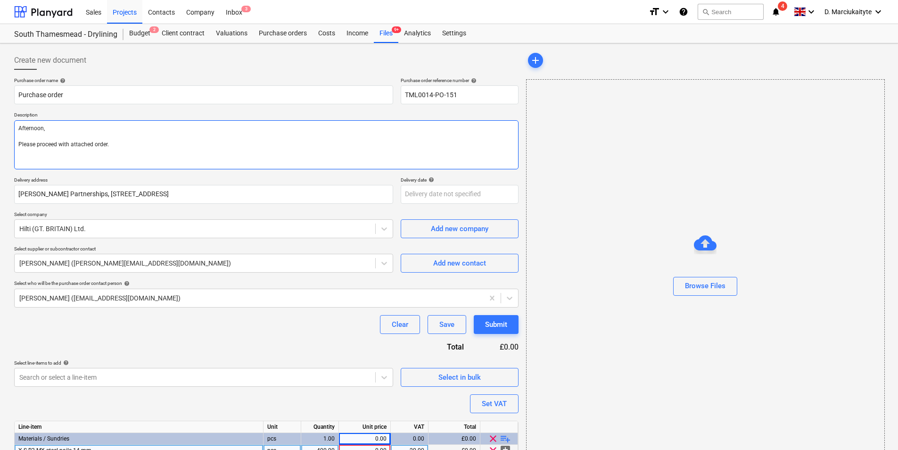
type textarea "Afternoon, Please proceed with attached order. P"
type textarea "x"
type textarea "Afternoon, Please proceed with attached order. Pl"
type textarea "x"
type textarea "Afternoon, Please proceed with attached order. Ple"
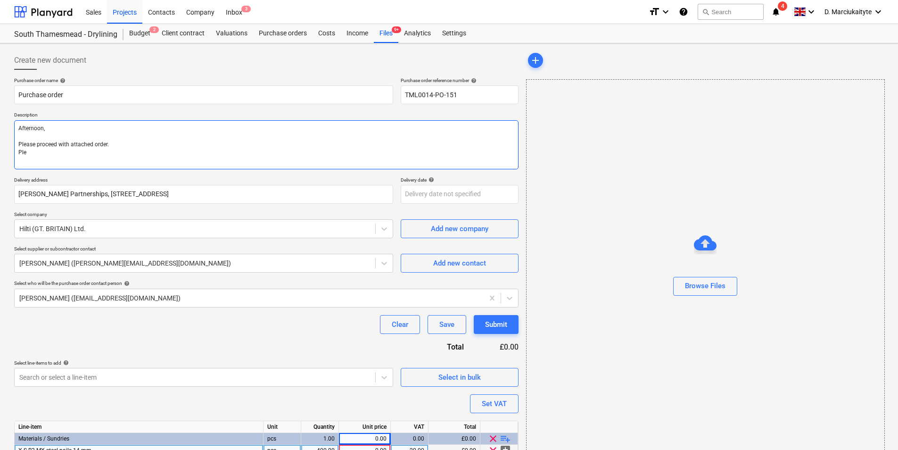
type textarea "x"
type textarea "Afternoon, Please proceed with attached order. Plea"
type textarea "x"
type textarea "Afternoon, Please proceed with attached order. Pleas"
type textarea "x"
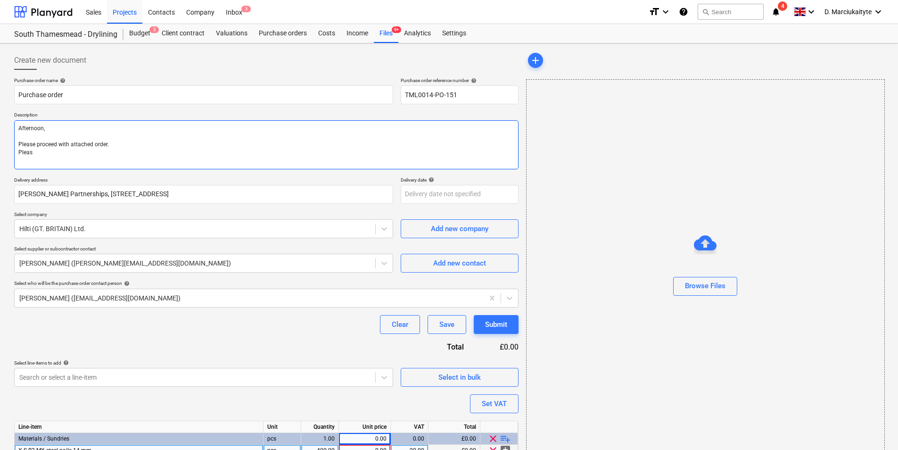
type textarea "Afternoon, Please proceed with attached order. Please"
type textarea "x"
type textarea "Afternoon, Please proceed with attached order. Please"
type textarea "x"
type textarea "Afternoon, Please proceed with attached order. Please a"
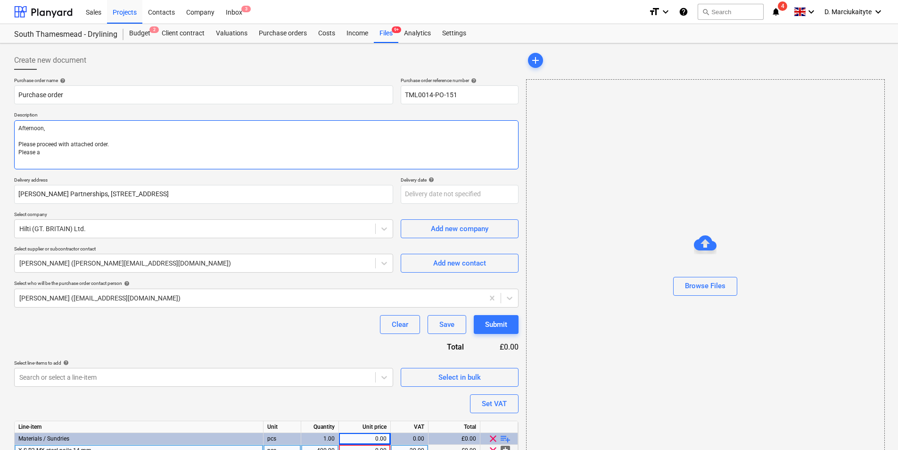
type textarea "x"
type textarea "Afternoon, Please proceed with attached order. Please ad"
type textarea "x"
type textarea "Afternoon, Please proceed with attached order. Please add"
type textarea "x"
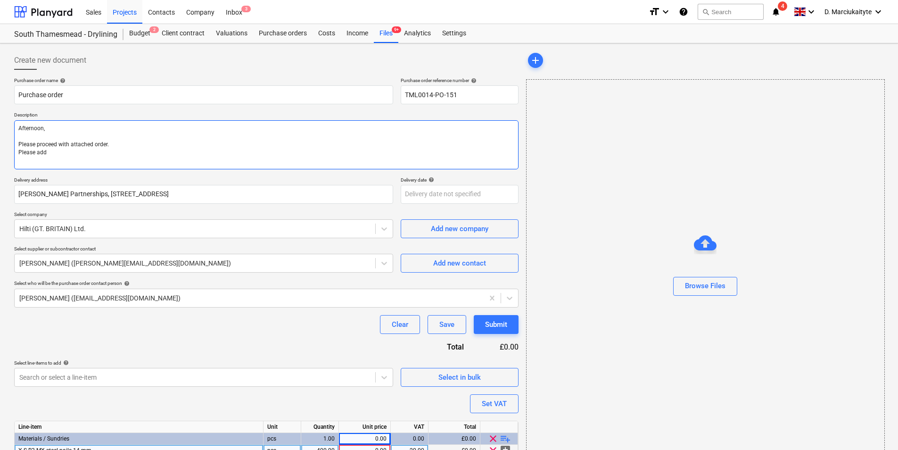
type textarea "Afternoon, Please proceed with attached order. Please add"
type textarea "x"
type textarea "Afternoon, Please proceed with attached order. Please add 1"
type textarea "x"
type textarea "Afternoon, Please proceed with attached order. Please add 14"
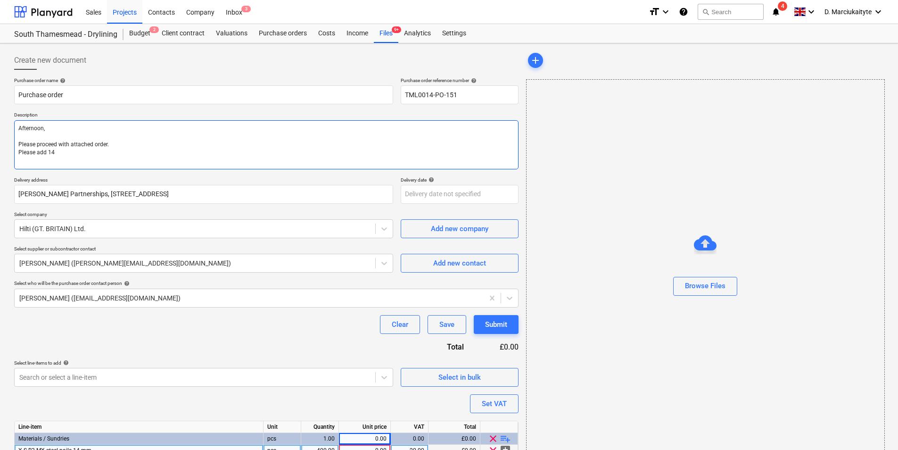
type textarea "x"
type textarea "Afternoon, Please proceed with attached order. Please add 14m"
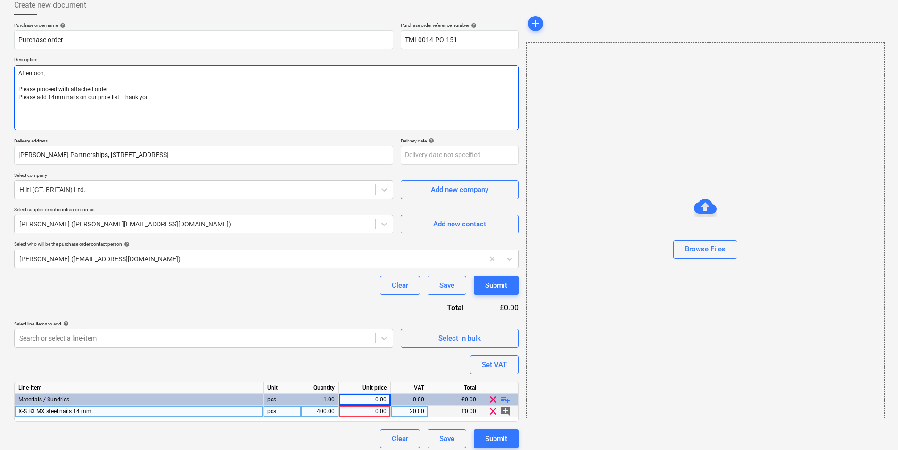
scroll to position [61, 0]
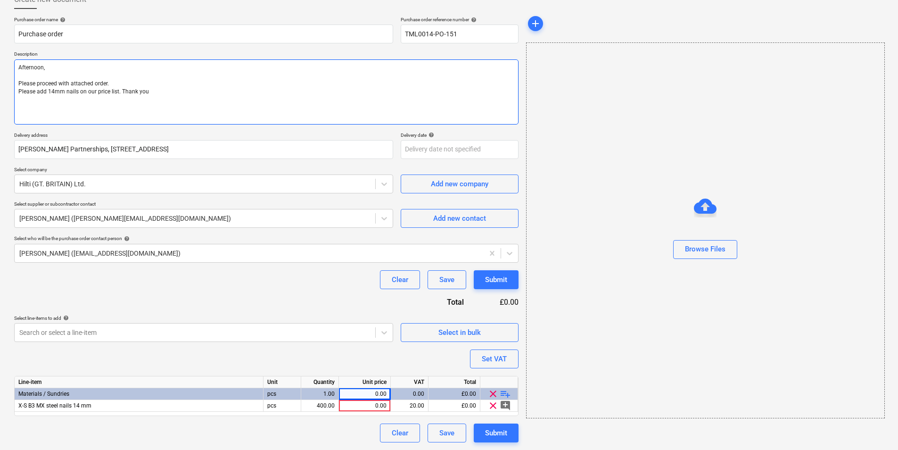
paste textarea "Site contact Alex 07958 418640 Thank you Regards, Demi"
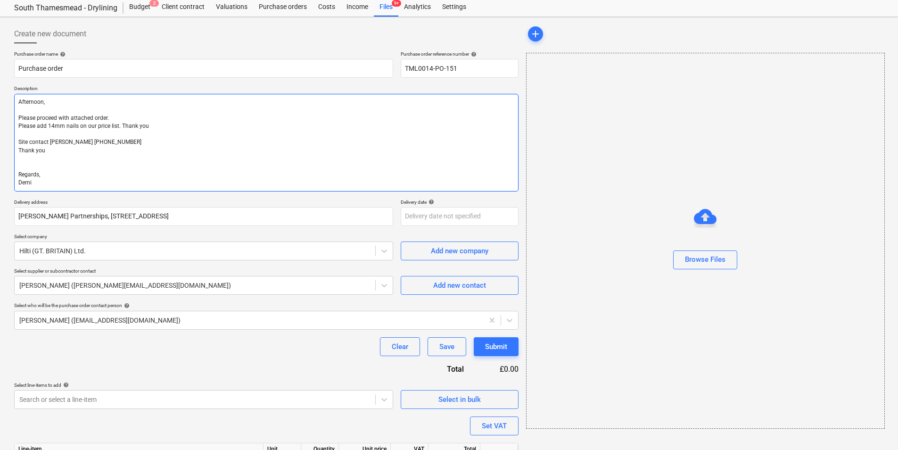
scroll to position [0, 0]
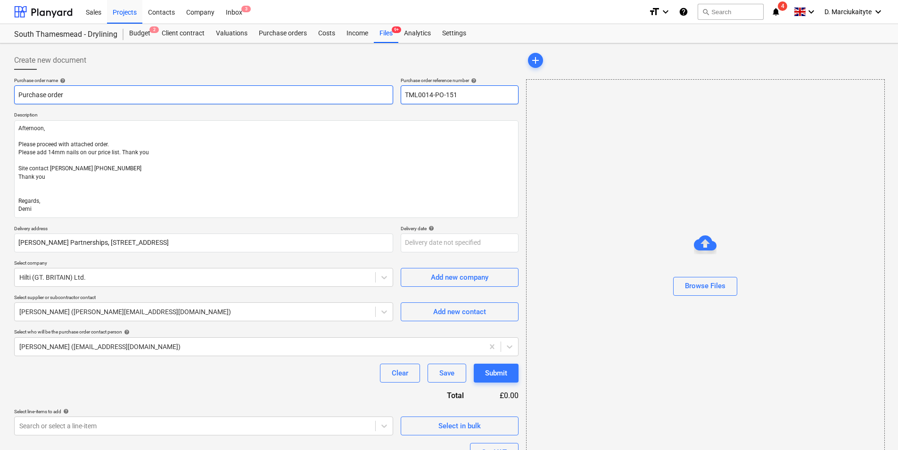
drag, startPoint x: 485, startPoint y: 96, endPoint x: 369, endPoint y: 89, distance: 117.1
click at [369, 89] on div "Purchase order name help Purchase order Purchase order reference number help TM…" at bounding box center [266, 90] width 504 height 27
click at [168, 82] on div "Purchase order name help" at bounding box center [203, 80] width 379 height 6
click at [167, 91] on input "Purchase order" at bounding box center [203, 94] width 379 height 19
paste input "TML0014-PO-151"
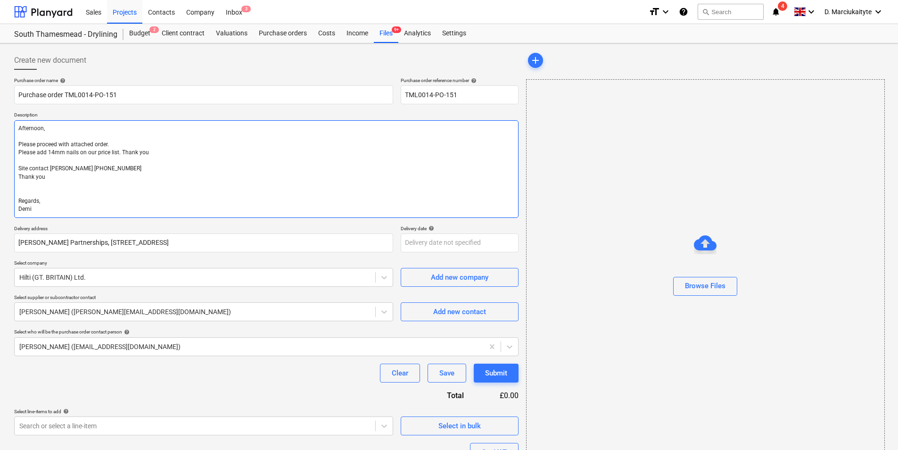
click at [220, 183] on textarea "Afternoon, Please proceed with attached order. Please add 14mm nails on our pri…" at bounding box center [266, 169] width 504 height 98
drag, startPoint x: 38, startPoint y: 178, endPoint x: 15, endPoint y: 178, distance: 23.1
click at [16, 178] on textarea "Afternoon, Please proceed with attached order. Please add 14mm nails on our pri…" at bounding box center [266, 169] width 504 height 98
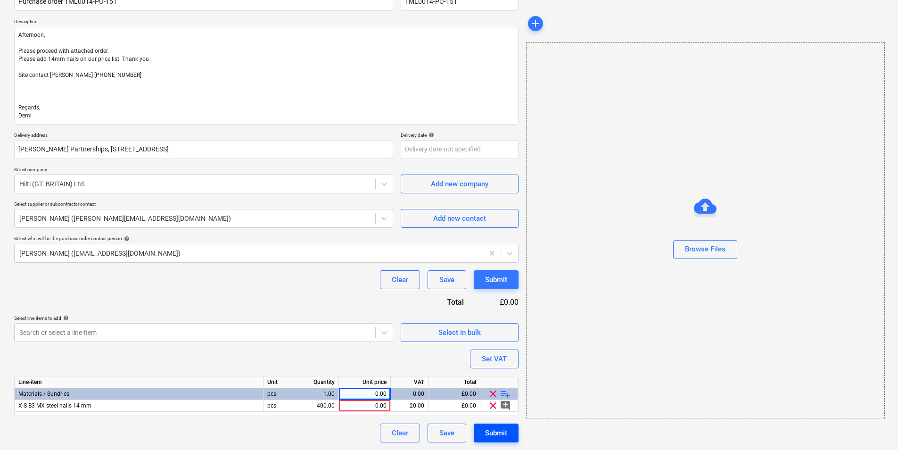
click at [497, 431] on div "Submit" at bounding box center [496, 432] width 22 height 12
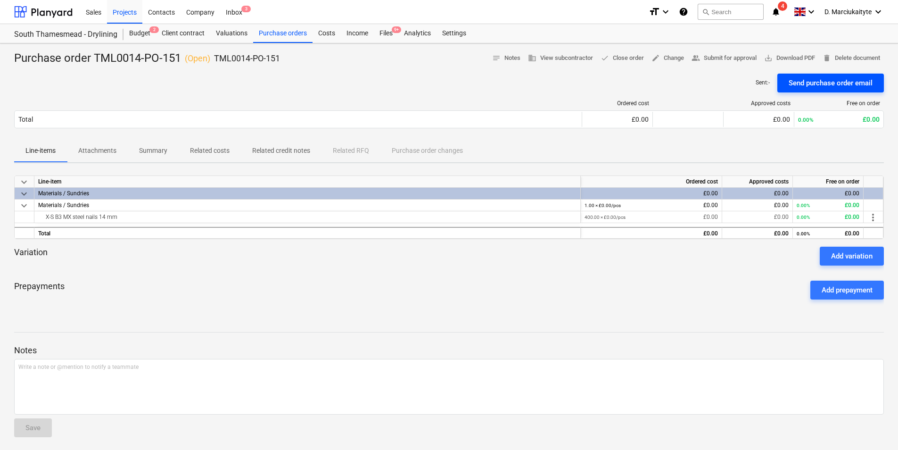
click at [802, 81] on div "Send purchase order email" at bounding box center [830, 83] width 84 height 12
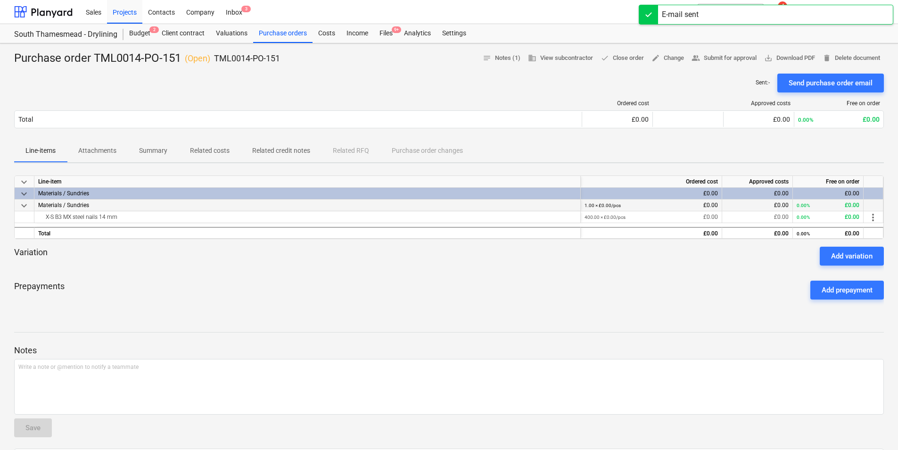
click at [123, 210] on div "Materials / Sundries" at bounding box center [307, 205] width 546 height 12
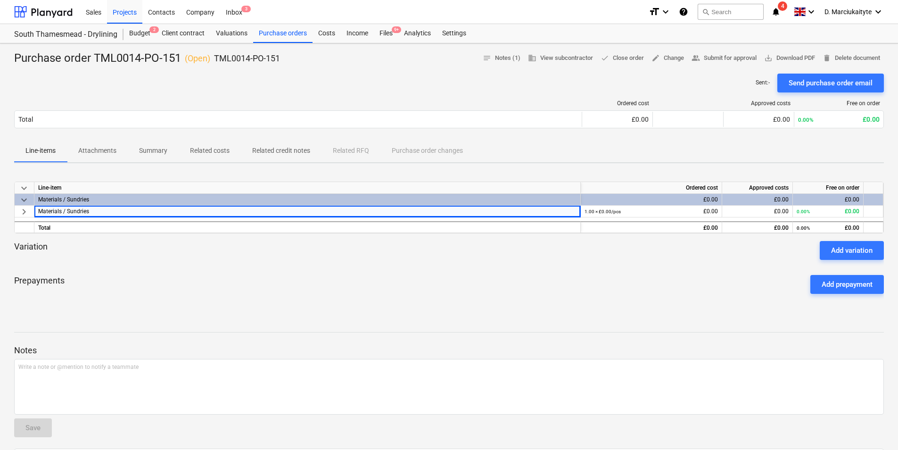
click at [161, 275] on div "Prepayments Add prepayment" at bounding box center [448, 284] width 869 height 34
click at [182, 79] on div "Sent : - Send purchase order email" at bounding box center [448, 83] width 869 height 19
click at [151, 156] on button "Summary" at bounding box center [153, 150] width 51 height 23
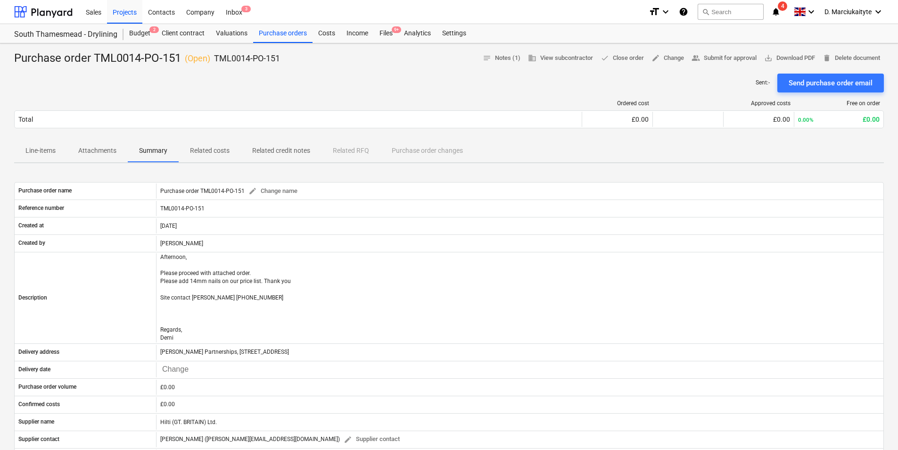
click at [98, 150] on p "Attachments" at bounding box center [97, 151] width 38 height 10
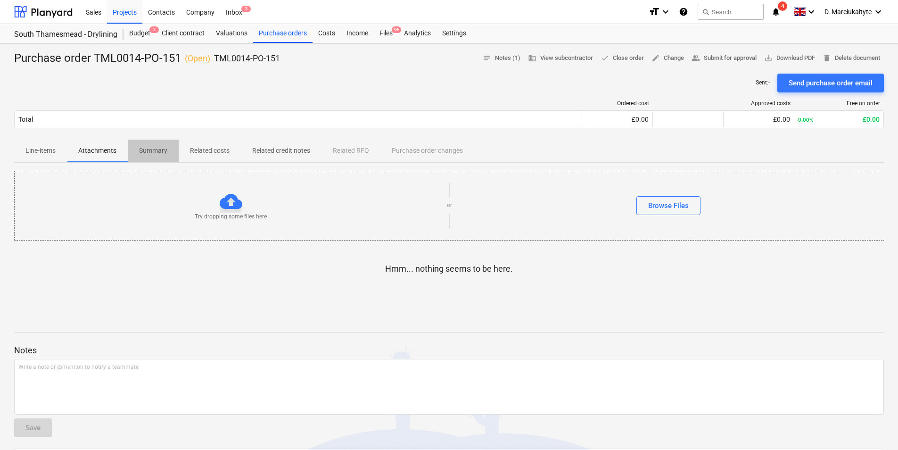
click at [152, 148] on p "Summary" at bounding box center [153, 151] width 28 height 10
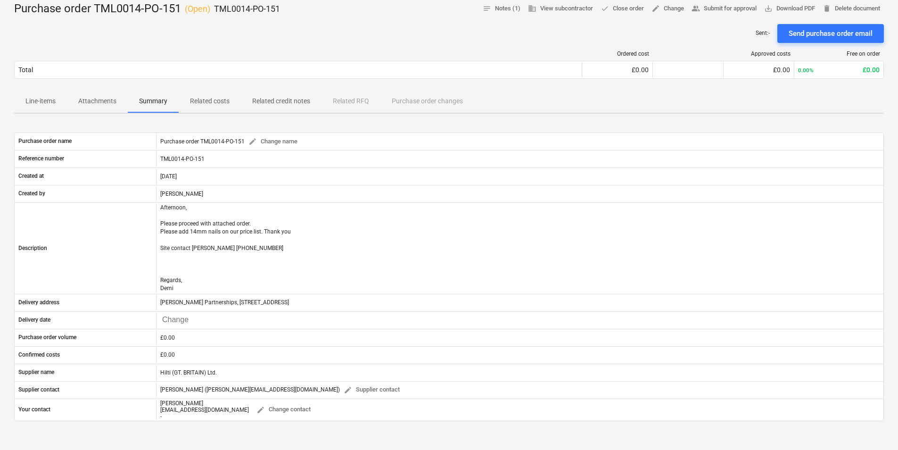
scroll to position [47, 0]
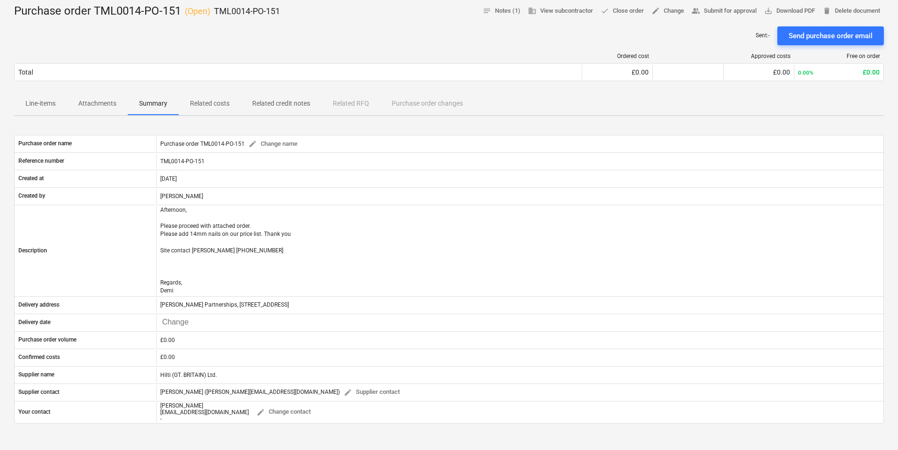
click at [213, 107] on p "Related costs" at bounding box center [210, 103] width 40 height 10
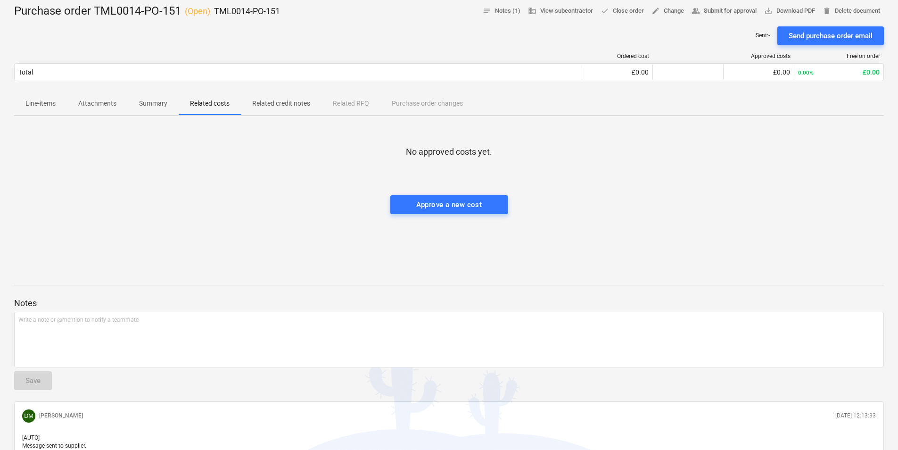
click at [30, 107] on p "Line-items" at bounding box center [40, 103] width 30 height 10
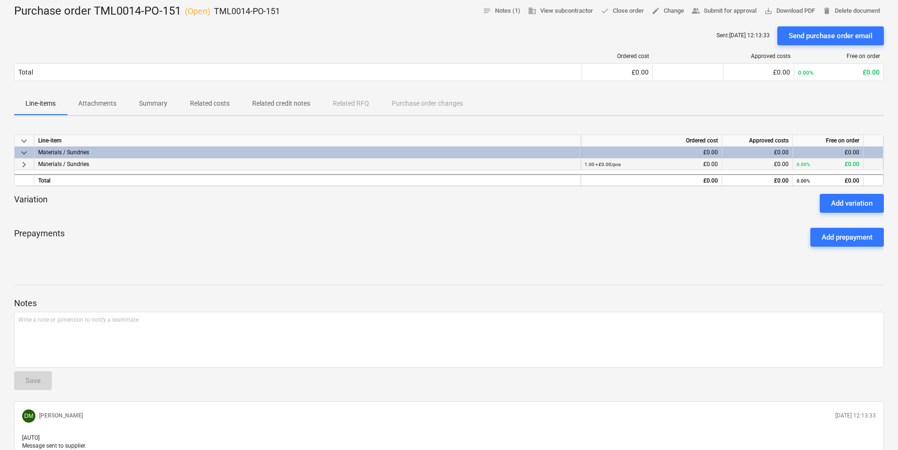
click at [98, 162] on div "Materials / Sundries" at bounding box center [307, 164] width 546 height 12
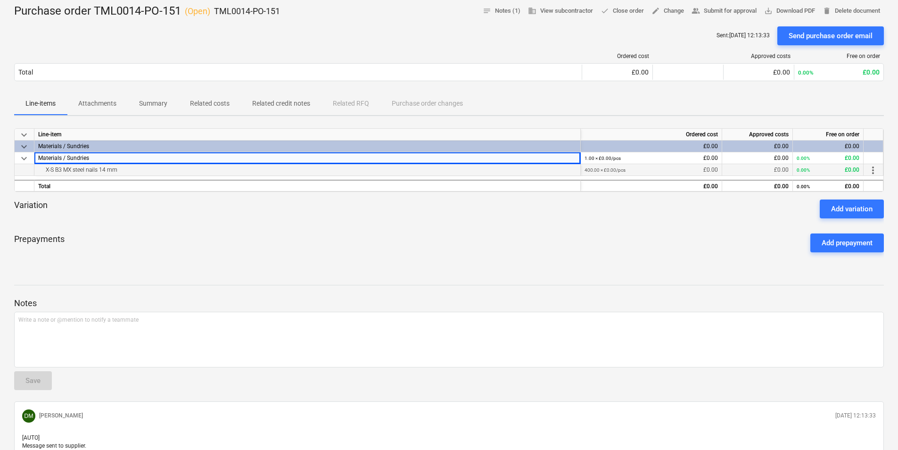
drag, startPoint x: 127, startPoint y: 168, endPoint x: 26, endPoint y: 172, distance: 100.9
click at [0, 0] on div "X-S B3 MX steel nails 14 mm 400.00 × £0.00 / pcs £0.00 £0.00 0.00% £0.00 more_v…" at bounding box center [0, 0] width 0 height 0
copy div "X-S B3 MX steel nails 14 mm"
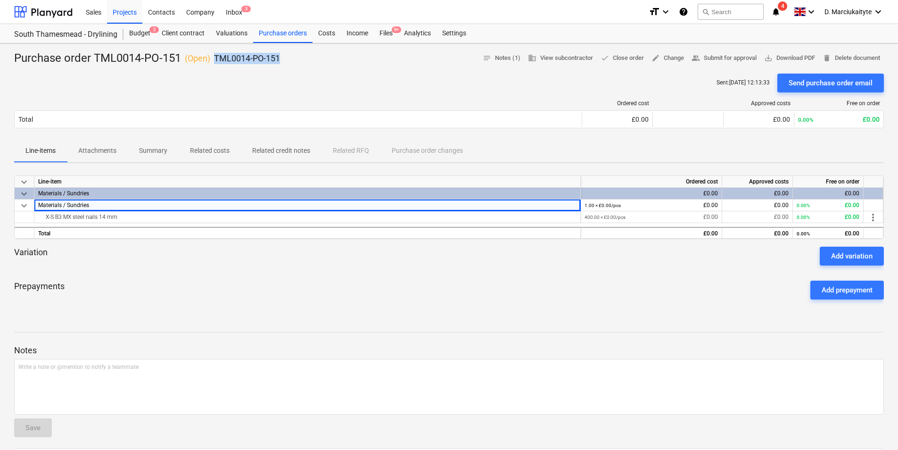
drag, startPoint x: 288, startPoint y: 59, endPoint x: 215, endPoint y: 60, distance: 73.1
click at [215, 60] on div "Purchase order TML0014-PO-151 ( Open ) TML0014-PO-151 notes Notes (1) business …" at bounding box center [448, 58] width 869 height 15
copy p "TML0014-PO-151"
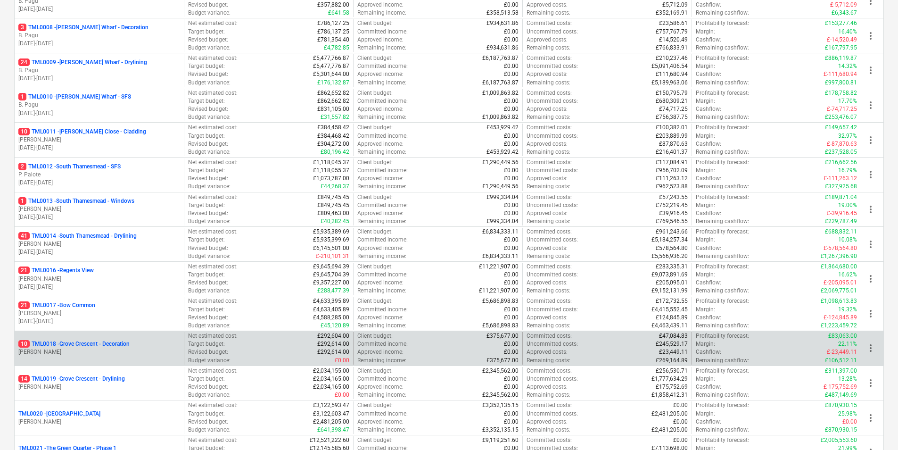
scroll to position [424, 0]
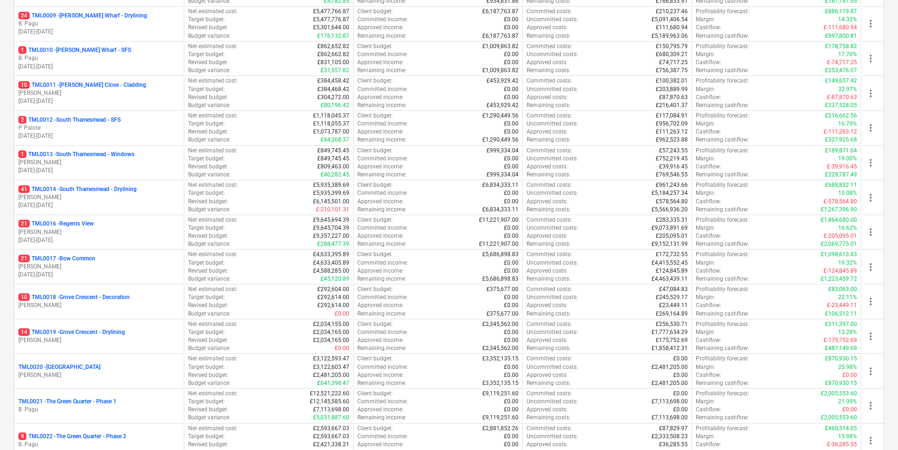
click at [86, 193] on p "41 TML0014 - [GEOGRAPHIC_DATA] - Drylining" at bounding box center [77, 189] width 118 height 8
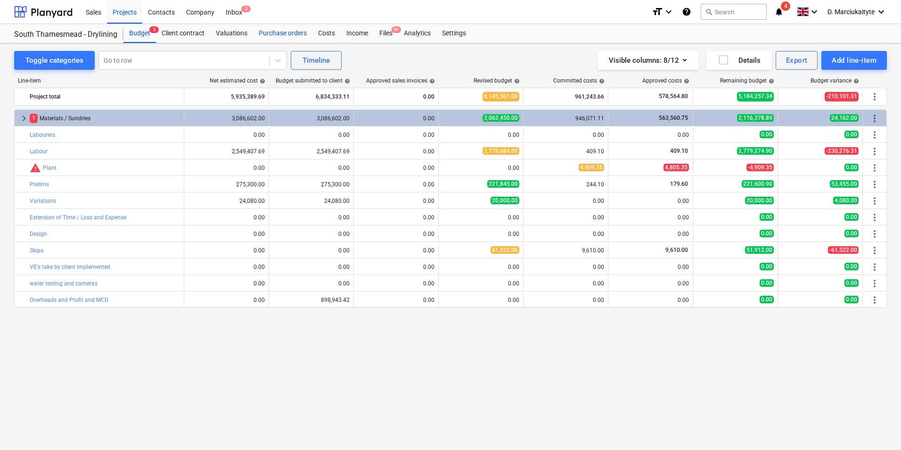
drag, startPoint x: 285, startPoint y: 26, endPoint x: 292, endPoint y: 31, distance: 8.5
click at [285, 26] on div "Purchase orders" at bounding box center [282, 33] width 59 height 19
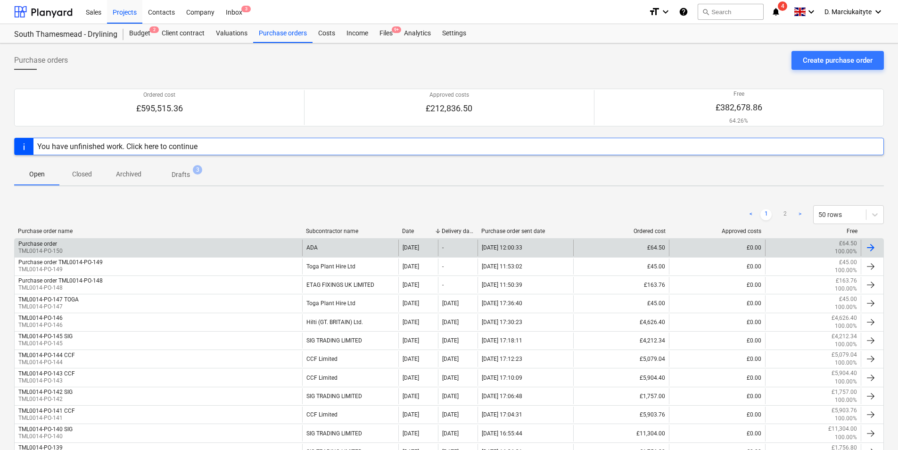
click at [217, 247] on div "Purchase order TML0014-PO-150" at bounding box center [158, 247] width 287 height 16
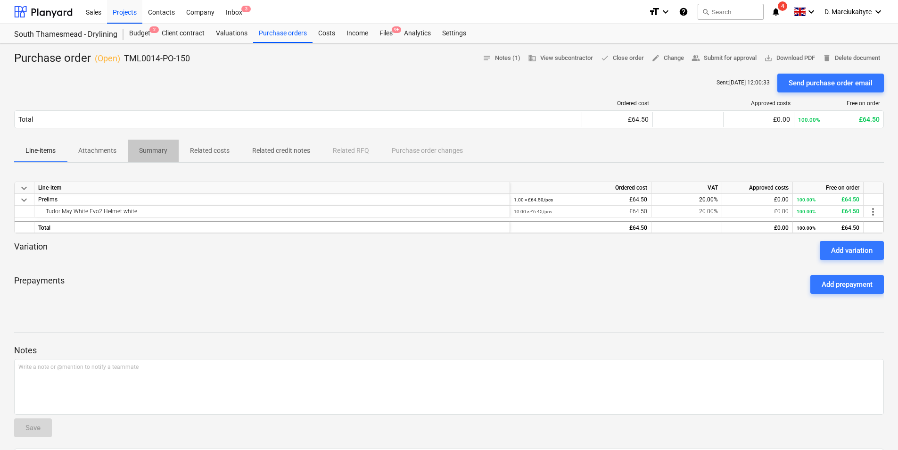
click at [151, 152] on p "Summary" at bounding box center [153, 151] width 28 height 10
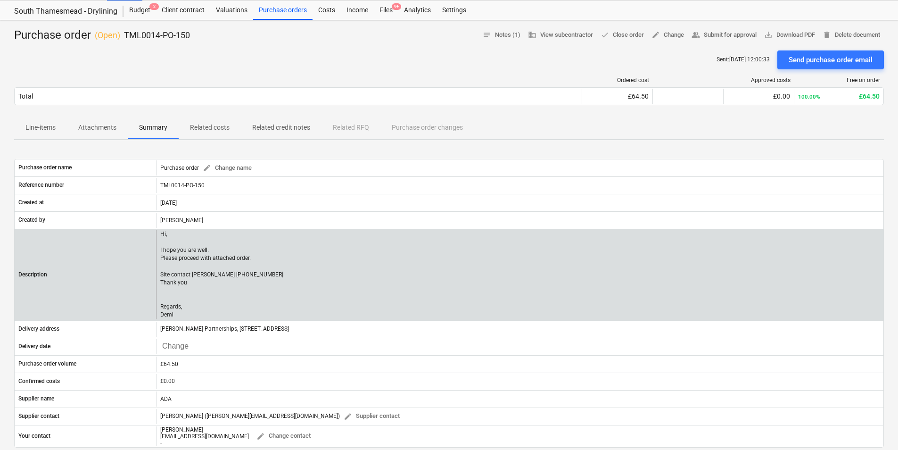
scroll to position [236, 0]
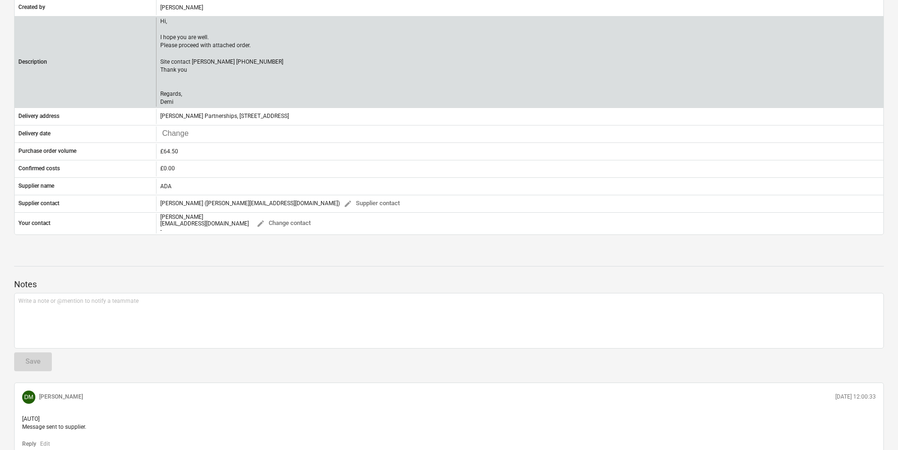
click at [185, 71] on p "Hi, I hope you are well. Please proceed with attached order. Site contact [PERS…" at bounding box center [221, 61] width 123 height 89
drag, startPoint x: 192, startPoint y: 103, endPoint x: 158, endPoint y: 61, distance: 54.6
click at [158, 61] on div "Hi, I hope you are well. Please proceed with attached order. Site contact [PERS…" at bounding box center [519, 61] width 727 height 89
copy p "Site contact [PERSON_NAME] [PHONE_NUMBER] Thank you Regards, [PERSON_NAME]"
